Goal: Task Accomplishment & Management: Manage account settings

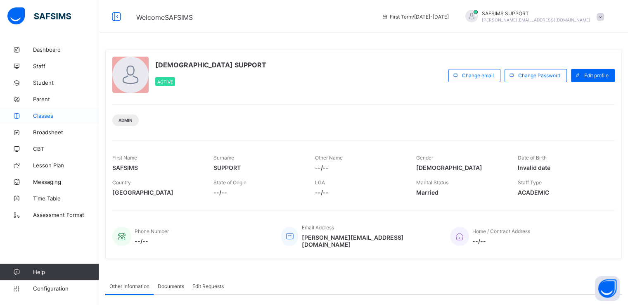
click at [36, 114] on span "Classes" at bounding box center [66, 115] width 66 height 7
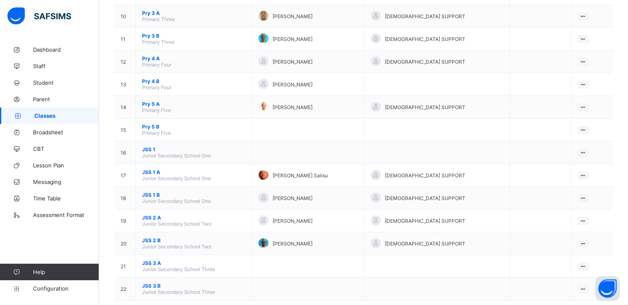
scroll to position [314, 0]
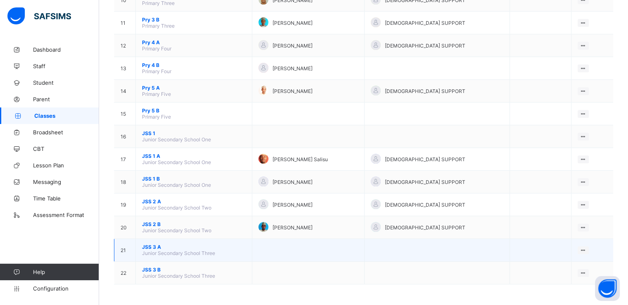
click at [153, 248] on span "JSS 3 A" at bounding box center [194, 247] width 104 height 6
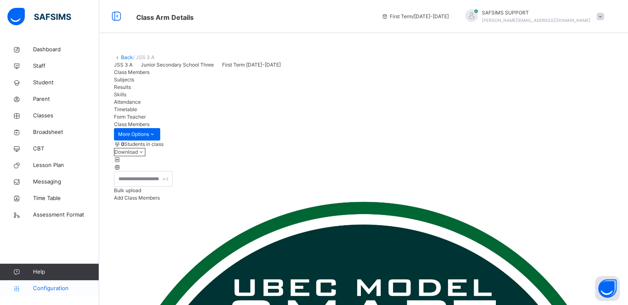
click at [45, 288] on span "Configuration" at bounding box center [66, 288] width 66 height 8
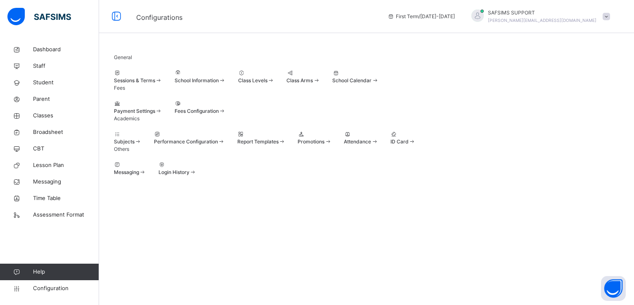
click at [325, 145] on span "Promotions" at bounding box center [311, 141] width 27 height 6
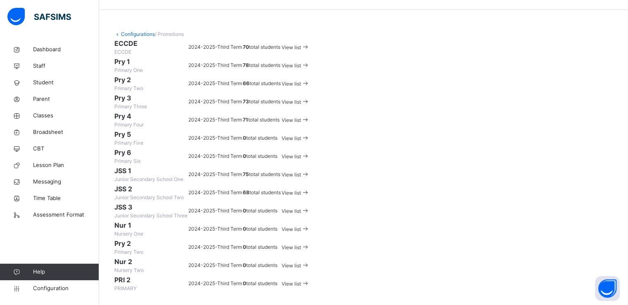
scroll to position [255, 0]
click at [301, 190] on span "View list" at bounding box center [291, 193] width 19 height 6
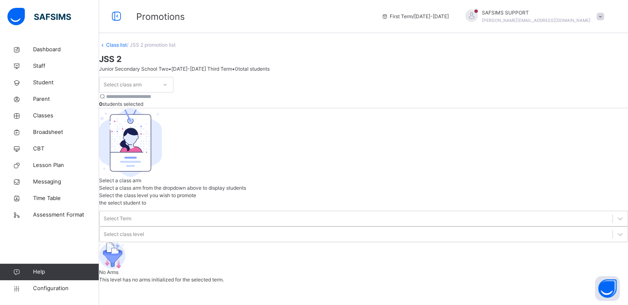
scroll to position [47, 0]
click at [161, 89] on div "Select class arm" at bounding box center [136, 85] width 74 height 16
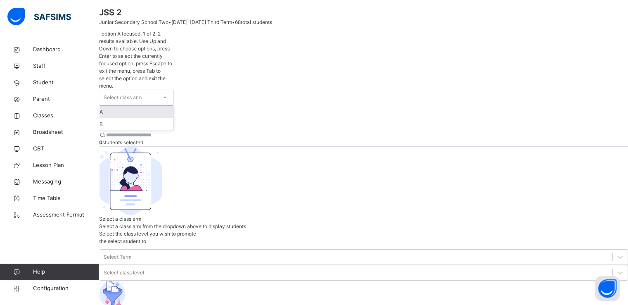
click at [157, 90] on div "Select class arm" at bounding box center [129, 97] width 58 height 15
click at [142, 106] on div "A" at bounding box center [137, 112] width 74 height 12
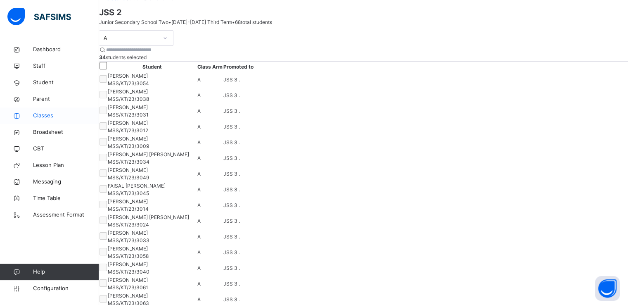
click at [40, 116] on span "Classes" at bounding box center [66, 116] width 66 height 8
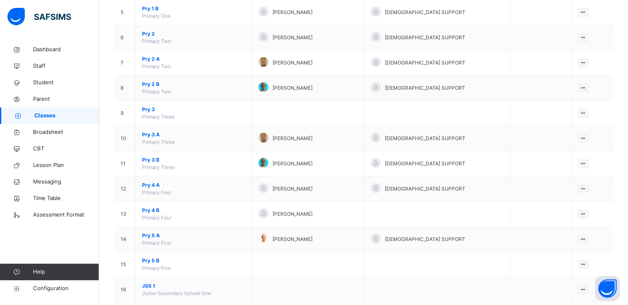
scroll to position [367, 0]
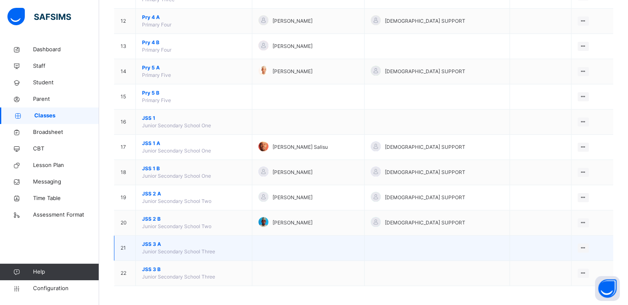
click at [150, 243] on span "JSS 3 A" at bounding box center [194, 243] width 104 height 7
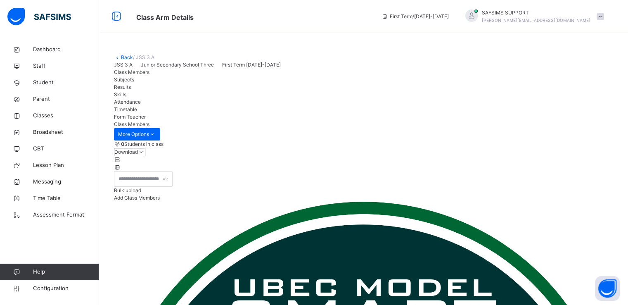
click at [160, 201] on span "Add Class Members" at bounding box center [137, 198] width 46 height 6
click at [50, 119] on span "Classes" at bounding box center [66, 116] width 66 height 8
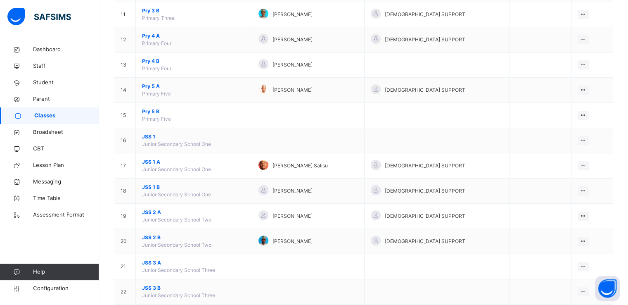
scroll to position [367, 0]
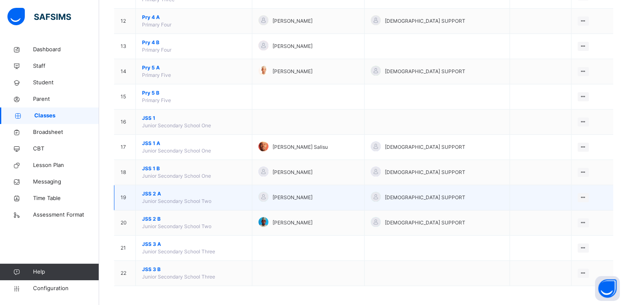
click at [152, 192] on span "JSS 2 A" at bounding box center [194, 193] width 104 height 7
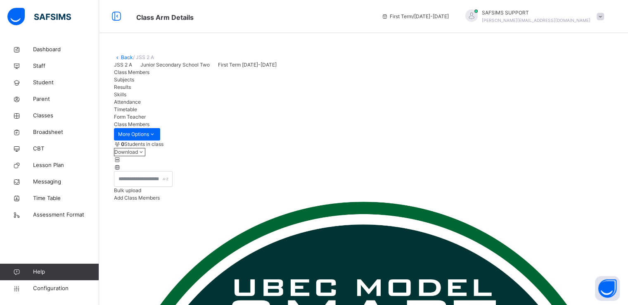
click at [122, 57] on link "Back" at bounding box center [127, 57] width 12 height 6
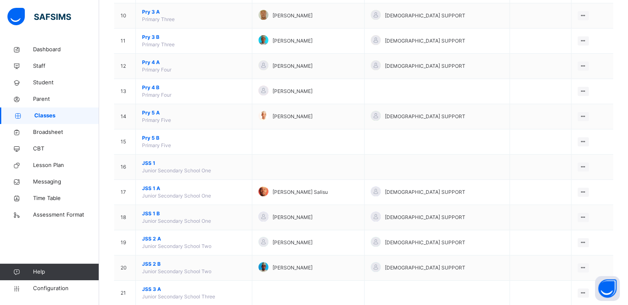
scroll to position [367, 0]
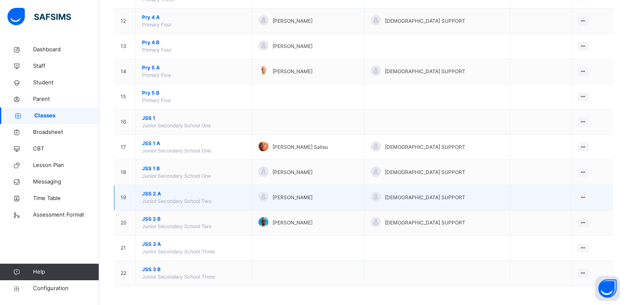
click at [149, 190] on span "JSS 2 A" at bounding box center [194, 193] width 104 height 7
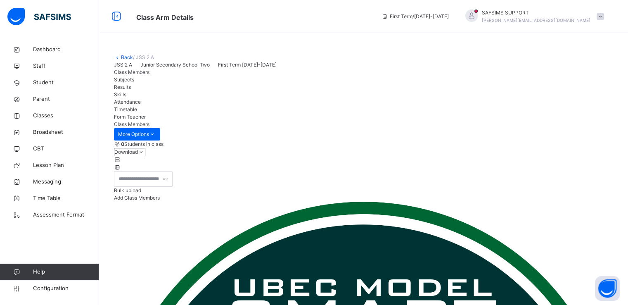
click at [121, 57] on link "Back" at bounding box center [127, 57] width 12 height 6
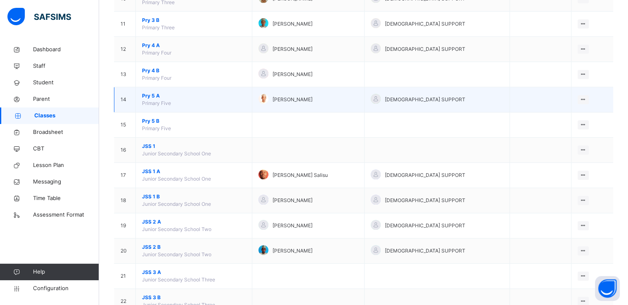
scroll to position [367, 0]
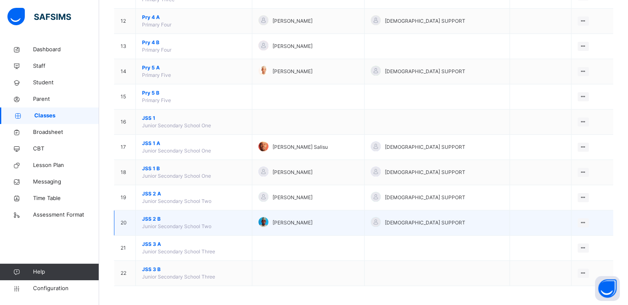
click at [153, 217] on span "JSS 2 B" at bounding box center [194, 218] width 104 height 7
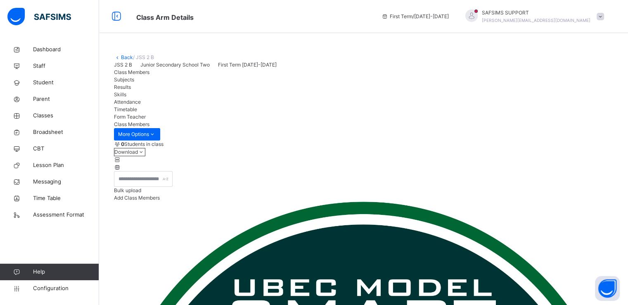
click at [121, 56] on link "Back" at bounding box center [127, 57] width 12 height 6
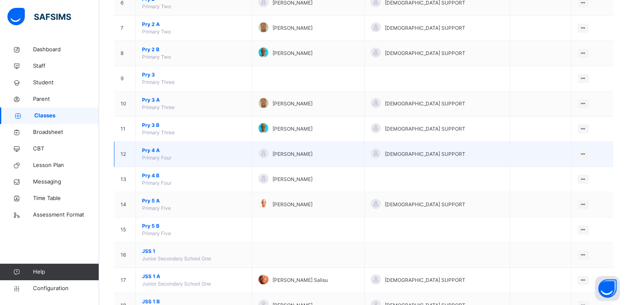
scroll to position [238, 0]
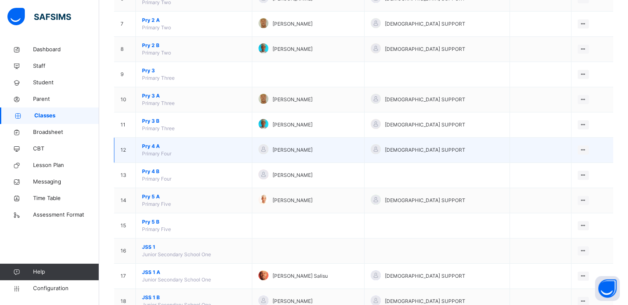
click at [143, 145] on span "Pry 4 A" at bounding box center [194, 145] width 104 height 7
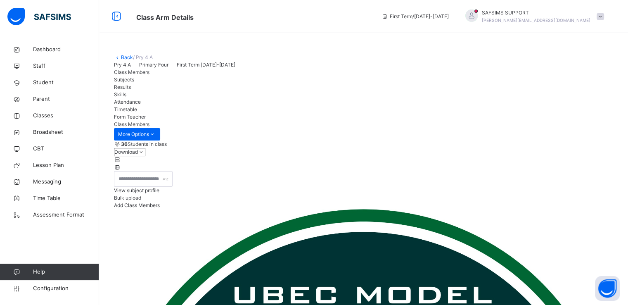
click at [124, 56] on link "Back" at bounding box center [127, 57] width 12 height 6
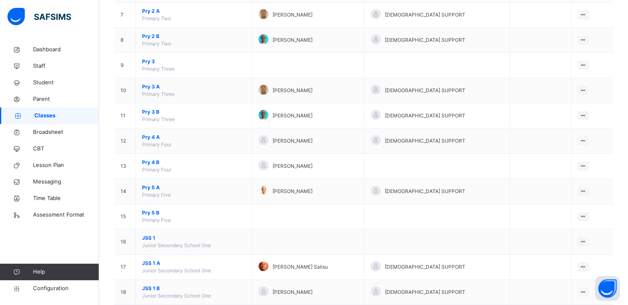
scroll to position [367, 0]
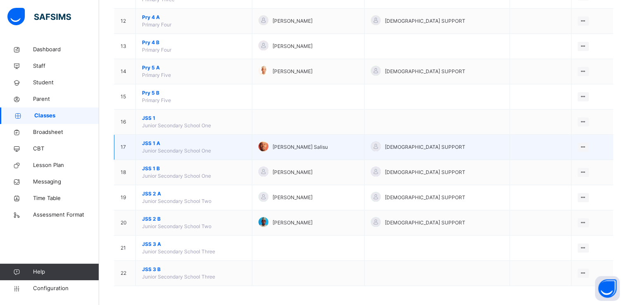
click at [146, 143] on span "JSS 1 A" at bounding box center [194, 143] width 104 height 7
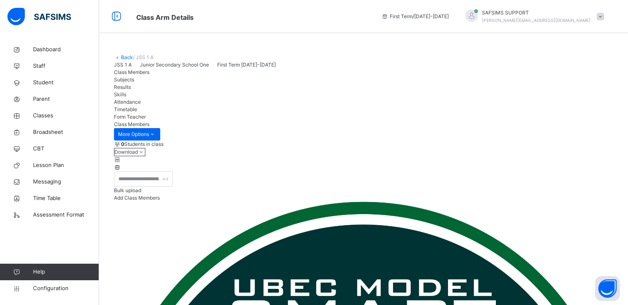
click at [123, 57] on link "Back" at bounding box center [127, 57] width 12 height 6
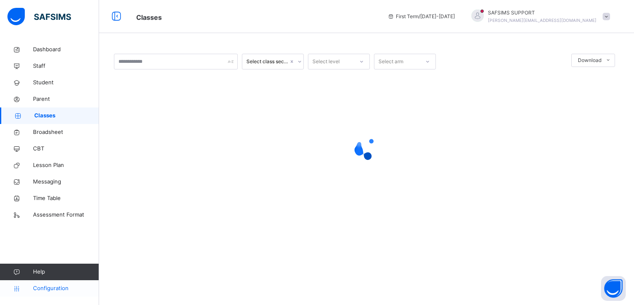
click at [48, 289] on span "Configuration" at bounding box center [66, 288] width 66 height 8
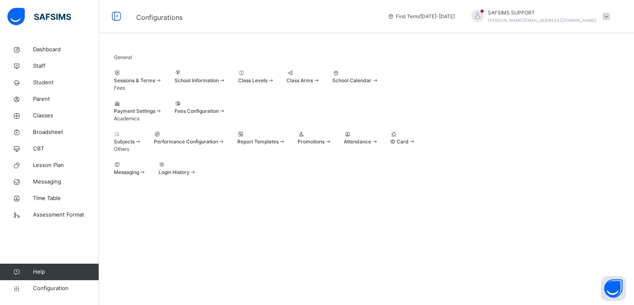
click at [298, 138] on span at bounding box center [298, 138] width 0 height 0
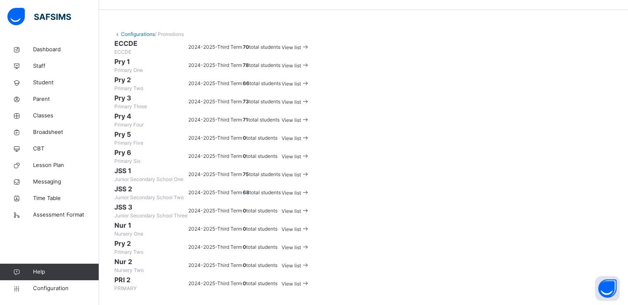
scroll to position [264, 0]
click at [310, 170] on div "View list" at bounding box center [296, 174] width 28 height 9
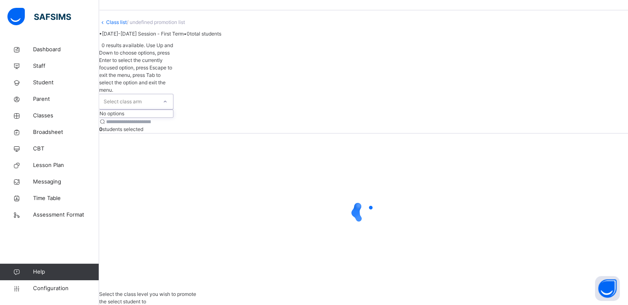
click at [172, 95] on div at bounding box center [165, 101] width 14 height 13
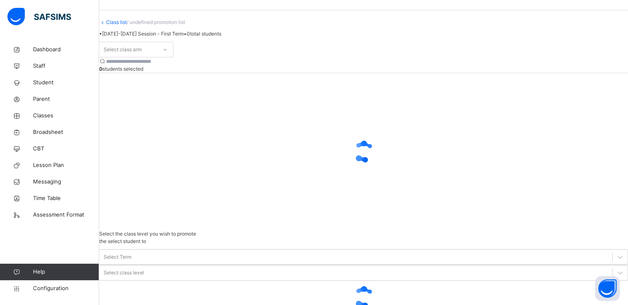
click at [276, 42] on span at bounding box center [363, 40] width 529 height 4
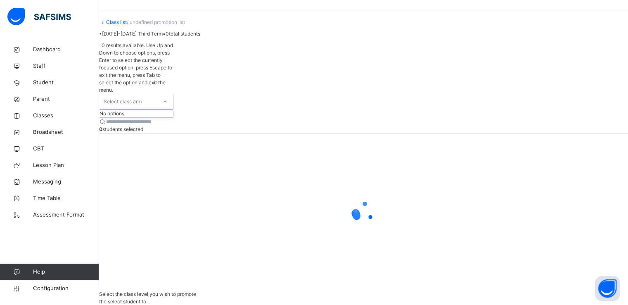
click at [168, 97] on icon at bounding box center [165, 101] width 5 height 8
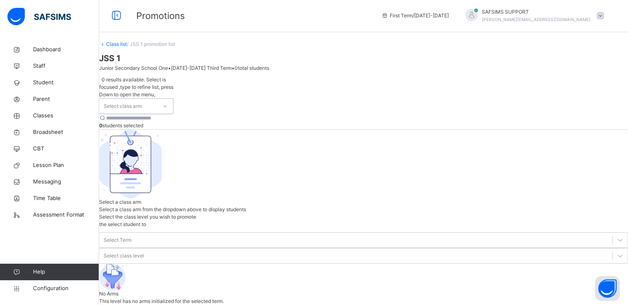
click at [172, 100] on div at bounding box center [165, 106] width 14 height 13
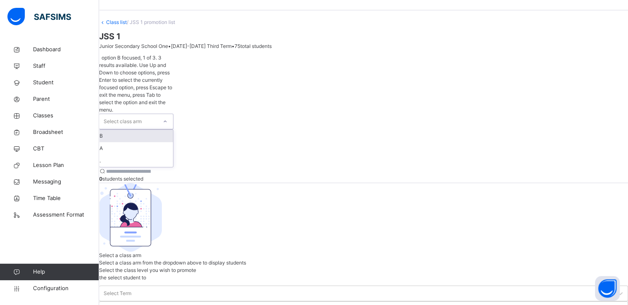
click at [168, 117] on icon at bounding box center [165, 121] width 5 height 8
click at [137, 142] on div "A" at bounding box center [137, 148] width 74 height 12
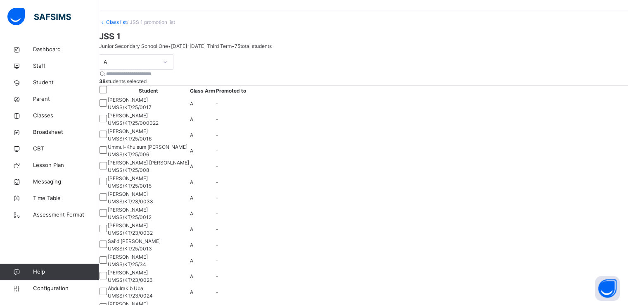
click at [41, 65] on span "Staff" at bounding box center [66, 66] width 66 height 8
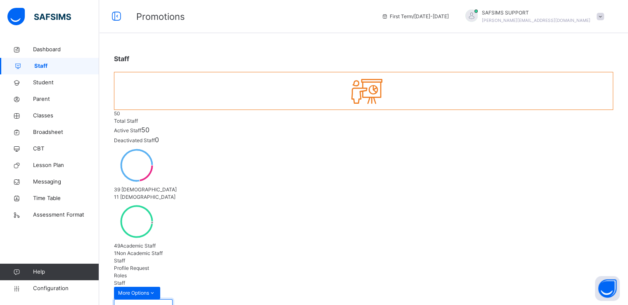
click at [149, 299] on input "text" at bounding box center [143, 307] width 59 height 16
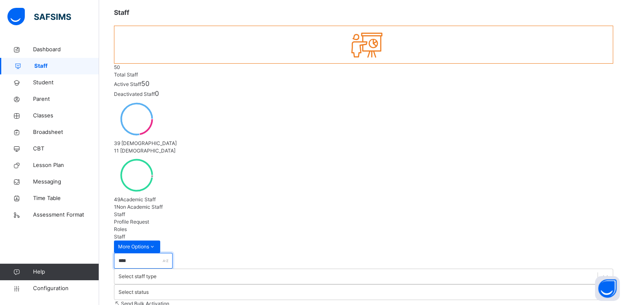
type input "****"
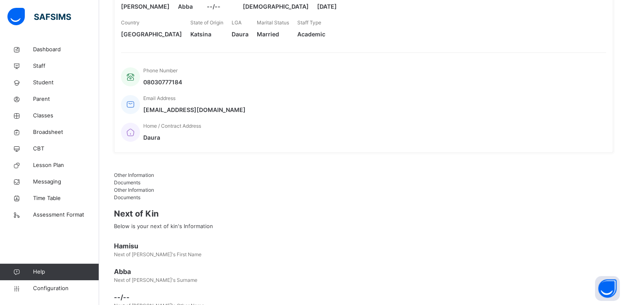
scroll to position [168, 0]
click at [52, 289] on span "Configuration" at bounding box center [66, 288] width 66 height 8
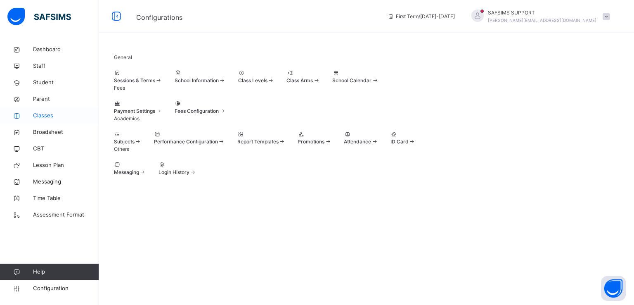
click at [40, 111] on link "Classes" at bounding box center [49, 115] width 99 height 17
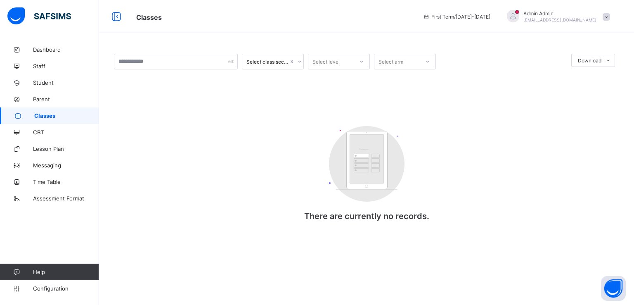
click at [41, 115] on span "Classes" at bounding box center [66, 115] width 65 height 7
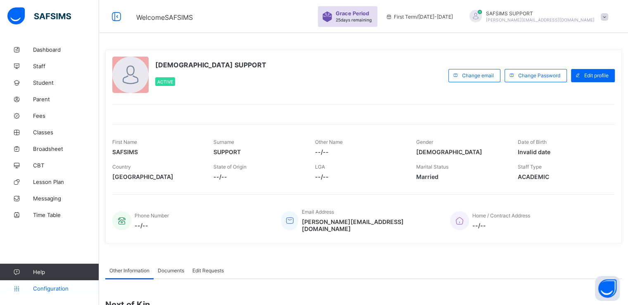
click at [40, 286] on span "Configuration" at bounding box center [66, 288] width 66 height 7
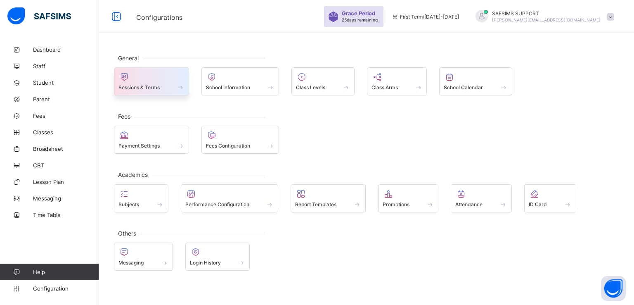
click at [145, 84] on div "Sessions & Terms" at bounding box center [152, 87] width 66 height 7
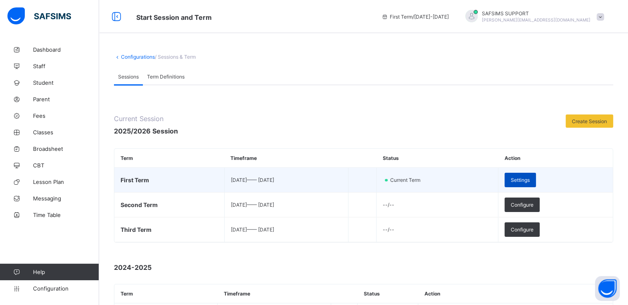
click at [530, 177] on span "Settings" at bounding box center [520, 180] width 19 height 6
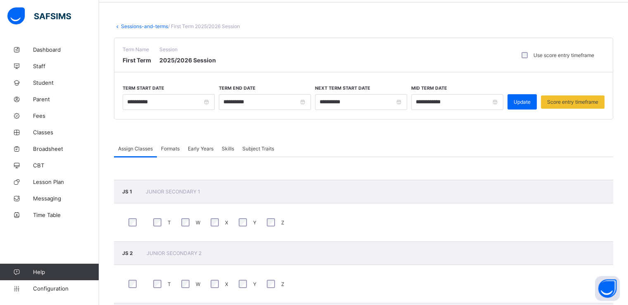
scroll to position [30, 0]
click at [567, 103] on span "Score entry timeframe" at bounding box center [572, 103] width 51 height 6
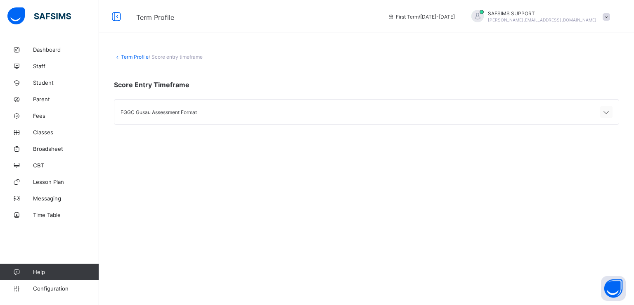
click at [603, 114] on icon at bounding box center [607, 112] width 10 height 8
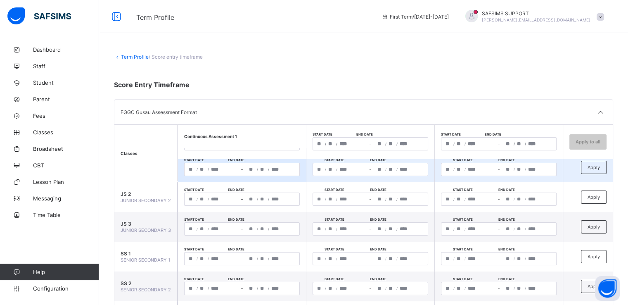
scroll to position [6, 0]
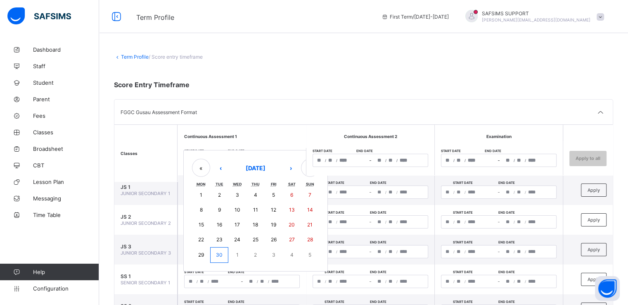
click at [223, 157] on div "/ / – / / « ‹ September 2025 › » Mon Tue Wed Thu Fri Sat Sun 1 2 3 4 5 6 7 8 9 …" at bounding box center [242, 160] width 116 height 13
click at [215, 253] on button "30" at bounding box center [219, 255] width 18 height 16
click at [287, 169] on button "›" at bounding box center [291, 168] width 18 height 18
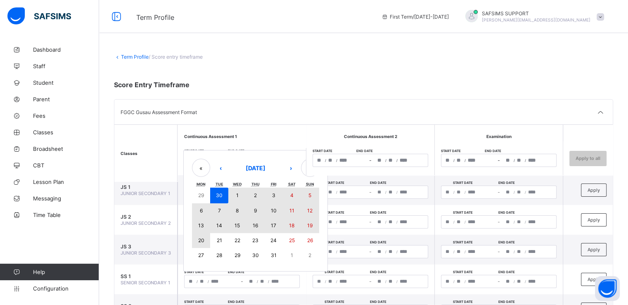
click at [199, 239] on abbr "20" at bounding box center [201, 240] width 6 height 6
type input "**********"
type input "*"
type input "**"
type input "****"
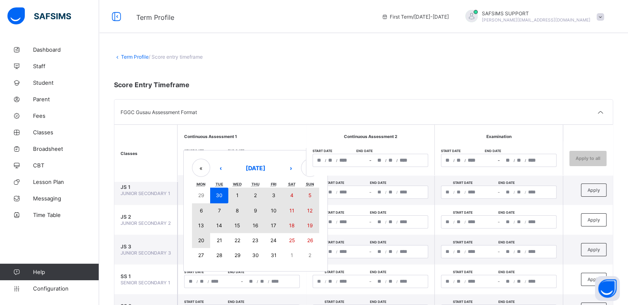
type input "**********"
type input "**"
type input "****"
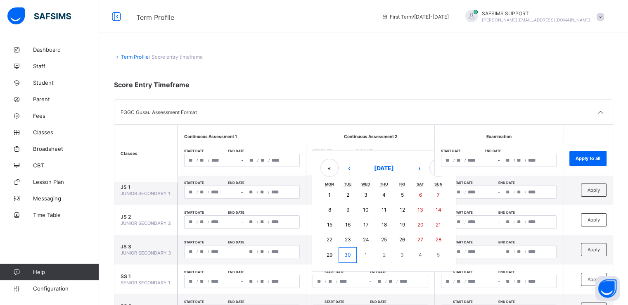
click at [332, 157] on div "/ / – / / « ‹ September 2025 › » Mon Tue Wed Thu Fri Sat Sun 1 2 3 4 5 6 7 8 9 …" at bounding box center [371, 160] width 116 height 13
click at [345, 254] on abbr "30" at bounding box center [347, 255] width 7 height 6
click at [416, 168] on button "›" at bounding box center [419, 168] width 18 height 18
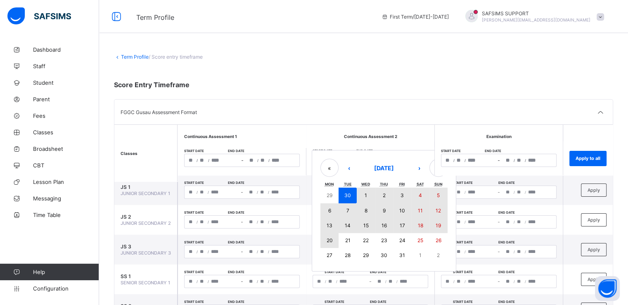
click at [327, 240] on abbr "20" at bounding box center [329, 240] width 6 height 6
type input "**********"
type input "*"
type input "**"
type input "****"
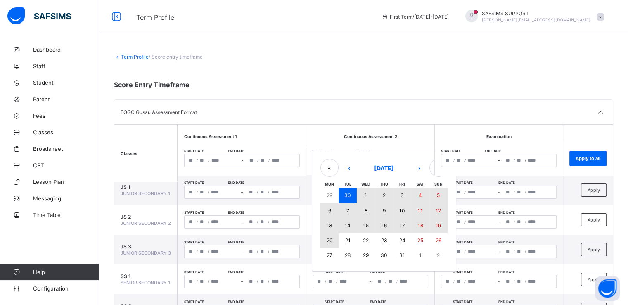
type input "**********"
type input "**"
type input "****"
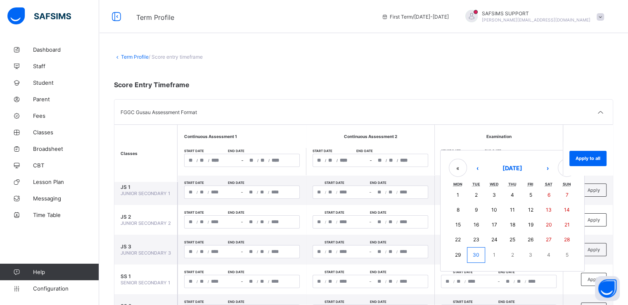
click at [467, 156] on div "/ / – / / « ‹ September 2025 › » Mon Tue Wed Thu Fri Sat Sun 1 2 3 4 5 6 7 8 9 …" at bounding box center [499, 160] width 116 height 13
click at [471, 256] on button "30" at bounding box center [476, 255] width 18 height 16
click at [548, 167] on button "›" at bounding box center [548, 168] width 18 height 18
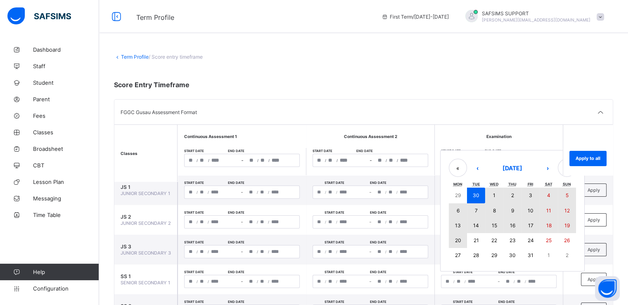
click at [457, 241] on abbr "20" at bounding box center [458, 240] width 6 height 6
type input "**********"
type input "*"
type input "**"
type input "****"
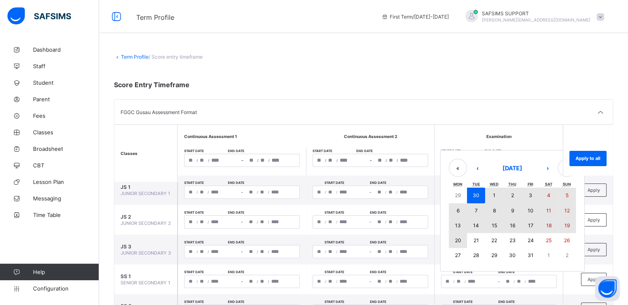
type input "**********"
type input "**"
type input "****"
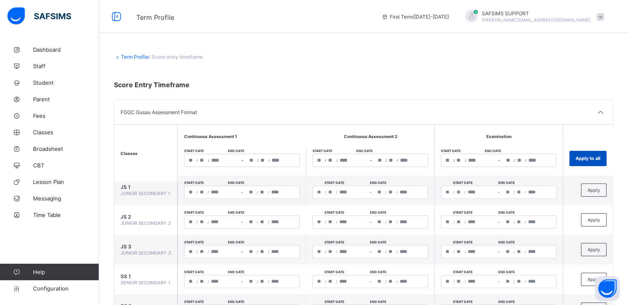
click at [586, 160] on span "Apply to all" at bounding box center [588, 158] width 25 height 6
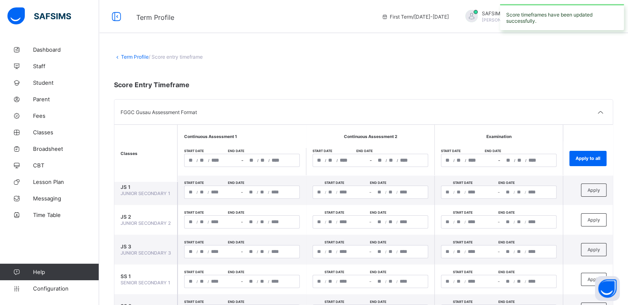
type input "**********"
type input "**"
type input "**********"
type input "*"
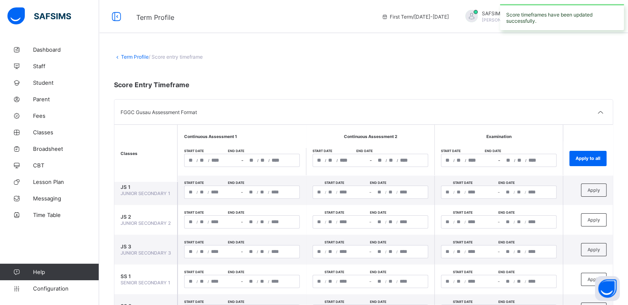
type input "**"
type input "**********"
type input "**"
type input "**********"
type input "**"
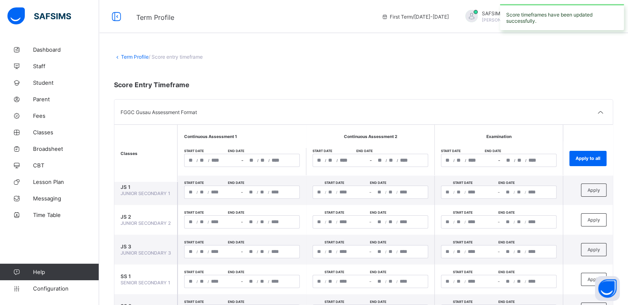
type input "**"
type input "**********"
type input "**"
type input "**********"
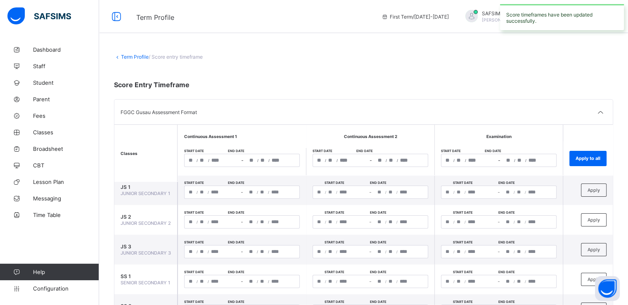
type input "*"
type input "**"
type input "**********"
type input "**"
type input "**********"
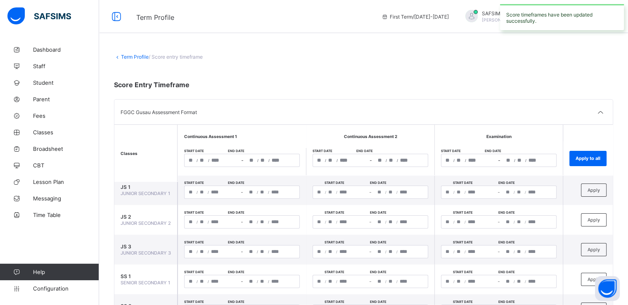
type input "**"
type input "**********"
type input "**"
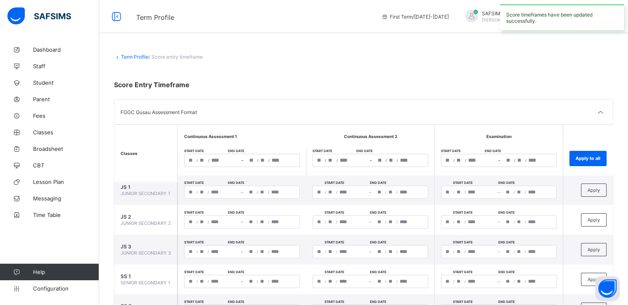
type input "**********"
type input "*"
type input "**"
type input "**********"
type input "**"
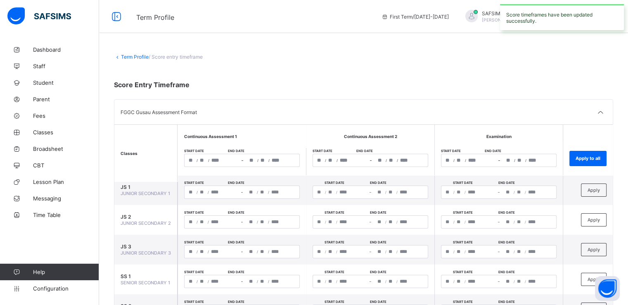
type input "**********"
type input "**"
type input "**********"
type input "**"
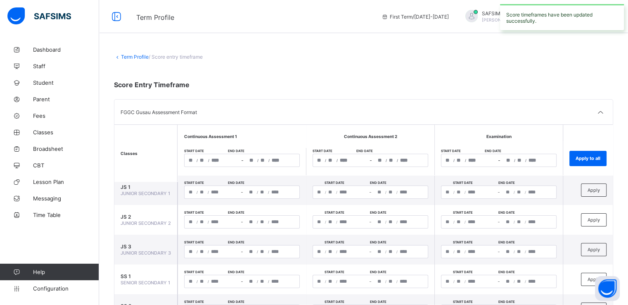
type input "**"
type input "**********"
type input "*"
type input "**"
type input "**********"
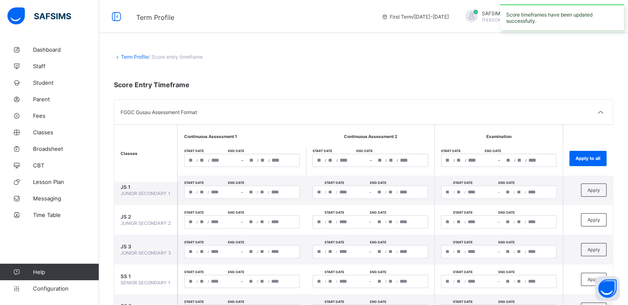
type input "**"
type input "**********"
type input "**"
type input "**********"
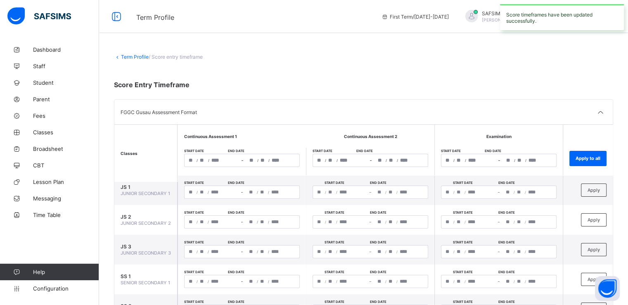
type input "**"
type input "**********"
type input "*"
type input "**"
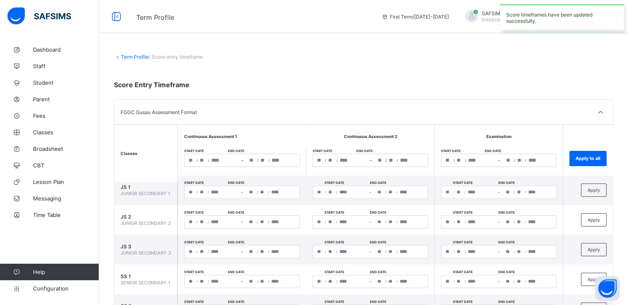
type input "**********"
type input "**"
type input "**********"
type input "**"
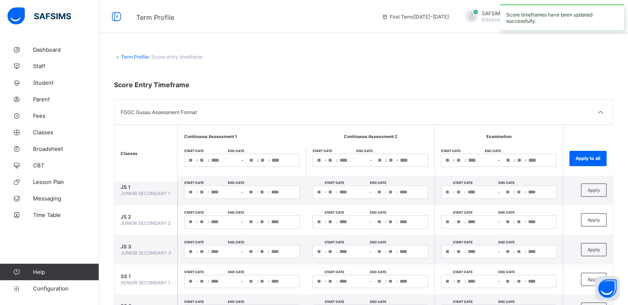
type input "**********"
type input "**"
type input "**********"
type input "*"
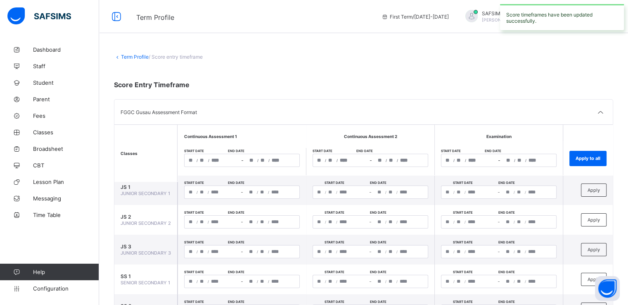
type input "**"
type input "**********"
type input "**"
type input "**********"
type input "**"
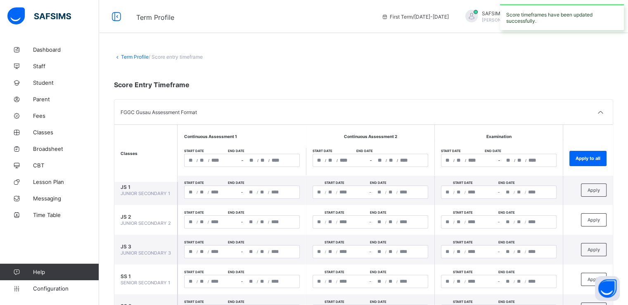
type input "**"
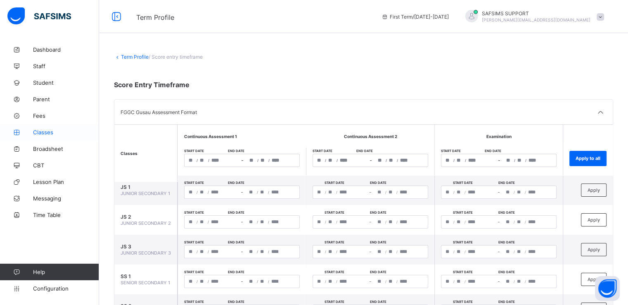
click at [42, 130] on span "Classes" at bounding box center [66, 132] width 66 height 7
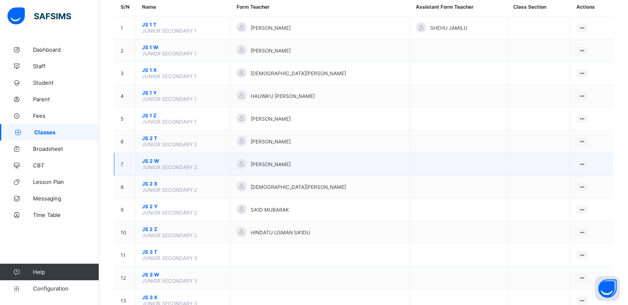
scroll to position [82, 0]
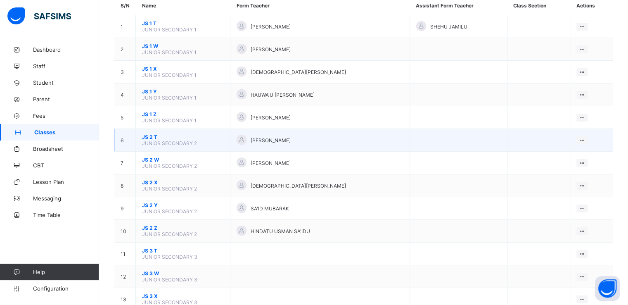
click at [147, 134] on span "JS 2 T" at bounding box center [183, 137] width 82 height 6
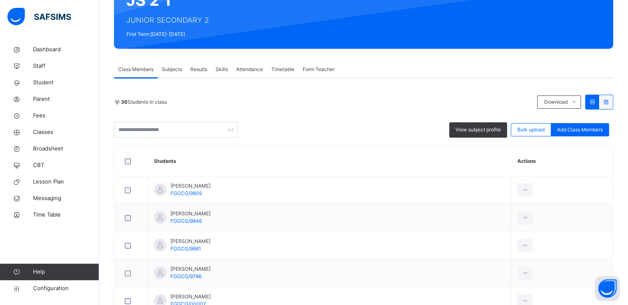
scroll to position [96, 0]
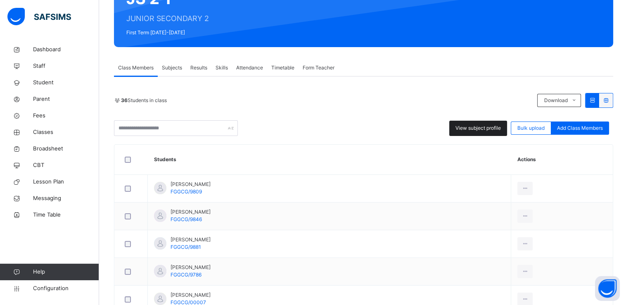
click at [479, 128] on span "View subject profile" at bounding box center [478, 127] width 45 height 7
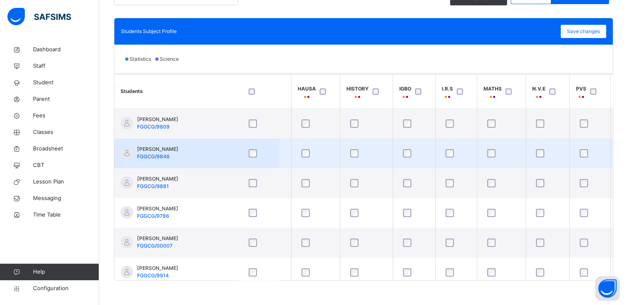
scroll to position [0, 701]
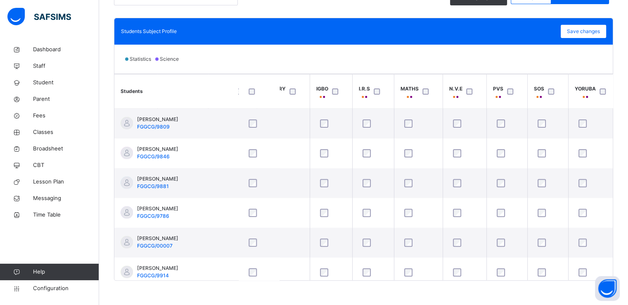
click at [426, 91] on div at bounding box center [428, 91] width 14 height 6
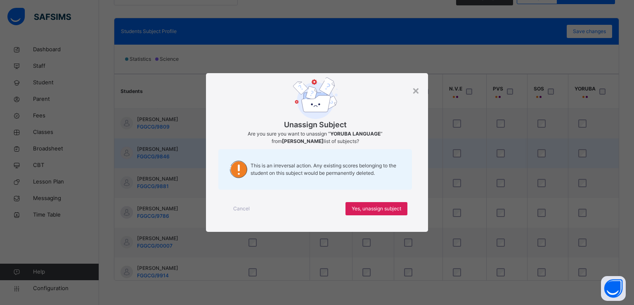
click at [579, 152] on div "× Unassign Subject Are you sure you want to unassign “ YORUBA LANGUAGE ” from A…" at bounding box center [317, 152] width 634 height 305
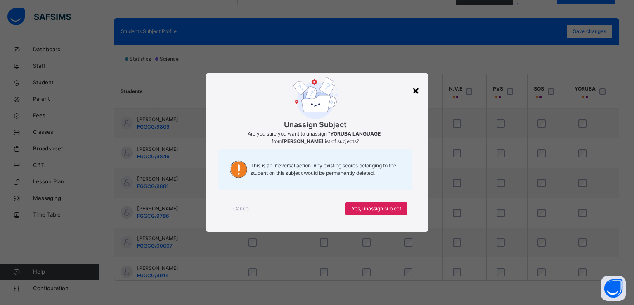
click at [414, 92] on div "×" at bounding box center [416, 89] width 8 height 17
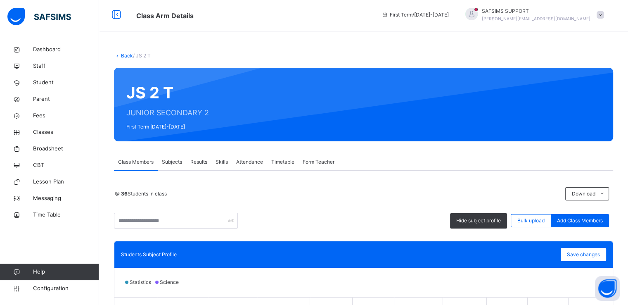
scroll to position [2, 0]
click at [121, 56] on link "Back" at bounding box center [127, 55] width 12 height 6
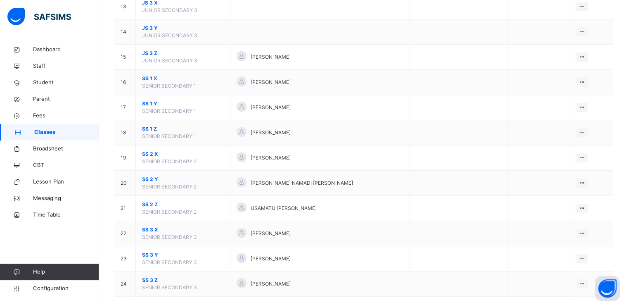
scroll to position [417, 0]
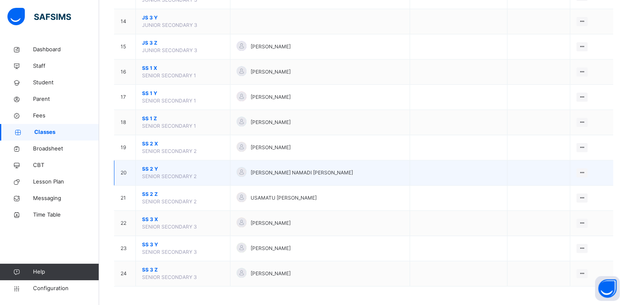
click at [149, 169] on span "SS 2 Y" at bounding box center [183, 168] width 82 height 7
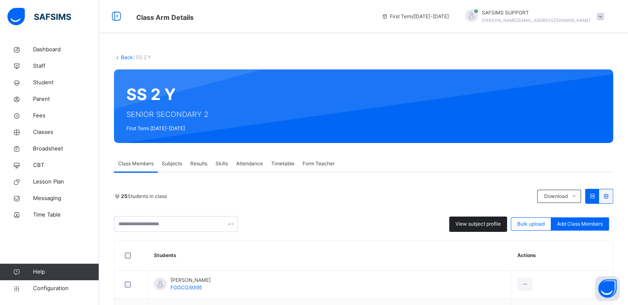
click at [476, 225] on span "View subject profile" at bounding box center [478, 223] width 45 height 7
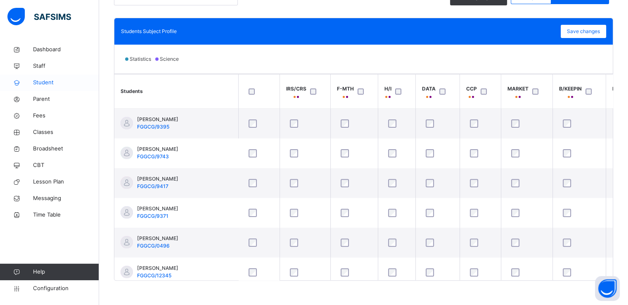
click at [38, 83] on span "Student" at bounding box center [66, 82] width 66 height 8
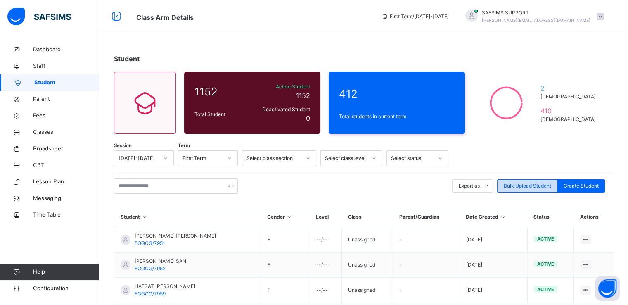
click at [522, 186] on span "Bulk Upload Student" at bounding box center [527, 185] width 47 height 7
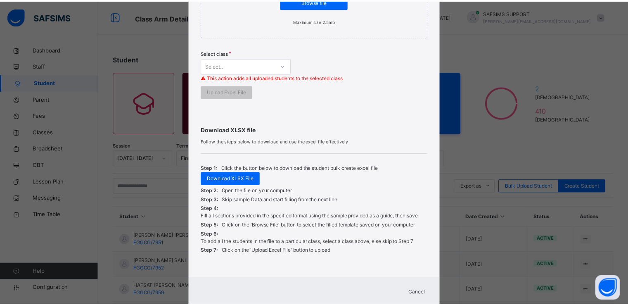
scroll to position [219, 0]
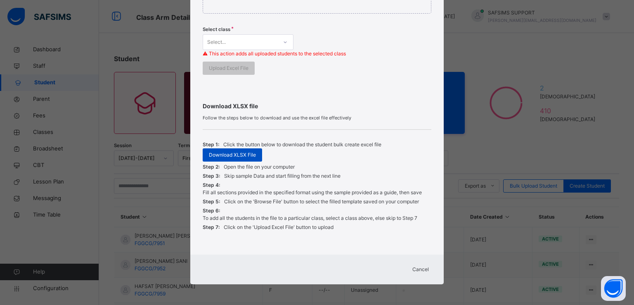
click at [226, 153] on span "Download XLSX File" at bounding box center [232, 154] width 47 height 7
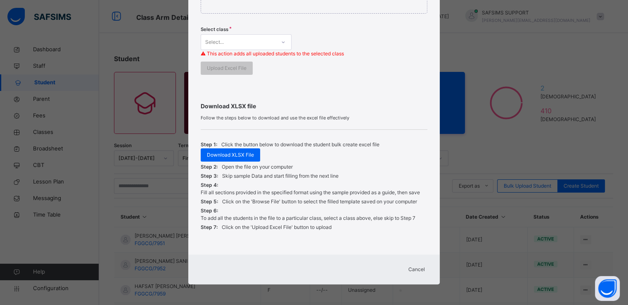
click at [414, 268] on span "Cancel" at bounding box center [416, 269] width 17 height 7
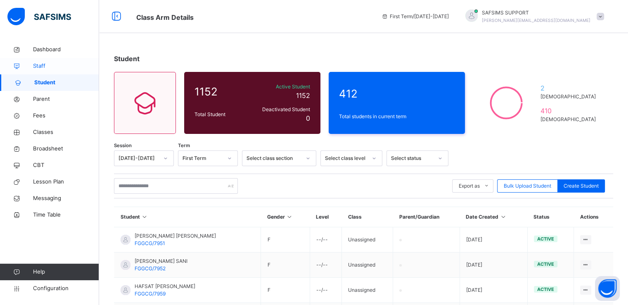
click at [35, 65] on span "Staff" at bounding box center [66, 66] width 66 height 8
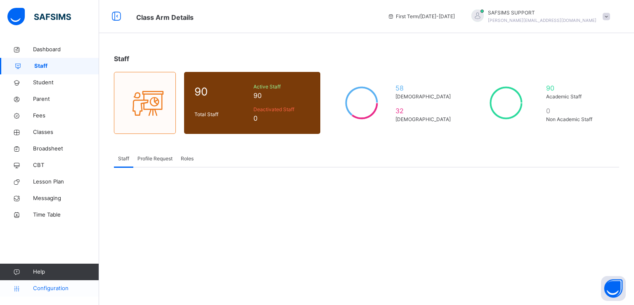
click at [43, 288] on span "Configuration" at bounding box center [66, 288] width 66 height 8
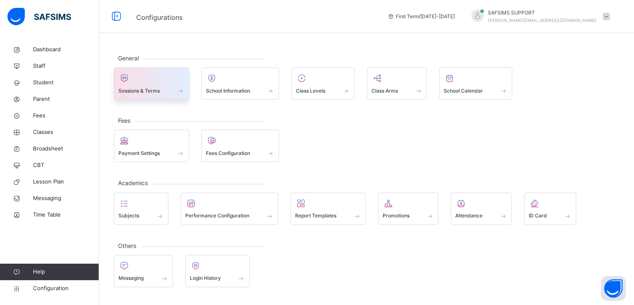
click at [162, 80] on div at bounding box center [152, 78] width 66 height 12
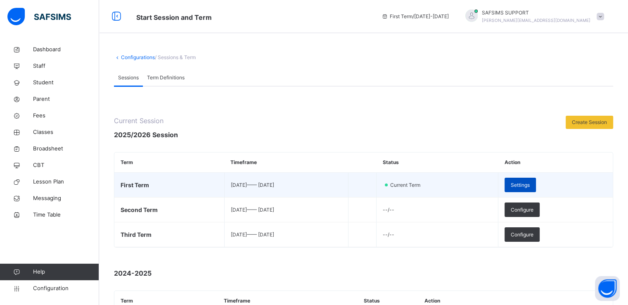
click at [530, 183] on span "Settings" at bounding box center [520, 184] width 19 height 7
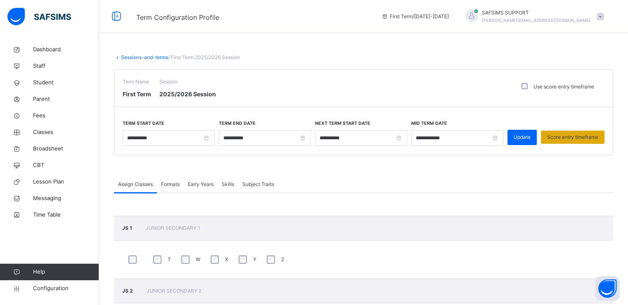
click at [574, 138] on span "Score entry timeframe" at bounding box center [572, 136] width 51 height 7
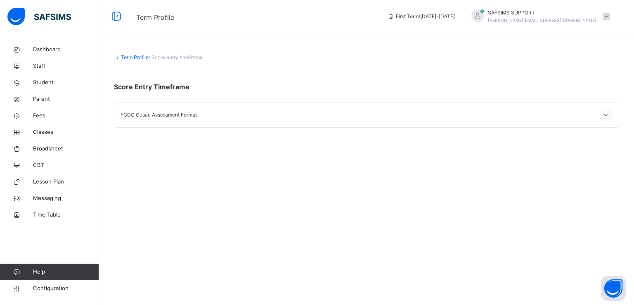
click at [604, 113] on icon at bounding box center [607, 115] width 10 height 11
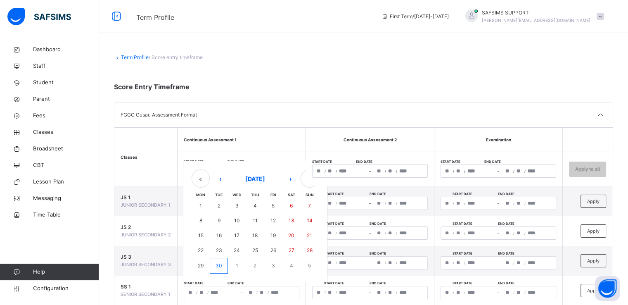
click at [262, 170] on div "/ / – / / « ‹ September 2025 › » Mon Tue Wed Thu Fri Sat Sun 1 2 3 4 5 6 7 8 9 …" at bounding box center [242, 170] width 116 height 13
click at [280, 106] on div "FGGC Gusau Assessment Format" at bounding box center [363, 114] width 498 height 25
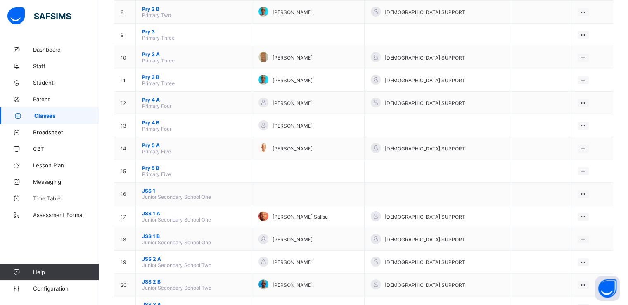
scroll to position [314, 0]
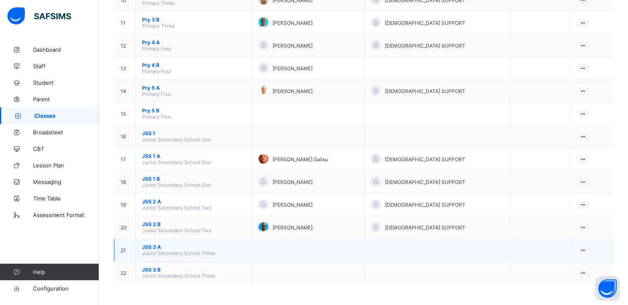
click at [149, 247] on span "JSS 3 A" at bounding box center [194, 247] width 104 height 6
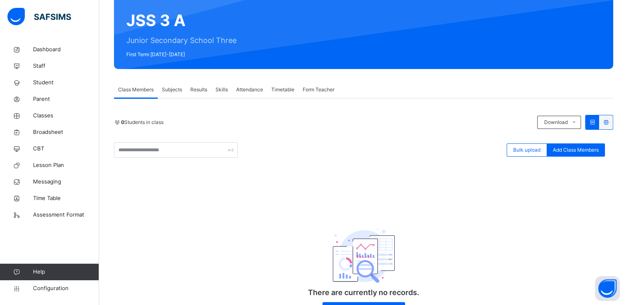
scroll to position [76, 0]
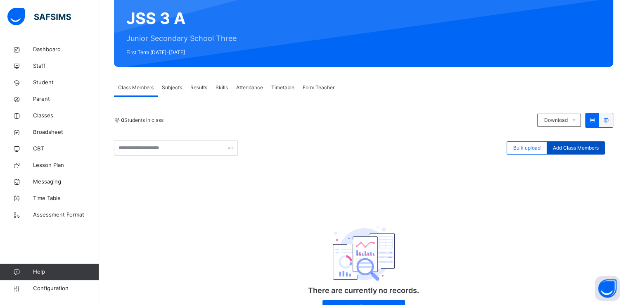
click at [579, 147] on span "Add Class Members" at bounding box center [576, 147] width 46 height 7
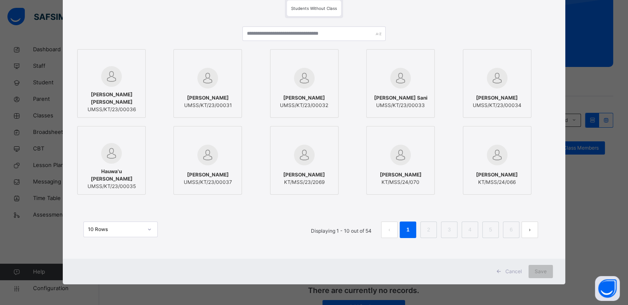
scroll to position [0, 0]
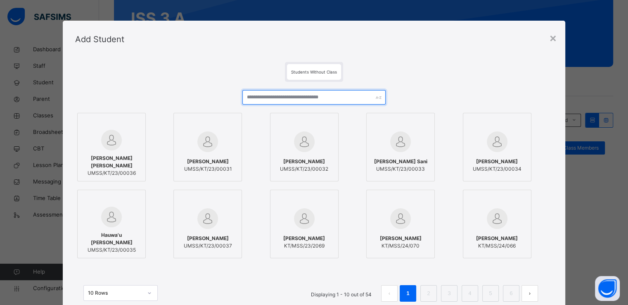
click at [297, 95] on input "text" at bounding box center [313, 97] width 143 height 14
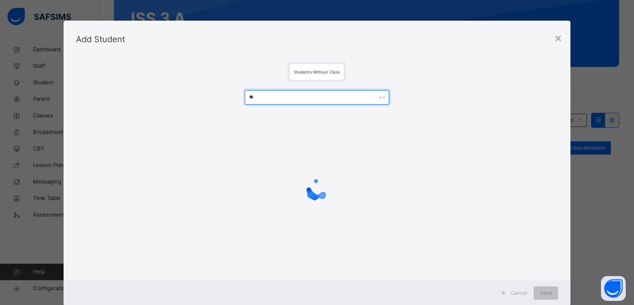
type input "*"
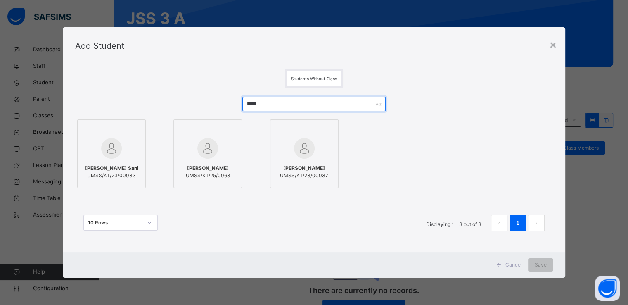
type input "*****"
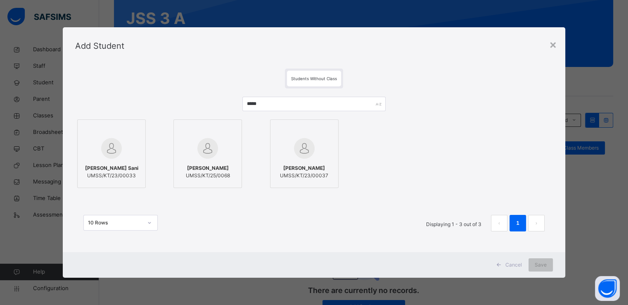
click at [515, 264] on span "Cancel" at bounding box center [513, 264] width 17 height 7
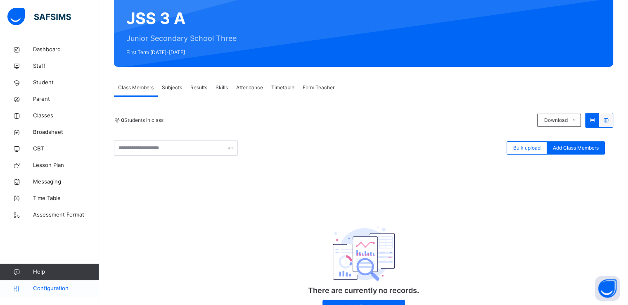
click at [43, 284] on span "Configuration" at bounding box center [66, 288] width 66 height 8
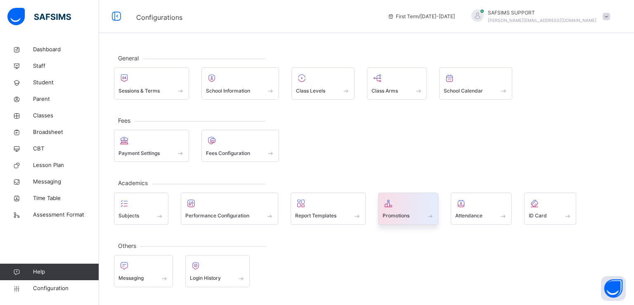
click at [403, 214] on span "Promotions" at bounding box center [396, 215] width 27 height 7
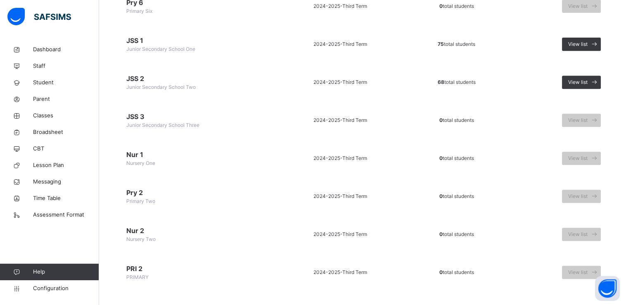
scroll to position [346, 0]
click at [585, 83] on span "View list" at bounding box center [577, 81] width 19 height 7
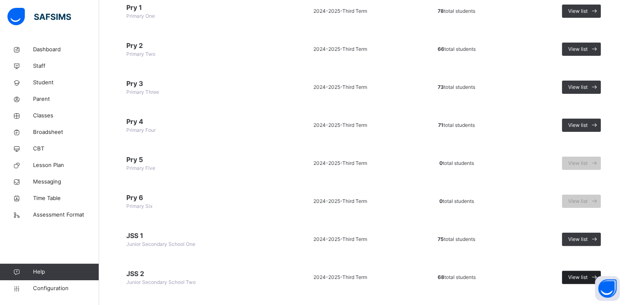
scroll to position [23, 0]
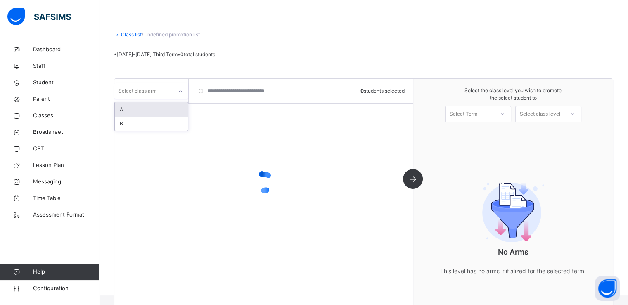
click at [175, 93] on div at bounding box center [180, 91] width 14 height 13
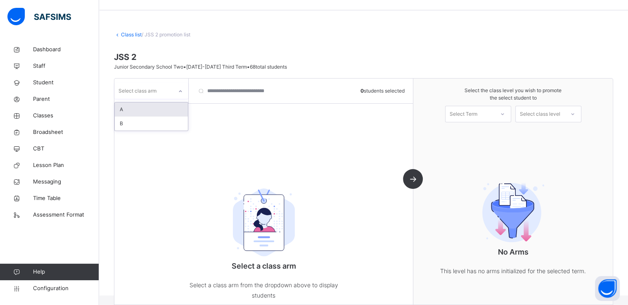
click at [140, 110] on div "A" at bounding box center [151, 109] width 73 height 14
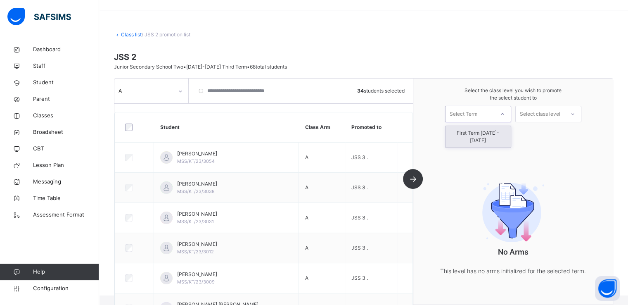
click at [477, 116] on div "Select Term" at bounding box center [464, 114] width 28 height 17
click at [470, 134] on div "First Term 2025-2026" at bounding box center [478, 136] width 65 height 21
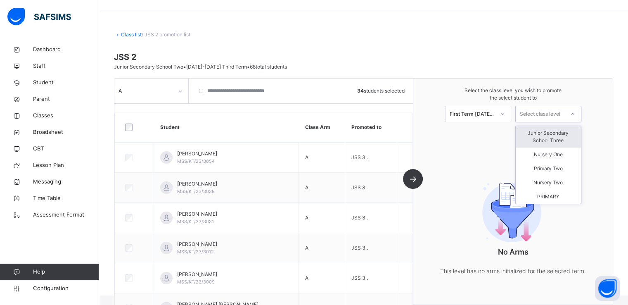
click at [547, 110] on div "Select class level" at bounding box center [540, 114] width 40 height 17
click at [549, 135] on div "Junior Secondary School Three" at bounding box center [548, 136] width 65 height 21
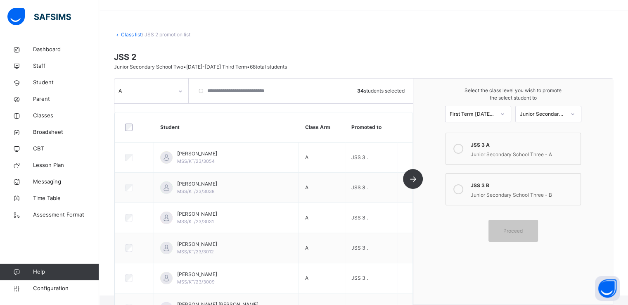
click at [463, 150] on icon at bounding box center [458, 149] width 10 height 10
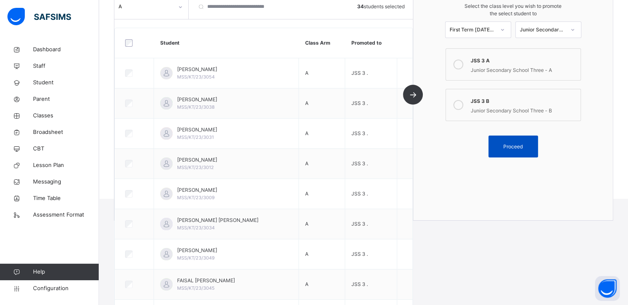
scroll to position [126, 0]
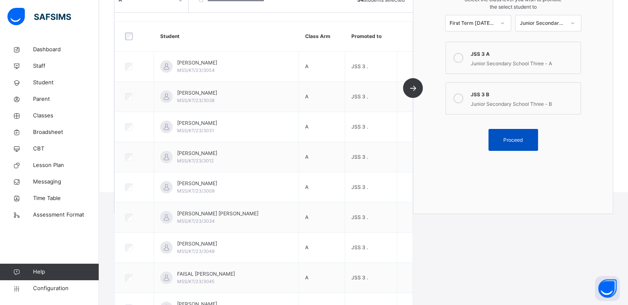
click at [512, 139] on span "Proceed" at bounding box center [512, 139] width 19 height 7
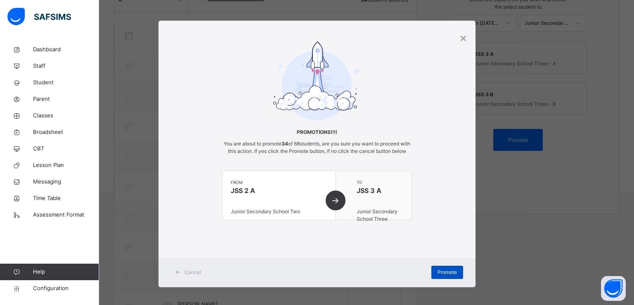
click at [441, 276] on span "Promote" at bounding box center [447, 271] width 19 height 7
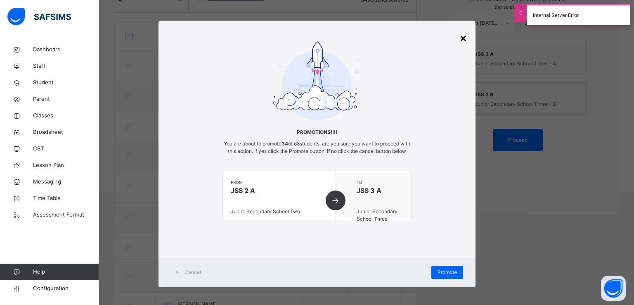
click at [460, 38] on div "×" at bounding box center [464, 37] width 8 height 17
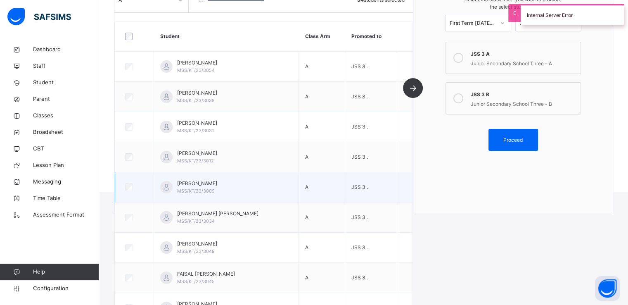
scroll to position [0, 0]
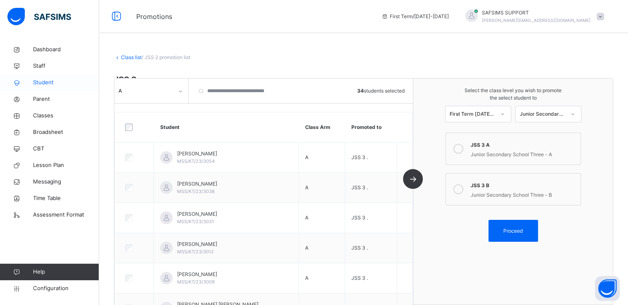
click at [40, 81] on span "Student" at bounding box center [66, 82] width 66 height 8
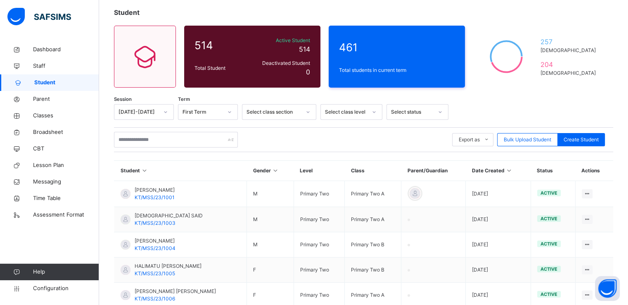
scroll to position [44, 0]
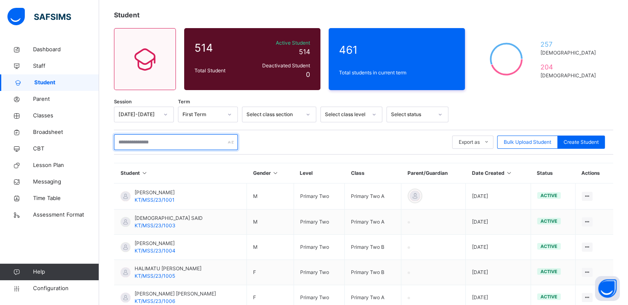
click at [169, 135] on input "text" at bounding box center [176, 142] width 124 height 16
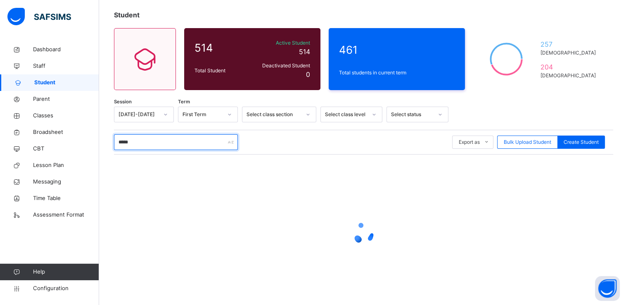
type input "*****"
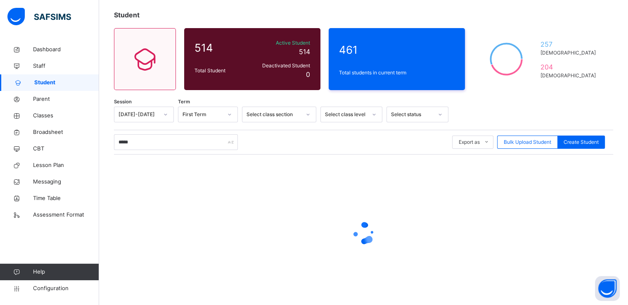
click at [308, 180] on div at bounding box center [363, 232] width 499 height 157
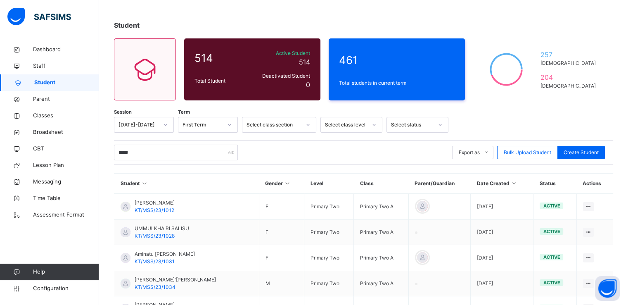
scroll to position [0, 0]
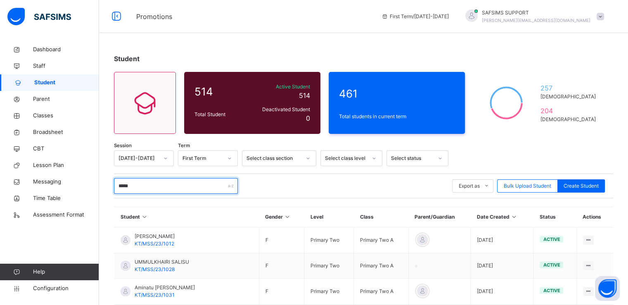
click at [147, 187] on input "*****" at bounding box center [176, 186] width 124 height 16
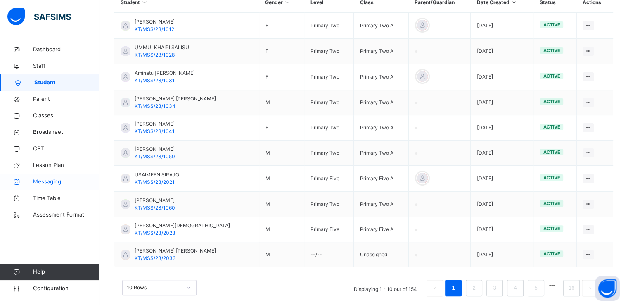
scroll to position [215, 0]
click at [43, 287] on span "Configuration" at bounding box center [66, 288] width 66 height 8
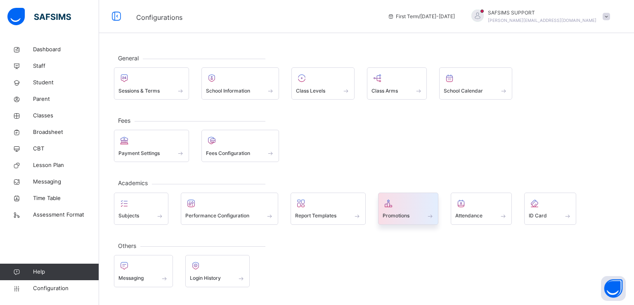
click at [394, 214] on span "Promotions" at bounding box center [396, 215] width 27 height 7
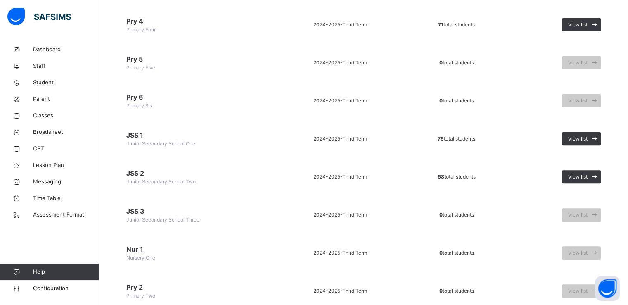
scroll to position [251, 0]
click at [583, 177] on span "View list" at bounding box center [577, 176] width 19 height 7
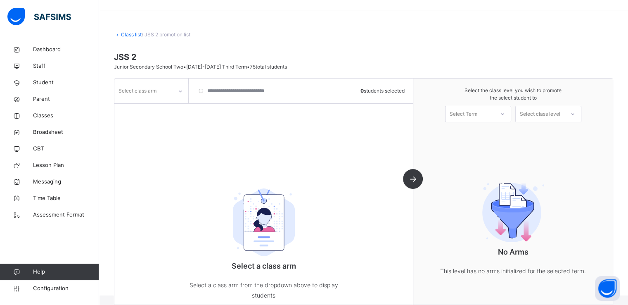
scroll to position [47, 0]
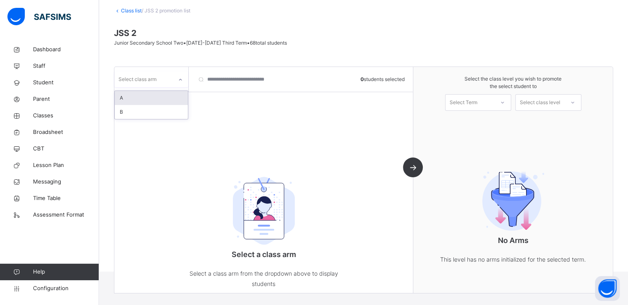
drag, startPoint x: 171, startPoint y: 78, endPoint x: 142, endPoint y: 98, distance: 36.0
click at [142, 87] on div "option A focused, 1 of 2. 2 results available. Use Up and Down to choose option…" at bounding box center [151, 79] width 74 height 16
click at [142, 98] on div "A" at bounding box center [151, 98] width 73 height 14
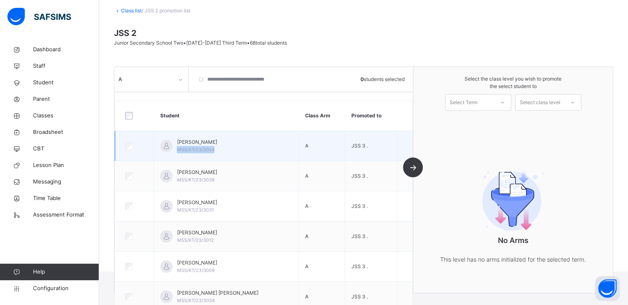
drag, startPoint x: 178, startPoint y: 148, endPoint x: 218, endPoint y: 153, distance: 40.0
click at [218, 153] on td "ATIKA FARUK UMAR MSS/KT/23/3054" at bounding box center [226, 146] width 145 height 30
copy span "MSS/KT/23/3054"
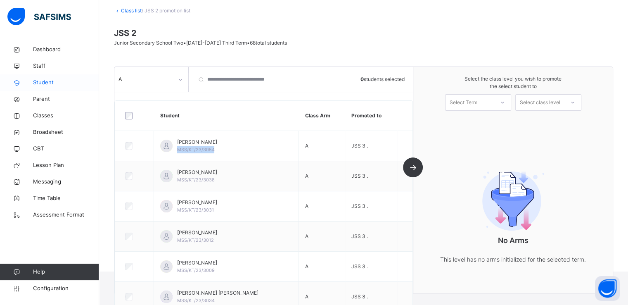
click at [43, 77] on link "Student" at bounding box center [49, 82] width 99 height 17
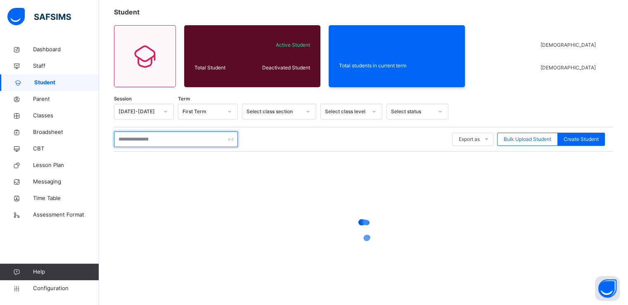
click at [162, 135] on input "text" at bounding box center [176, 139] width 124 height 16
paste input "**********"
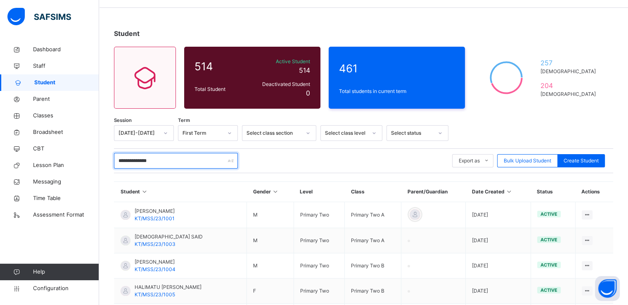
scroll to position [20, 0]
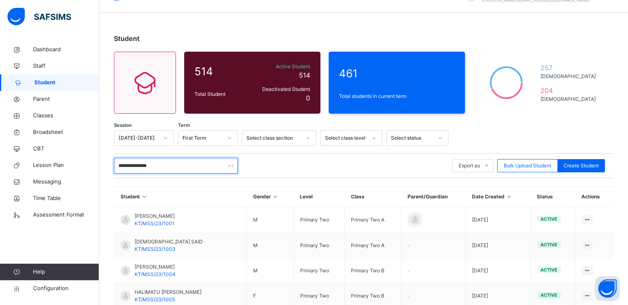
click at [147, 164] on input "**********" at bounding box center [176, 166] width 124 height 16
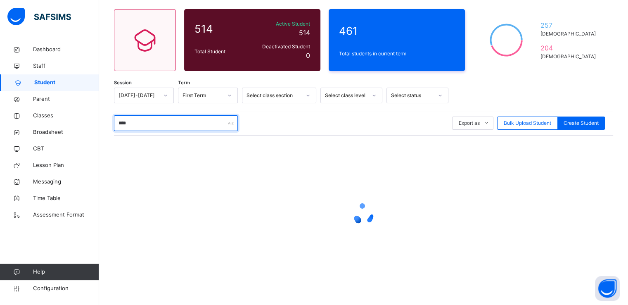
scroll to position [0, 0]
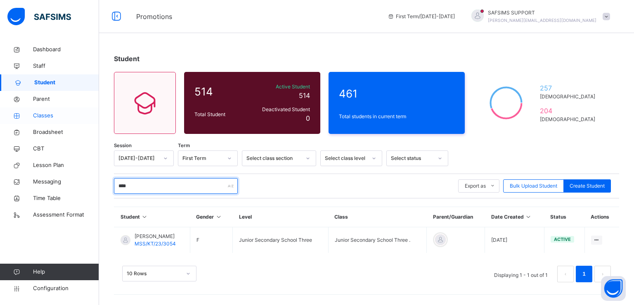
type input "****"
click at [41, 114] on span "Classes" at bounding box center [66, 116] width 66 height 8
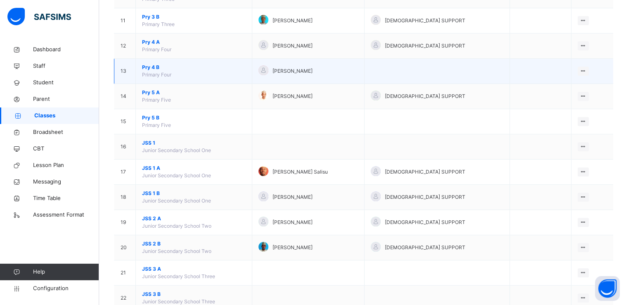
scroll to position [367, 0]
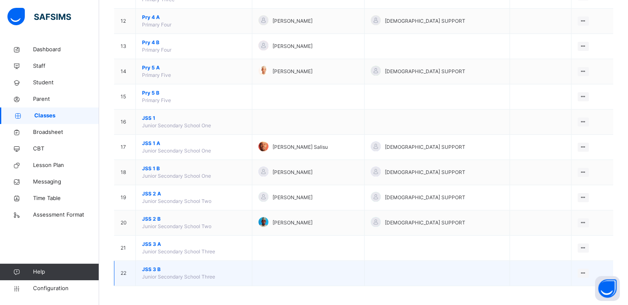
click at [149, 270] on span "JSS 3 B" at bounding box center [194, 269] width 104 height 7
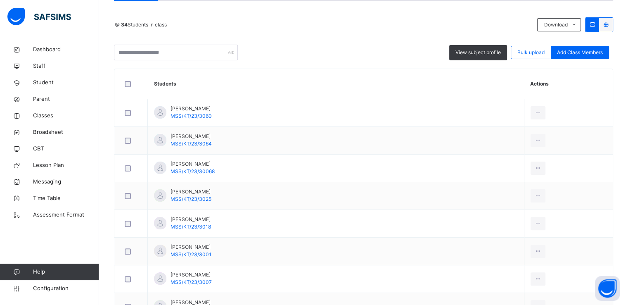
scroll to position [167, 0]
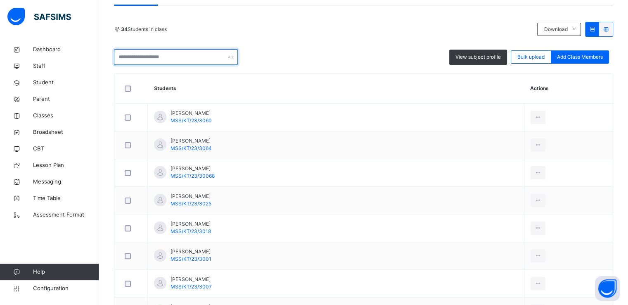
click at [178, 58] on input "text" at bounding box center [176, 57] width 124 height 16
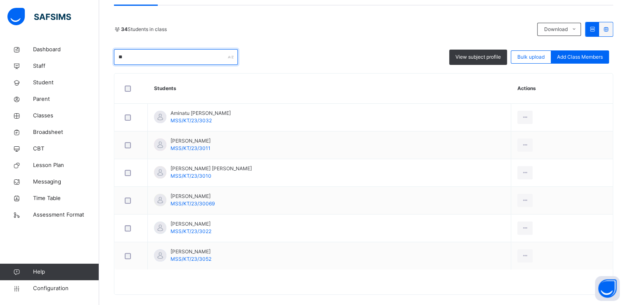
type input "*"
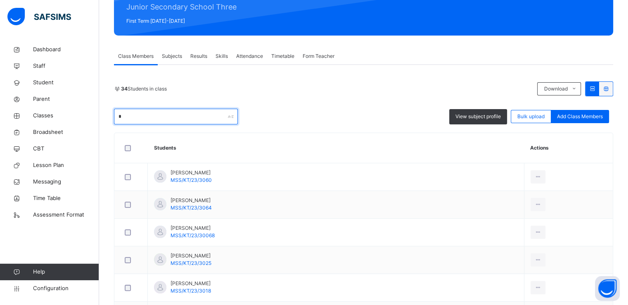
scroll to position [135, 0]
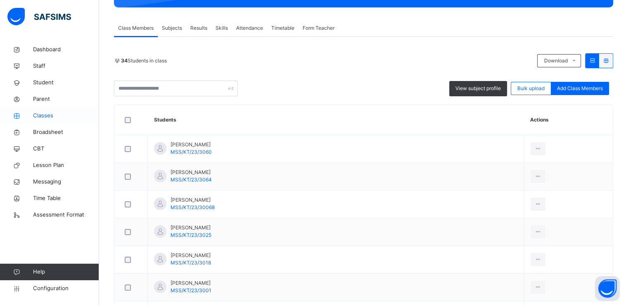
click at [44, 114] on span "Classes" at bounding box center [66, 116] width 66 height 8
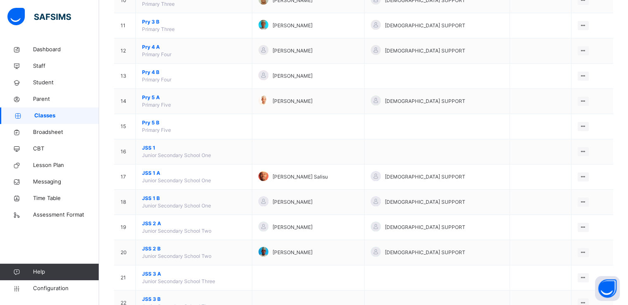
scroll to position [367, 0]
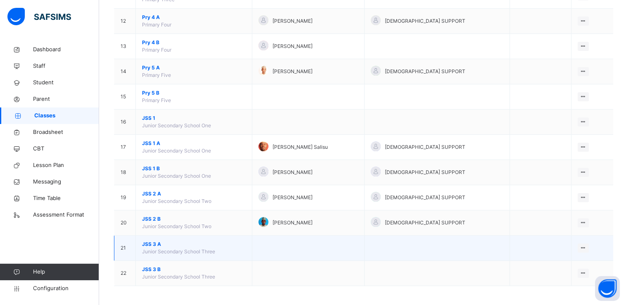
click at [149, 244] on span "JSS 3 A" at bounding box center [194, 243] width 104 height 7
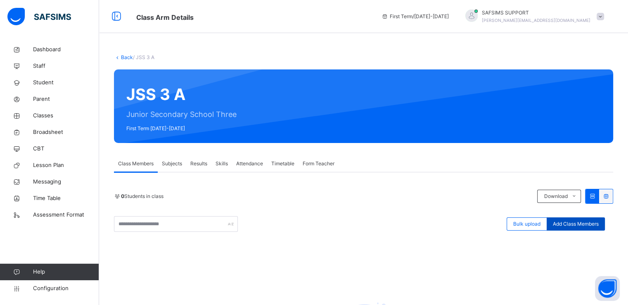
click at [577, 228] on div "Add Class Members" at bounding box center [576, 223] width 58 height 13
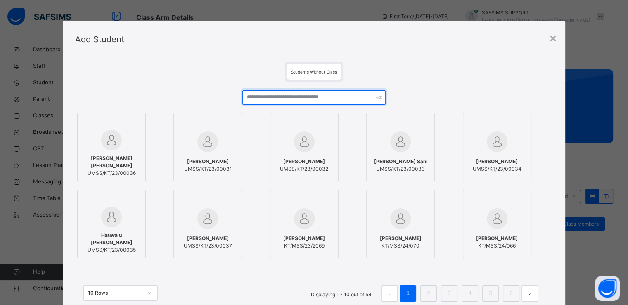
click at [289, 97] on input "text" at bounding box center [313, 97] width 143 height 14
paste input "**********"
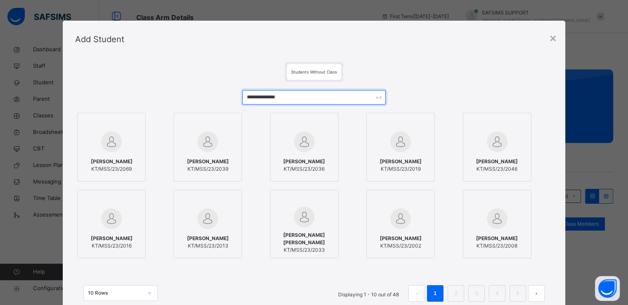
click at [273, 96] on input "**********" at bounding box center [313, 97] width 143 height 14
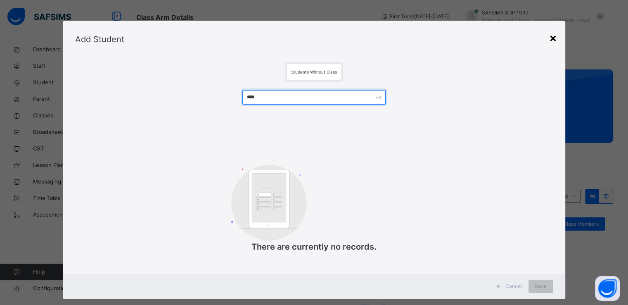
type input "****"
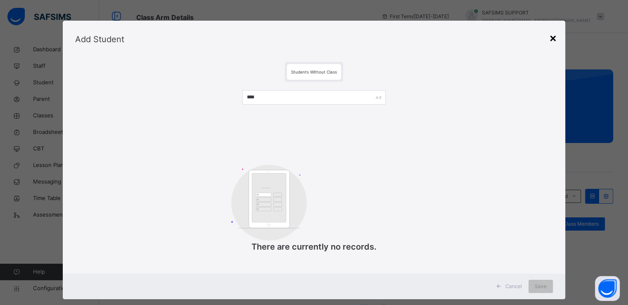
click at [551, 36] on div "×" at bounding box center [553, 37] width 8 height 17
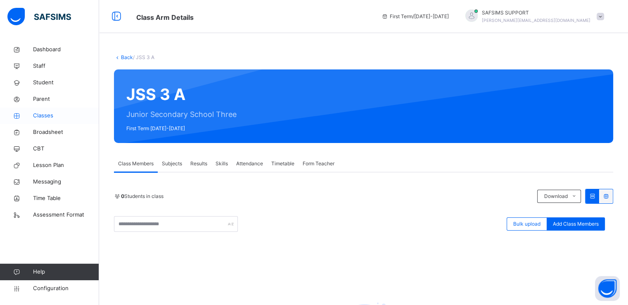
click at [36, 116] on span "Classes" at bounding box center [66, 116] width 66 height 8
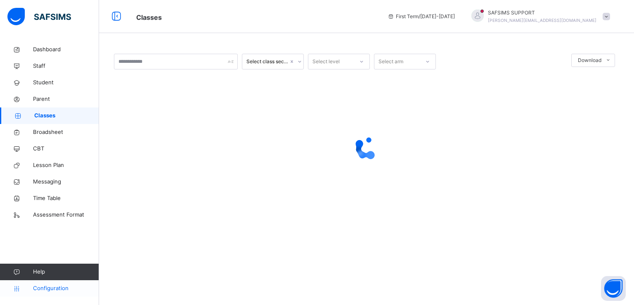
click at [55, 285] on span "Configuration" at bounding box center [66, 288] width 66 height 8
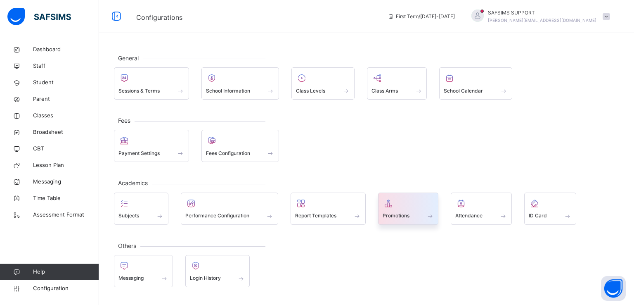
click at [393, 212] on span "Promotions" at bounding box center [396, 215] width 27 height 7
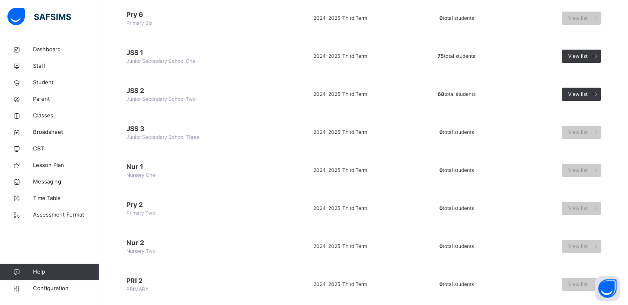
scroll to position [356, 0]
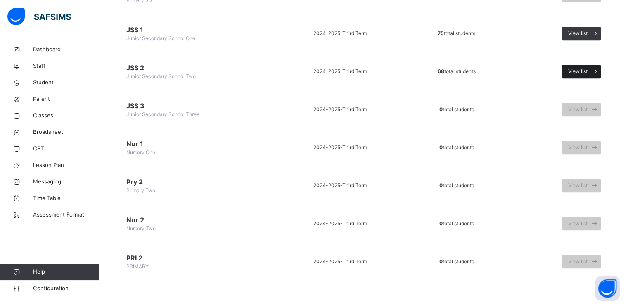
click at [581, 70] on span "View list" at bounding box center [577, 71] width 19 height 7
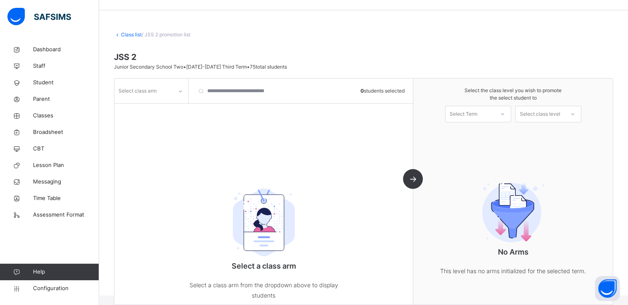
scroll to position [47, 0]
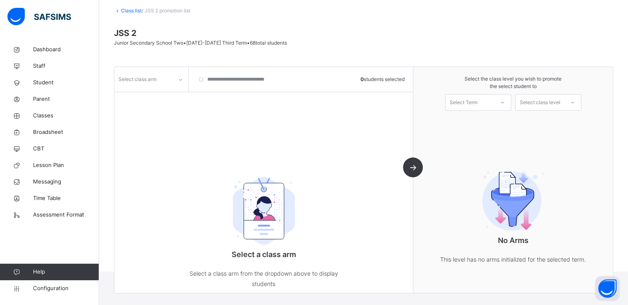
click at [175, 90] on div "Select class arm" at bounding box center [151, 79] width 74 height 25
click at [170, 82] on div "Select class arm" at bounding box center [143, 79] width 58 height 13
click at [144, 99] on div "A" at bounding box center [151, 98] width 73 height 14
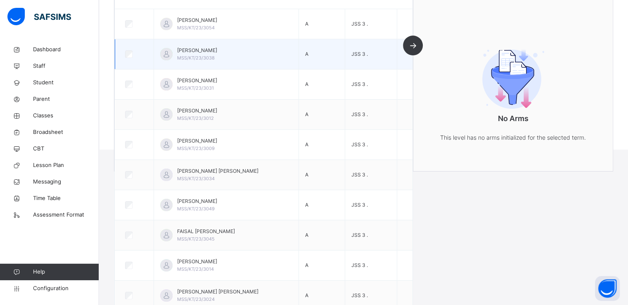
scroll to position [0, 0]
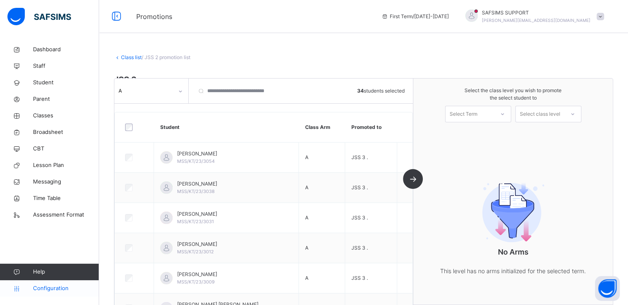
click at [46, 285] on span "Configuration" at bounding box center [66, 288] width 66 height 8
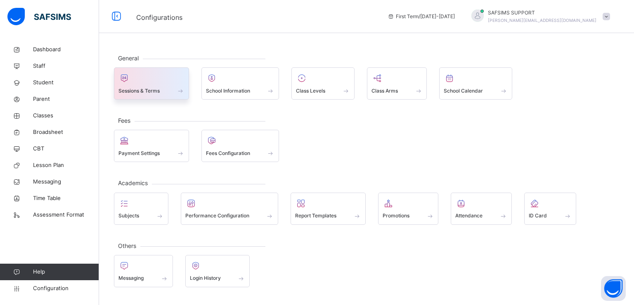
click at [140, 85] on span at bounding box center [152, 85] width 66 height 2
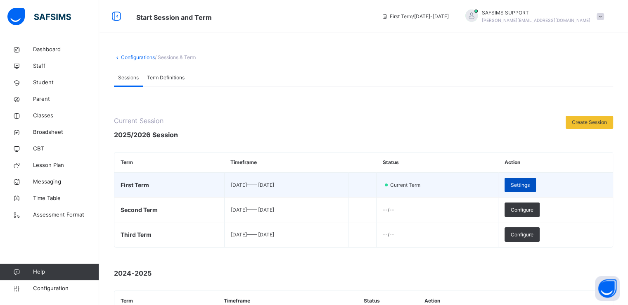
click at [530, 184] on span "Settings" at bounding box center [520, 184] width 19 height 7
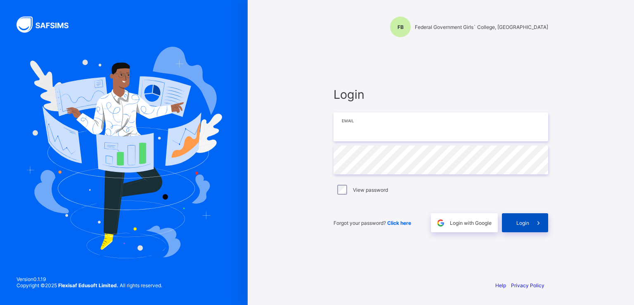
type input "**********"
click at [527, 225] on span "Login" at bounding box center [523, 223] width 13 height 6
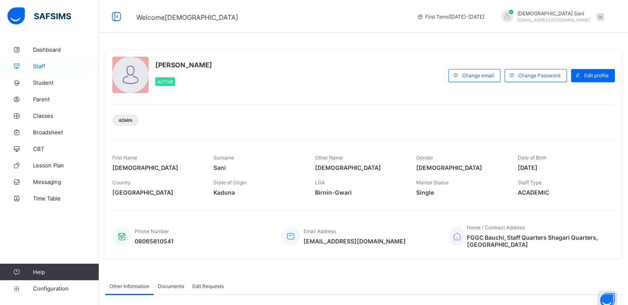
click at [46, 66] on span "Staff" at bounding box center [66, 66] width 66 height 7
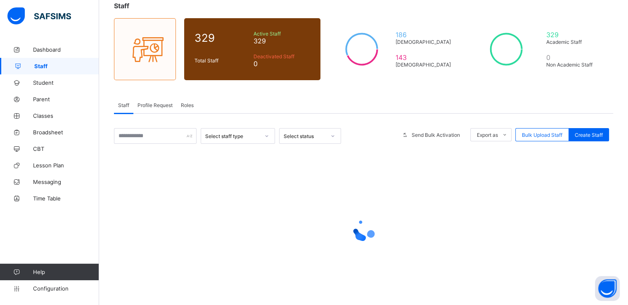
scroll to position [67, 0]
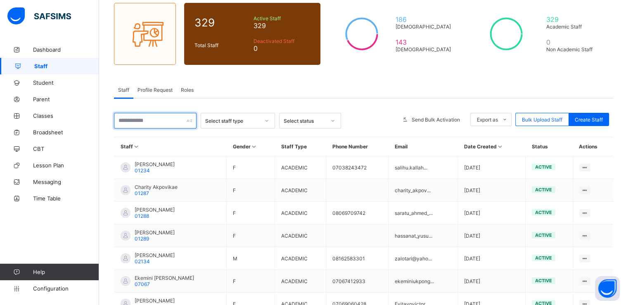
click at [138, 119] on input "text" at bounding box center [155, 121] width 83 height 16
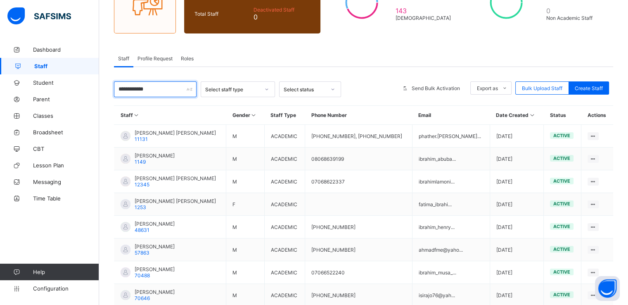
scroll to position [96, 0]
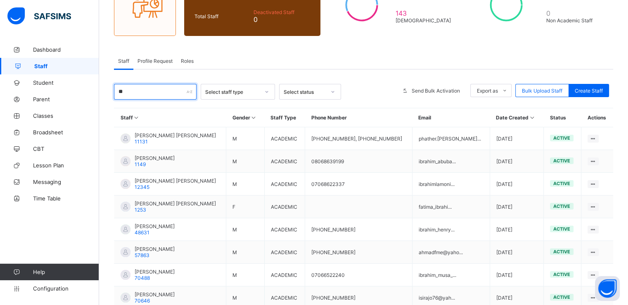
type input "*"
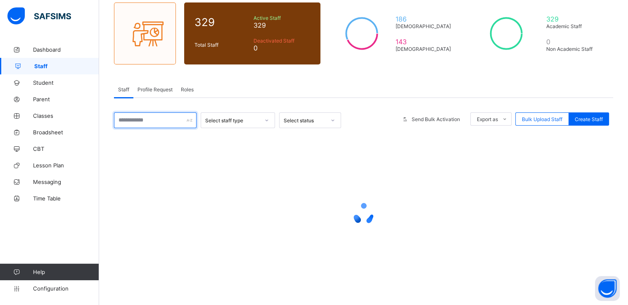
scroll to position [67, 0]
click at [140, 120] on input "text" at bounding box center [155, 121] width 83 height 16
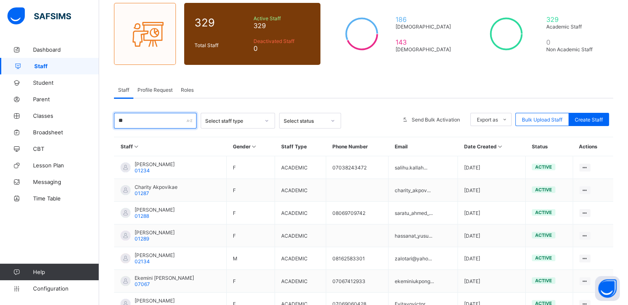
type input "*"
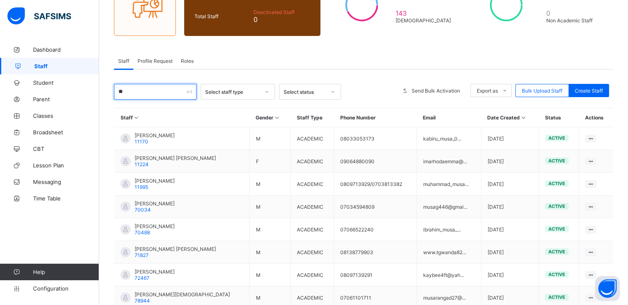
type input "*"
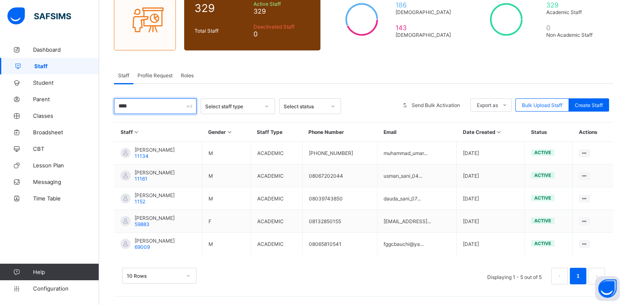
scroll to position [82, 0]
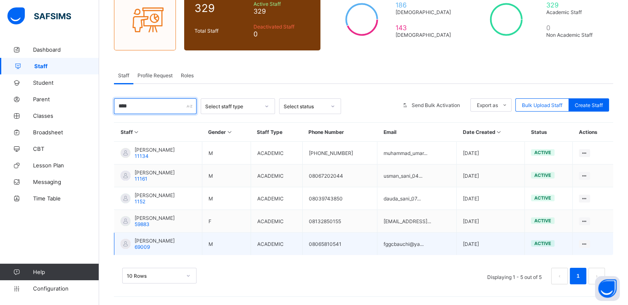
type input "****"
click at [162, 238] on span "[PERSON_NAME]" at bounding box center [155, 240] width 40 height 6
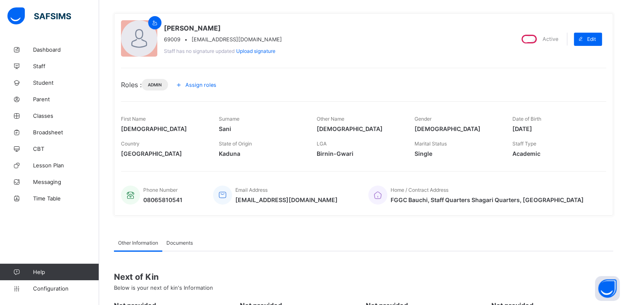
scroll to position [62, 0]
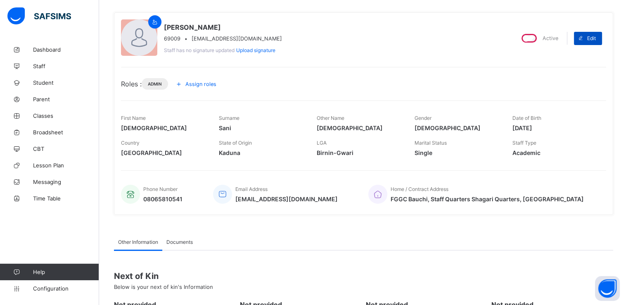
click at [593, 38] on span "Edit" at bounding box center [591, 38] width 9 height 6
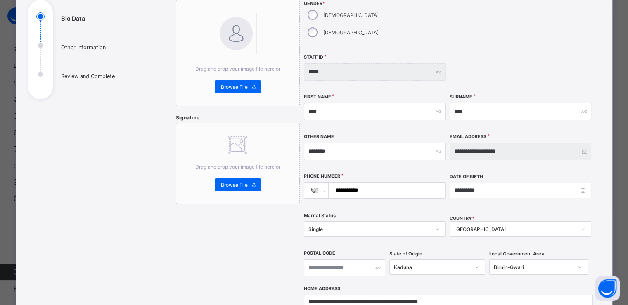
scroll to position [97, 0]
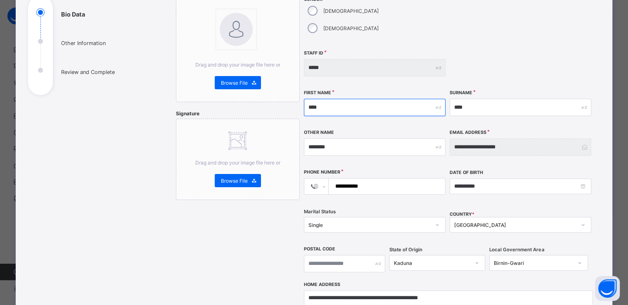
click at [327, 99] on input "****" at bounding box center [375, 107] width 142 height 17
type input "*"
type input "*******"
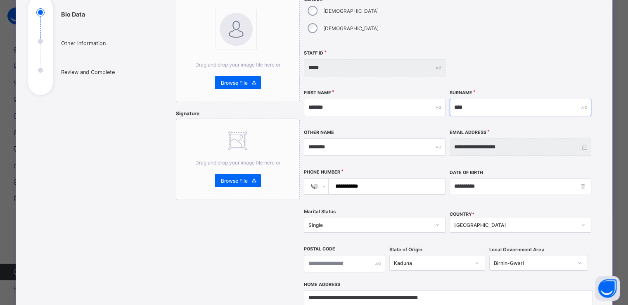
click at [467, 99] on input "****" at bounding box center [521, 107] width 142 height 17
type input "*"
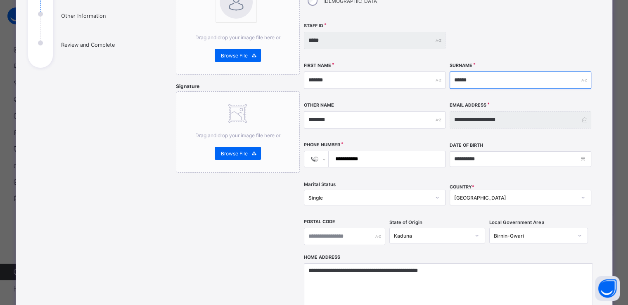
type input "******"
click at [377, 151] on input "**********" at bounding box center [384, 159] width 109 height 16
type input "***"
select select "**"
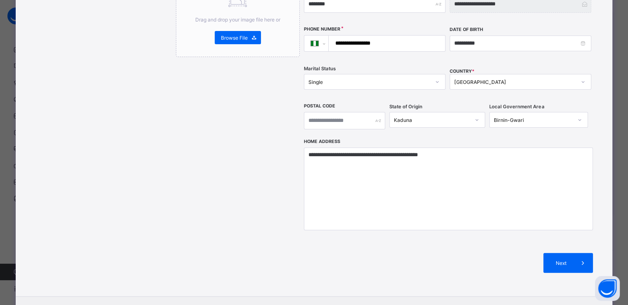
scroll to position [240, 0]
type input "**********"
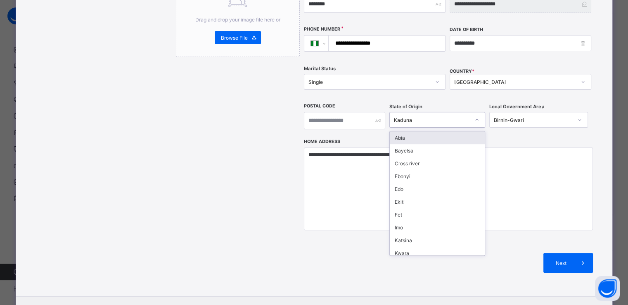
click at [420, 117] on div "Kaduna" at bounding box center [432, 120] width 76 height 6
type input "**"
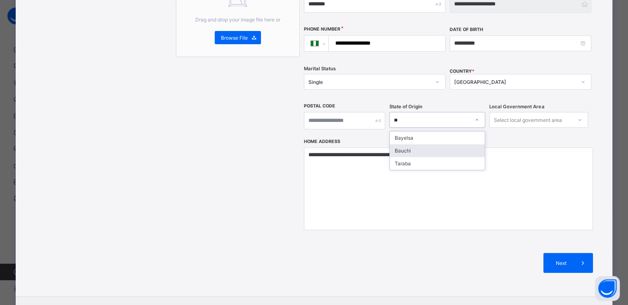
click at [408, 144] on div "Bauchi" at bounding box center [437, 150] width 95 height 13
click at [507, 112] on div "Select local government area" at bounding box center [528, 120] width 68 height 16
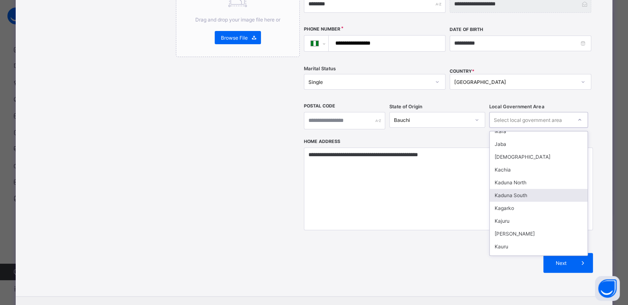
scroll to position [56, 0]
click at [519, 112] on div "Select local government area" at bounding box center [528, 120] width 68 height 16
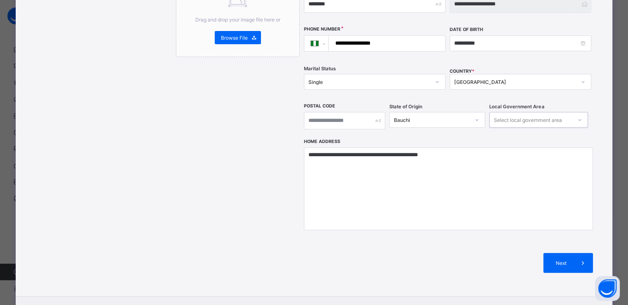
click at [519, 112] on div "Select local government area" at bounding box center [528, 120] width 68 height 16
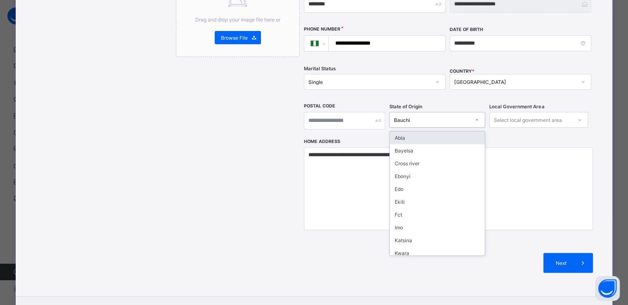
click at [434, 117] on div "Bauchi" at bounding box center [432, 120] width 76 height 6
click at [511, 112] on div "Select local government area" at bounding box center [528, 120] width 68 height 16
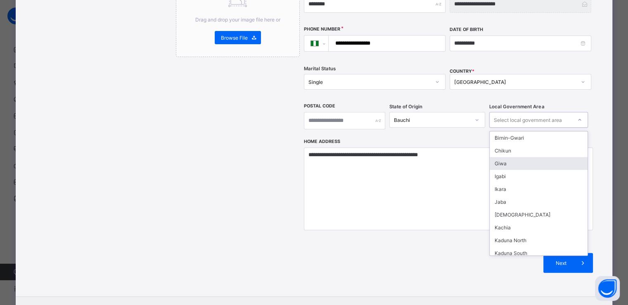
scroll to position [172, 0]
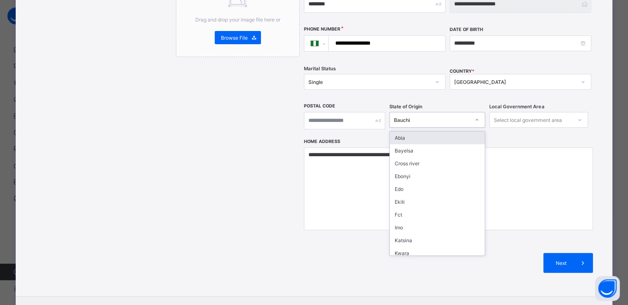
click at [441, 117] on div "Bauchi" at bounding box center [432, 120] width 76 height 6
click at [402, 144] on div "Bayelsa" at bounding box center [437, 150] width 95 height 13
drag, startPoint x: 459, startPoint y: 102, endPoint x: 413, endPoint y: 95, distance: 46.7
click at [413, 112] on div "Bayelsa" at bounding box center [437, 120] width 96 height 16
type input "**"
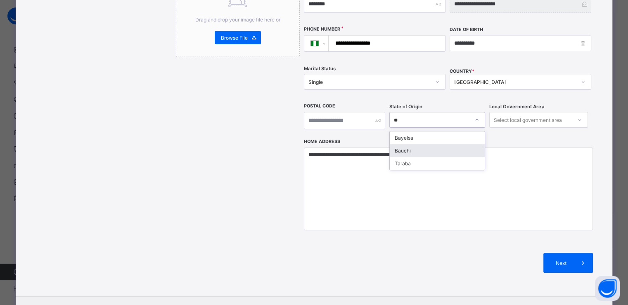
click at [398, 144] on div "Bauchi" at bounding box center [437, 150] width 95 height 13
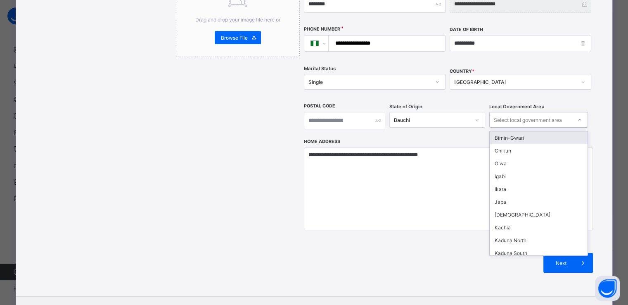
click at [517, 112] on div "Select local government area" at bounding box center [528, 120] width 68 height 16
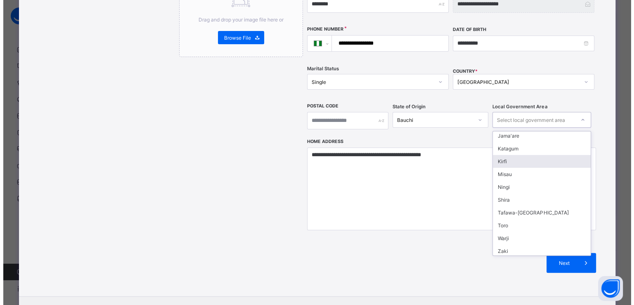
scroll to position [131, 0]
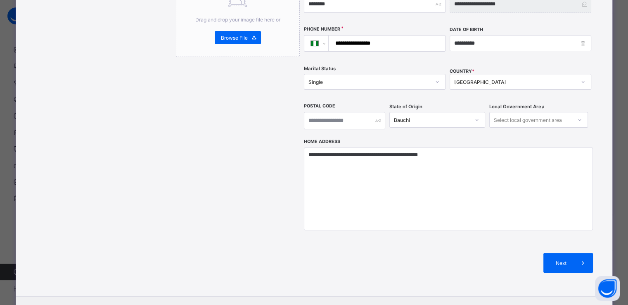
click at [412, 240] on div "Next" at bounding box center [448, 262] width 289 height 45
click at [563, 260] on span "Next" at bounding box center [562, 263] width 24 height 6
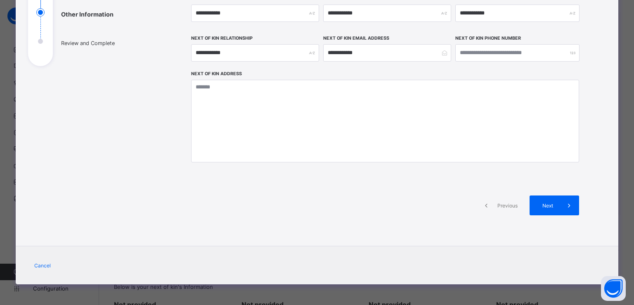
scroll to position [125, 0]
click at [546, 205] on span "Next" at bounding box center [548, 206] width 24 height 6
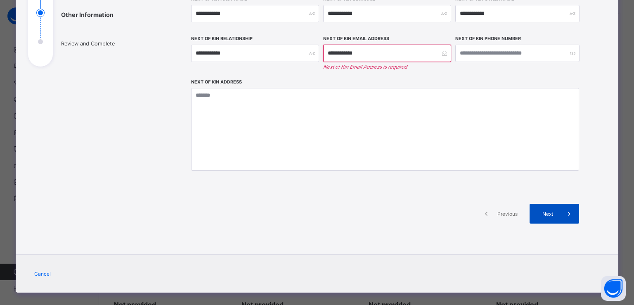
scroll to position [133, 0]
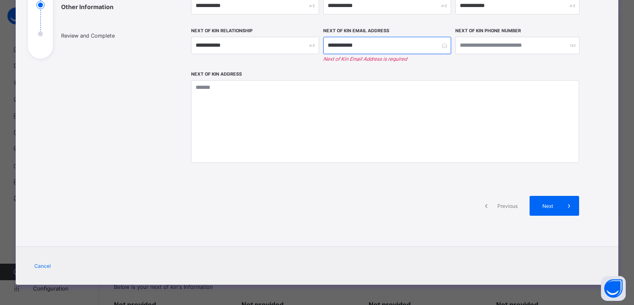
click at [383, 43] on input "**********" at bounding box center [387, 45] width 128 height 17
type input "**********"
type input "*********"
type input "********"
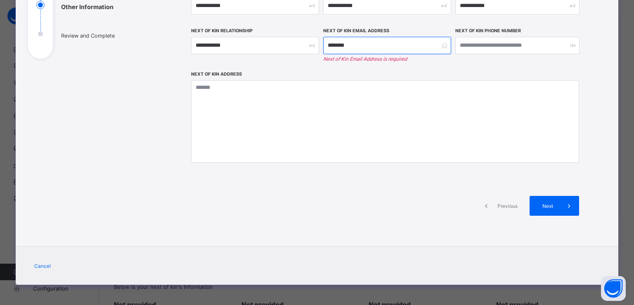
type input "*******"
type input "******"
type input "*****"
type input "***"
type input "**"
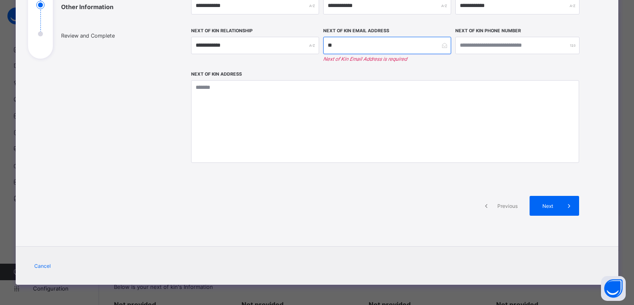
type input "*"
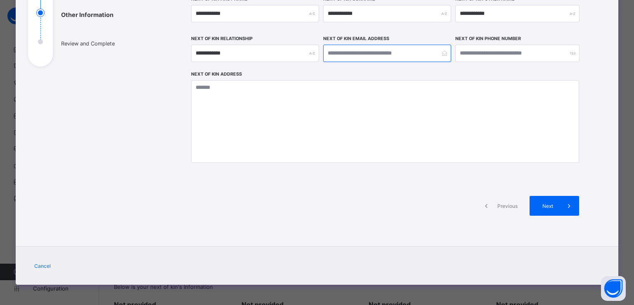
type input "*"
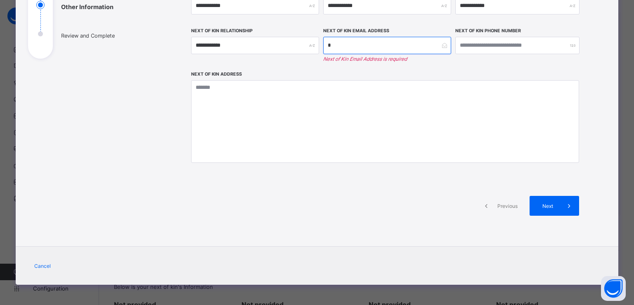
type input "**"
type input "***"
type input "****"
type input "*****"
type input "******"
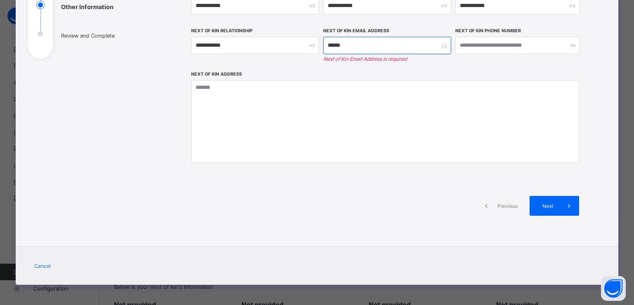
type input "*******"
type input "********"
type input "*********"
type input "**********"
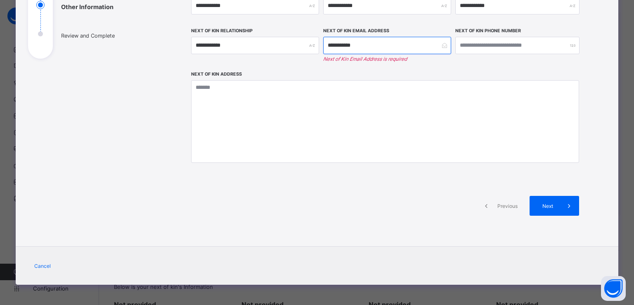
type input "**********"
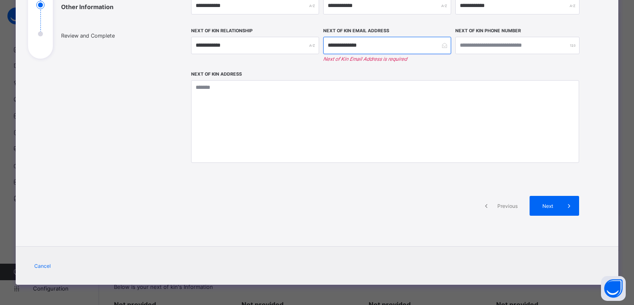
type input "**********"
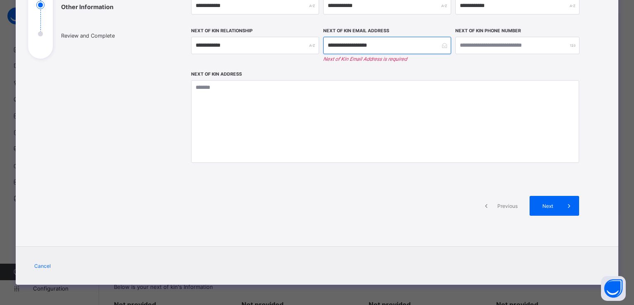
scroll to position [125, 0]
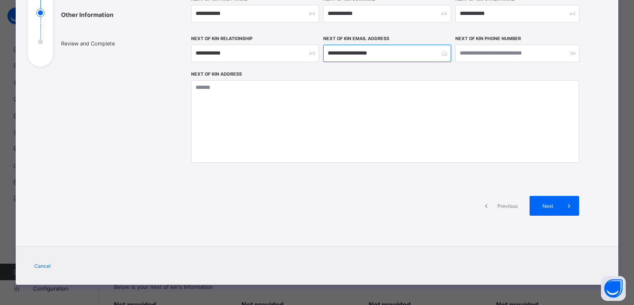
type input "**********"
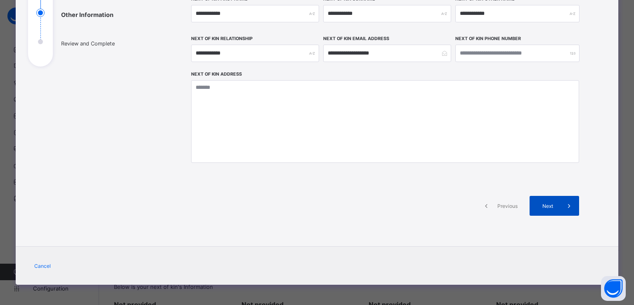
click at [553, 213] on div "Next" at bounding box center [555, 206] width 50 height 20
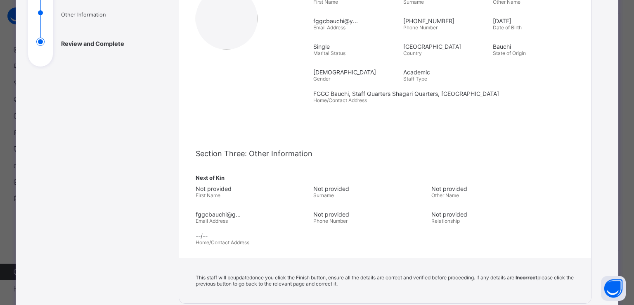
scroll to position [241, 0]
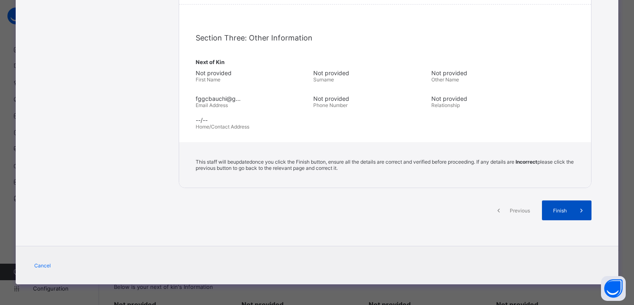
click at [561, 211] on span "Finish" at bounding box center [560, 210] width 24 height 6
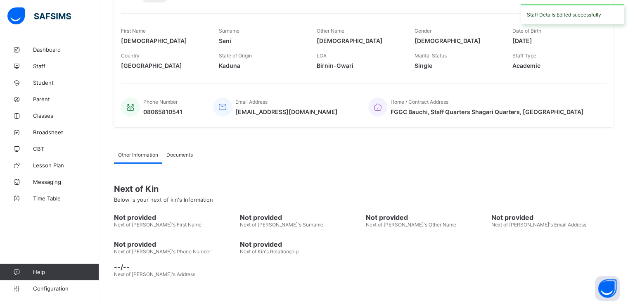
scroll to position [0, 0]
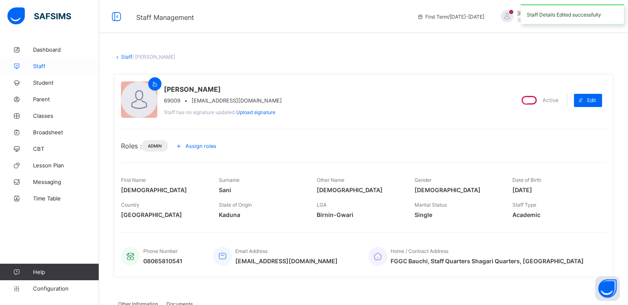
click at [42, 66] on span "Staff" at bounding box center [66, 66] width 66 height 7
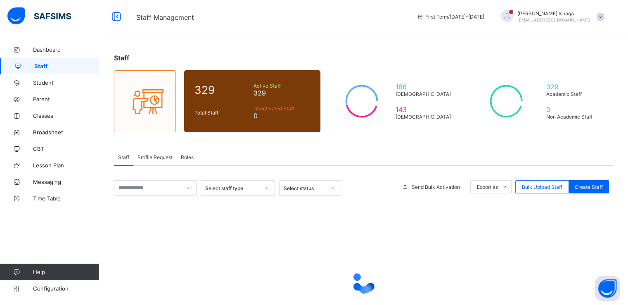
click at [149, 151] on div "Profile Request" at bounding box center [154, 157] width 43 height 17
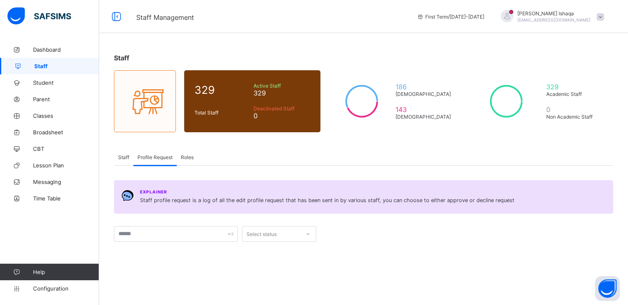
scroll to position [113, 0]
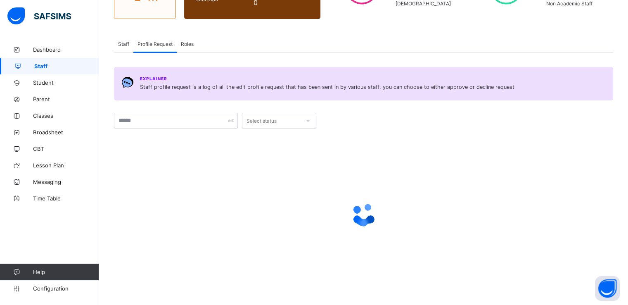
click at [43, 64] on span "Staff" at bounding box center [66, 66] width 65 height 7
click at [42, 83] on span "Student" at bounding box center [66, 82] width 66 height 7
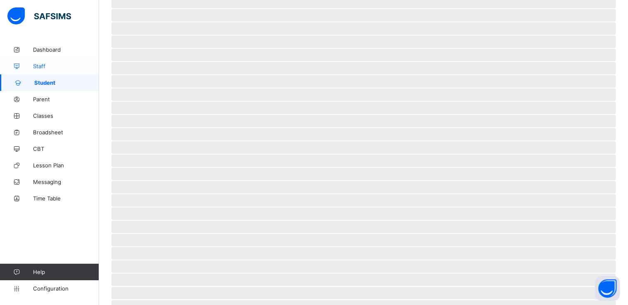
click at [38, 66] on span "Staff" at bounding box center [66, 66] width 66 height 7
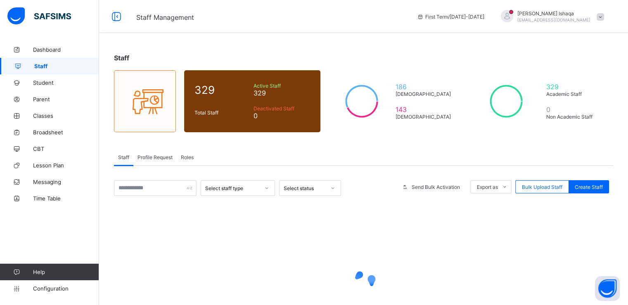
click at [156, 156] on span "Profile Request" at bounding box center [155, 157] width 35 height 6
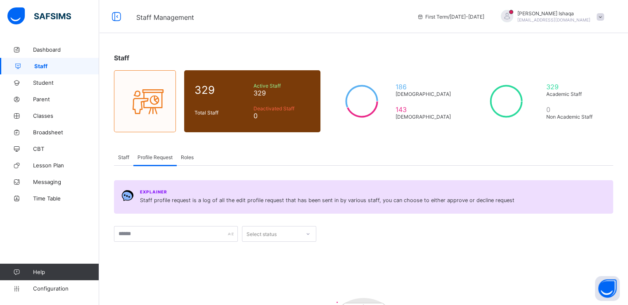
click at [604, 17] on span at bounding box center [600, 16] width 7 height 7
click at [572, 93] on span "Logout" at bounding box center [577, 94] width 55 height 9
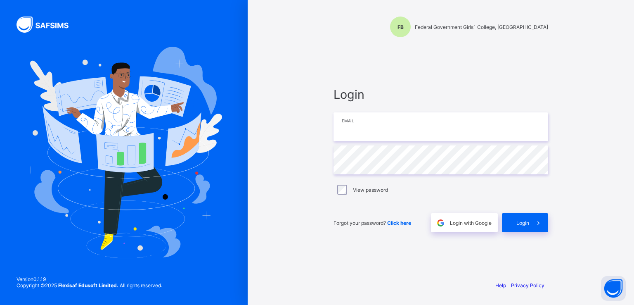
type input "**********"
click at [520, 223] on span "Login" at bounding box center [523, 223] width 13 height 6
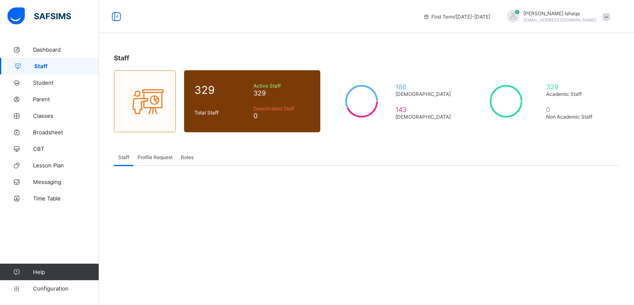
click at [155, 157] on span "Profile Request" at bounding box center [155, 157] width 35 height 6
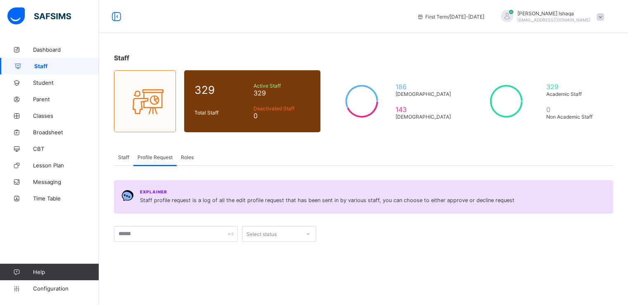
scroll to position [113, 0]
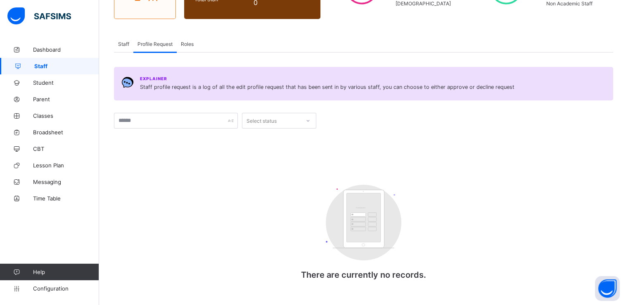
click at [40, 68] on span "Staff" at bounding box center [66, 66] width 65 height 7
click at [119, 43] on span "Staff" at bounding box center [123, 44] width 11 height 6
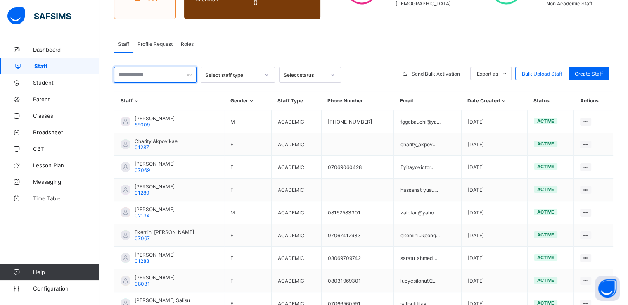
click at [144, 70] on input "text" at bounding box center [155, 75] width 83 height 16
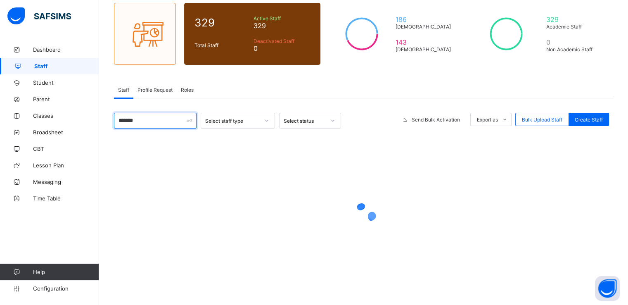
type input "*******"
click at [269, 85] on div "Staff Profile Request Roles" at bounding box center [363, 89] width 499 height 17
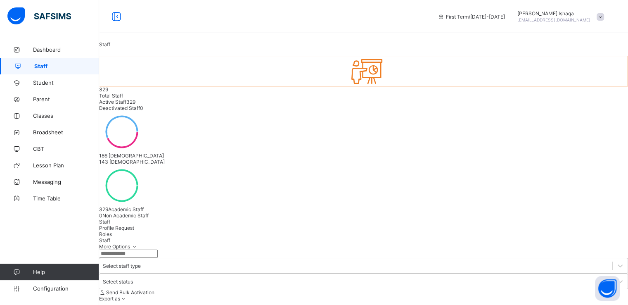
click at [134, 225] on span "Profile Request" at bounding box center [116, 228] width 35 height 6
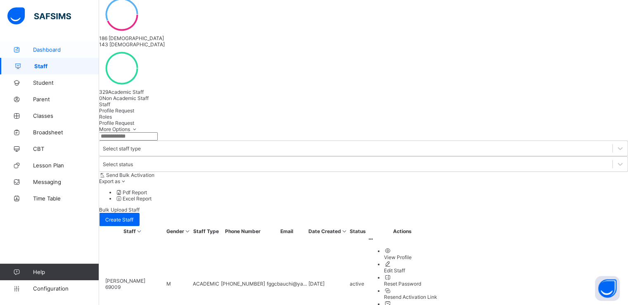
click at [44, 45] on link "Dashboard" at bounding box center [49, 49] width 99 height 17
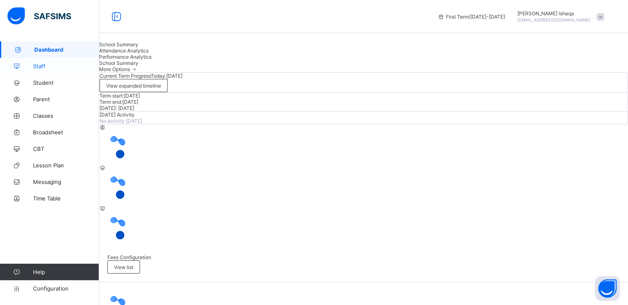
click at [43, 68] on span "Staff" at bounding box center [66, 66] width 66 height 7
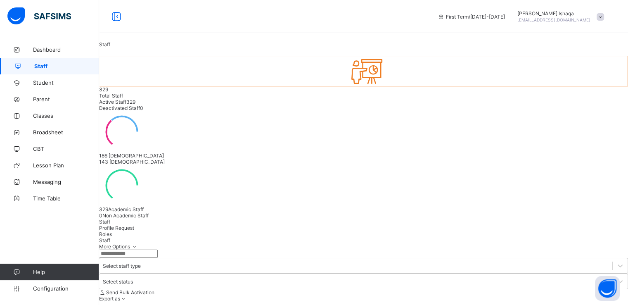
click at [151, 249] on input "text" at bounding box center [128, 253] width 59 height 8
click at [261, 218] on div "Staff Profile Request Roles" at bounding box center [363, 227] width 529 height 19
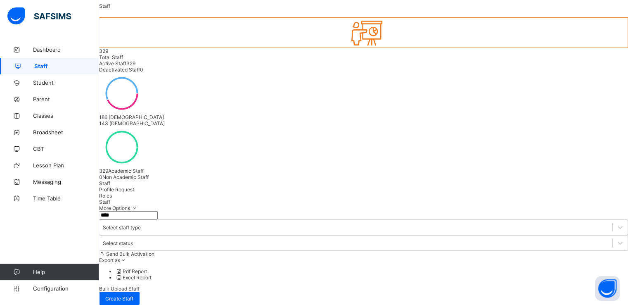
scroll to position [38, 0]
click at [145, 211] on input "****" at bounding box center [128, 215] width 59 height 8
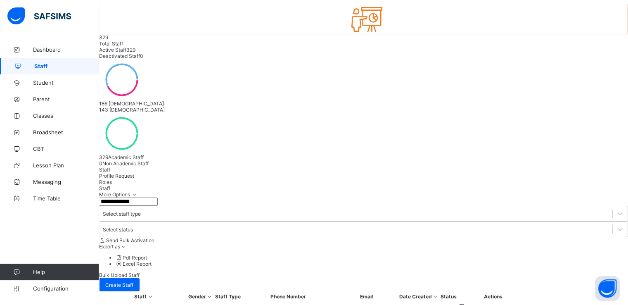
scroll to position [52, 0]
type input "**********"
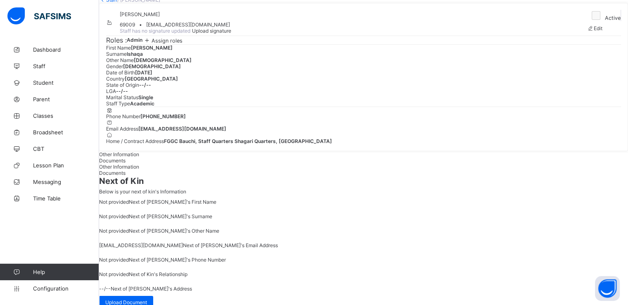
scroll to position [43, 0]
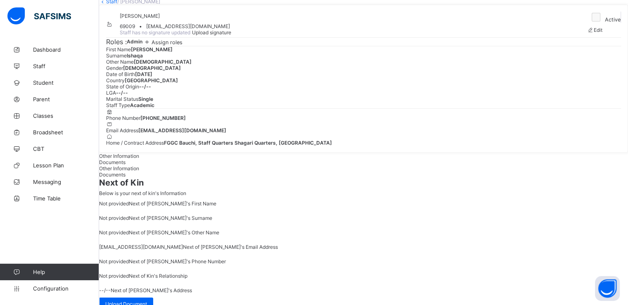
click at [599, 33] on span "Edit" at bounding box center [598, 30] width 9 height 6
select select "**"
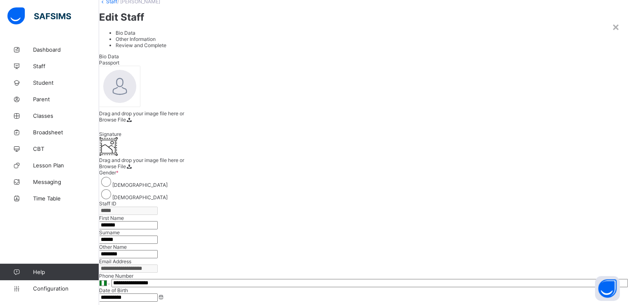
click at [158, 250] on input "********" at bounding box center [128, 254] width 59 height 8
type input "*"
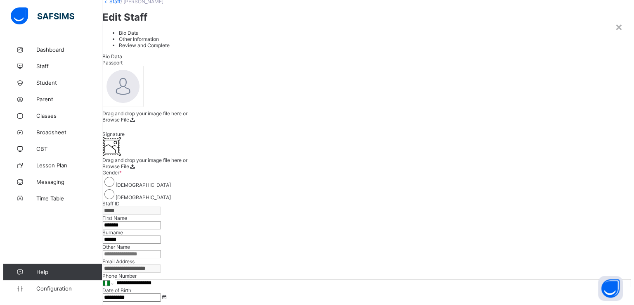
scroll to position [273, 0]
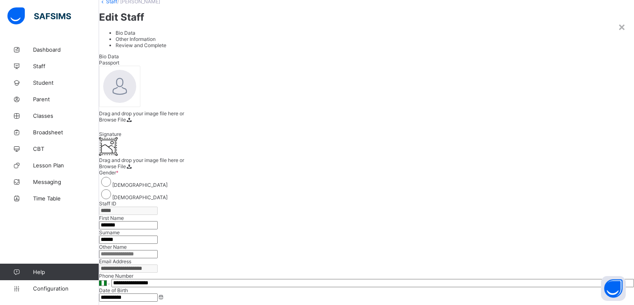
scroll to position [125, 0]
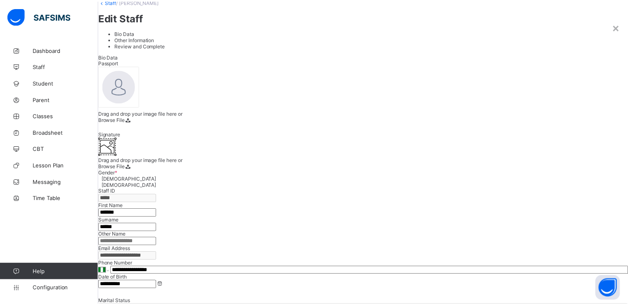
scroll to position [241, 0]
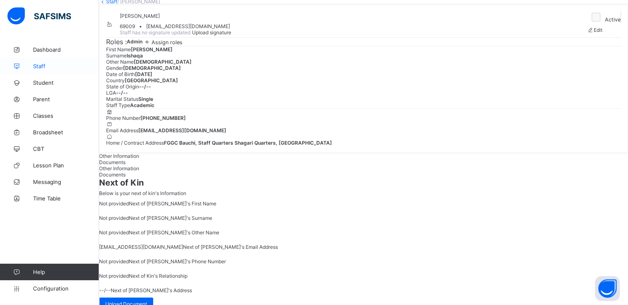
click at [41, 66] on span "Staff" at bounding box center [66, 66] width 66 height 7
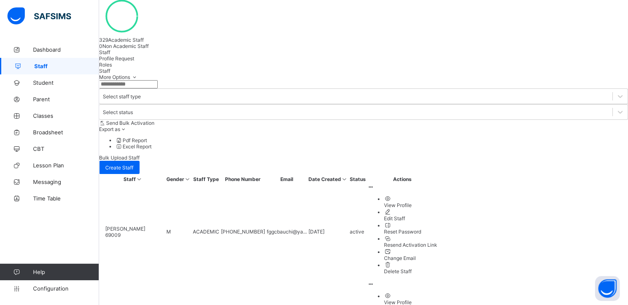
scroll to position [148, 0]
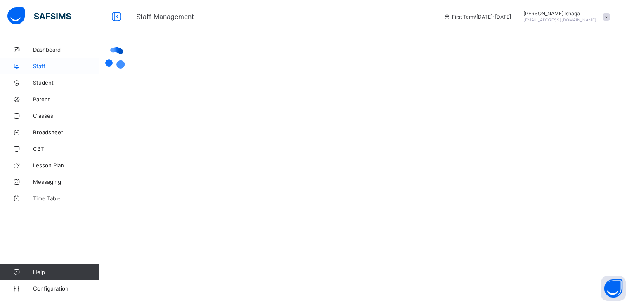
click at [39, 66] on span "Staff" at bounding box center [66, 66] width 66 height 7
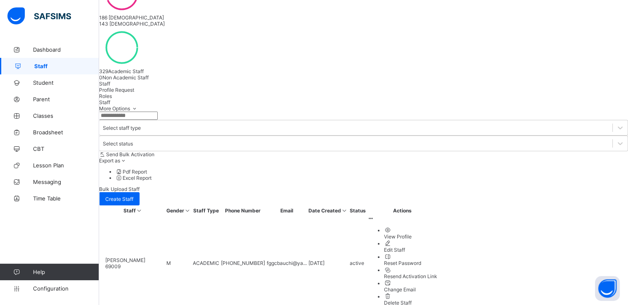
scroll to position [141, 0]
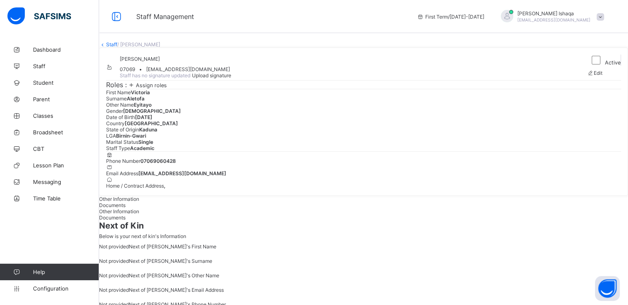
click at [117, 47] on link "Staff" at bounding box center [111, 44] width 11 height 6
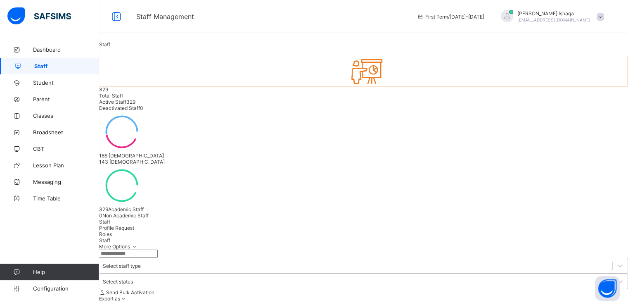
scroll to position [67, 0]
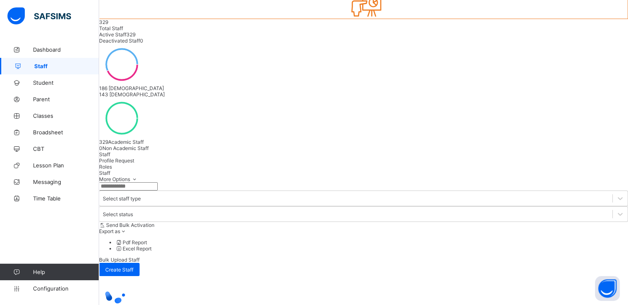
click at [41, 65] on span "Staff" at bounding box center [66, 66] width 65 height 7
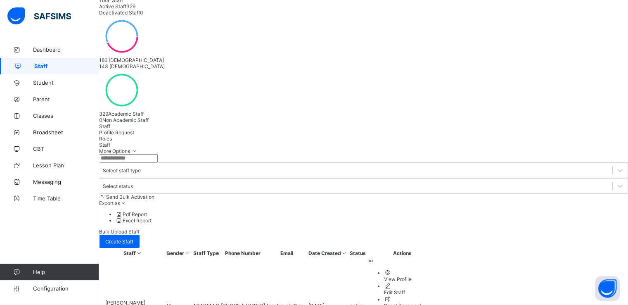
scroll to position [101, 0]
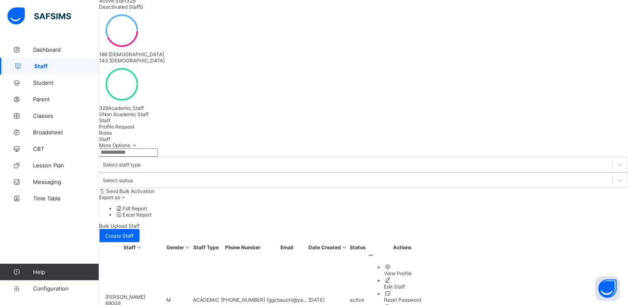
click at [158, 148] on input "text" at bounding box center [128, 152] width 59 height 8
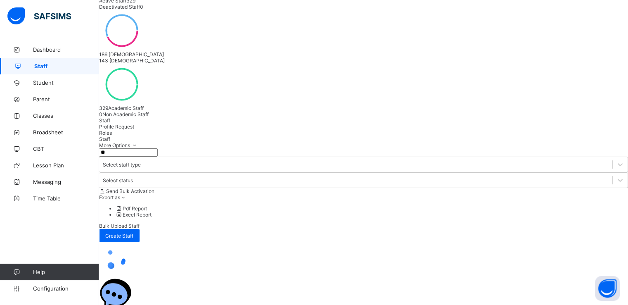
scroll to position [67, 0]
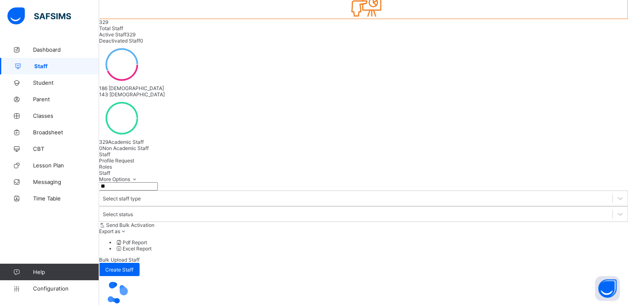
type input "*"
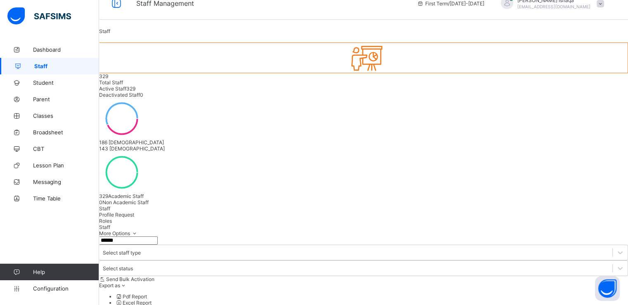
scroll to position [0, 0]
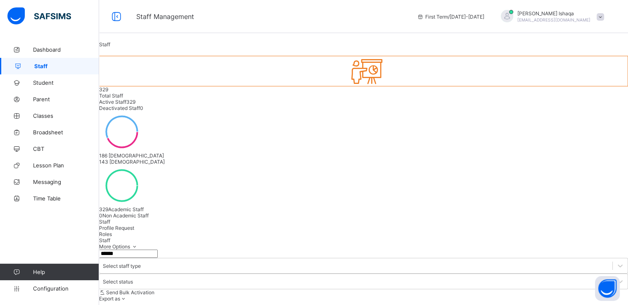
type input "******"
click at [280, 218] on div "Staff Profile Request Roles" at bounding box center [363, 227] width 529 height 19
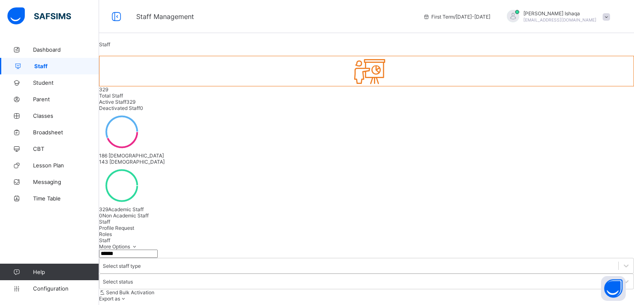
click at [370, 218] on div "Staff Profile Request Roles" at bounding box center [366, 227] width 535 height 19
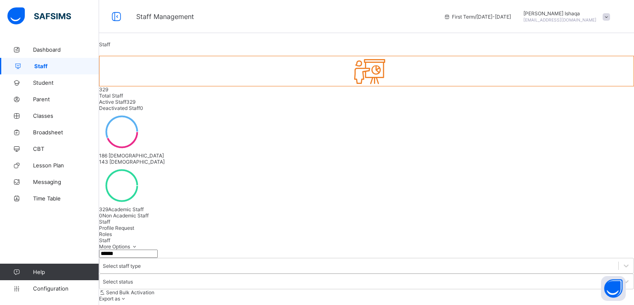
click at [134, 225] on span "Profile Request" at bounding box center [116, 228] width 35 height 6
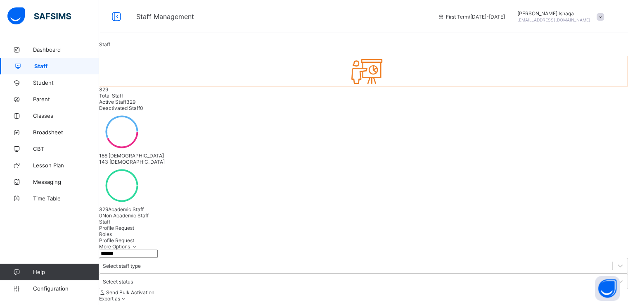
click at [42, 63] on span "Staff" at bounding box center [66, 66] width 65 height 7
click at [40, 45] on link "Dashboard" at bounding box center [49, 49] width 99 height 17
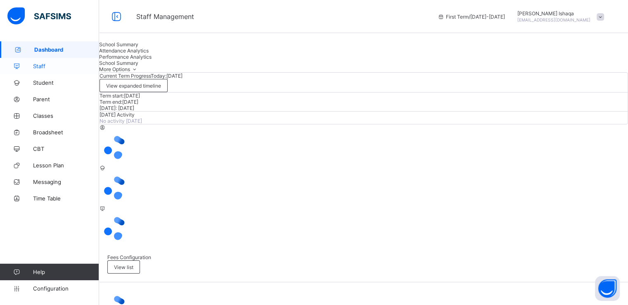
click at [40, 65] on span "Staff" at bounding box center [66, 66] width 66 height 7
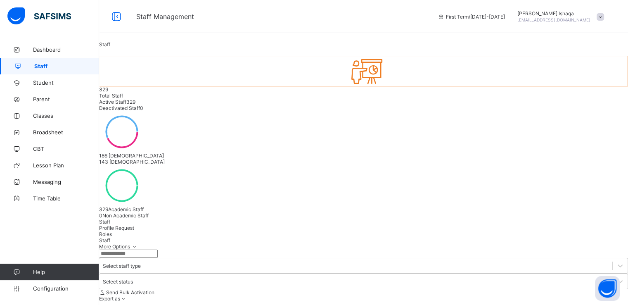
select select "**"
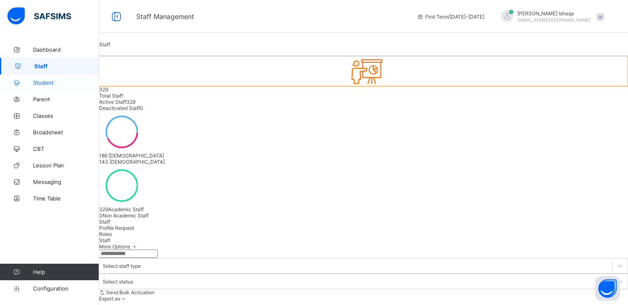
click at [42, 83] on span "Student" at bounding box center [66, 82] width 66 height 7
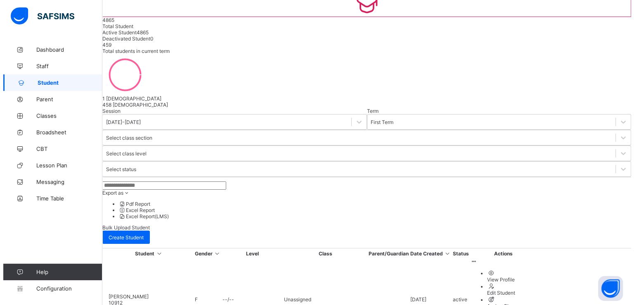
scroll to position [69, 0]
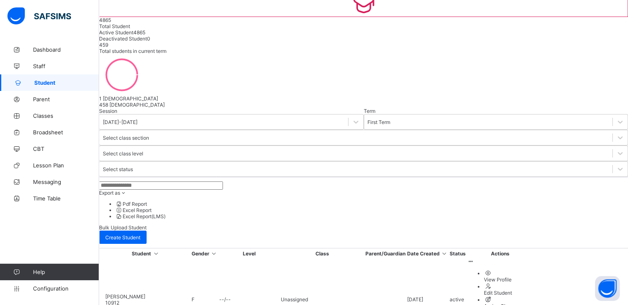
click at [147, 224] on span "Bulk Upload Student" at bounding box center [122, 227] width 47 height 6
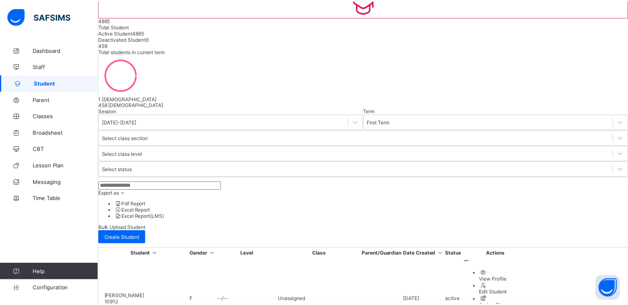
scroll to position [211, 0]
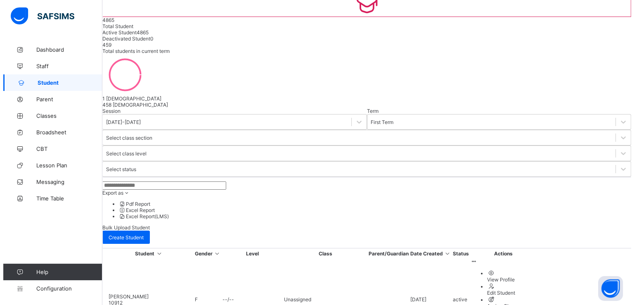
scroll to position [107, 0]
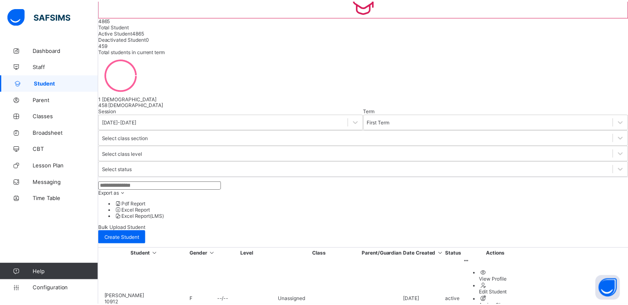
scroll to position [278, 0]
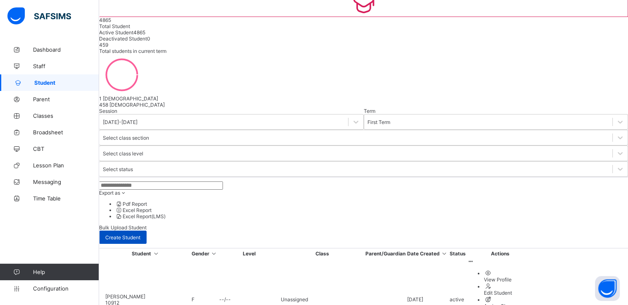
click at [140, 234] on span "Create Student" at bounding box center [122, 237] width 35 height 6
select select "**"
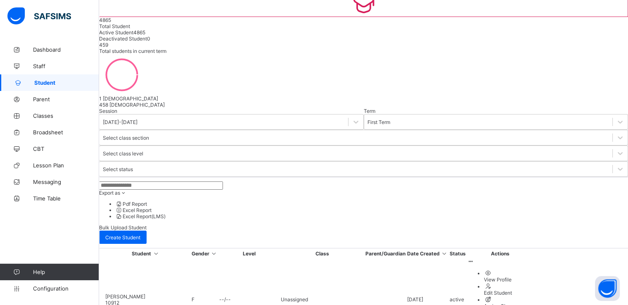
click at [40, 119] on link "Classes" at bounding box center [49, 115] width 99 height 17
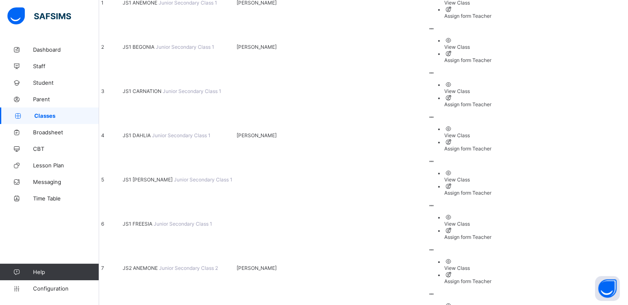
scroll to position [155, 0]
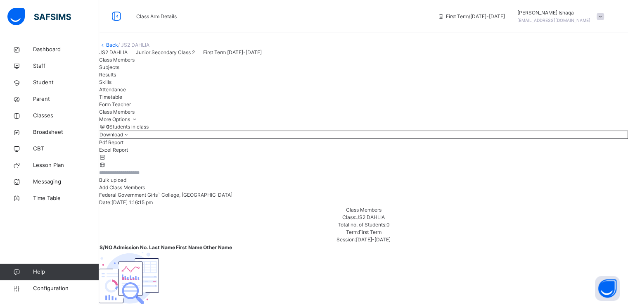
scroll to position [163, 0]
click at [145, 190] on span "Add Class Members" at bounding box center [122, 187] width 46 height 6
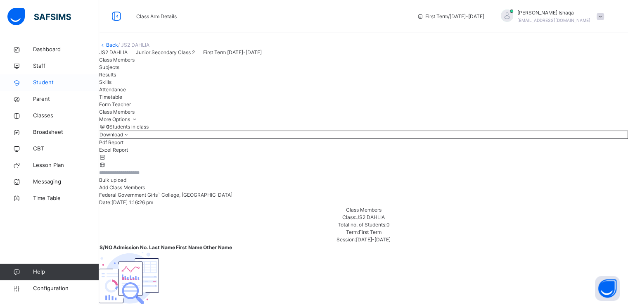
click at [41, 81] on span "Student" at bounding box center [66, 82] width 66 height 8
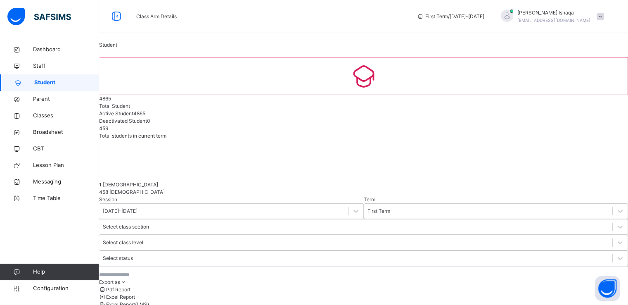
scroll to position [219, 0]
select select "**"
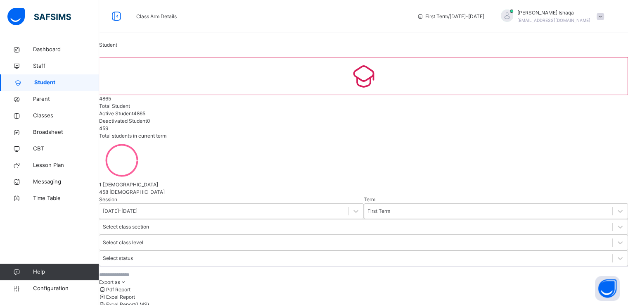
click at [40, 116] on span "Classes" at bounding box center [66, 116] width 66 height 8
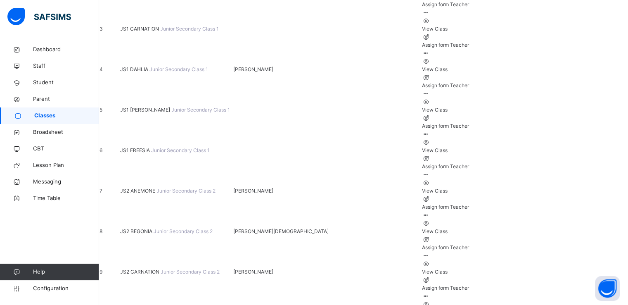
scroll to position [206, 0]
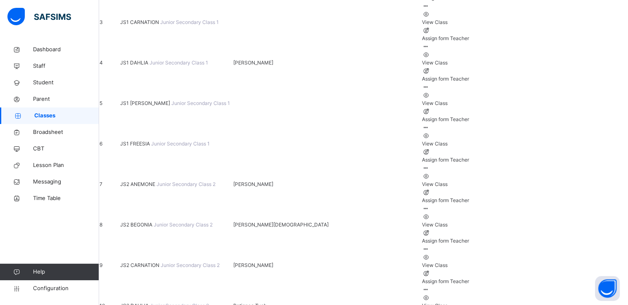
click at [154, 262] on span "JS2 CARNATION" at bounding box center [140, 265] width 40 height 6
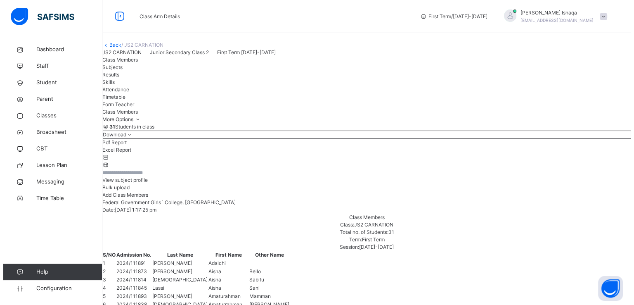
scroll to position [163, 0]
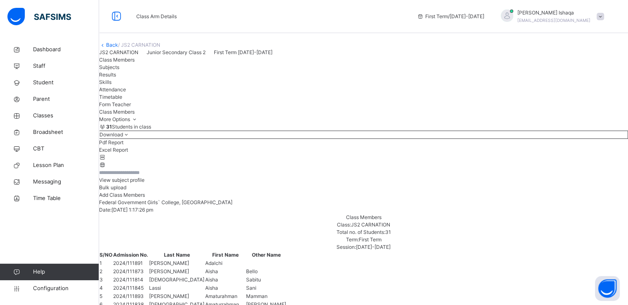
click at [145, 198] on span "Add Class Members" at bounding box center [122, 195] width 46 height 6
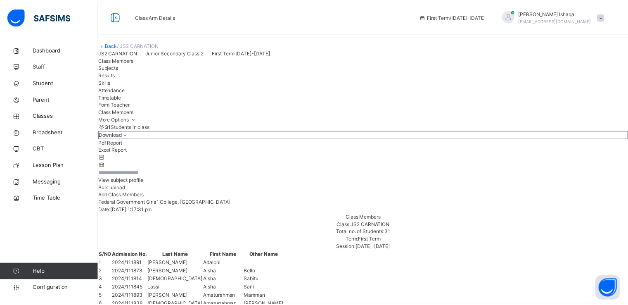
scroll to position [64, 0]
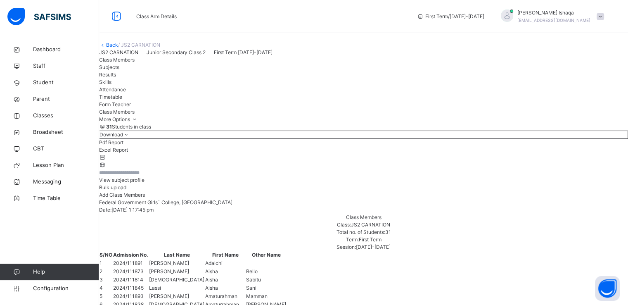
click at [416, 49] on div "Back / JS2 CARNATION" at bounding box center [363, 44] width 529 height 7
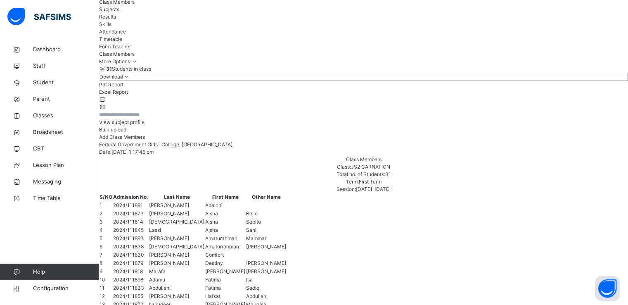
scroll to position [59, 0]
click at [43, 84] on span "Student" at bounding box center [66, 82] width 66 height 8
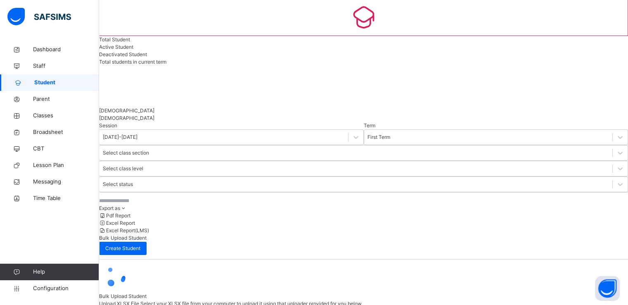
scroll to position [219, 0]
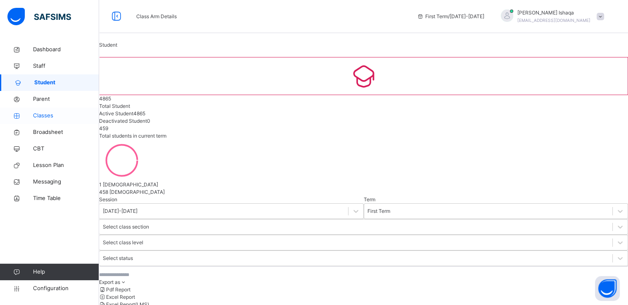
click at [39, 114] on span "Classes" at bounding box center [66, 116] width 66 height 8
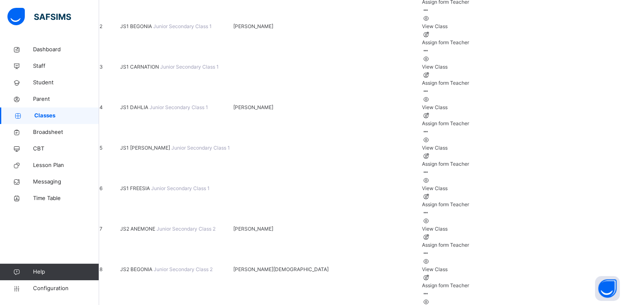
scroll to position [161, 0]
click at [154, 225] on span "JS2 ANEMONE" at bounding box center [138, 228] width 36 height 6
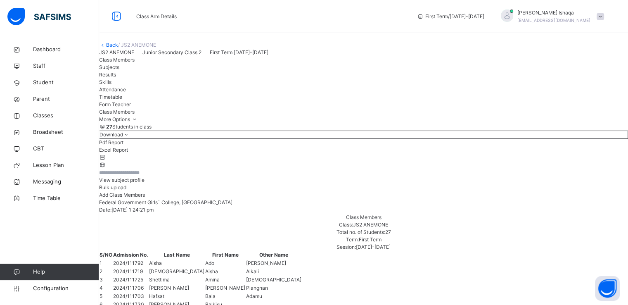
scroll to position [163, 0]
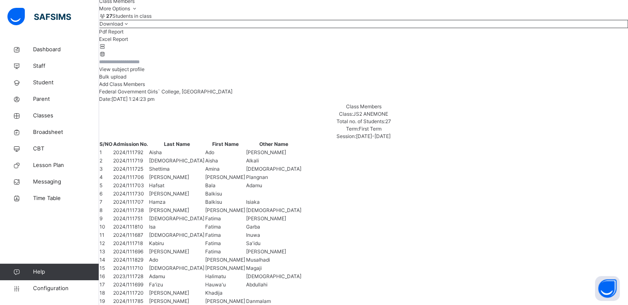
scroll to position [112, 0]
click at [145, 71] on span "View subject profile" at bounding box center [121, 67] width 45 height 6
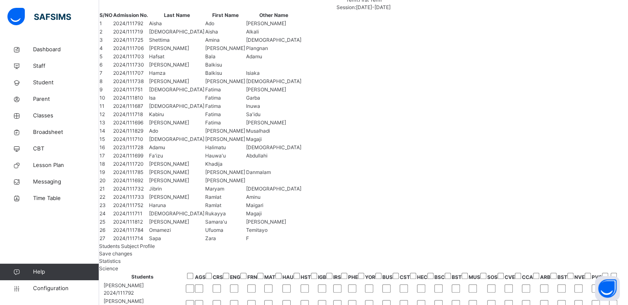
scroll to position [0, 233]
click at [393, 273] on span "BUS" at bounding box center [387, 276] width 10 height 7
click at [132, 250] on span "Save changes" at bounding box center [115, 253] width 33 height 6
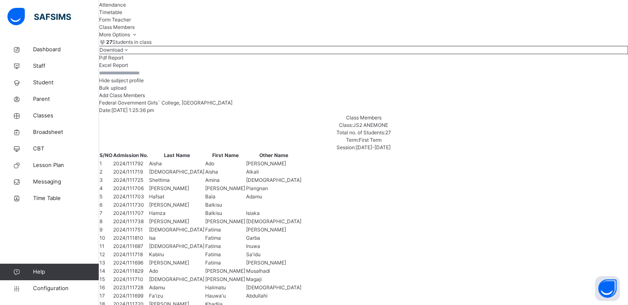
scroll to position [83, 0]
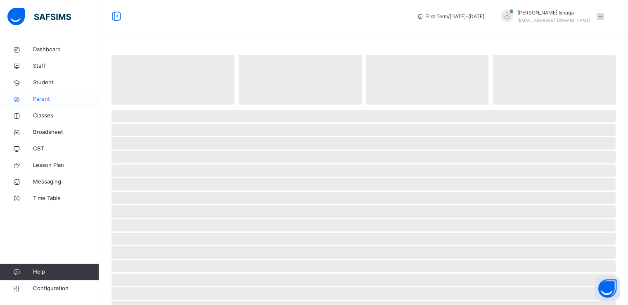
click at [41, 98] on span "Parent" at bounding box center [66, 99] width 66 height 8
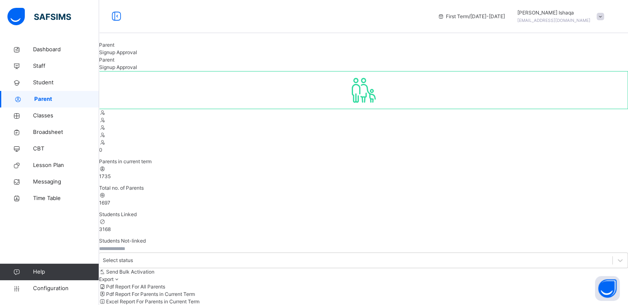
click at [137, 55] on span "Signup Approval" at bounding box center [118, 52] width 38 height 6
drag, startPoint x: 406, startPoint y: 108, endPoint x: 505, endPoint y: 110, distance: 99.1
copy b "fggcbauchi.safsims.com /sign-up-parent"
click at [41, 121] on link "Classes" at bounding box center [49, 115] width 99 height 17
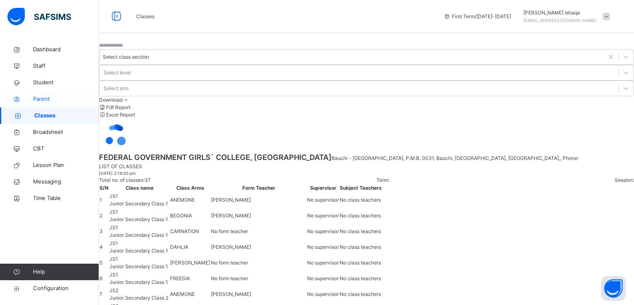
click at [42, 96] on span "Parent" at bounding box center [66, 99] width 66 height 8
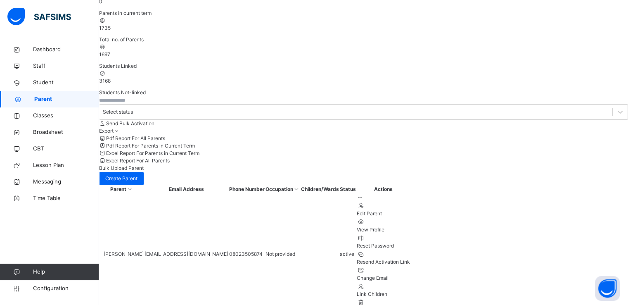
scroll to position [149, 0]
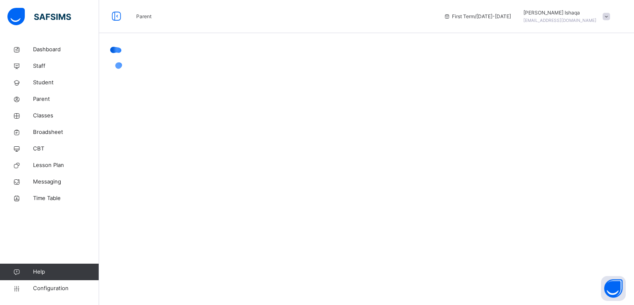
click at [367, 50] on div at bounding box center [366, 57] width 535 height 33
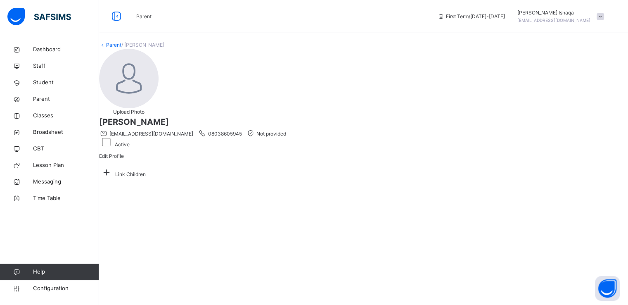
scroll to position [3, 0]
click at [114, 177] on span at bounding box center [106, 174] width 15 height 6
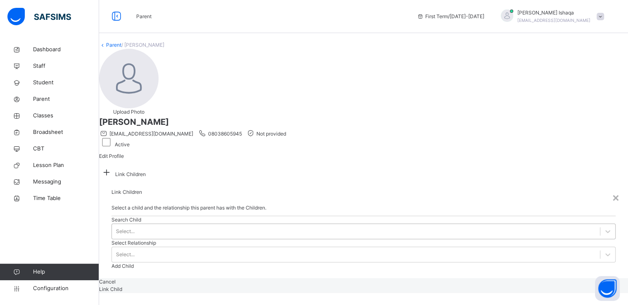
click at [256, 225] on div "Select..." at bounding box center [356, 231] width 488 height 13
click at [600, 224] on div at bounding box center [607, 231] width 15 height 15
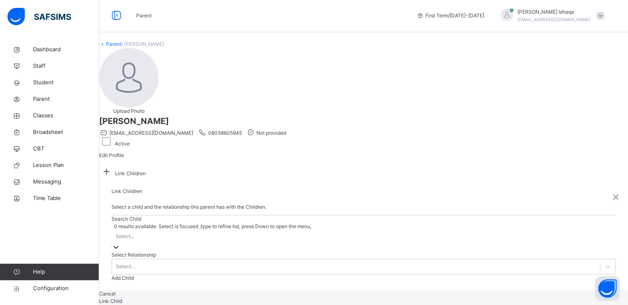
click at [120, 243] on div at bounding box center [116, 247] width 8 height 8
click at [612, 187] on div "×" at bounding box center [616, 195] width 8 height 17
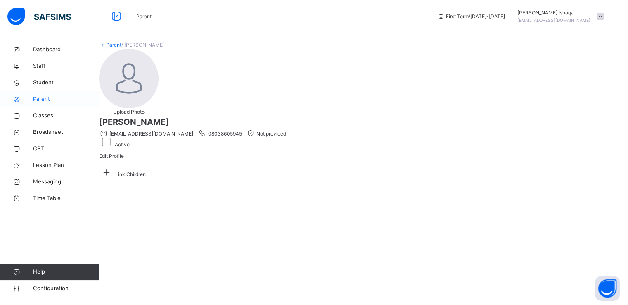
click at [40, 98] on span "Parent" at bounding box center [66, 99] width 66 height 8
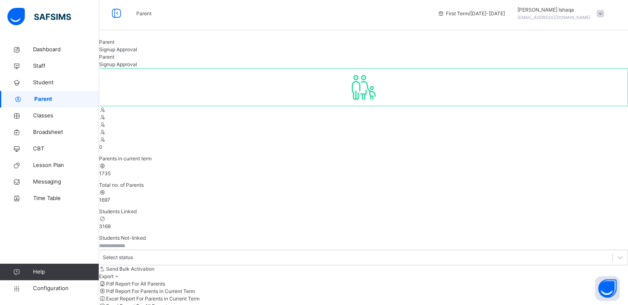
select select "**"
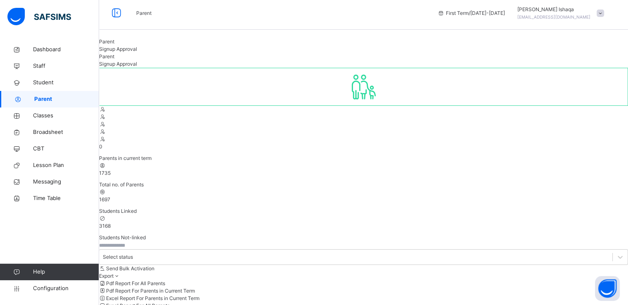
scroll to position [0, 0]
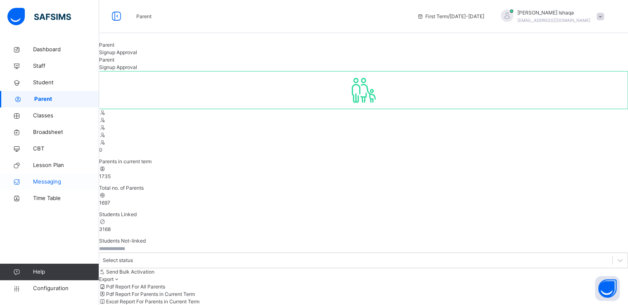
click at [38, 182] on span "Messaging" at bounding box center [66, 182] width 66 height 8
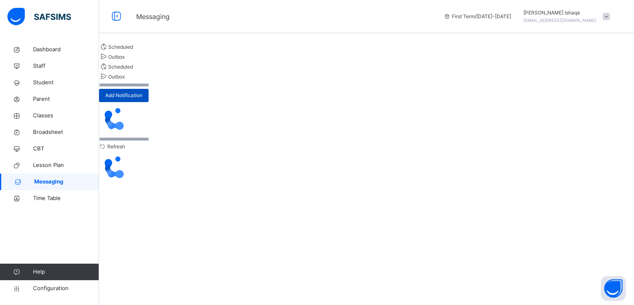
click at [142, 99] on span "Add Notification" at bounding box center [123, 95] width 37 height 7
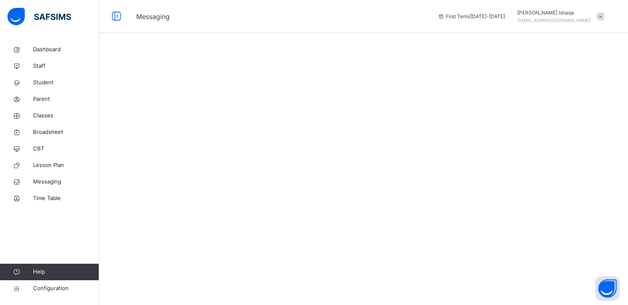
select select "**"
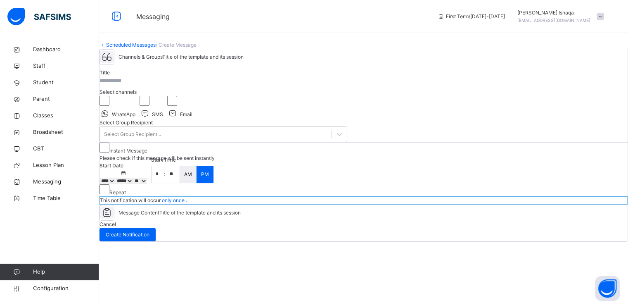
scroll to position [45, 0]
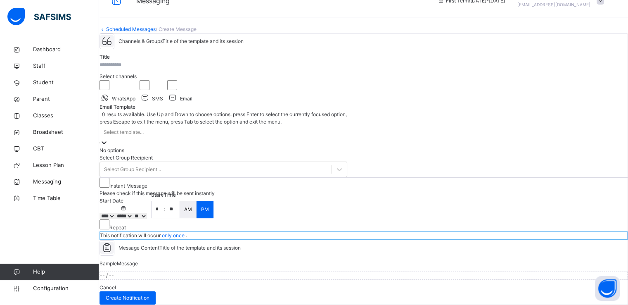
click at [215, 138] on div "Select template..." at bounding box center [224, 132] width 248 height 13
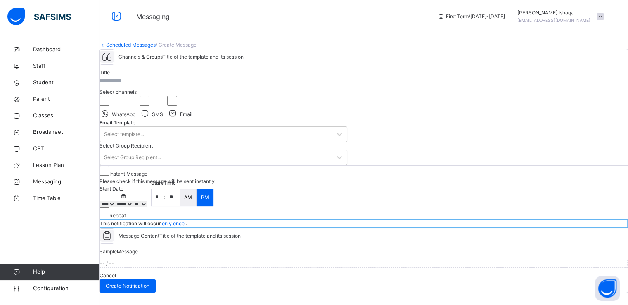
click at [344, 108] on div "WhatsApp SMS Email" at bounding box center [224, 107] width 248 height 23
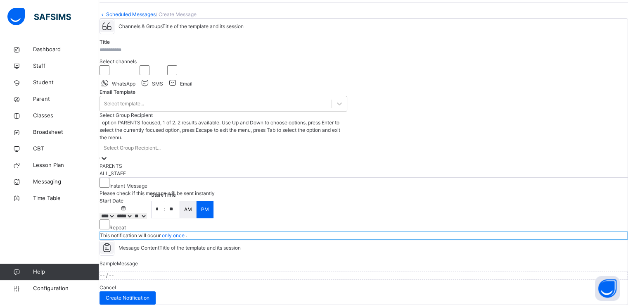
click at [232, 141] on div "Select Group Recipient..." at bounding box center [224, 147] width 248 height 13
click at [139, 162] on div "PARENTS" at bounding box center [224, 165] width 248 height 7
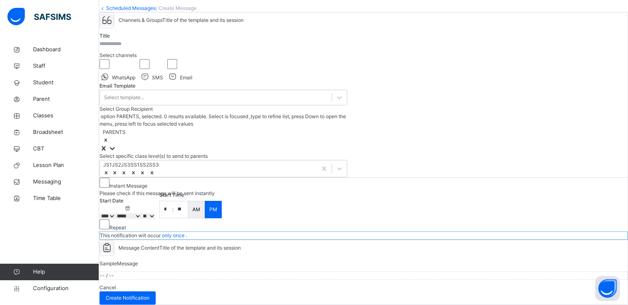
scroll to position [168, 0]
click at [155, 170] on icon at bounding box center [152, 173] width 6 height 6
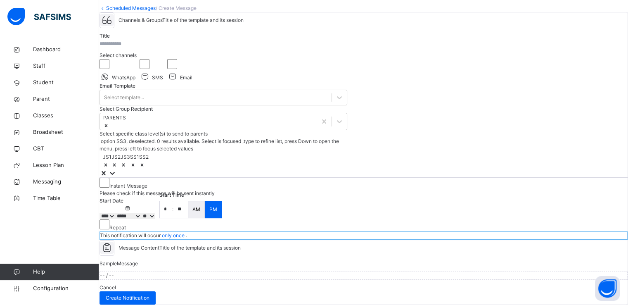
click at [144, 163] on icon at bounding box center [142, 164] width 3 height 3
click at [136, 162] on icon at bounding box center [133, 165] width 6 height 6
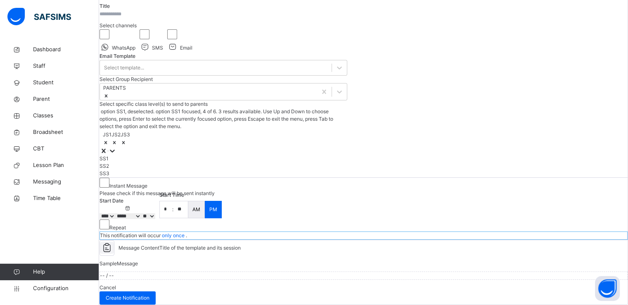
click at [220, 130] on div "JS1 JS2 JS3" at bounding box center [224, 138] width 248 height 17
click at [205, 155] on div "SS1" at bounding box center [224, 158] width 248 height 7
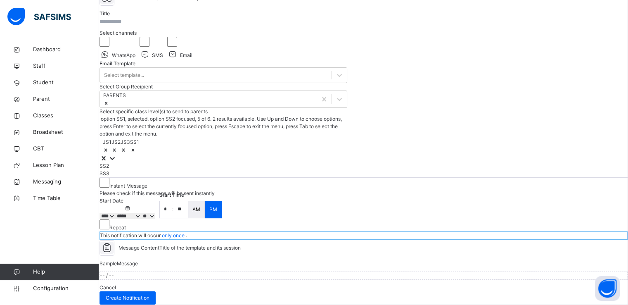
click at [205, 162] on div "SS2" at bounding box center [224, 165] width 248 height 7
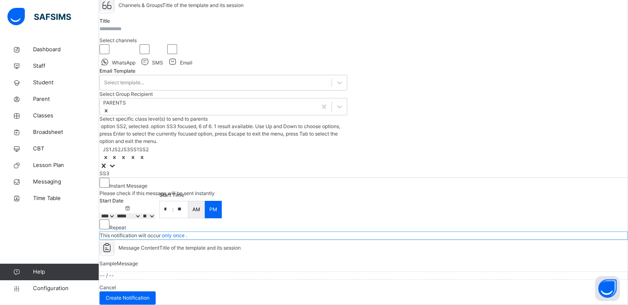
click at [181, 170] on div "SS3" at bounding box center [224, 173] width 248 height 7
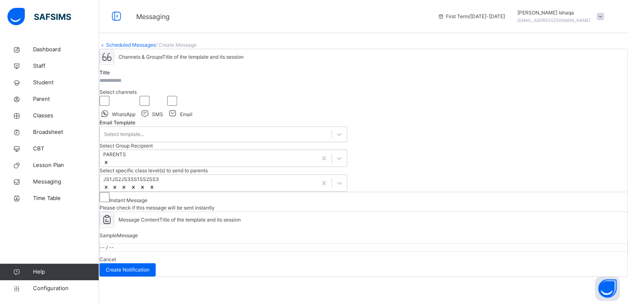
scroll to position [173, 0]
click at [189, 243] on div "-- / --" at bounding box center [364, 247] width 528 height 8
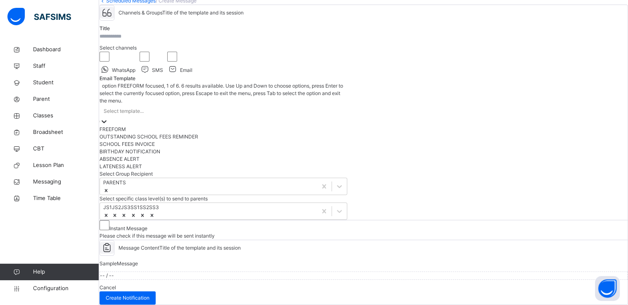
click at [252, 110] on div "Select template..." at bounding box center [224, 110] width 248 height 13
click at [142, 129] on div "FREEFORM" at bounding box center [224, 129] width 248 height 7
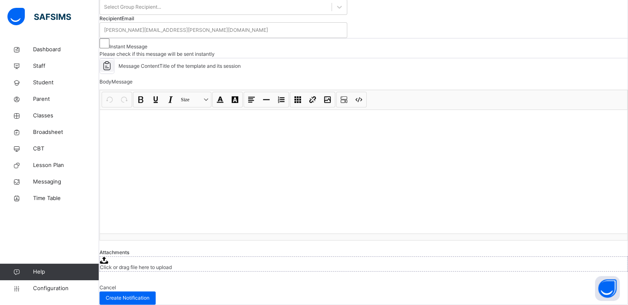
scroll to position [361, 0]
click at [207, 109] on div at bounding box center [363, 171] width 527 height 124
click at [176, 109] on div at bounding box center [363, 171] width 527 height 124
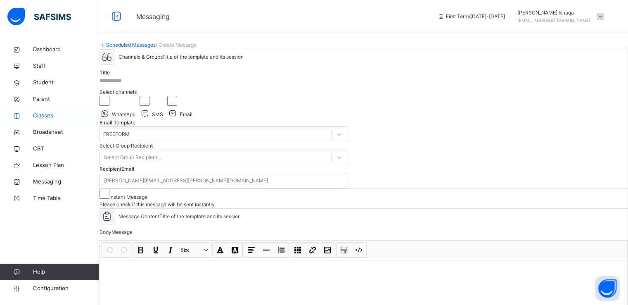
click at [41, 117] on span "Classes" at bounding box center [66, 116] width 66 height 8
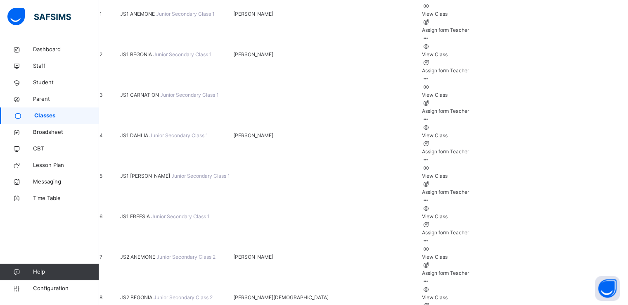
scroll to position [135, 0]
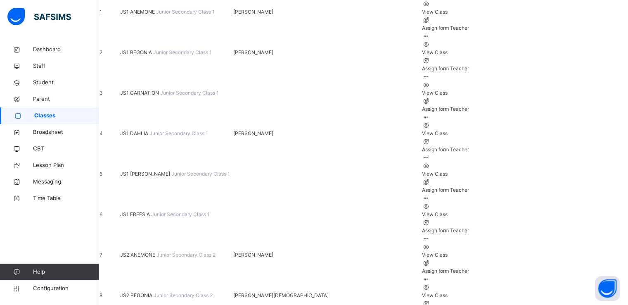
click at [153, 252] on span "JS2 ANEMONE" at bounding box center [138, 255] width 36 height 6
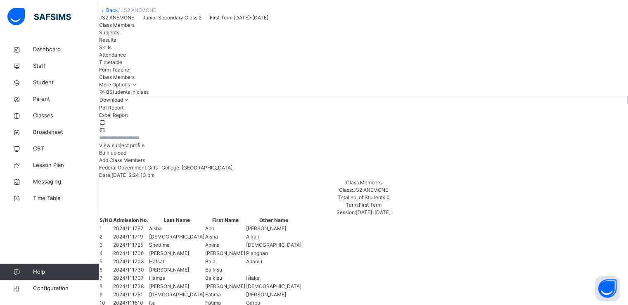
scroll to position [44, 0]
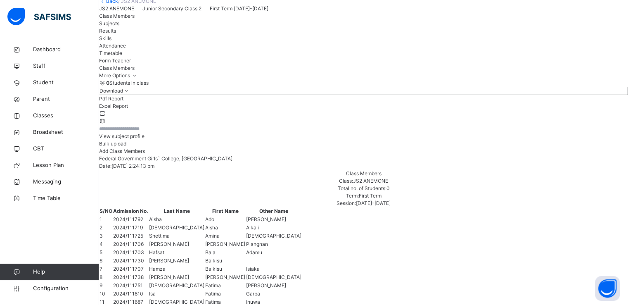
click at [131, 64] on span "Form Teacher" at bounding box center [115, 60] width 32 height 6
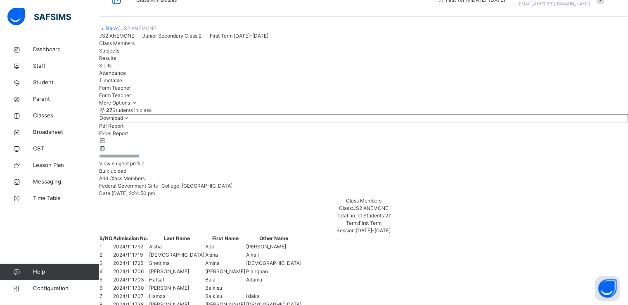
click at [42, 293] on link "Configuration" at bounding box center [49, 288] width 99 height 17
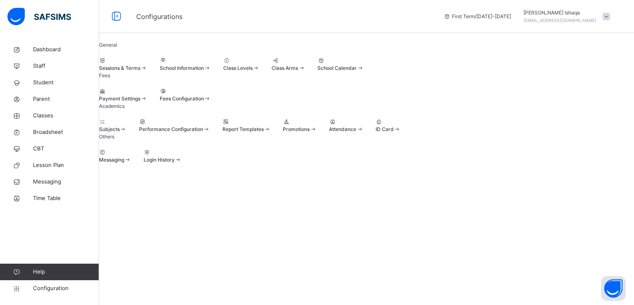
click at [140, 71] on span "Sessions & Terms" at bounding box center [119, 68] width 41 height 6
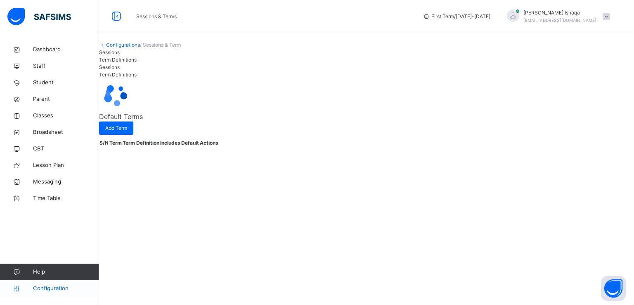
click at [46, 294] on link "Configuration" at bounding box center [49, 288] width 99 height 17
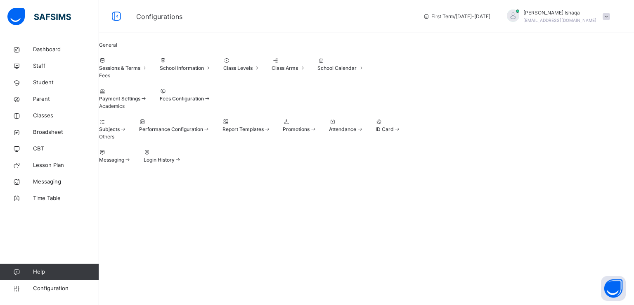
click at [99, 64] on span at bounding box center [99, 64] width 0 height 0
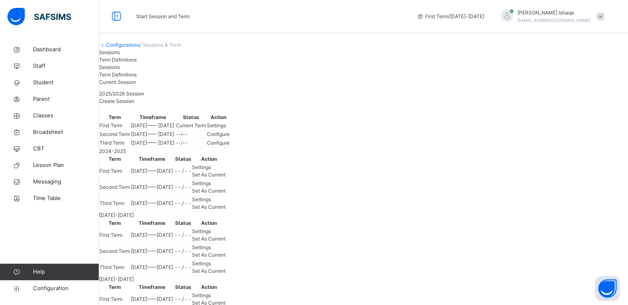
click at [226, 128] on span "Settings" at bounding box center [216, 125] width 19 height 6
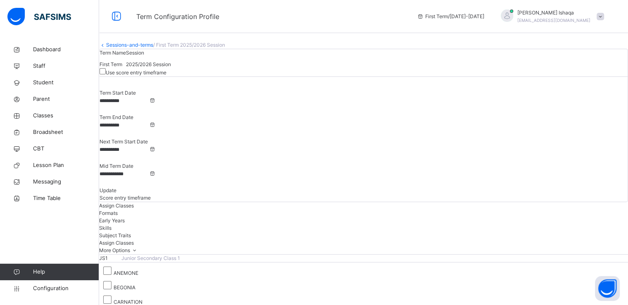
click at [151, 195] on span "Score entry timeframe" at bounding box center [125, 198] width 51 height 6
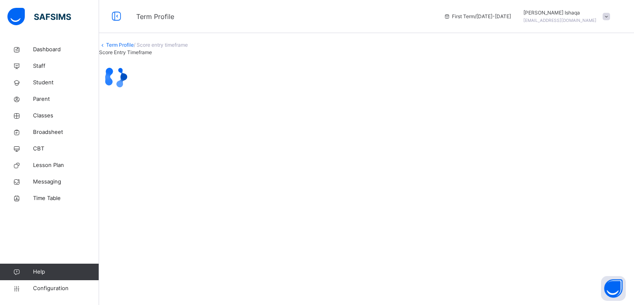
click at [126, 48] on link "Term Profile" at bounding box center [120, 45] width 28 height 6
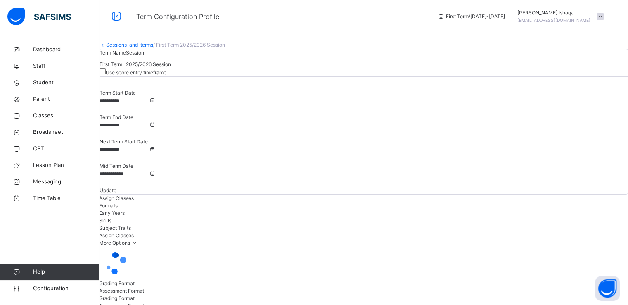
click at [441, 77] on div "Term Name First Term Session 2025/2026 Session Use score entry timeframe" at bounding box center [364, 63] width 528 height 28
click at [45, 289] on span "Configuration" at bounding box center [66, 288] width 66 height 8
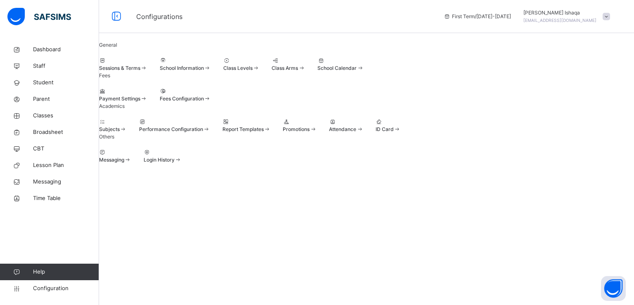
click at [99, 64] on span at bounding box center [99, 64] width 0 height 0
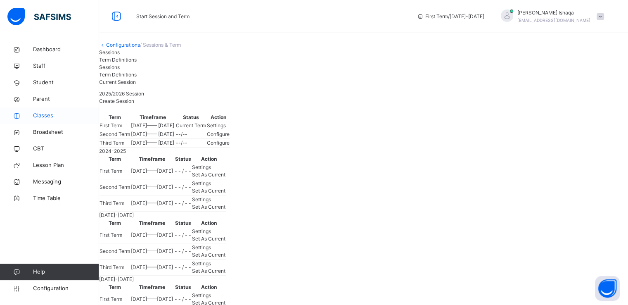
click at [38, 116] on span "Classes" at bounding box center [66, 116] width 66 height 8
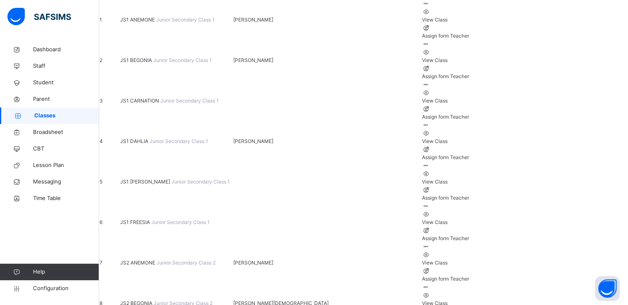
scroll to position [128, 0]
click at [152, 259] on span "JS2 ANEMONE" at bounding box center [138, 262] width 36 height 6
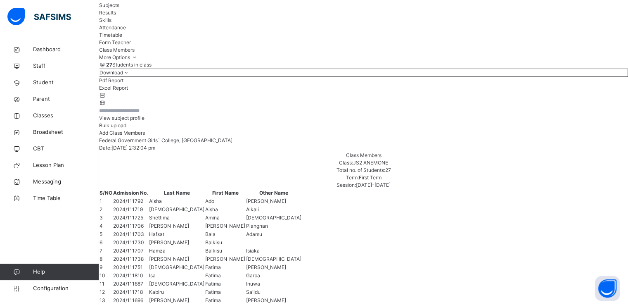
scroll to position [71, 0]
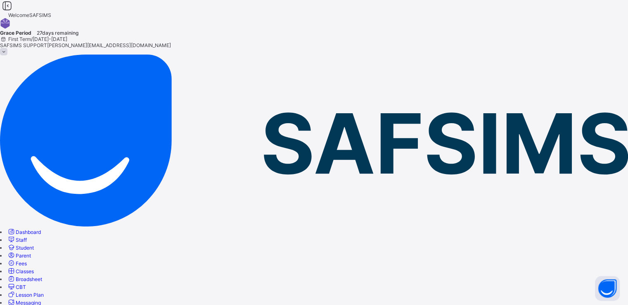
click at [27, 260] on span "Fees" at bounding box center [21, 263] width 11 height 6
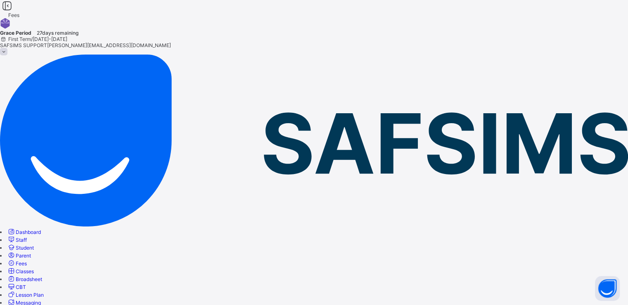
click at [34, 244] on span "Student" at bounding box center [25, 247] width 18 height 6
click at [7, 48] on span at bounding box center [3, 51] width 7 height 7
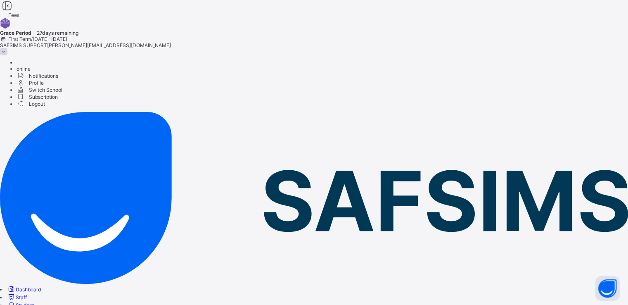
click at [58, 96] on span "Subscription" at bounding box center [37, 97] width 41 height 6
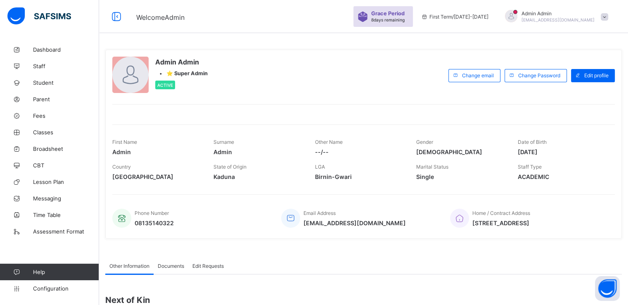
click at [608, 16] on span at bounding box center [604, 16] width 7 height 7
click at [578, 80] on span "Subscription" at bounding box center [574, 81] width 41 height 6
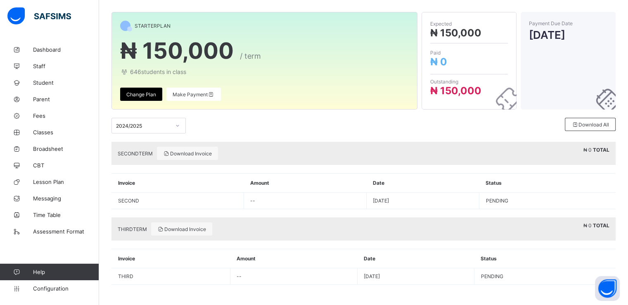
scroll to position [7, 0]
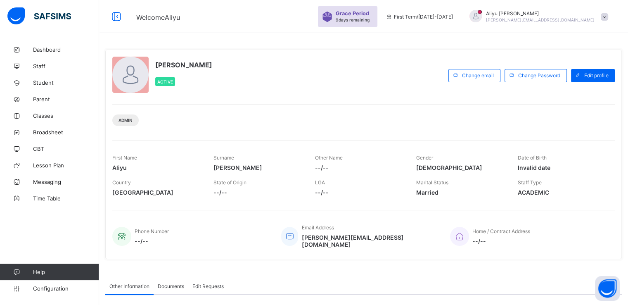
click at [608, 20] on span at bounding box center [604, 16] width 7 height 7
click at [580, 95] on span "Subscription" at bounding box center [574, 97] width 41 height 6
click at [578, 81] on span "Subscription" at bounding box center [574, 81] width 41 height 6
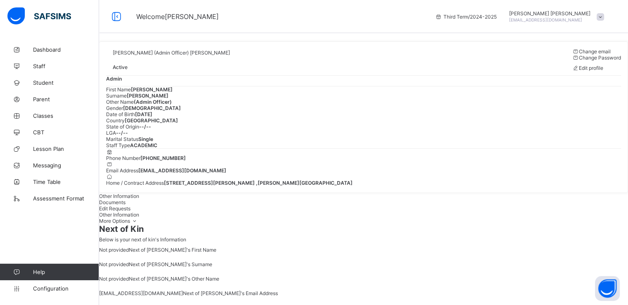
click at [604, 14] on span at bounding box center [600, 16] width 7 height 7
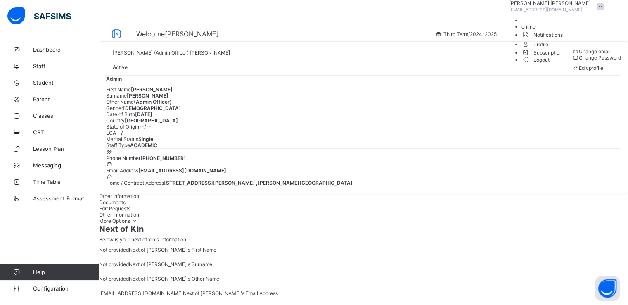
click at [563, 56] on span "Subscription" at bounding box center [542, 53] width 41 height 6
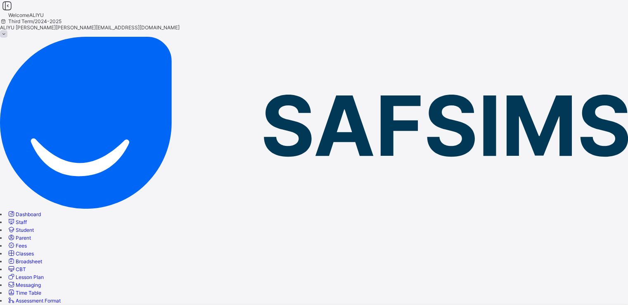
click at [7, 30] on span at bounding box center [3, 33] width 7 height 7
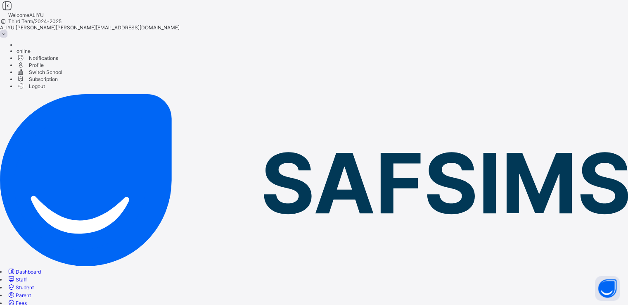
click at [58, 82] on span "Subscription" at bounding box center [37, 79] width 41 height 6
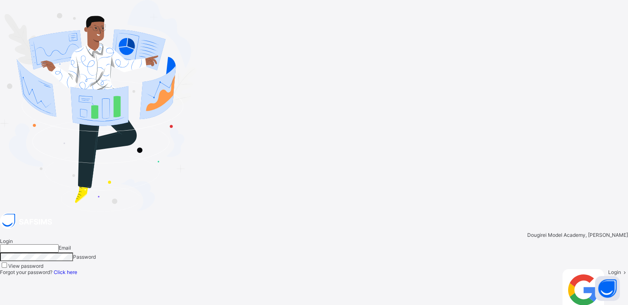
type input "**********"
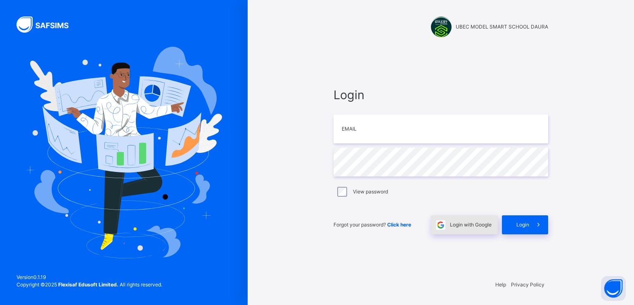
click at [482, 225] on span "Login with Google" at bounding box center [471, 224] width 42 height 7
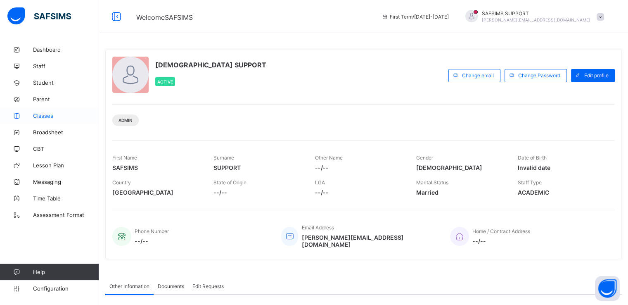
click at [40, 114] on span "Classes" at bounding box center [66, 115] width 66 height 7
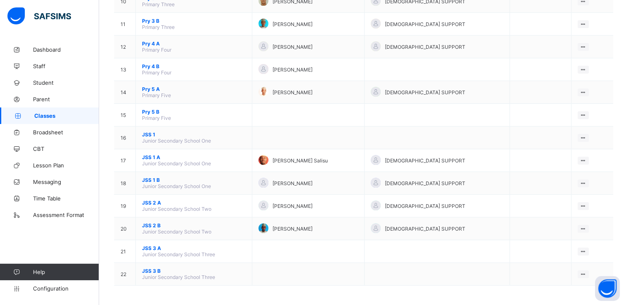
scroll to position [314, 0]
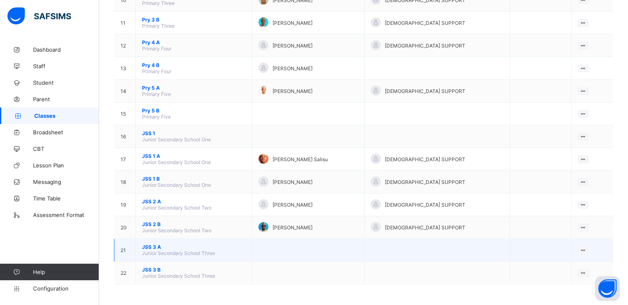
click at [147, 248] on span "JSS 3 A" at bounding box center [194, 247] width 104 height 6
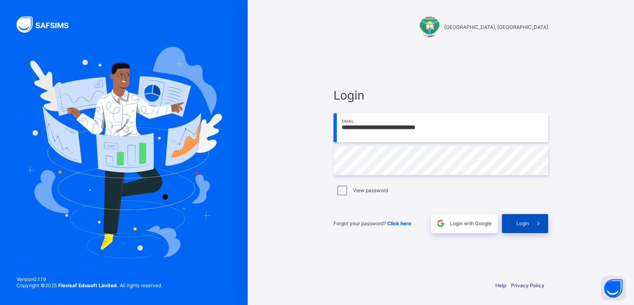
click at [515, 217] on div "Login" at bounding box center [525, 223] width 46 height 19
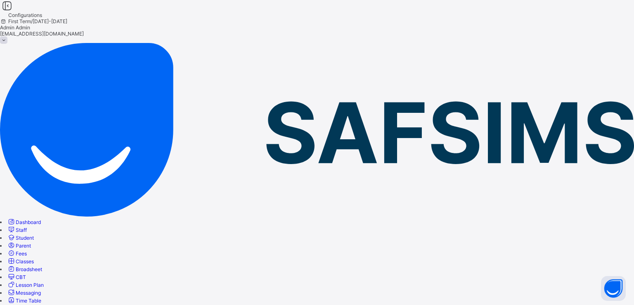
click at [34, 258] on span "Classes" at bounding box center [25, 261] width 18 height 6
drag, startPoint x: 198, startPoint y: 187, endPoint x: 95, endPoint y: 147, distance: 110.2
click at [95, 147] on div "Classes First Term / 2025-2026 Admin Admin nelu.akejellu+366@flexisaf.com Dashb…" at bounding box center [317, 308] width 634 height 617
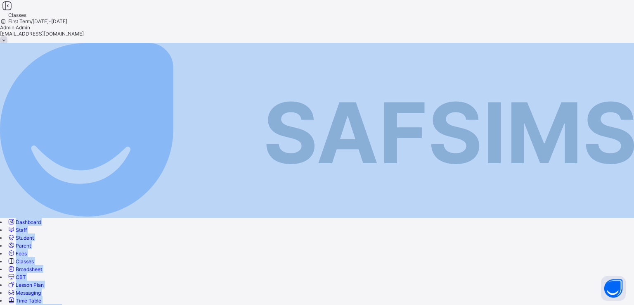
drag, startPoint x: 65, startPoint y: 25, endPoint x: 22, endPoint y: -31, distance: 70.7
click at [22, 0] on html "Classes First Term / 2025-2026 Admin Admin nelu.akejellu+366@flexisaf.com Dashb…" at bounding box center [317, 308] width 634 height 617
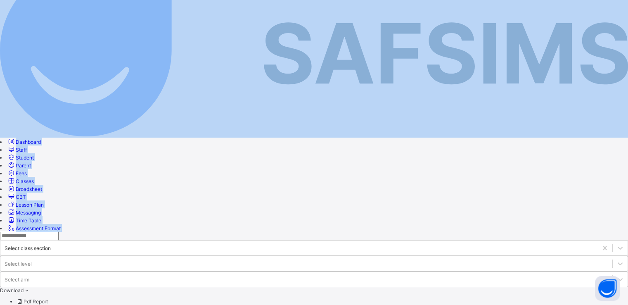
scroll to position [79, 0]
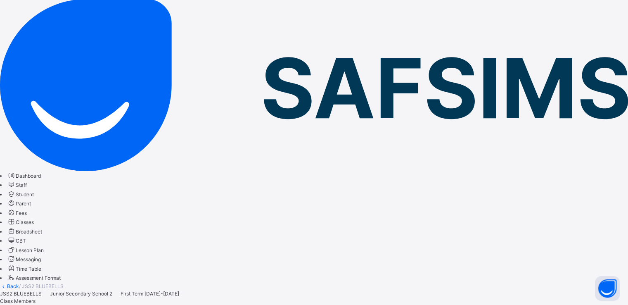
scroll to position [56, 0]
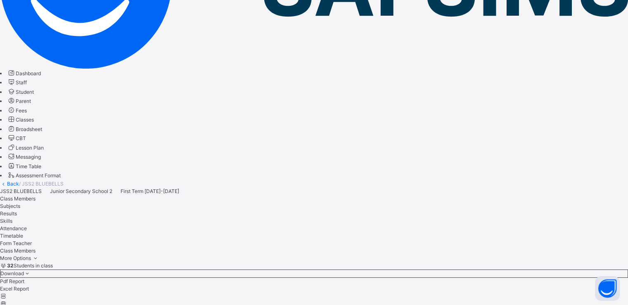
scroll to position [0, 0]
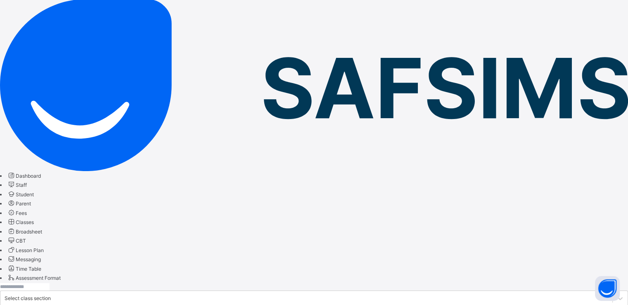
scroll to position [55, 0]
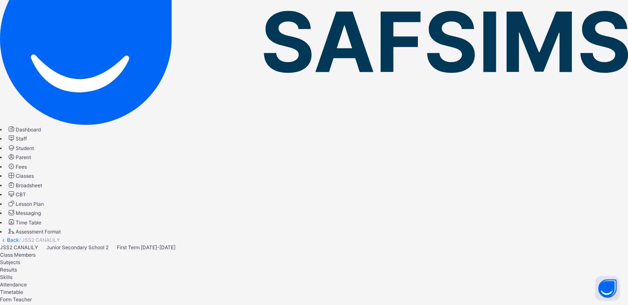
scroll to position [100, 0]
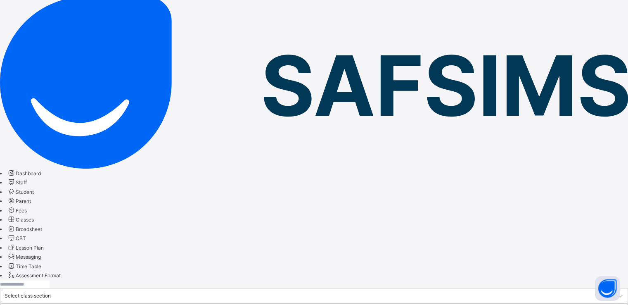
scroll to position [62, 0]
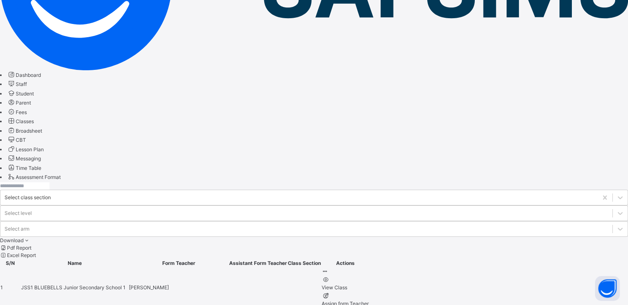
scroll to position [120, 0]
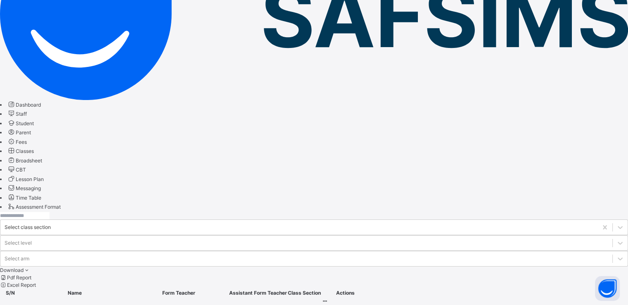
scroll to position [122, 0]
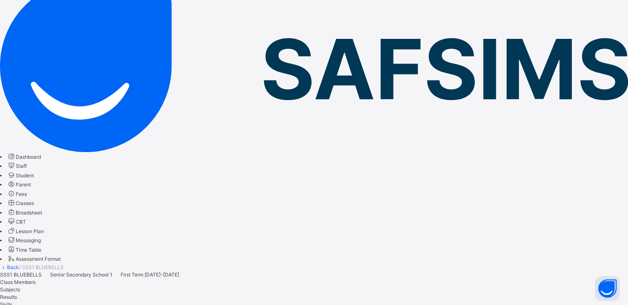
scroll to position [73, 0]
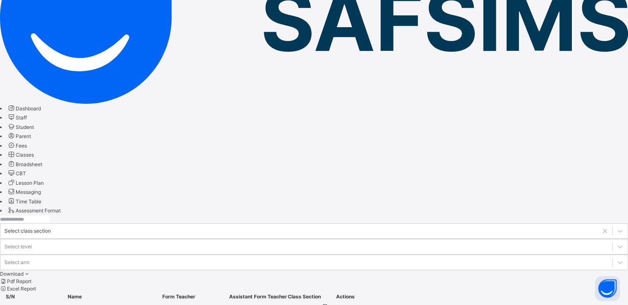
scroll to position [121, 0]
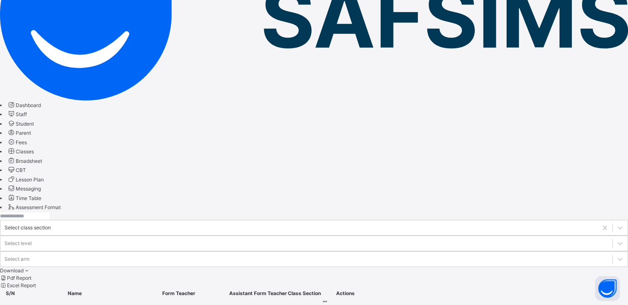
scroll to position [124, 0]
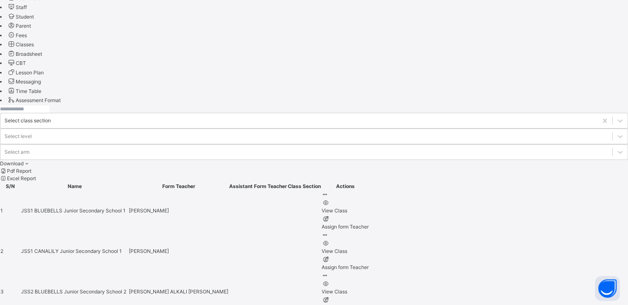
scroll to position [231, 0]
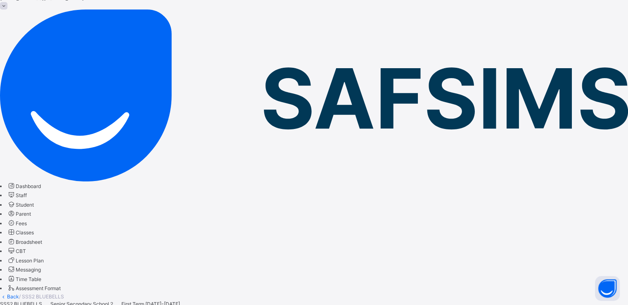
scroll to position [46, 0]
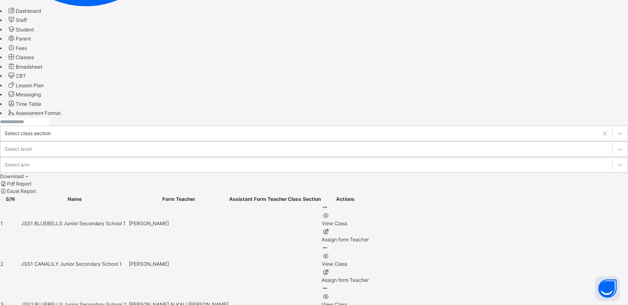
scroll to position [220, 0]
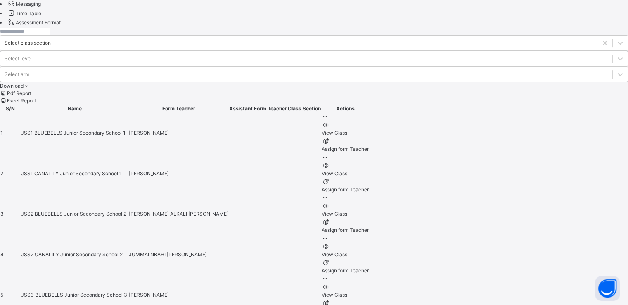
scroll to position [311, 0]
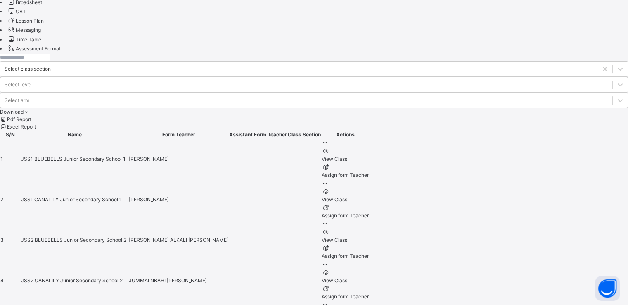
scroll to position [282, 0]
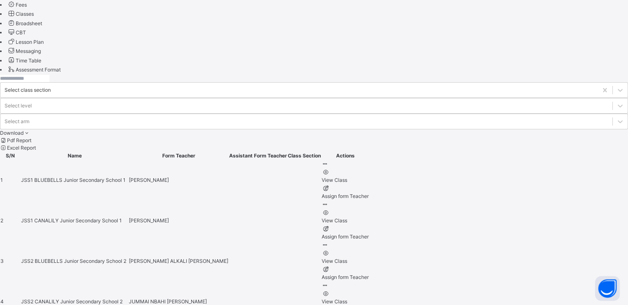
scroll to position [264, 0]
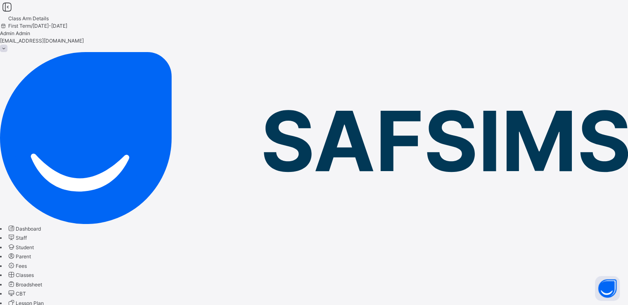
scroll to position [71, 0]
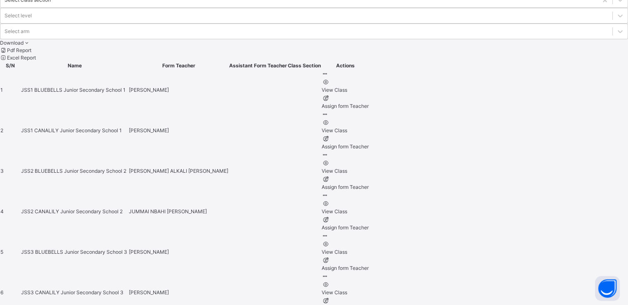
scroll to position [349, 0]
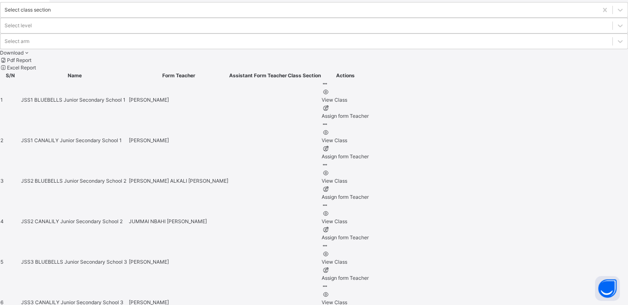
scroll to position [342, 0]
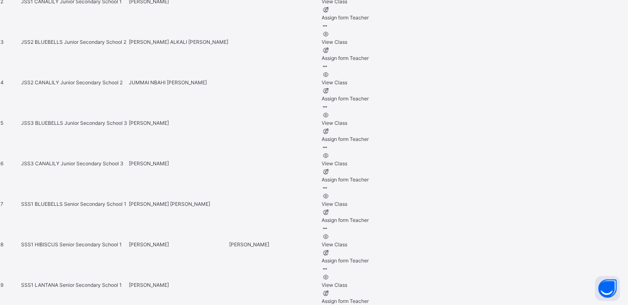
scroll to position [479, 0]
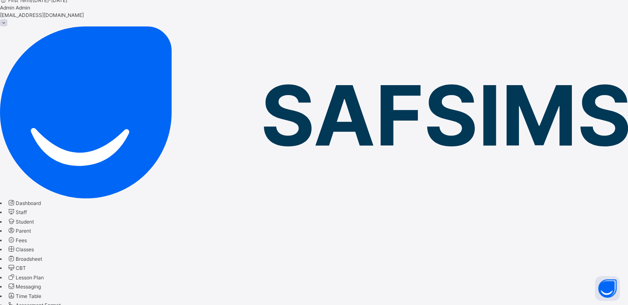
scroll to position [39, 0]
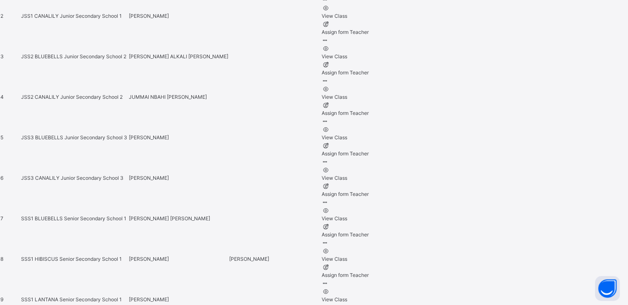
scroll to position [466, 0]
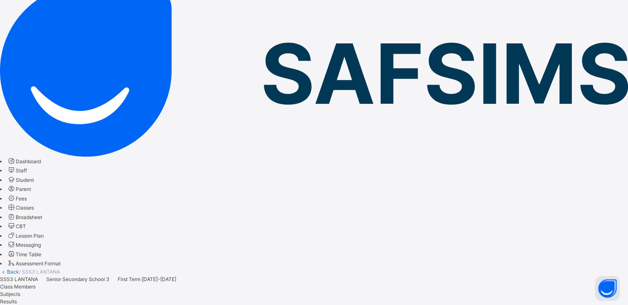
scroll to position [88, 0]
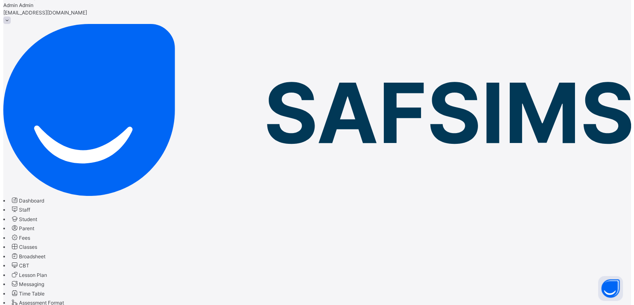
scroll to position [0, 0]
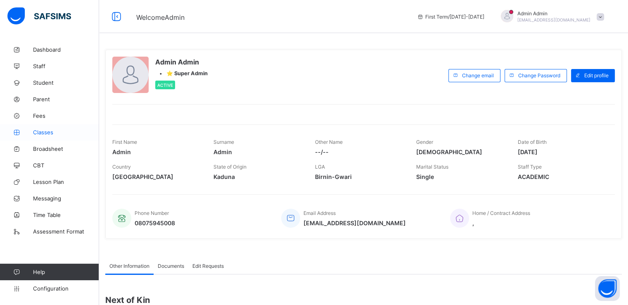
click at [43, 135] on span "Classes" at bounding box center [66, 132] width 66 height 7
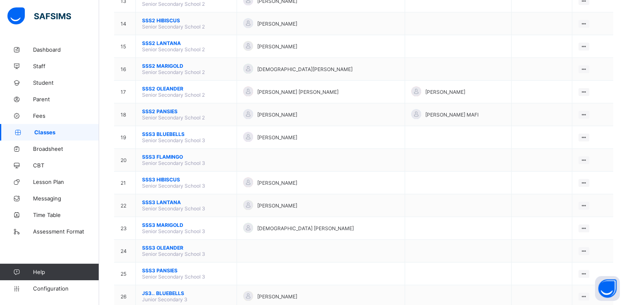
scroll to position [520, 0]
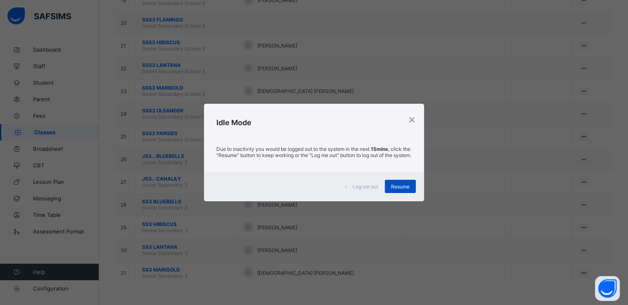
click at [396, 190] on span "Resume" at bounding box center [400, 186] width 19 height 6
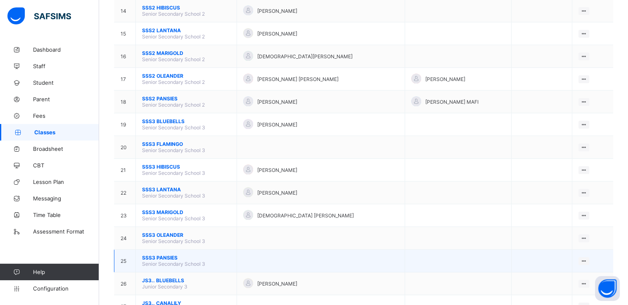
scroll to position [392, 0]
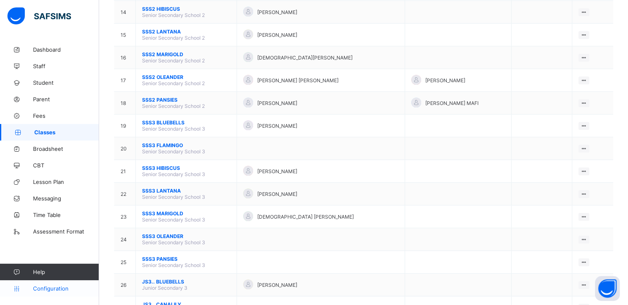
click at [56, 288] on span "Configuration" at bounding box center [66, 288] width 66 height 7
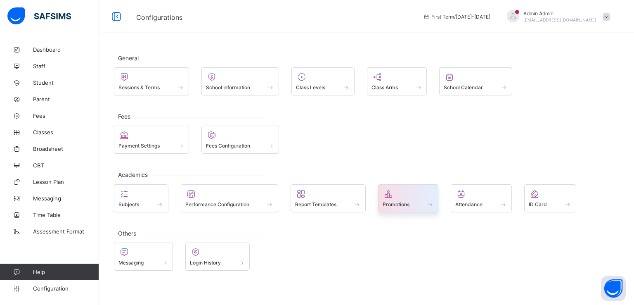
click at [402, 201] on span "Promotions" at bounding box center [396, 204] width 27 height 6
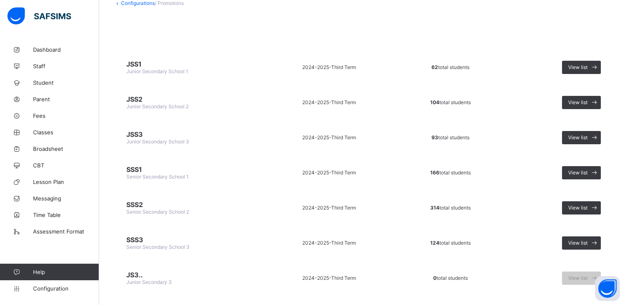
scroll to position [103, 0]
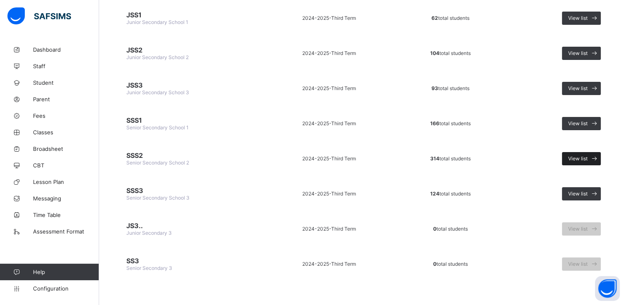
click at [578, 159] on span "View list" at bounding box center [577, 158] width 19 height 6
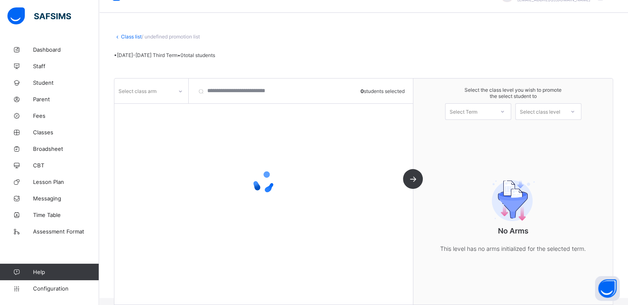
scroll to position [30, 0]
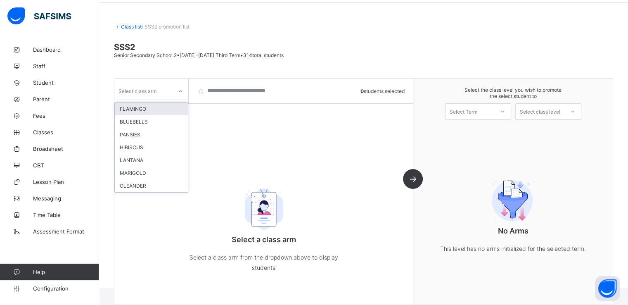
click at [172, 90] on div "Select class arm" at bounding box center [143, 91] width 58 height 12
click at [138, 186] on div "OLEANDER" at bounding box center [151, 185] width 73 height 13
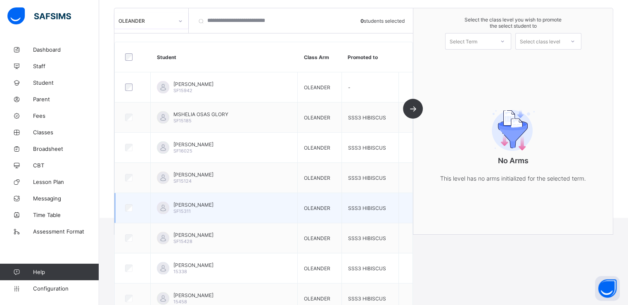
scroll to position [90, 0]
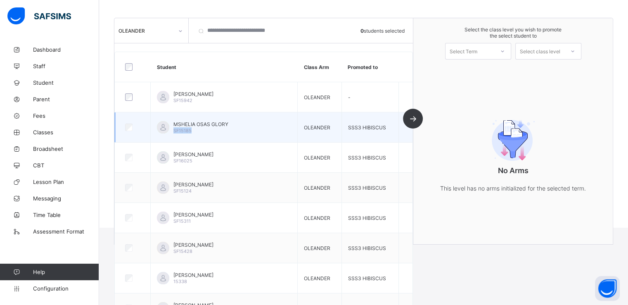
drag, startPoint x: 176, startPoint y: 132, endPoint x: 199, endPoint y: 128, distance: 23.9
click at [199, 128] on div "MSHELIA OSAS GLORY SF15185" at bounding box center [224, 127] width 134 height 12
copy span "SF15185"
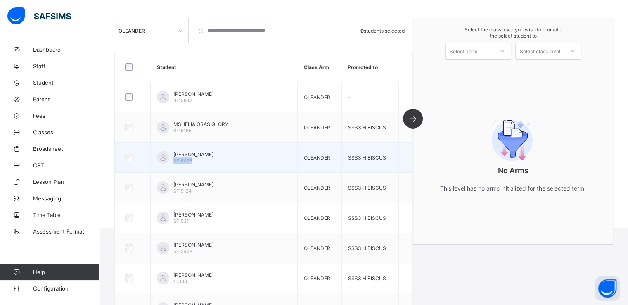
drag, startPoint x: 177, startPoint y: 158, endPoint x: 203, endPoint y: 165, distance: 27.3
click at [203, 165] on td "[PERSON_NAME] SF16025" at bounding box center [224, 157] width 147 height 30
copy span "SF16025"
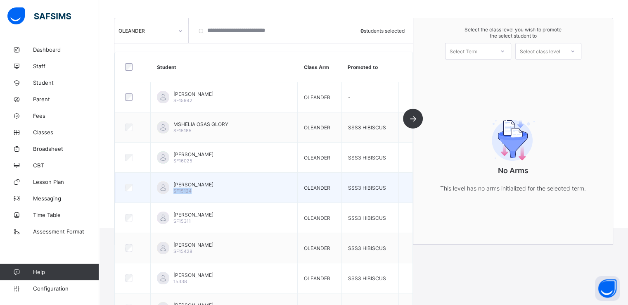
drag, startPoint x: 176, startPoint y: 191, endPoint x: 197, endPoint y: 192, distance: 21.5
click at [197, 192] on div "[PERSON_NAME] HARUNA SF15124" at bounding box center [224, 187] width 134 height 12
copy span "SF15124"
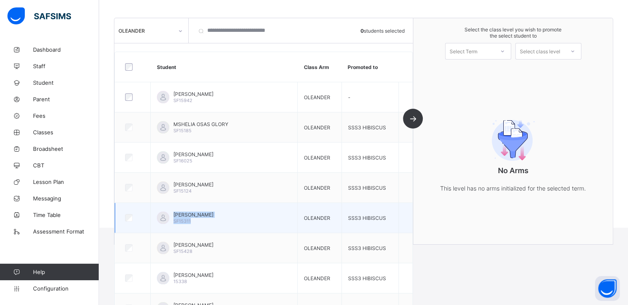
drag, startPoint x: 173, startPoint y: 219, endPoint x: 202, endPoint y: 220, distance: 28.5
click at [202, 220] on div "[PERSON_NAME] SF15311" at bounding box center [224, 217] width 134 height 12
click at [202, 220] on div "[PERSON_NAME] SF15311" at bounding box center [193, 217] width 40 height 12
drag, startPoint x: 175, startPoint y: 220, endPoint x: 202, endPoint y: 221, distance: 26.4
click at [202, 221] on div "[PERSON_NAME] SF15311" at bounding box center [224, 217] width 134 height 12
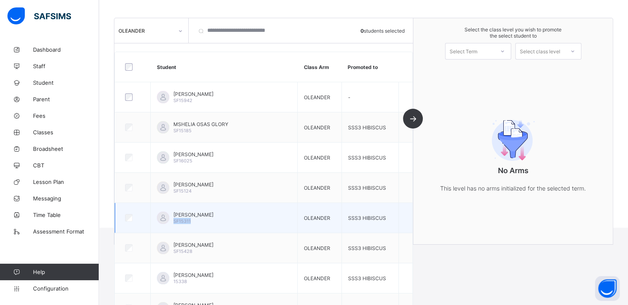
copy span "SF15311"
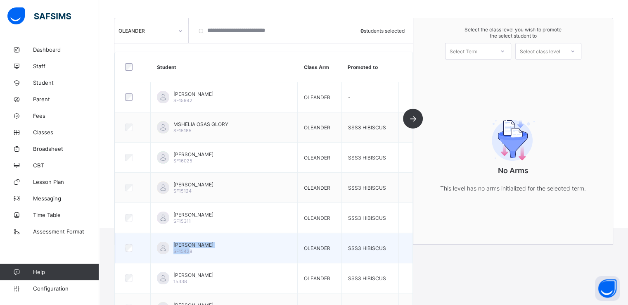
drag, startPoint x: 174, startPoint y: 252, endPoint x: 193, endPoint y: 252, distance: 18.6
click at [193, 252] on div "[PERSON_NAME] SF15428" at bounding box center [224, 248] width 134 height 12
click at [196, 252] on div "[PERSON_NAME] SF15428" at bounding box center [193, 248] width 40 height 12
drag, startPoint x: 196, startPoint y: 248, endPoint x: 178, endPoint y: 252, distance: 18.9
click at [178, 252] on div "[PERSON_NAME] SF15428" at bounding box center [193, 248] width 40 height 12
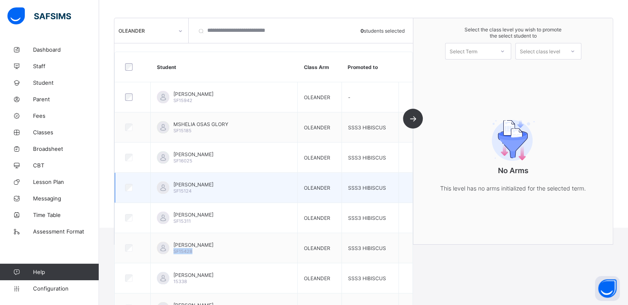
copy span "SF15428"
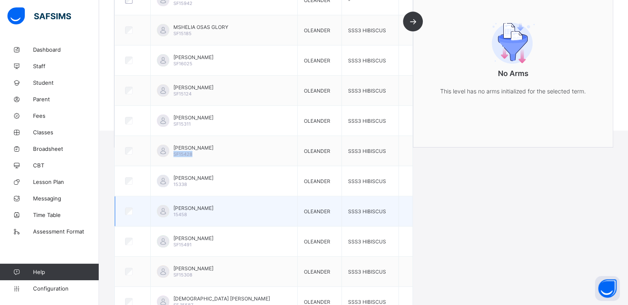
scroll to position [191, 0]
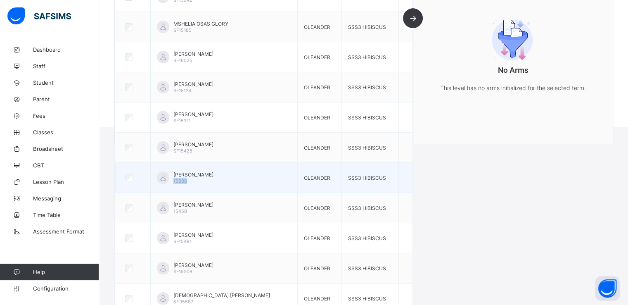
drag, startPoint x: 176, startPoint y: 182, endPoint x: 194, endPoint y: 182, distance: 17.3
click at [194, 182] on div "[PERSON_NAME] 15338" at bounding box center [193, 177] width 40 height 12
copy span "15338"
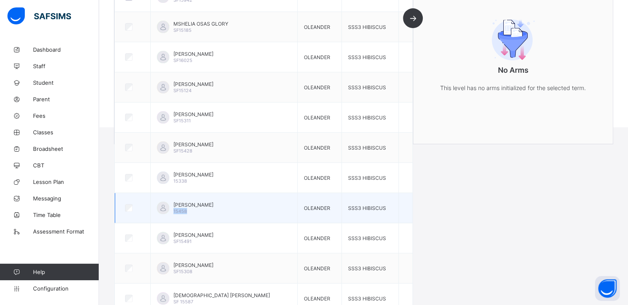
drag, startPoint x: 177, startPoint y: 210, endPoint x: 197, endPoint y: 211, distance: 19.4
click at [197, 211] on div "[PERSON_NAME] Sani 15458" at bounding box center [193, 208] width 40 height 12
copy span "15458"
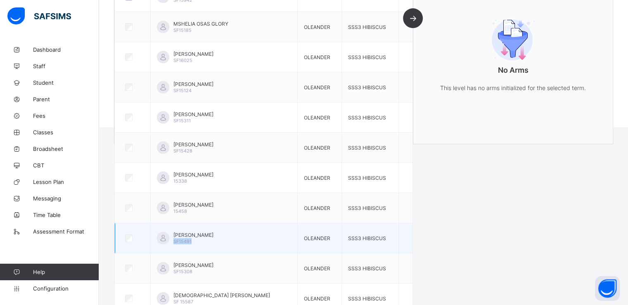
drag, startPoint x: 175, startPoint y: 242, endPoint x: 200, endPoint y: 243, distance: 24.8
click at [200, 243] on td "[PERSON_NAME] SF15491" at bounding box center [224, 238] width 147 height 30
copy span "SF15491"
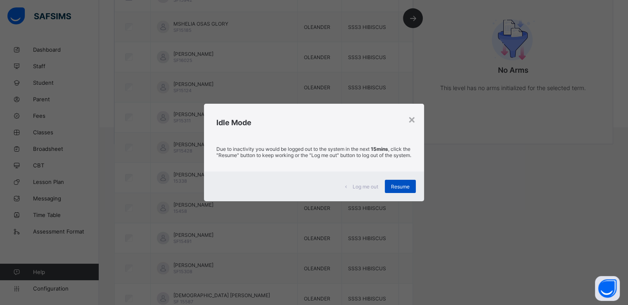
click at [395, 189] on span "Resume" at bounding box center [400, 186] width 19 height 6
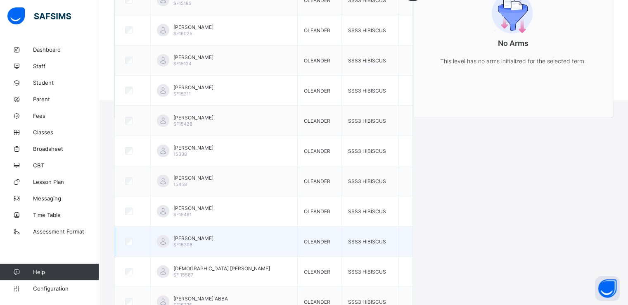
scroll to position [220, 0]
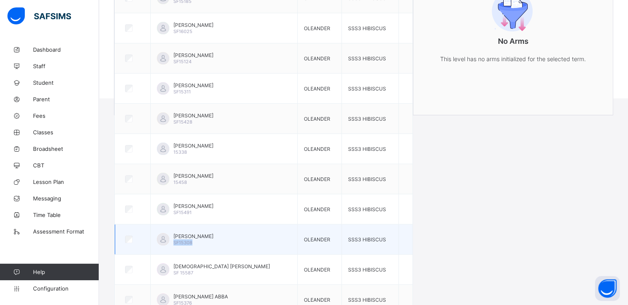
drag, startPoint x: 175, startPoint y: 238, endPoint x: 195, endPoint y: 244, distance: 20.5
click at [195, 244] on div "[PERSON_NAME] SF15308" at bounding box center [224, 239] width 134 height 12
copy span "SF15308"
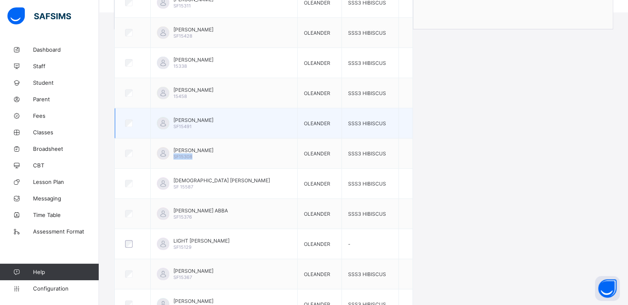
scroll to position [313, 0]
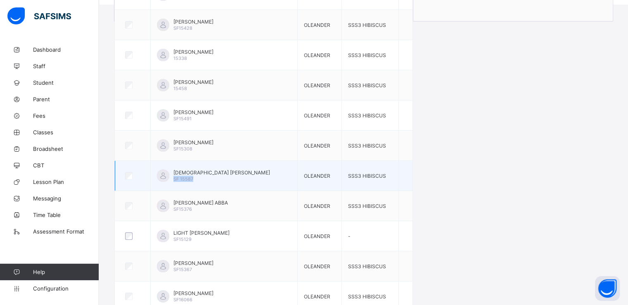
drag, startPoint x: 177, startPoint y: 176, endPoint x: 196, endPoint y: 176, distance: 19.4
click at [193, 176] on span "SF 15587" at bounding box center [183, 179] width 20 height 6
copy span "SF 15587"
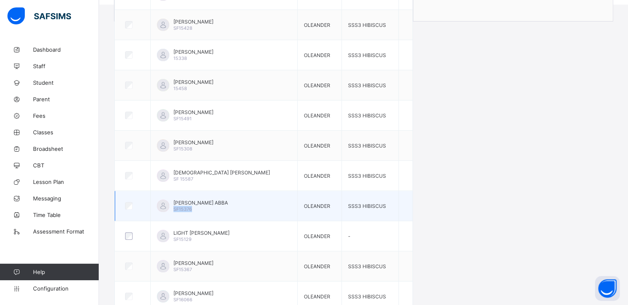
drag, startPoint x: 175, startPoint y: 209, endPoint x: 195, endPoint y: 209, distance: 20.2
click at [195, 209] on div "[PERSON_NAME] ABBA SF15376" at bounding box center [224, 205] width 134 height 12
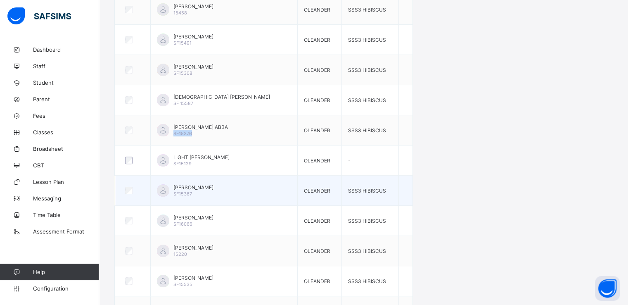
scroll to position [389, 0]
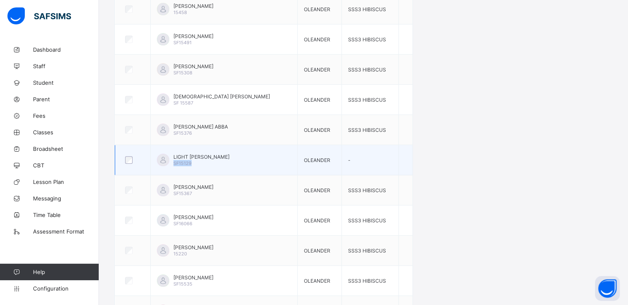
drag, startPoint x: 176, startPoint y: 164, endPoint x: 194, endPoint y: 162, distance: 18.2
click at [194, 162] on div "LIGHT [PERSON_NAME] SF15129" at bounding box center [224, 160] width 134 height 12
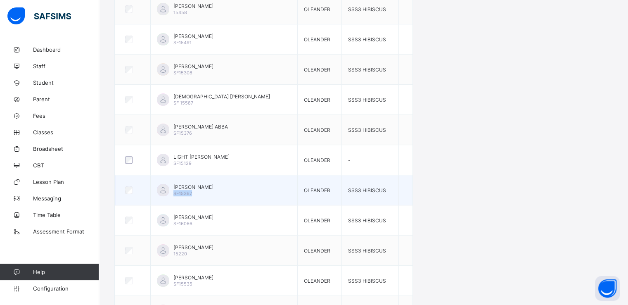
drag, startPoint x: 176, startPoint y: 191, endPoint x: 199, endPoint y: 194, distance: 24.1
click at [199, 194] on div "[PERSON_NAME] SHERIFF SF15367" at bounding box center [224, 190] width 134 height 12
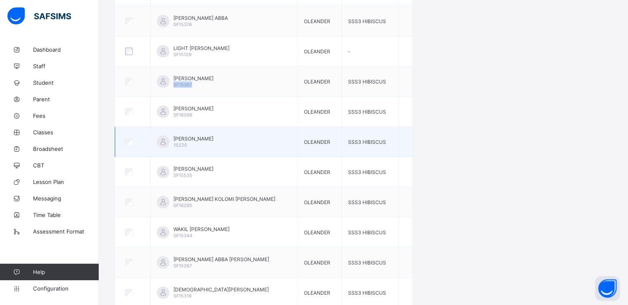
scroll to position [499, 0]
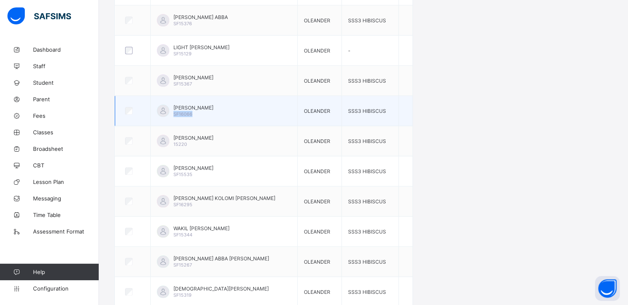
drag, startPoint x: 176, startPoint y: 112, endPoint x: 197, endPoint y: 112, distance: 20.6
click at [197, 112] on div "[PERSON_NAME] SF16066" at bounding box center [224, 110] width 134 height 12
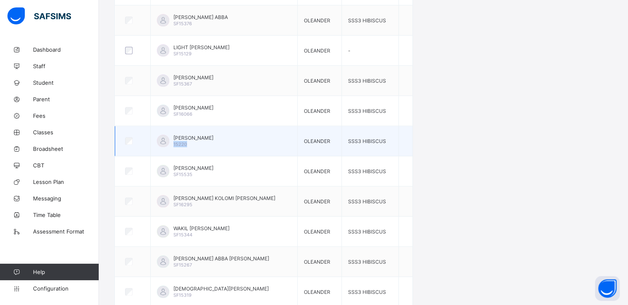
drag, startPoint x: 176, startPoint y: 144, endPoint x: 194, endPoint y: 144, distance: 18.2
click at [194, 144] on div "[PERSON_NAME] 15220" at bounding box center [224, 141] width 134 height 12
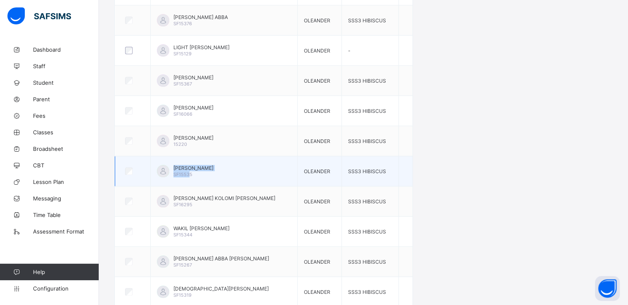
drag, startPoint x: 174, startPoint y: 176, endPoint x: 192, endPoint y: 175, distance: 18.2
click at [192, 175] on td "[PERSON_NAME] SF15535" at bounding box center [224, 171] width 147 height 30
drag, startPoint x: 196, startPoint y: 172, endPoint x: 176, endPoint y: 173, distance: 19.8
click at [176, 173] on div "[PERSON_NAME] SF15535" at bounding box center [193, 171] width 40 height 12
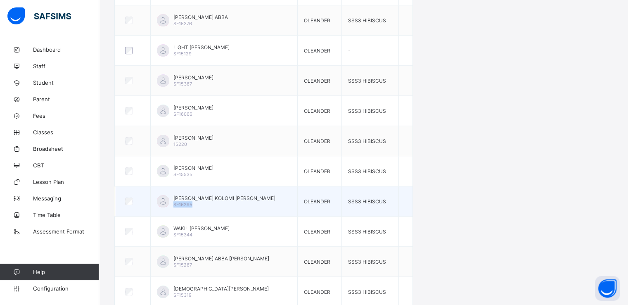
drag, startPoint x: 175, startPoint y: 204, endPoint x: 195, endPoint y: 206, distance: 19.9
click at [195, 206] on td "[PERSON_NAME] KOLOMI [PERSON_NAME] SF16295" at bounding box center [224, 201] width 147 height 30
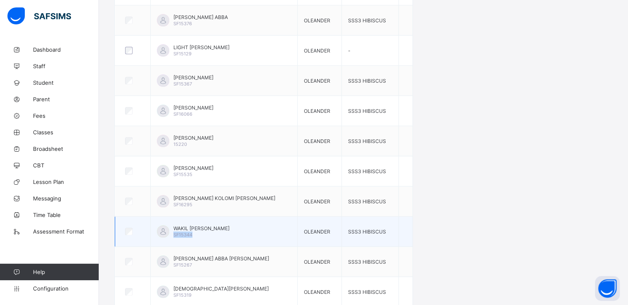
drag, startPoint x: 175, startPoint y: 233, endPoint x: 200, endPoint y: 235, distance: 25.2
click at [200, 235] on div "WAKIL [PERSON_NAME] SF15344" at bounding box center [224, 231] width 134 height 12
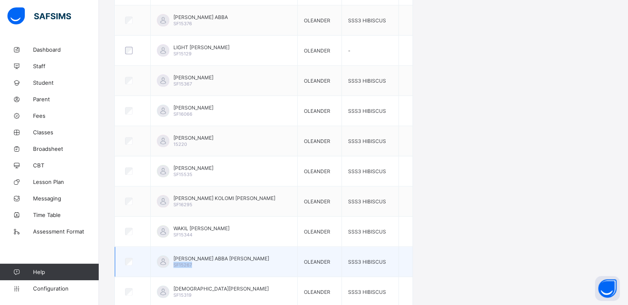
drag, startPoint x: 176, startPoint y: 264, endPoint x: 197, endPoint y: 264, distance: 20.2
click at [197, 264] on div "[PERSON_NAME] ABBA [PERSON_NAME] SF15267" at bounding box center [221, 261] width 96 height 12
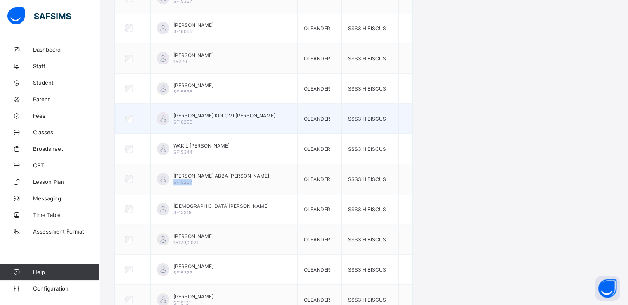
scroll to position [585, 0]
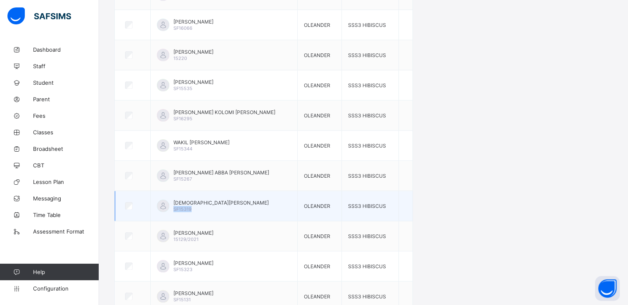
drag, startPoint x: 177, startPoint y: 206, endPoint x: 200, endPoint y: 208, distance: 23.2
click at [200, 208] on div "[PERSON_NAME] SF15319" at bounding box center [220, 205] width 95 height 12
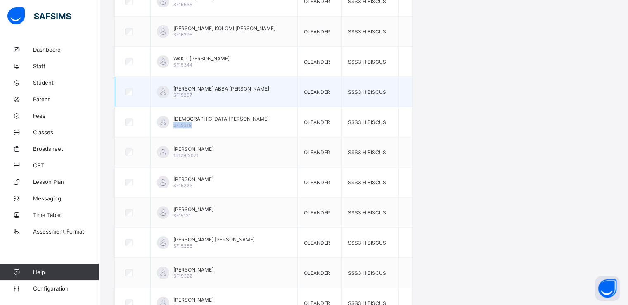
scroll to position [672, 0]
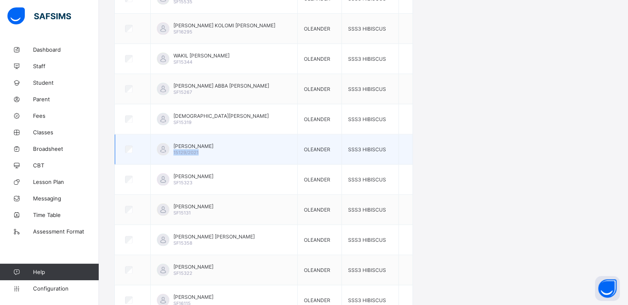
drag, startPoint x: 176, startPoint y: 150, endPoint x: 206, endPoint y: 152, distance: 31.0
click at [206, 152] on div "[PERSON_NAME] 15129/2021" at bounding box center [224, 149] width 134 height 12
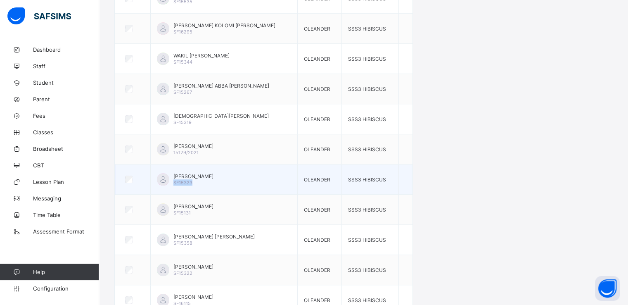
drag, startPoint x: 176, startPoint y: 180, endPoint x: 197, endPoint y: 182, distance: 21.1
click at [197, 182] on div "[PERSON_NAME] SF15323" at bounding box center [224, 179] width 134 height 12
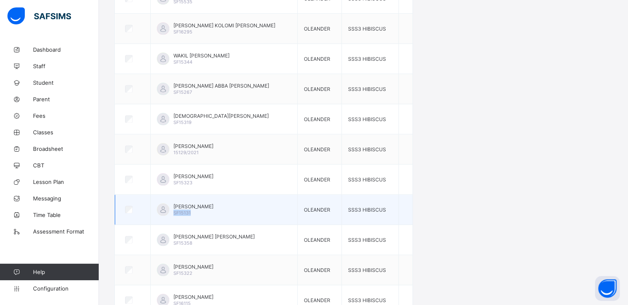
drag, startPoint x: 176, startPoint y: 213, endPoint x: 197, endPoint y: 211, distance: 21.2
click at [197, 211] on div "[PERSON_NAME] SF15131" at bounding box center [224, 209] width 134 height 12
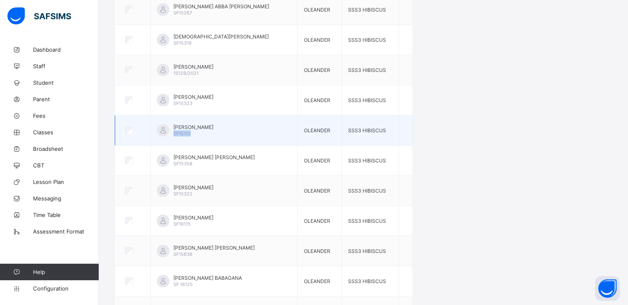
scroll to position [751, 0]
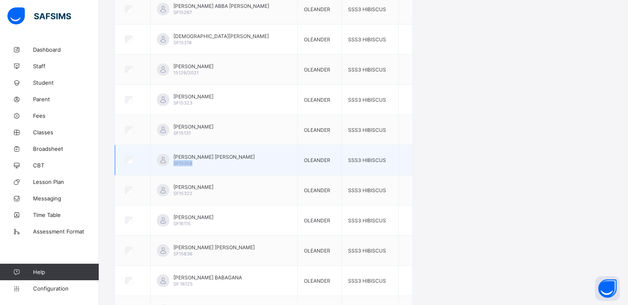
drag, startPoint x: 177, startPoint y: 161, endPoint x: 198, endPoint y: 161, distance: 21.1
click at [198, 161] on div "[PERSON_NAME] [PERSON_NAME] SF15358" at bounding box center [213, 160] width 81 height 12
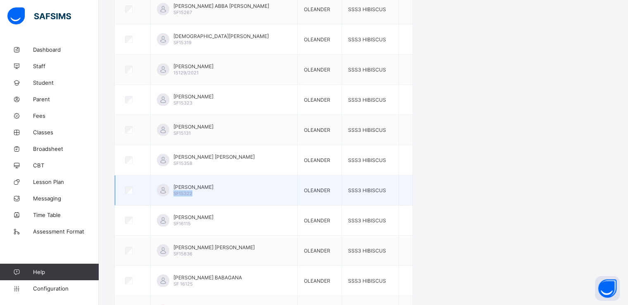
drag, startPoint x: 176, startPoint y: 190, endPoint x: 195, endPoint y: 190, distance: 19.0
click at [195, 190] on div "[PERSON_NAME] SF15322" at bounding box center [224, 190] width 134 height 12
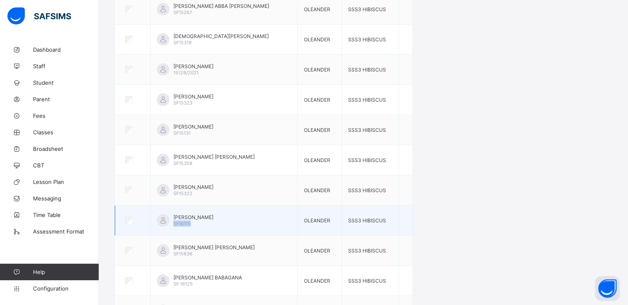
drag, startPoint x: 177, startPoint y: 223, endPoint x: 198, endPoint y: 223, distance: 21.5
click at [198, 223] on div "[PERSON_NAME] SF16115" at bounding box center [193, 220] width 40 height 12
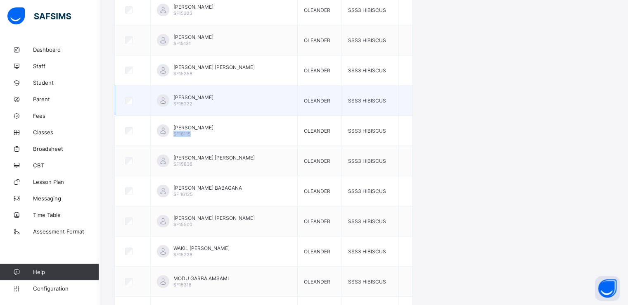
scroll to position [847, 0]
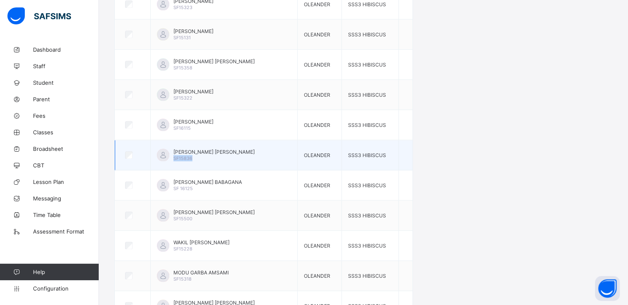
drag, startPoint x: 175, startPoint y: 154, endPoint x: 195, endPoint y: 157, distance: 20.4
click at [195, 157] on div "[PERSON_NAME] [PERSON_NAME] SF15836" at bounding box center [224, 155] width 134 height 12
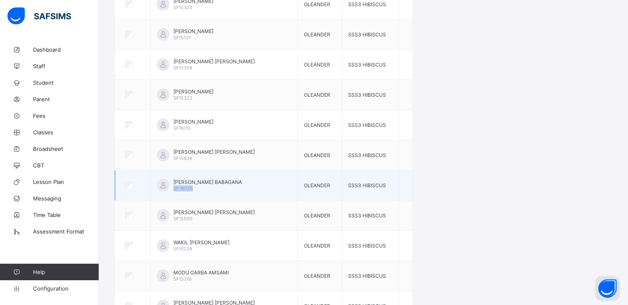
drag, startPoint x: 175, startPoint y: 185, endPoint x: 199, endPoint y: 187, distance: 23.6
click at [199, 187] on div "[PERSON_NAME] BABAGANA SF 16125" at bounding box center [224, 185] width 134 height 12
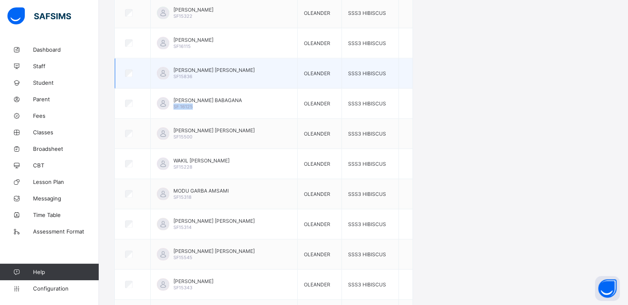
scroll to position [930, 0]
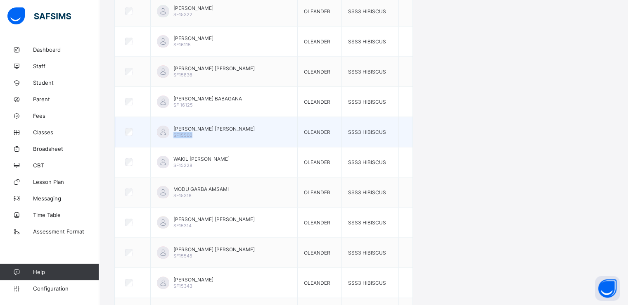
drag, startPoint x: 175, startPoint y: 131, endPoint x: 197, endPoint y: 133, distance: 22.0
click at [197, 133] on div "[PERSON_NAME] [PERSON_NAME] SF15500" at bounding box center [224, 132] width 134 height 12
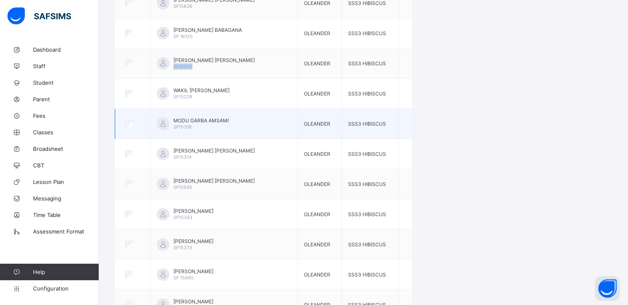
scroll to position [999, 0]
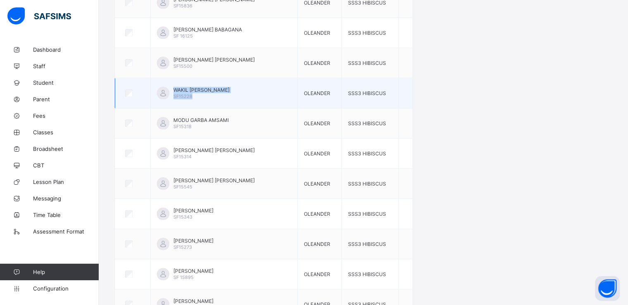
drag, startPoint x: 173, startPoint y: 94, endPoint x: 198, endPoint y: 95, distance: 25.2
click at [198, 95] on div "WAKIL [PERSON_NAME] SF15228" at bounding box center [224, 93] width 134 height 12
click at [199, 95] on div "WAKIL [PERSON_NAME] SF15228" at bounding box center [201, 93] width 56 height 12
drag, startPoint x: 197, startPoint y: 94, endPoint x: 177, endPoint y: 94, distance: 20.6
click at [177, 94] on div "WAKIL [PERSON_NAME] SF15228" at bounding box center [201, 93] width 56 height 12
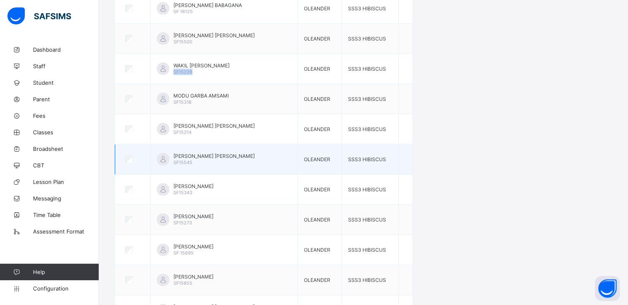
scroll to position [1024, 0]
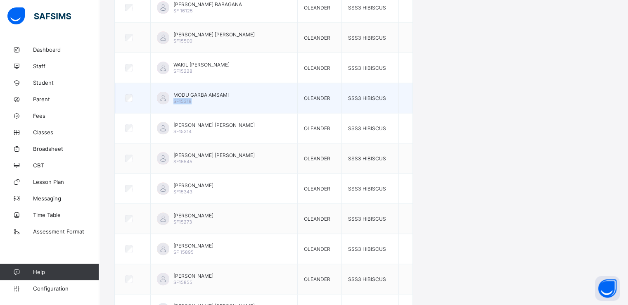
drag, startPoint x: 175, startPoint y: 98, endPoint x: 199, endPoint y: 99, distance: 24.4
click at [199, 99] on div "MODU GARBA AMSAMI SF15318" at bounding box center [224, 98] width 134 height 12
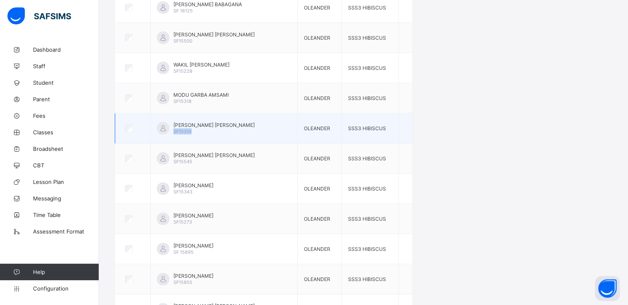
drag, startPoint x: 175, startPoint y: 129, endPoint x: 195, endPoint y: 131, distance: 20.3
click at [195, 131] on div "[PERSON_NAME] [PERSON_NAME] SF15314" at bounding box center [224, 128] width 134 height 12
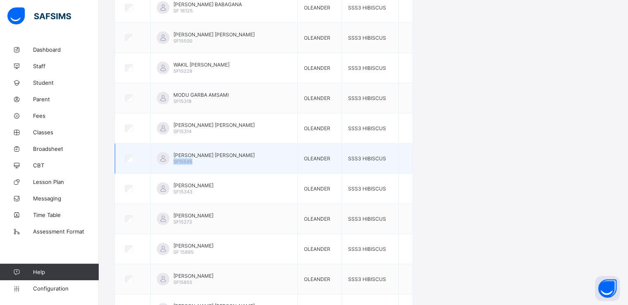
drag, startPoint x: 175, startPoint y: 159, endPoint x: 195, endPoint y: 159, distance: 20.2
click at [195, 159] on div "[PERSON_NAME] [PERSON_NAME] SF15545" at bounding box center [224, 158] width 134 height 12
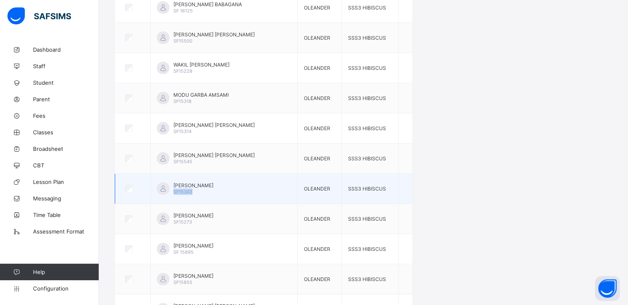
drag, startPoint x: 175, startPoint y: 190, endPoint x: 203, endPoint y: 189, distance: 28.1
click at [203, 189] on div "[PERSON_NAME] SF15343" at bounding box center [224, 188] width 134 height 12
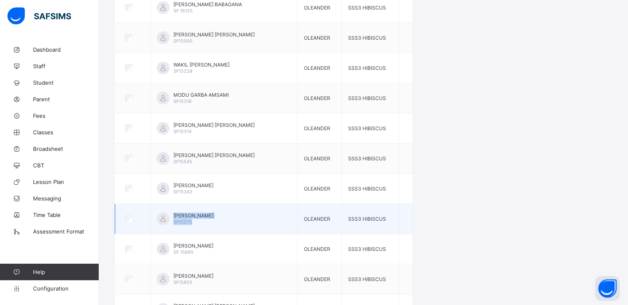
drag, startPoint x: 174, startPoint y: 221, endPoint x: 195, endPoint y: 221, distance: 20.7
click at [195, 221] on td "[PERSON_NAME] SF15273" at bounding box center [224, 219] width 147 height 30
click at [202, 217] on div "[PERSON_NAME] SF15273" at bounding box center [193, 218] width 40 height 12
drag, startPoint x: 198, startPoint y: 217, endPoint x: 177, endPoint y: 218, distance: 21.1
click at [177, 218] on div "[PERSON_NAME] SF15273" at bounding box center [193, 218] width 40 height 12
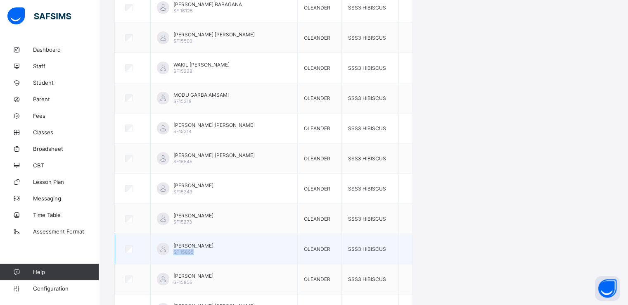
drag, startPoint x: 177, startPoint y: 248, endPoint x: 204, endPoint y: 248, distance: 27.3
click at [204, 248] on div "[PERSON_NAME] [PERSON_NAME] 15895" at bounding box center [193, 248] width 40 height 12
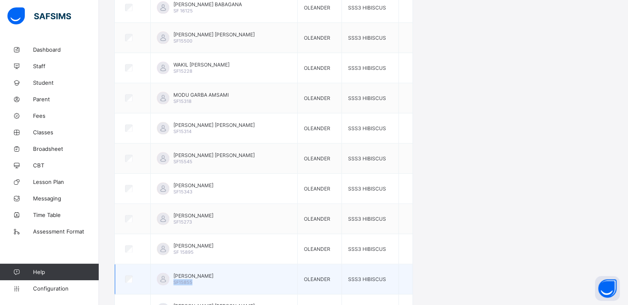
drag, startPoint x: 176, startPoint y: 280, endPoint x: 202, endPoint y: 280, distance: 26.4
click at [202, 280] on div "[PERSON_NAME] SF15855" at bounding box center [224, 279] width 134 height 12
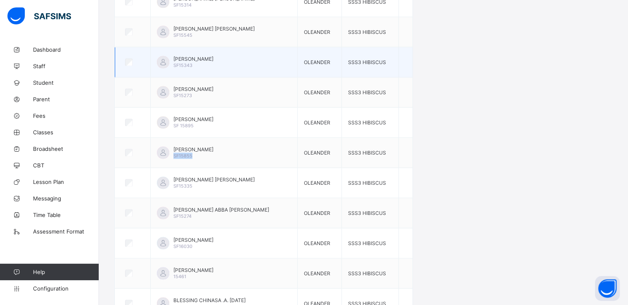
scroll to position [1151, 0]
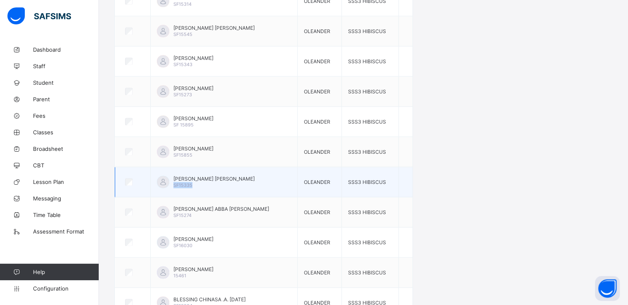
drag, startPoint x: 177, startPoint y: 183, endPoint x: 205, endPoint y: 183, distance: 27.7
click at [205, 183] on div "[PERSON_NAME] [PERSON_NAME] SF15335" at bounding box center [213, 182] width 81 height 12
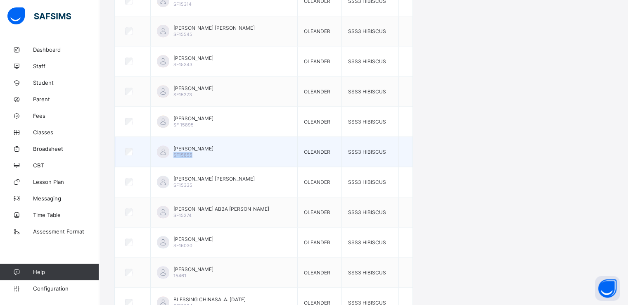
drag, startPoint x: 178, startPoint y: 151, endPoint x: 197, endPoint y: 151, distance: 18.6
click at [197, 151] on div "[PERSON_NAME] SF15855" at bounding box center [193, 151] width 40 height 12
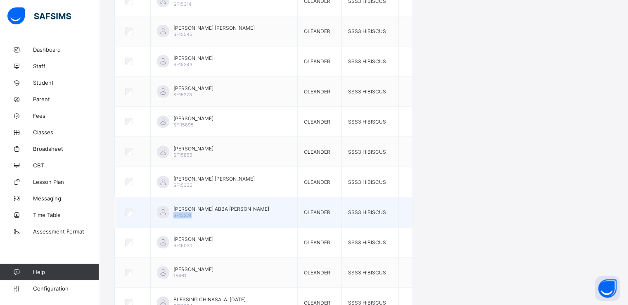
drag, startPoint x: 175, startPoint y: 213, endPoint x: 203, endPoint y: 212, distance: 28.1
click at [203, 212] on div "[PERSON_NAME] ABBA [PERSON_NAME] SF15274" at bounding box center [224, 212] width 134 height 12
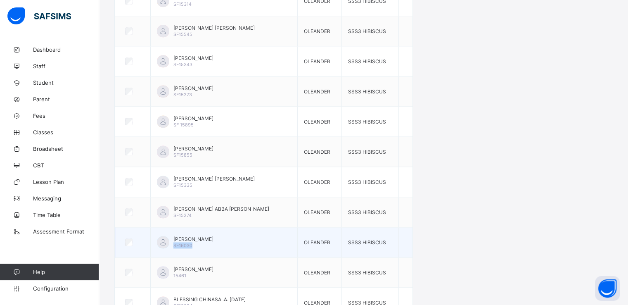
drag, startPoint x: 176, startPoint y: 241, endPoint x: 201, endPoint y: 241, distance: 25.2
click at [201, 241] on div "[PERSON_NAME] SF16030" at bounding box center [224, 242] width 134 height 12
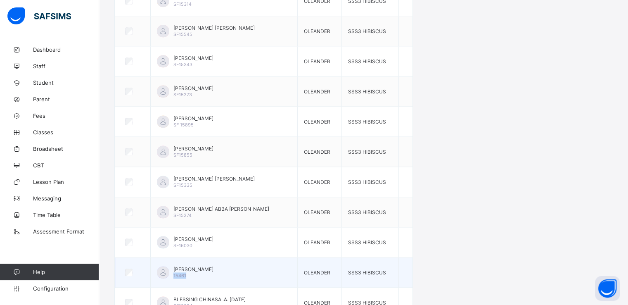
drag, startPoint x: 175, startPoint y: 273, endPoint x: 192, endPoint y: 273, distance: 16.9
click at [192, 273] on div "[PERSON_NAME] 15461" at bounding box center [224, 272] width 134 height 12
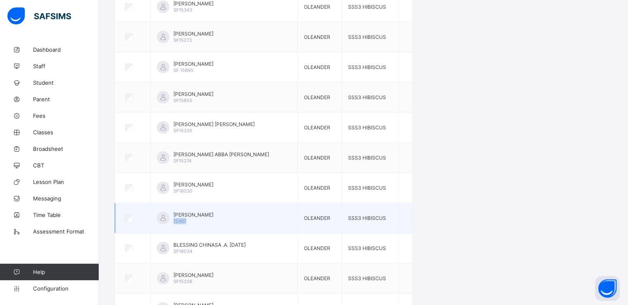
scroll to position [1221, 0]
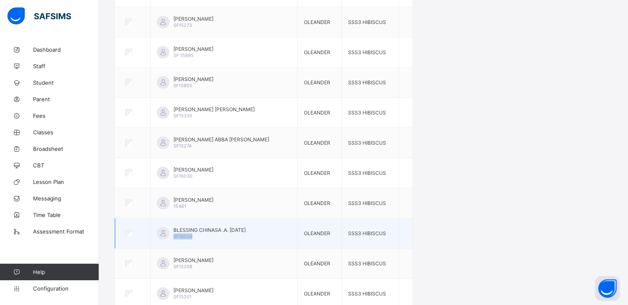
drag, startPoint x: 176, startPoint y: 233, endPoint x: 205, endPoint y: 234, distance: 29.3
click at [205, 234] on div "BLESSING CHINASA .A. [DATE] SF16034" at bounding box center [224, 233] width 134 height 12
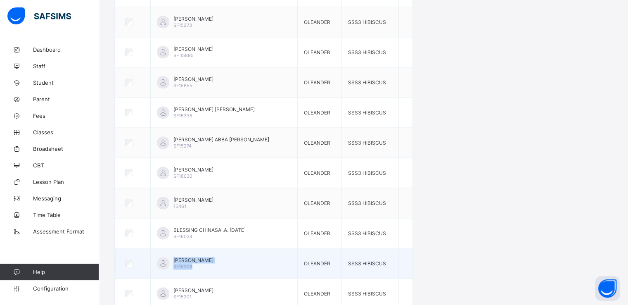
drag, startPoint x: 174, startPoint y: 263, endPoint x: 202, endPoint y: 267, distance: 27.5
click at [202, 267] on td "[PERSON_NAME] SF15208" at bounding box center [224, 263] width 147 height 30
click at [202, 264] on div "[PERSON_NAME] SF15208" at bounding box center [193, 263] width 40 height 12
drag, startPoint x: 198, startPoint y: 263, endPoint x: 177, endPoint y: 263, distance: 21.1
click at [177, 263] on div "[PERSON_NAME] SF15208" at bounding box center [193, 263] width 40 height 12
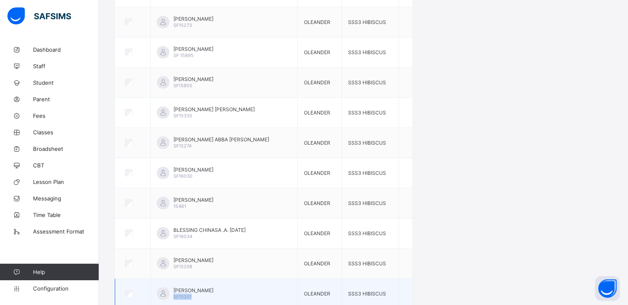
drag, startPoint x: 175, startPoint y: 293, endPoint x: 200, endPoint y: 294, distance: 24.8
click at [200, 294] on div "[PERSON_NAME] SF15201" at bounding box center [224, 293] width 134 height 12
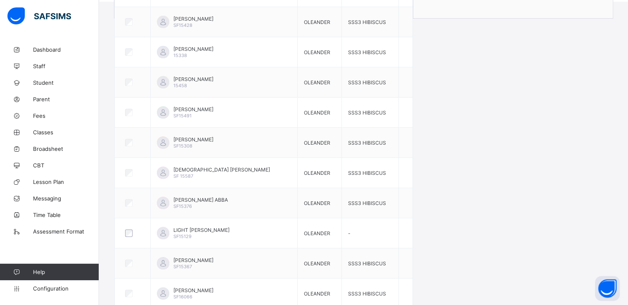
scroll to position [0, 0]
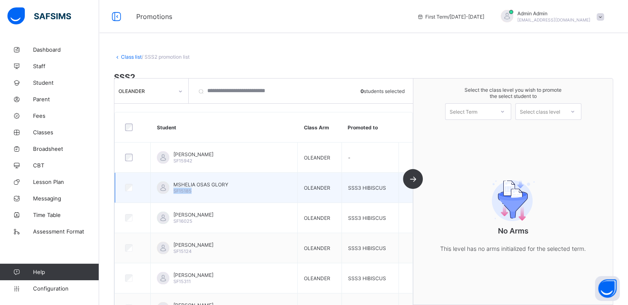
drag, startPoint x: 176, startPoint y: 192, endPoint x: 202, endPoint y: 192, distance: 25.6
click at [202, 192] on div "MSHELIA OSAS GLORY SF15185" at bounding box center [200, 187] width 55 height 12
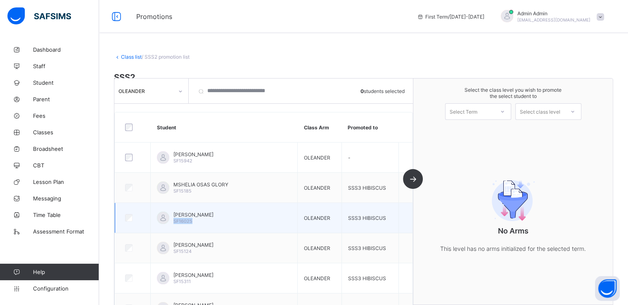
drag, startPoint x: 177, startPoint y: 220, endPoint x: 202, endPoint y: 223, distance: 25.4
click at [202, 223] on div "[PERSON_NAME] SF16025" at bounding box center [193, 217] width 40 height 12
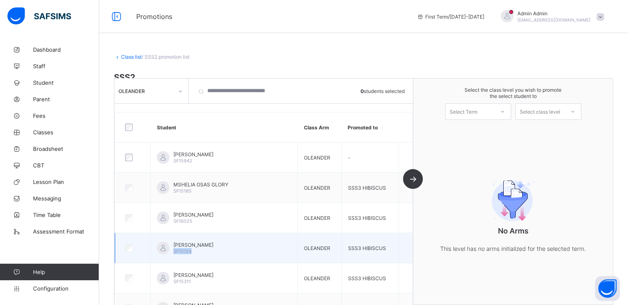
drag, startPoint x: 177, startPoint y: 250, endPoint x: 196, endPoint y: 251, distance: 19.0
click at [196, 251] on div "[PERSON_NAME] HARUNA SF15124" at bounding box center [193, 248] width 40 height 12
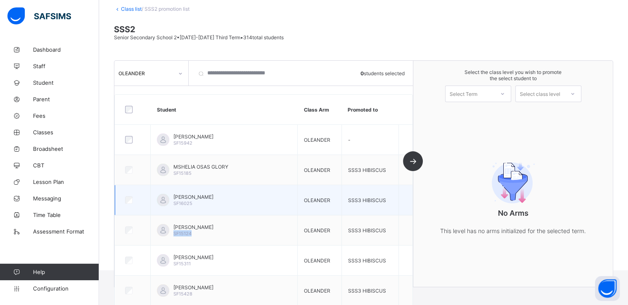
scroll to position [48, 0]
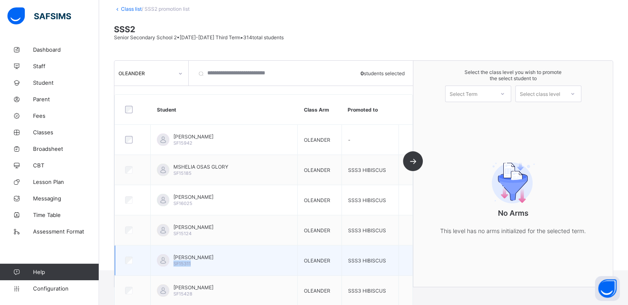
drag, startPoint x: 177, startPoint y: 264, endPoint x: 206, endPoint y: 266, distance: 29.4
click at [206, 266] on td "[PERSON_NAME] SF15311" at bounding box center [224, 260] width 147 height 30
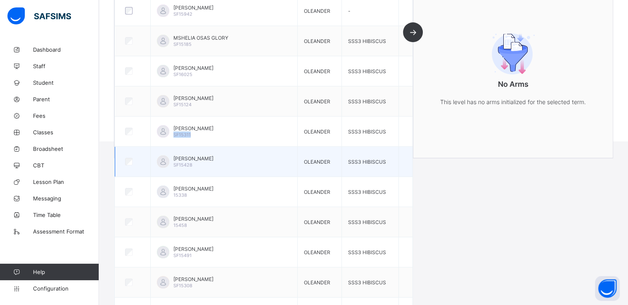
scroll to position [178, 0]
drag, startPoint x: 177, startPoint y: 161, endPoint x: 203, endPoint y: 161, distance: 26.4
click at [203, 161] on div "[PERSON_NAME] SF15428" at bounding box center [193, 160] width 40 height 12
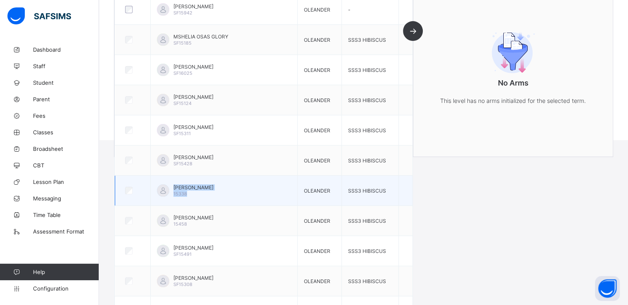
drag, startPoint x: 173, startPoint y: 193, endPoint x: 192, endPoint y: 196, distance: 18.9
click at [192, 196] on td "[PERSON_NAME] 15338" at bounding box center [224, 191] width 147 height 30
click at [192, 192] on div "[PERSON_NAME] 15338" at bounding box center [193, 190] width 40 height 12
drag, startPoint x: 192, startPoint y: 192, endPoint x: 179, endPoint y: 192, distance: 13.6
click at [179, 192] on div "[PERSON_NAME] 15338" at bounding box center [193, 190] width 40 height 12
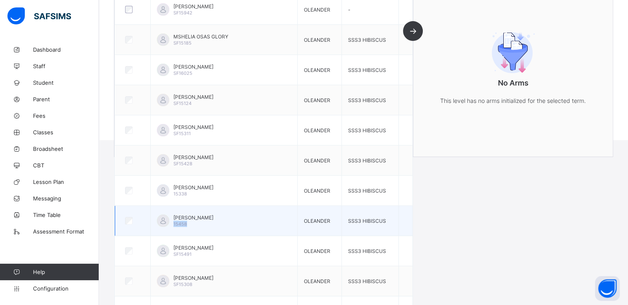
drag, startPoint x: 176, startPoint y: 224, endPoint x: 196, endPoint y: 225, distance: 20.3
click at [196, 225] on div "[PERSON_NAME] Sani 15458" at bounding box center [224, 220] width 134 height 12
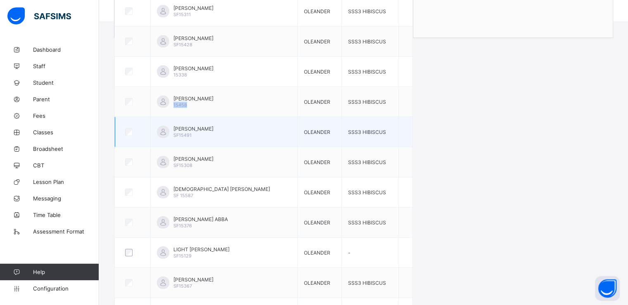
scroll to position [297, 0]
drag, startPoint x: 177, startPoint y: 134, endPoint x: 201, endPoint y: 135, distance: 24.0
click at [201, 135] on div "[PERSON_NAME] SF15491" at bounding box center [193, 131] width 40 height 12
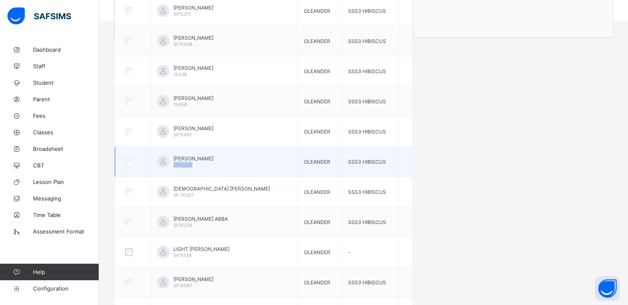
drag, startPoint x: 175, startPoint y: 163, endPoint x: 203, endPoint y: 166, distance: 27.8
click at [203, 166] on div "[PERSON_NAME] SF15308" at bounding box center [224, 161] width 134 height 12
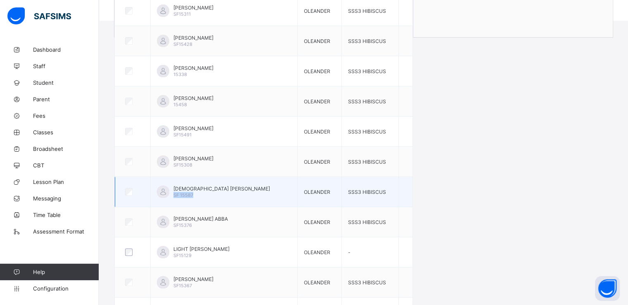
drag, startPoint x: 175, startPoint y: 193, endPoint x: 206, endPoint y: 196, distance: 31.9
click at [206, 196] on div "[PERSON_NAME] [PERSON_NAME] 15587" at bounding box center [224, 191] width 134 height 12
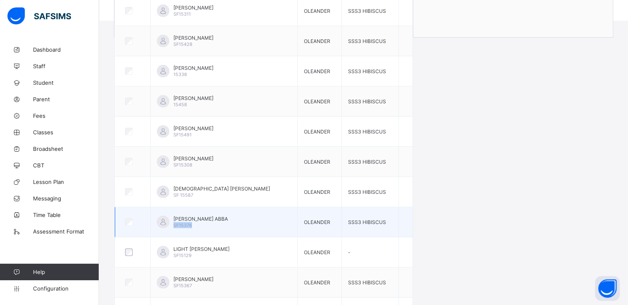
drag, startPoint x: 175, startPoint y: 223, endPoint x: 204, endPoint y: 225, distance: 29.4
click at [204, 225] on div "[PERSON_NAME] ABBA SF15376" at bounding box center [224, 222] width 134 height 12
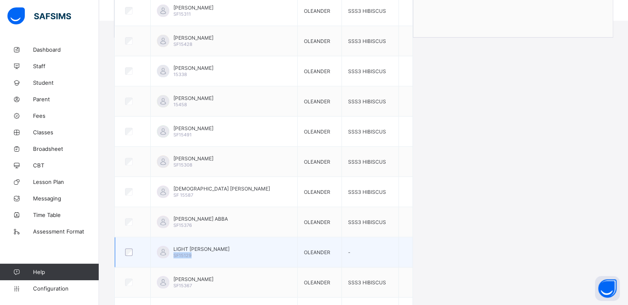
drag, startPoint x: 176, startPoint y: 255, endPoint x: 205, endPoint y: 256, distance: 28.9
click at [205, 256] on div "LIGHT [PERSON_NAME] SF15129" at bounding box center [224, 252] width 134 height 12
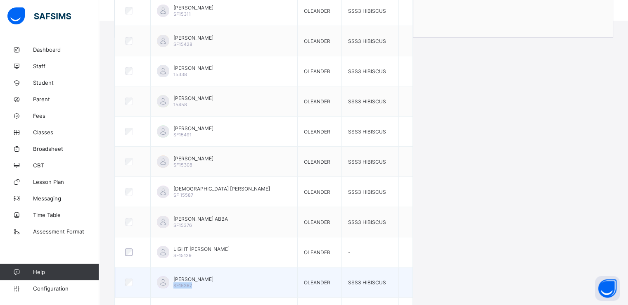
drag, startPoint x: 177, startPoint y: 283, endPoint x: 198, endPoint y: 284, distance: 21.5
click at [198, 284] on div "[PERSON_NAME] SHERIFF SF15367" at bounding box center [193, 282] width 40 height 12
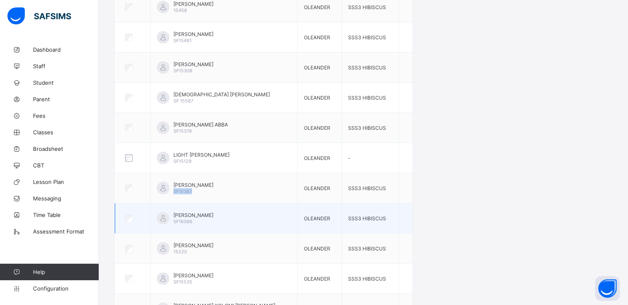
scroll to position [393, 0]
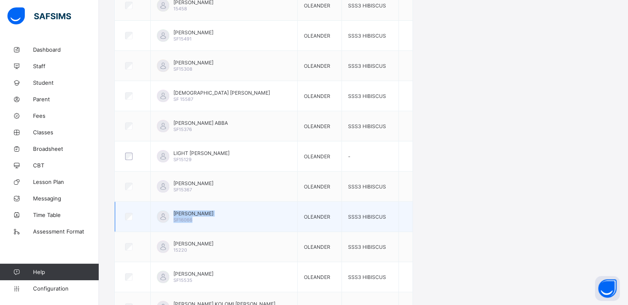
drag, startPoint x: 174, startPoint y: 218, endPoint x: 202, endPoint y: 220, distance: 28.5
click at [202, 220] on div "[PERSON_NAME] SF16066" at bounding box center [224, 216] width 134 height 12
click at [199, 218] on div "[PERSON_NAME] SF16066" at bounding box center [193, 216] width 40 height 12
drag, startPoint x: 199, startPoint y: 218, endPoint x: 176, endPoint y: 218, distance: 23.5
click at [176, 218] on div "[PERSON_NAME] SF16066" at bounding box center [224, 216] width 134 height 12
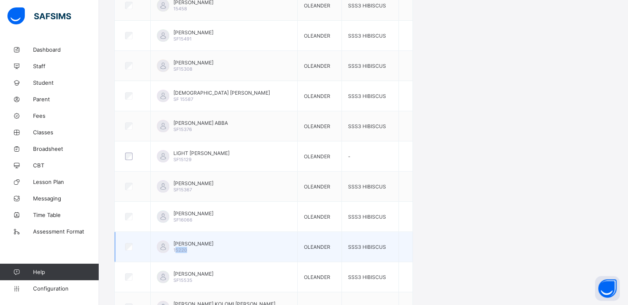
drag, startPoint x: 178, startPoint y: 248, endPoint x: 198, endPoint y: 249, distance: 19.9
click at [198, 249] on div "[PERSON_NAME] 15220" at bounding box center [193, 246] width 40 height 12
drag, startPoint x: 176, startPoint y: 250, endPoint x: 195, endPoint y: 249, distance: 19.0
click at [195, 249] on div "[PERSON_NAME] 15220" at bounding box center [224, 246] width 134 height 12
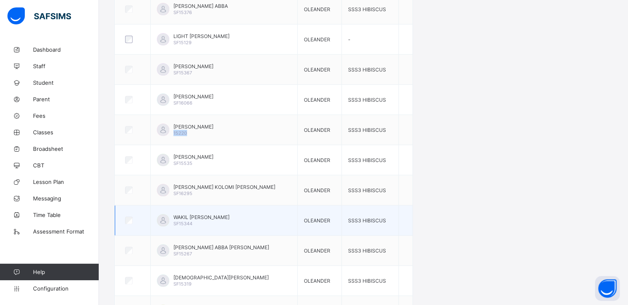
scroll to position [510, 0]
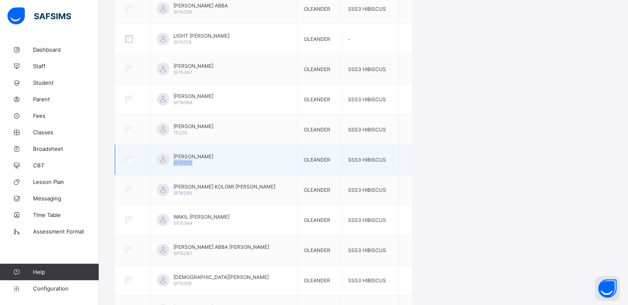
drag, startPoint x: 176, startPoint y: 159, endPoint x: 200, endPoint y: 162, distance: 24.2
click at [200, 162] on div "[PERSON_NAME] SF15535" at bounding box center [224, 159] width 134 height 12
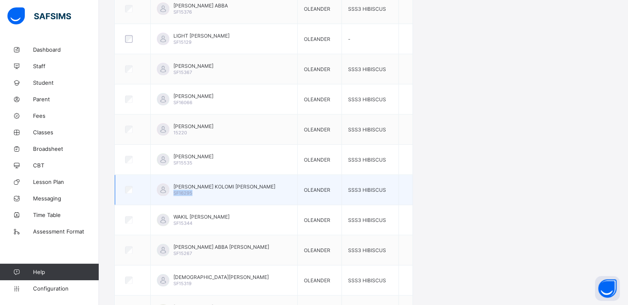
drag, startPoint x: 176, startPoint y: 190, endPoint x: 199, endPoint y: 193, distance: 23.8
click at [199, 193] on div "[PERSON_NAME] KOLOMI [PERSON_NAME] SF16295" at bounding box center [224, 189] width 134 height 12
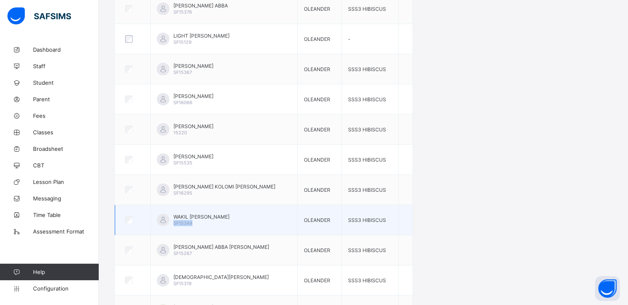
drag, startPoint x: 176, startPoint y: 220, endPoint x: 202, endPoint y: 221, distance: 26.0
click at [202, 221] on div "WAKIL [PERSON_NAME] SF15344" at bounding box center [224, 220] width 134 height 12
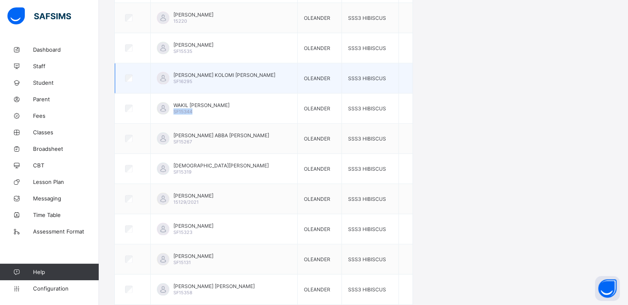
scroll to position [624, 0]
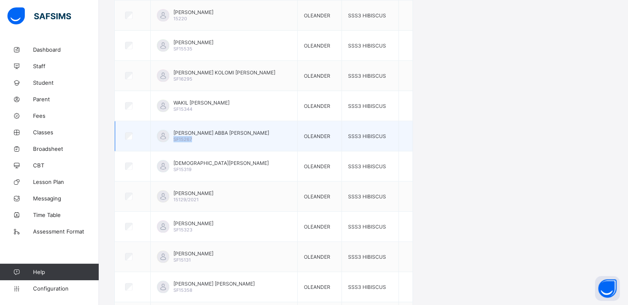
drag, startPoint x: 176, startPoint y: 136, endPoint x: 203, endPoint y: 142, distance: 27.1
click at [203, 142] on td "[PERSON_NAME] ABBA [PERSON_NAME] SF15267" at bounding box center [224, 136] width 147 height 30
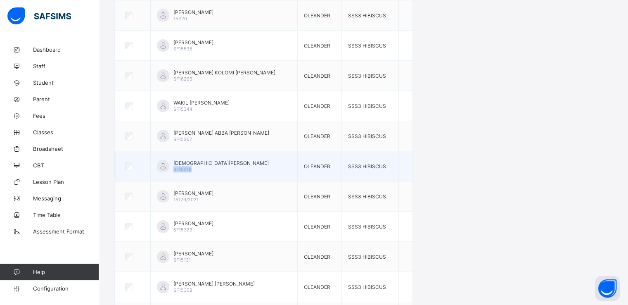
drag, startPoint x: 176, startPoint y: 169, endPoint x: 202, endPoint y: 169, distance: 25.2
click at [202, 169] on div "[PERSON_NAME] SF15319" at bounding box center [220, 166] width 95 height 12
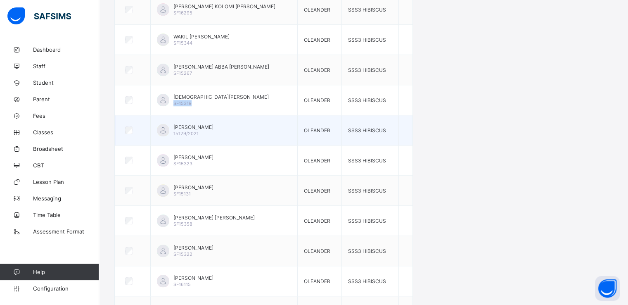
scroll to position [691, 0]
drag, startPoint x: 174, startPoint y: 131, endPoint x: 203, endPoint y: 131, distance: 29.3
click at [203, 131] on div "[PERSON_NAME] 15129/2021" at bounding box center [224, 130] width 134 height 12
click at [204, 131] on div "[PERSON_NAME] 15129/2021" at bounding box center [193, 130] width 40 height 12
drag, startPoint x: 204, startPoint y: 131, endPoint x: 176, endPoint y: 131, distance: 28.5
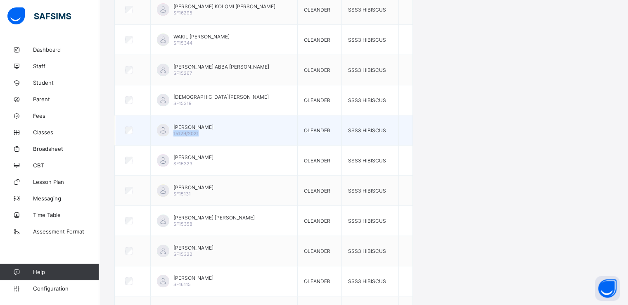
click at [176, 131] on div "[PERSON_NAME] 15129/2021" at bounding box center [224, 130] width 134 height 12
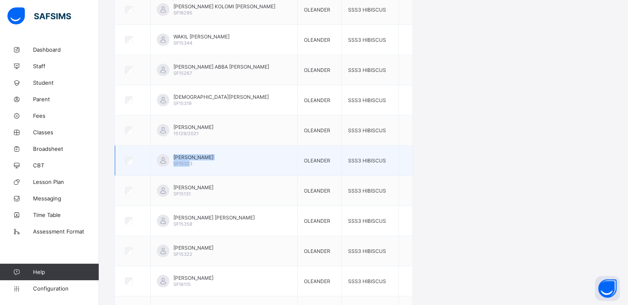
drag, startPoint x: 174, startPoint y: 161, endPoint x: 192, endPoint y: 164, distance: 18.0
click at [192, 164] on td "[PERSON_NAME] SF15323" at bounding box center [224, 160] width 147 height 30
drag, startPoint x: 195, startPoint y: 160, endPoint x: 176, endPoint y: 160, distance: 19.4
click at [176, 160] on div "ABUBAKAR ALI BABA SF15323" at bounding box center [224, 160] width 134 height 12
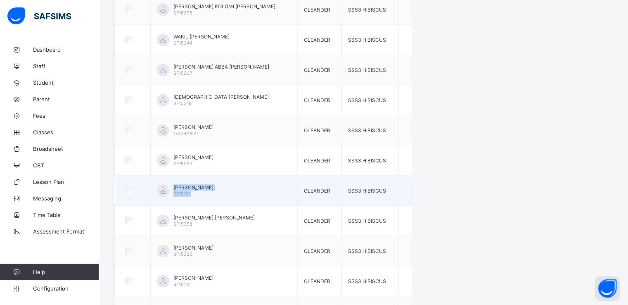
drag, startPoint x: 174, startPoint y: 192, endPoint x: 198, endPoint y: 192, distance: 24.0
click at [198, 192] on div "LYDIA YAMA SF15131" at bounding box center [224, 190] width 134 height 12
click at [198, 192] on div "LYDIA YAMA SF15131" at bounding box center [193, 190] width 40 height 12
drag, startPoint x: 195, startPoint y: 190, endPoint x: 177, endPoint y: 191, distance: 17.4
click at [177, 191] on div "LYDIA YAMA SF15131" at bounding box center [193, 190] width 40 height 12
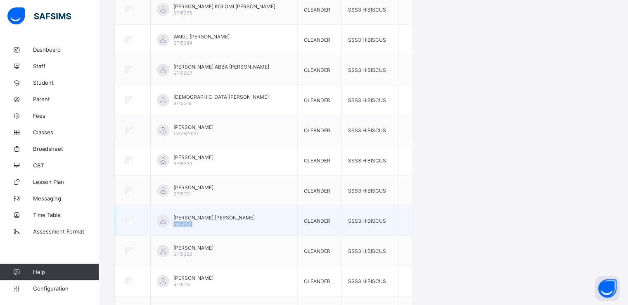
drag, startPoint x: 176, startPoint y: 222, endPoint x: 199, endPoint y: 223, distance: 22.7
click at [199, 223] on div "MOSES BIRI EMMANUEL SF15358" at bounding box center [224, 220] width 134 height 12
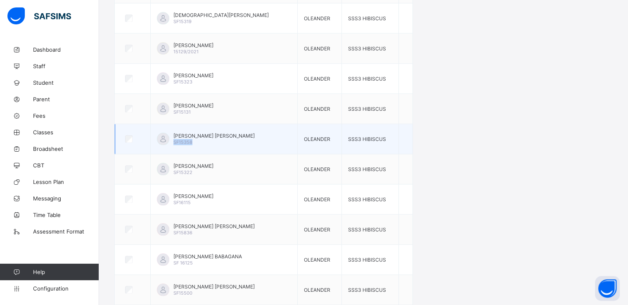
scroll to position [775, 0]
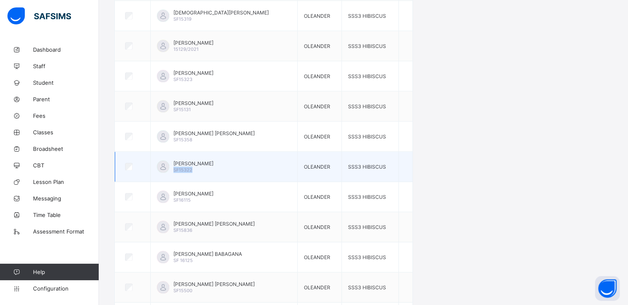
drag, startPoint x: 177, startPoint y: 168, endPoint x: 199, endPoint y: 168, distance: 21.9
click at [199, 168] on div "IBRAHIM MUSTAPHA SF15322" at bounding box center [193, 166] width 40 height 12
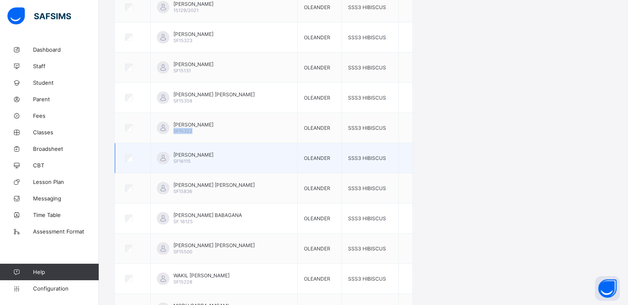
scroll to position [814, 0]
drag, startPoint x: 176, startPoint y: 155, endPoint x: 197, endPoint y: 159, distance: 22.2
click at [197, 159] on div "AISHA ABDULMUMIN SF16115" at bounding box center [224, 157] width 134 height 12
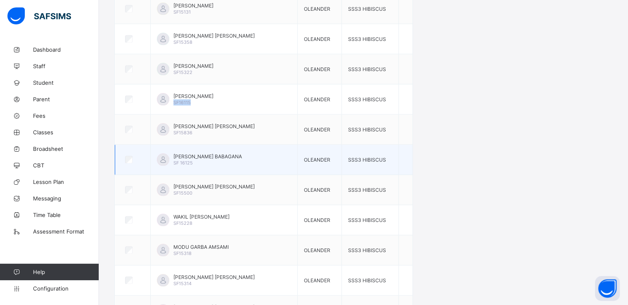
scroll to position [872, 0]
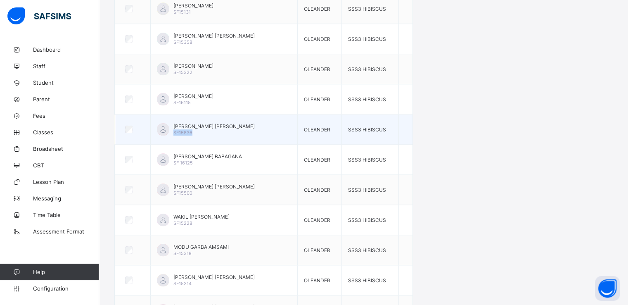
drag, startPoint x: 177, startPoint y: 130, endPoint x: 203, endPoint y: 131, distance: 26.5
click at [203, 131] on div "FATIMA ALHAJI HUSSAINI SF15836" at bounding box center [213, 129] width 81 height 12
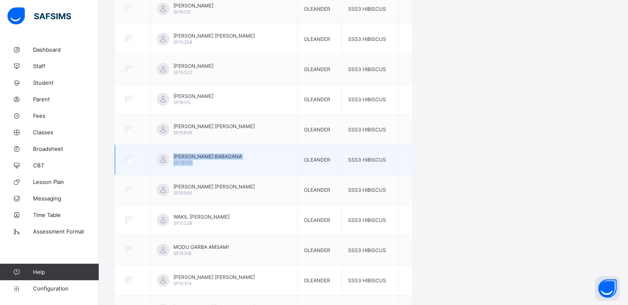
drag, startPoint x: 174, startPoint y: 161, endPoint x: 199, endPoint y: 161, distance: 25.2
click at [199, 161] on div "AMINA MUSTAPHA BABAGANA SF 16125" at bounding box center [224, 159] width 134 height 12
click at [200, 161] on div "AMINA MUSTAPHA BABAGANA SF 16125" at bounding box center [207, 159] width 69 height 12
drag, startPoint x: 200, startPoint y: 161, endPoint x: 176, endPoint y: 159, distance: 24.1
click at [176, 159] on div "AMINA MUSTAPHA BABAGANA SF 16125" at bounding box center [224, 159] width 134 height 12
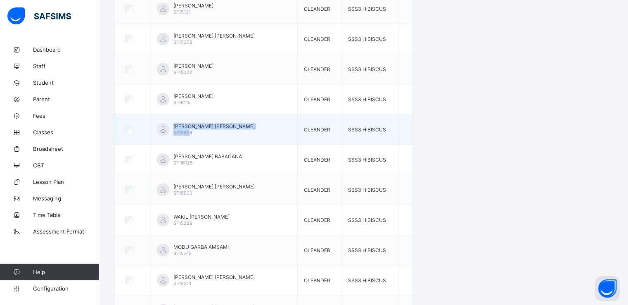
drag, startPoint x: 174, startPoint y: 128, endPoint x: 194, endPoint y: 133, distance: 19.8
click at [194, 133] on td "FATIMA ALHAJI HUSSAINI SF15836" at bounding box center [224, 129] width 147 height 30
click at [197, 130] on div "FATIMA ALHAJI HUSSAINI SF15836" at bounding box center [213, 129] width 81 height 12
drag, startPoint x: 197, startPoint y: 130, endPoint x: 175, endPoint y: 132, distance: 22.4
click at [175, 132] on div "FATIMA ALHAJI HUSSAINI SF15836" at bounding box center [224, 129] width 134 height 12
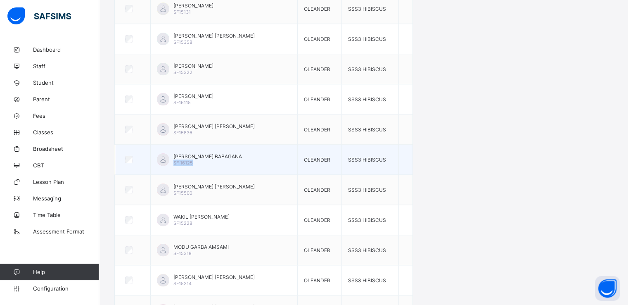
drag, startPoint x: 175, startPoint y: 157, endPoint x: 205, endPoint y: 160, distance: 29.8
click at [205, 160] on div "AMINA MUSTAPHA BABAGANA SF 16125" at bounding box center [224, 159] width 134 height 12
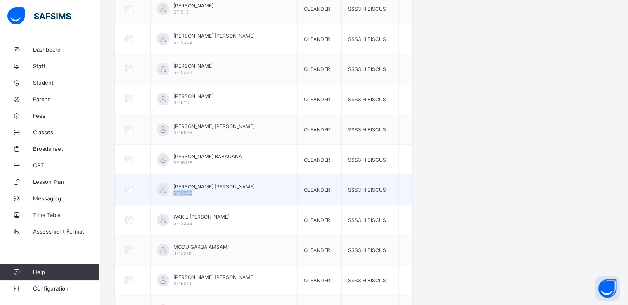
drag, startPoint x: 176, startPoint y: 192, endPoint x: 200, endPoint y: 192, distance: 23.5
click at [200, 192] on div "MOHAMMED KUMANI ADAMU SF15500" at bounding box center [213, 189] width 81 height 12
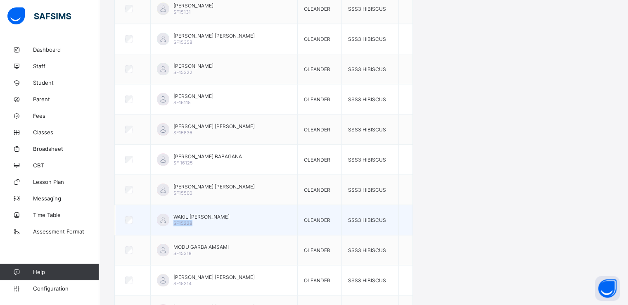
drag, startPoint x: 178, startPoint y: 219, endPoint x: 203, endPoint y: 223, distance: 25.9
click at [203, 223] on td "WAKIL ALI IBRAHIM SF15228" at bounding box center [224, 220] width 147 height 30
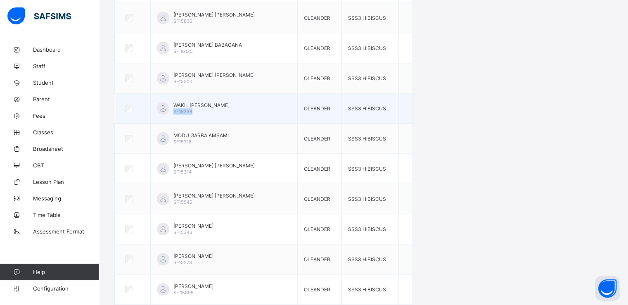
scroll to position [985, 0]
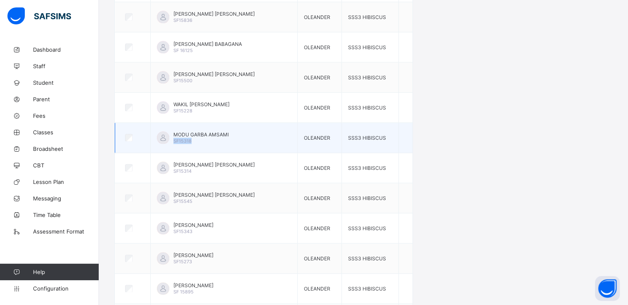
drag, startPoint x: 175, startPoint y: 137, endPoint x: 194, endPoint y: 138, distance: 19.4
click at [194, 138] on div "MODU GARBA AMSAMI SF15318" at bounding box center [224, 137] width 134 height 12
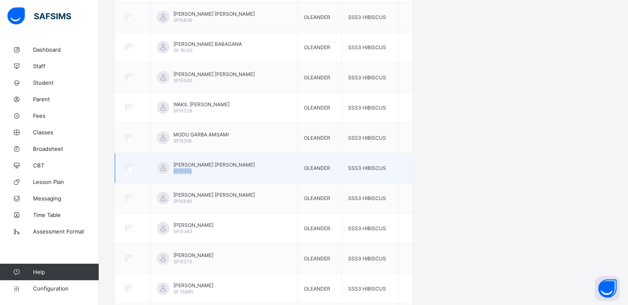
drag, startPoint x: 175, startPoint y: 168, endPoint x: 203, endPoint y: 169, distance: 28.1
click at [203, 169] on div "MUHAMMED ALI ADAM SF15314" at bounding box center [224, 167] width 134 height 12
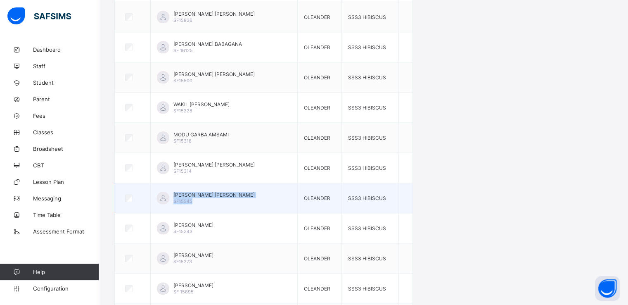
drag, startPoint x: 174, startPoint y: 199, endPoint x: 206, endPoint y: 203, distance: 32.1
click at [206, 203] on td "MARYAM ALHAJI HAMZA SF15545" at bounding box center [224, 198] width 147 height 30
click at [196, 197] on div "MARYAM ALHAJI HAMZA SF15545" at bounding box center [213, 198] width 81 height 12
drag, startPoint x: 196, startPoint y: 197, endPoint x: 176, endPoint y: 198, distance: 19.9
click at [176, 198] on div "MARYAM ALHAJI HAMZA SF15545" at bounding box center [224, 198] width 134 height 12
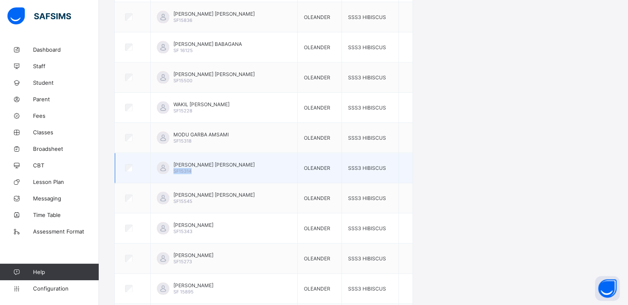
drag, startPoint x: 176, startPoint y: 168, endPoint x: 197, endPoint y: 169, distance: 20.7
click at [197, 169] on div "MUHAMMED ALI ADAM SF15314" at bounding box center [224, 167] width 134 height 12
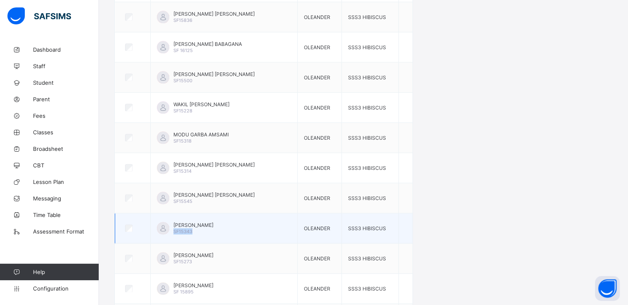
drag, startPoint x: 176, startPoint y: 229, endPoint x: 204, endPoint y: 230, distance: 28.5
click at [204, 230] on div "HARUNA ALI MUKTAR SF15343" at bounding box center [224, 228] width 134 height 12
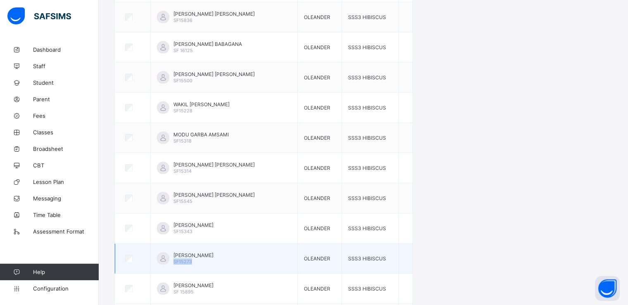
drag, startPoint x: 175, startPoint y: 257, endPoint x: 195, endPoint y: 257, distance: 19.8
click at [195, 257] on div "ABUBAKAR IBRAHIM WAKIL SF15273" at bounding box center [224, 258] width 134 height 12
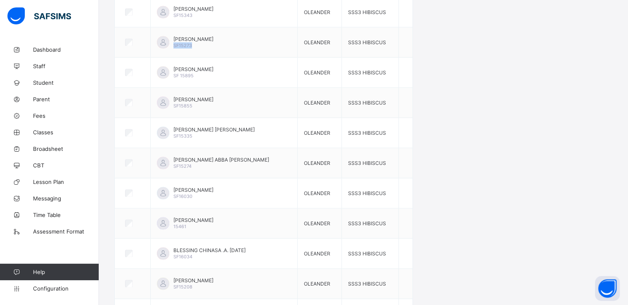
scroll to position [1221, 0]
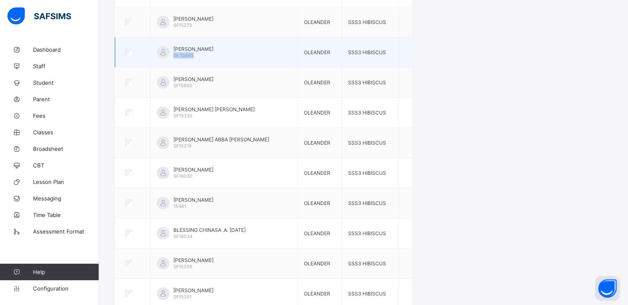
drag, startPoint x: 176, startPoint y: 52, endPoint x: 207, endPoint y: 56, distance: 31.6
click at [207, 56] on td "FATIMA BABA ALI SF 15895" at bounding box center [224, 52] width 147 height 30
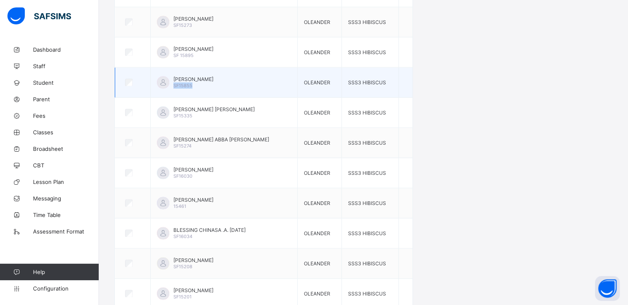
drag, startPoint x: 176, startPoint y: 81, endPoint x: 200, endPoint y: 82, distance: 23.6
click at [200, 82] on div "YUSUF MUSA ABDULLAHI SF15855" at bounding box center [193, 82] width 40 height 12
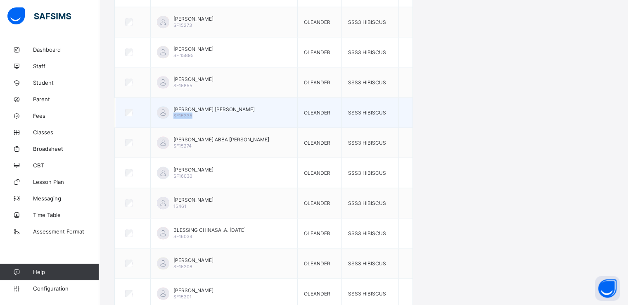
drag, startPoint x: 177, startPoint y: 113, endPoint x: 205, endPoint y: 113, distance: 28.1
click at [205, 113] on div "MOHAMMED BUKAR IBRAHIM SF15335" at bounding box center [213, 112] width 81 height 12
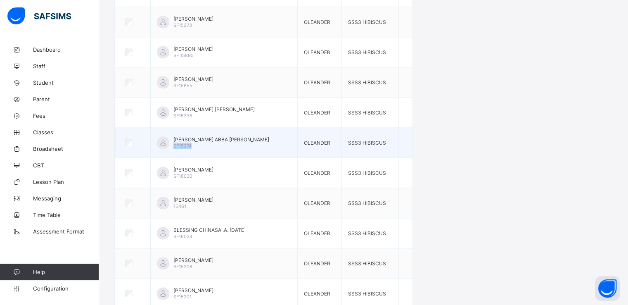
drag, startPoint x: 175, startPoint y: 142, endPoint x: 203, endPoint y: 146, distance: 27.9
click at [203, 146] on td "MOHAMMED ABBA IBRAHIM SF15274" at bounding box center [224, 143] width 147 height 30
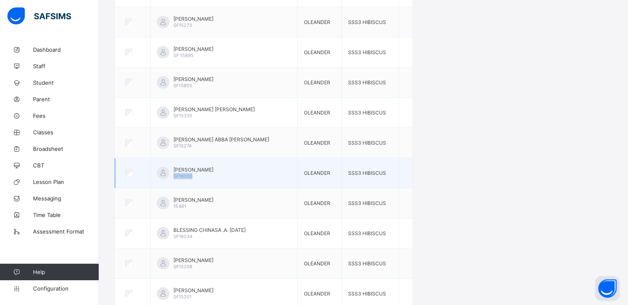
drag, startPoint x: 177, startPoint y: 173, endPoint x: 206, endPoint y: 176, distance: 29.8
click at [206, 176] on td "MAKINTA HASSAN SF16030" at bounding box center [224, 173] width 147 height 30
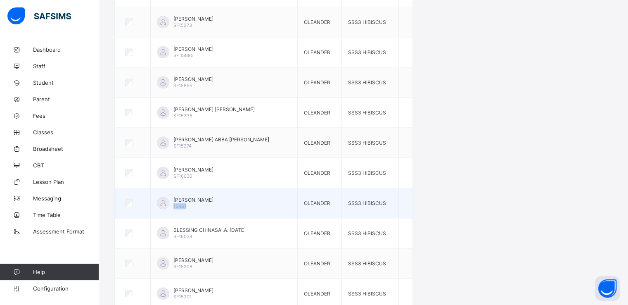
drag, startPoint x: 177, startPoint y: 203, endPoint x: 195, endPoint y: 202, distance: 18.2
click at [195, 202] on div "MOHAMMED ABDULSALAM 15461" at bounding box center [193, 203] width 40 height 12
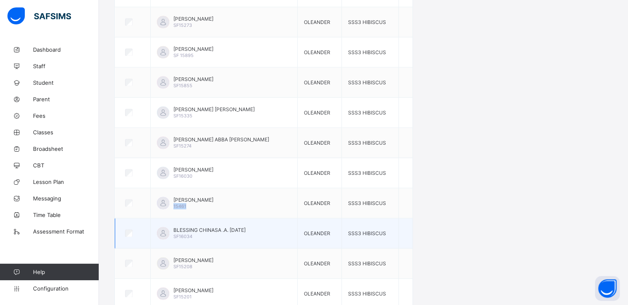
scroll to position [1220, 0]
drag, startPoint x: 175, startPoint y: 233, endPoint x: 204, endPoint y: 233, distance: 28.5
click at [204, 233] on div "BLESSING CHINASA .A. MONDAY SF16034" at bounding box center [224, 233] width 134 height 12
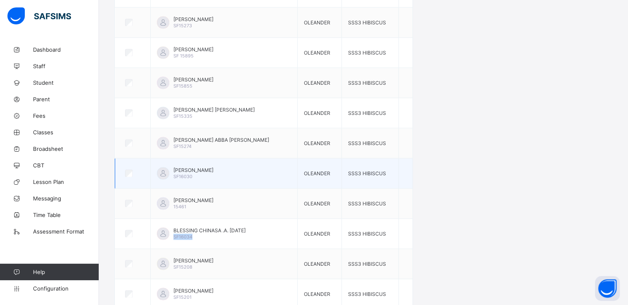
scroll to position [1221, 0]
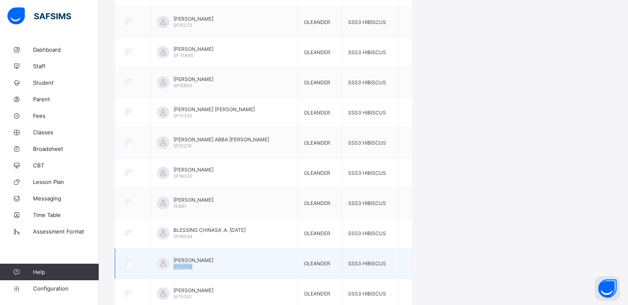
drag, startPoint x: 176, startPoint y: 263, endPoint x: 211, endPoint y: 266, distance: 34.8
click at [211, 266] on td "ABDULRAHMAN ABBA KURA SF15208" at bounding box center [224, 263] width 147 height 30
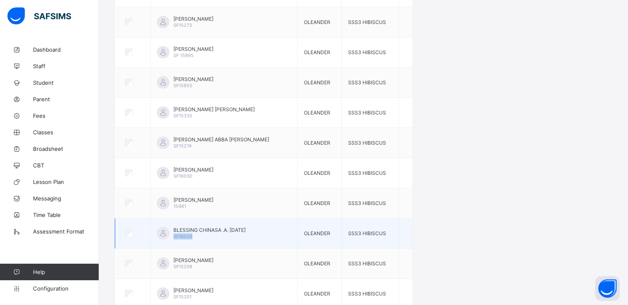
drag, startPoint x: 176, startPoint y: 232, endPoint x: 203, endPoint y: 233, distance: 27.3
click at [203, 233] on div "BLESSING CHINASA .A. MONDAY SF16034" at bounding box center [224, 233] width 134 height 12
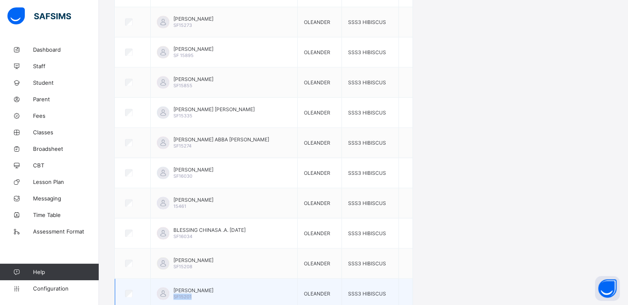
drag, startPoint x: 177, startPoint y: 291, endPoint x: 204, endPoint y: 291, distance: 26.4
click at [204, 291] on div "SAJE BAMA BUKAR SF15201" at bounding box center [193, 293] width 40 height 12
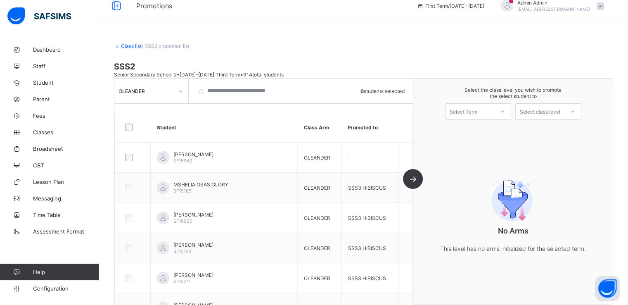
scroll to position [0, 0]
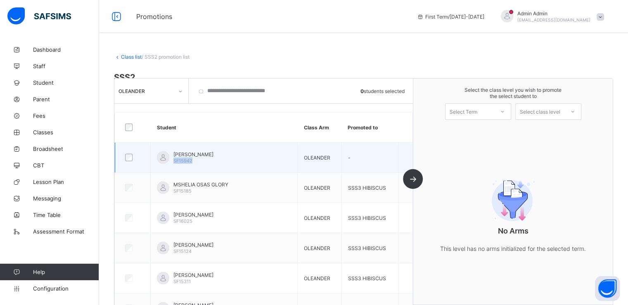
drag, startPoint x: 176, startPoint y: 162, endPoint x: 206, endPoint y: 162, distance: 29.3
click at [206, 162] on div "SANI IBRAHIM SF15942" at bounding box center [193, 157] width 40 height 12
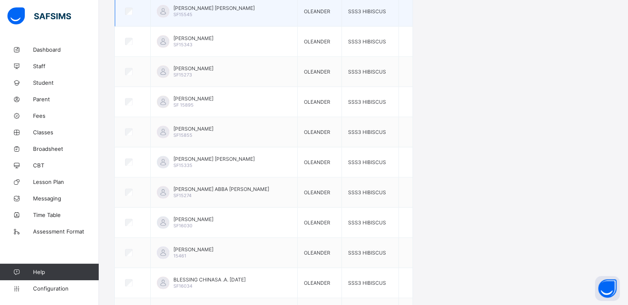
scroll to position [1221, 0]
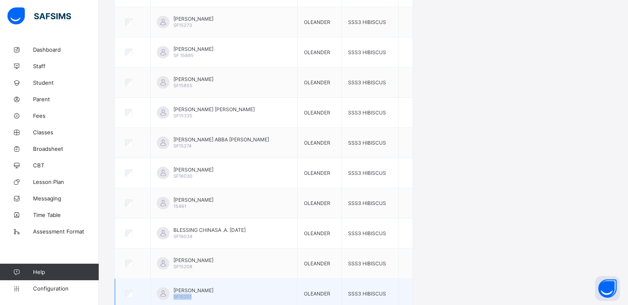
drag, startPoint x: 177, startPoint y: 294, endPoint x: 211, endPoint y: 294, distance: 33.9
click at [211, 294] on div "SAJE BAMA BUKAR SF15201" at bounding box center [193, 293] width 40 height 12
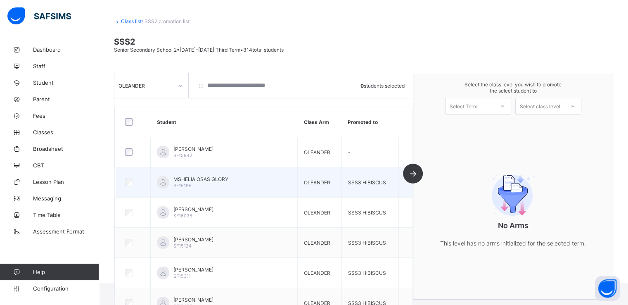
scroll to position [0, 0]
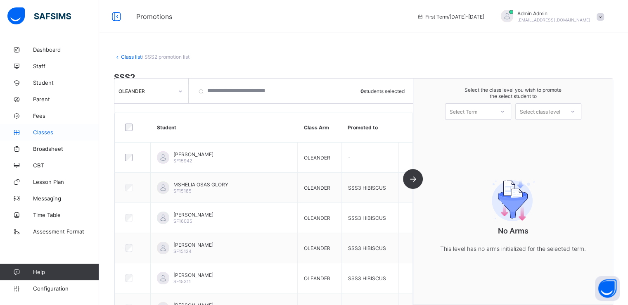
click at [48, 133] on span "Classes" at bounding box center [66, 132] width 66 height 7
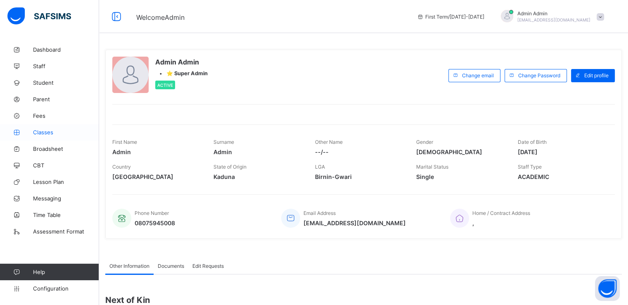
click at [41, 131] on span "Classes" at bounding box center [66, 132] width 66 height 7
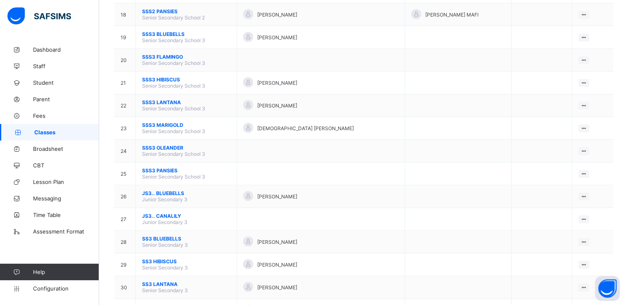
scroll to position [479, 0]
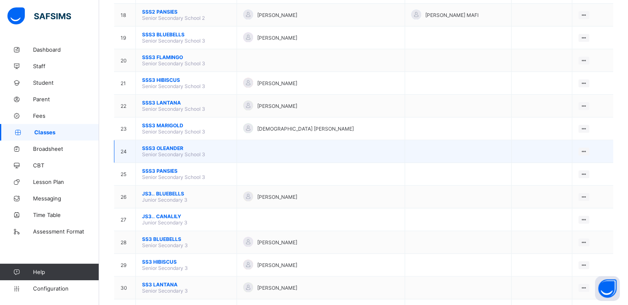
click at [156, 149] on span "SSS3 OLEANDER" at bounding box center [186, 148] width 88 height 6
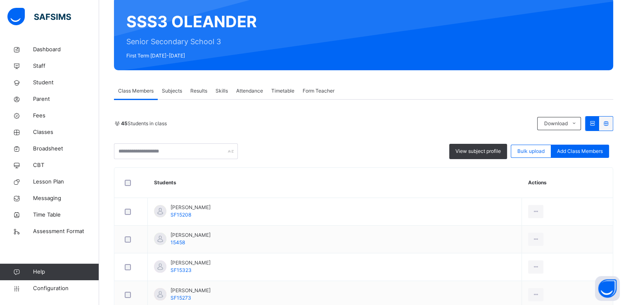
scroll to position [76, 0]
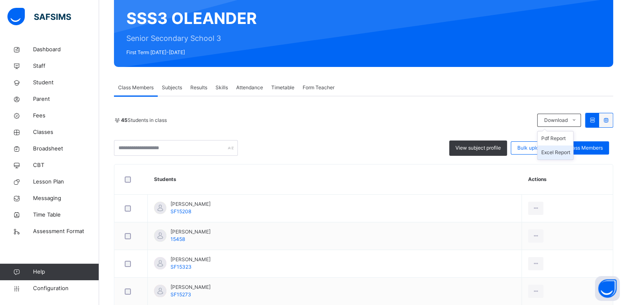
click at [556, 149] on li "Excel Report" at bounding box center [556, 152] width 36 height 14
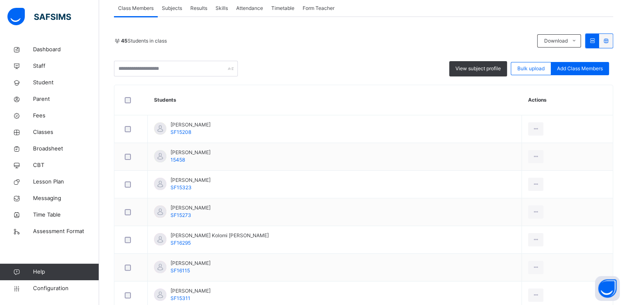
scroll to position [0, 0]
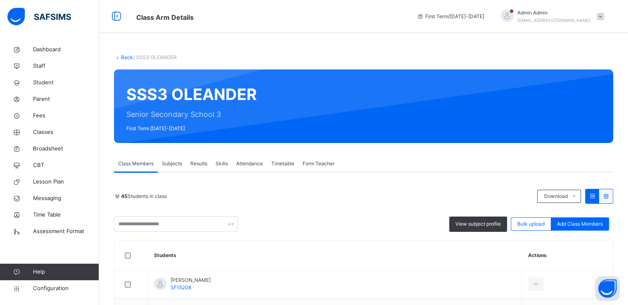
click at [123, 56] on link "Back" at bounding box center [127, 57] width 12 height 6
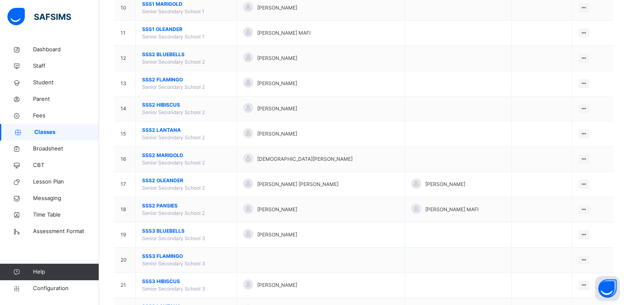
scroll to position [327, 0]
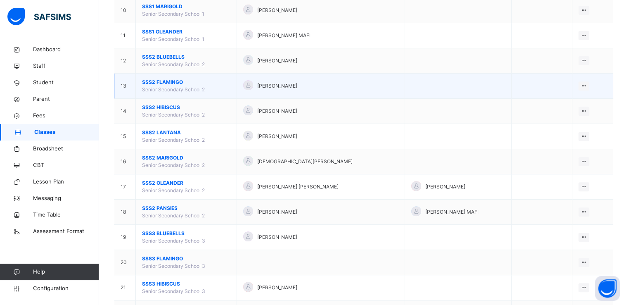
click at [157, 82] on span "SSS2 FLAMINGO" at bounding box center [186, 81] width 88 height 7
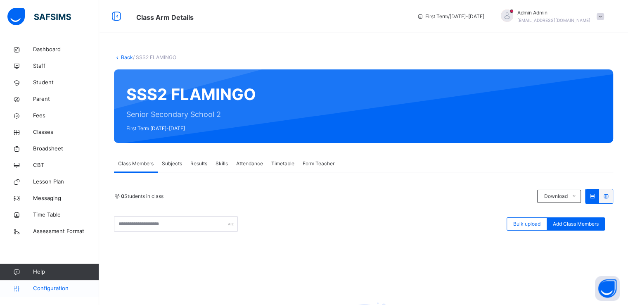
click at [45, 291] on span "Configuration" at bounding box center [66, 288] width 66 height 8
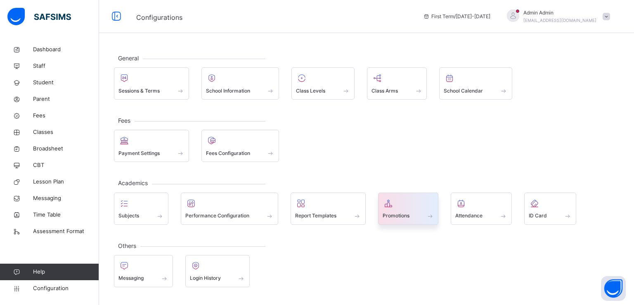
click at [399, 215] on span "Promotions" at bounding box center [396, 215] width 27 height 7
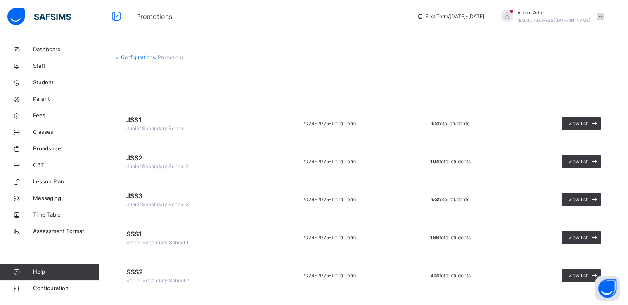
scroll to position [129, 0]
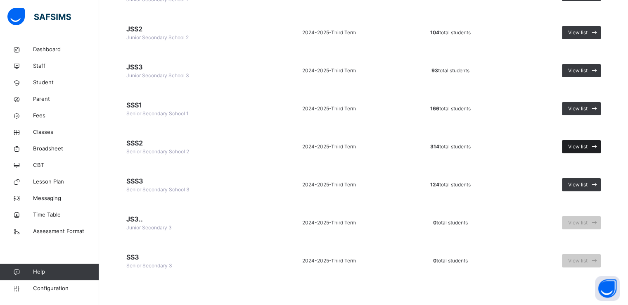
click at [580, 145] on span "View list" at bounding box center [577, 146] width 19 height 7
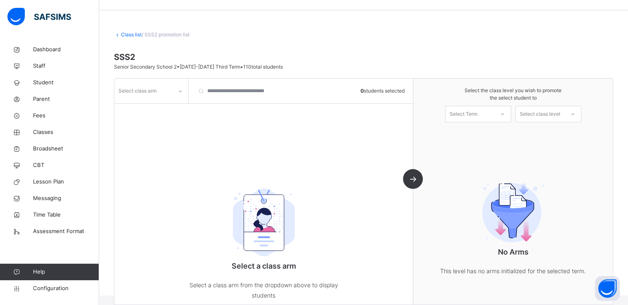
scroll to position [47, 0]
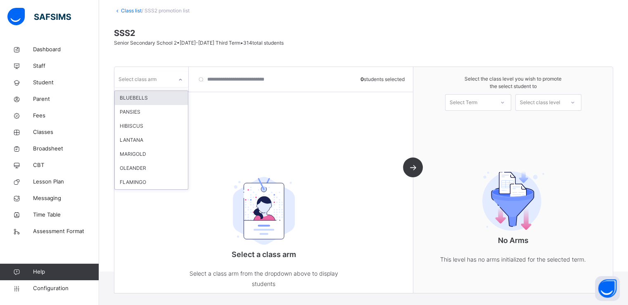
click at [178, 76] on icon at bounding box center [180, 80] width 5 height 8
click at [145, 183] on div "FLAMINGO" at bounding box center [151, 182] width 73 height 14
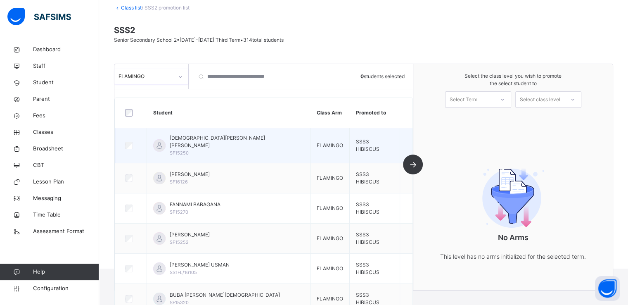
scroll to position [55, 0]
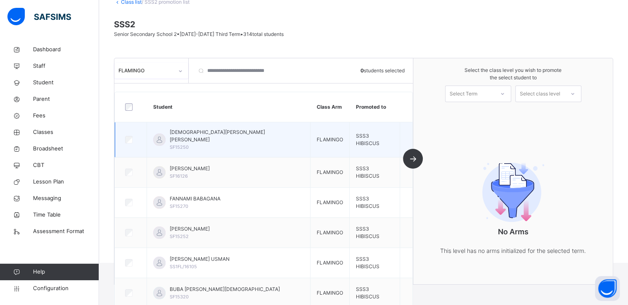
click at [243, 146] on td "SALAHUDDEEN SALEH IBRAHIM SF15250" at bounding box center [229, 139] width 164 height 35
drag, startPoint x: 177, startPoint y: 139, endPoint x: 225, endPoint y: 143, distance: 48.1
click at [225, 143] on div "SALAHUDDEEN SALEH IBRAHIM SF15250" at bounding box center [228, 139] width 151 height 22
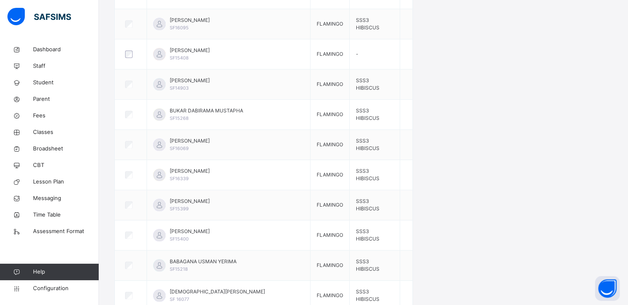
scroll to position [895, 0]
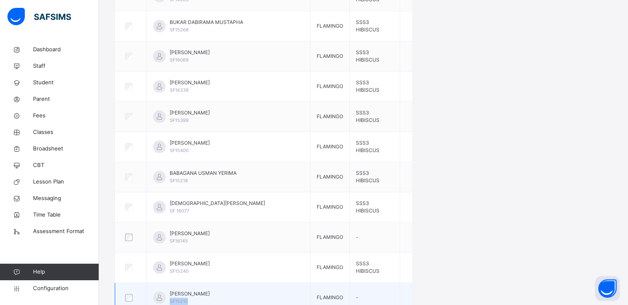
drag, startPoint x: 177, startPoint y: 294, endPoint x: 207, endPoint y: 294, distance: 30.1
click at [207, 294] on div "GARBA ALHAJI KASUMA SF15210" at bounding box center [228, 297] width 151 height 15
copy span "SF15210"
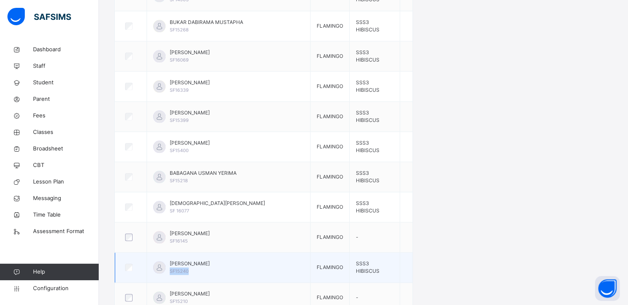
drag, startPoint x: 176, startPoint y: 265, endPoint x: 215, endPoint y: 266, distance: 38.8
click at [215, 266] on div "LAWAN FANTAMI SF15240" at bounding box center [228, 267] width 151 height 15
copy span "SF15240"
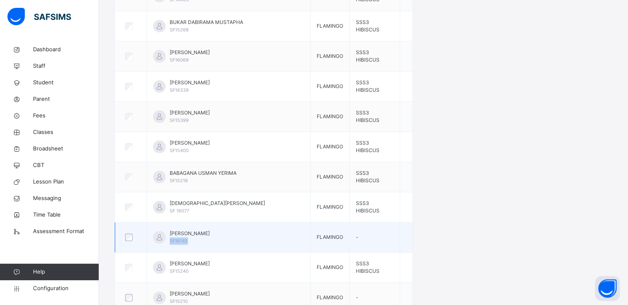
drag, startPoint x: 177, startPoint y: 233, endPoint x: 211, endPoint y: 235, distance: 33.9
click at [211, 235] on div "GODWIN JAMES SF16145" at bounding box center [228, 237] width 151 height 15
copy span "SF16145"
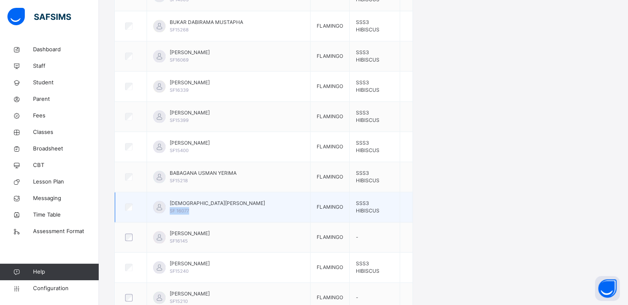
drag, startPoint x: 176, startPoint y: 203, endPoint x: 215, endPoint y: 204, distance: 38.4
click at [215, 204] on div "MOHAMMED BABAGANA SF 16077" at bounding box center [228, 206] width 151 height 15
copy span "SF 16077"
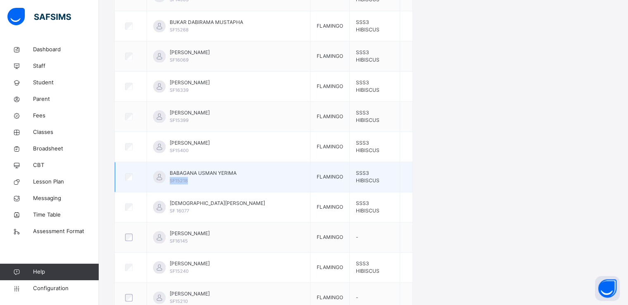
drag, startPoint x: 176, startPoint y: 174, endPoint x: 206, endPoint y: 174, distance: 31.0
click at [206, 174] on div "BABAGANA USMAN YERIMA SF15218" at bounding box center [228, 176] width 151 height 15
copy span "SF15218"
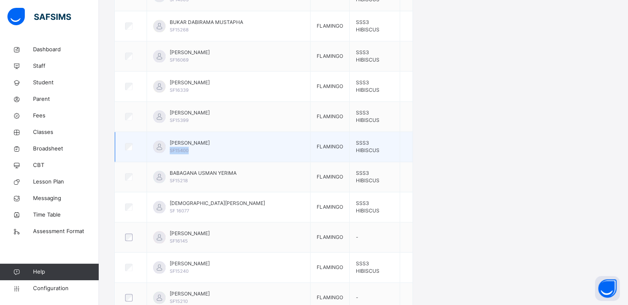
drag, startPoint x: 178, startPoint y: 141, endPoint x: 216, endPoint y: 142, distance: 37.6
click at [210, 142] on div "ALI ALHAJI KOSTOM SF15400" at bounding box center [190, 146] width 40 height 15
copy span "SF15400"
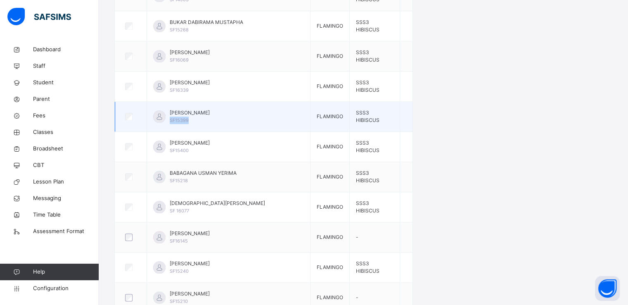
drag, startPoint x: 177, startPoint y: 114, endPoint x: 208, endPoint y: 114, distance: 31.0
click at [208, 114] on div "FUGU MALLAM MUHAMMAD SF15399" at bounding box center [228, 116] width 151 height 15
copy span "SF15399"
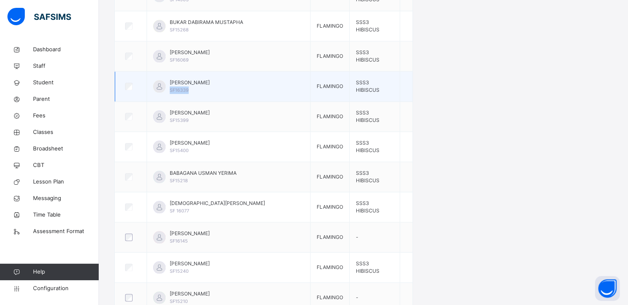
drag, startPoint x: 178, startPoint y: 81, endPoint x: 206, endPoint y: 81, distance: 28.1
click at [206, 81] on div "Rabiu Abdulwahamid SF16339" at bounding box center [190, 86] width 40 height 15
copy span "SF16339"
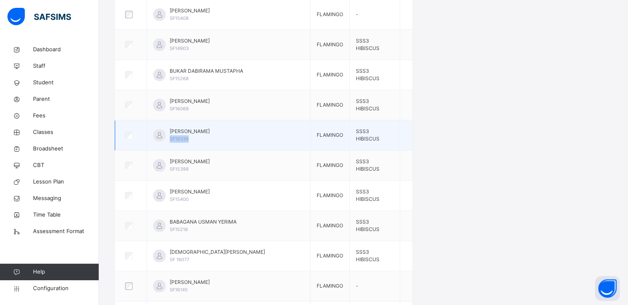
scroll to position [845, 0]
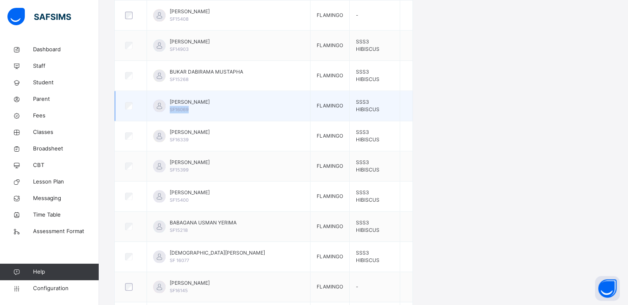
drag, startPoint x: 177, startPoint y: 102, endPoint x: 207, endPoint y: 104, distance: 30.2
click at [207, 104] on div "ALI DANGATA MUHAMMAD SF16069" at bounding box center [228, 105] width 151 height 15
copy span "SF16069"
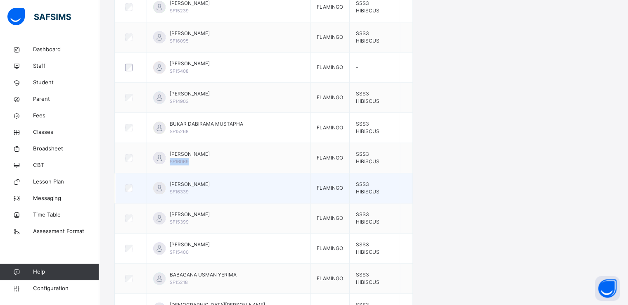
scroll to position [790, 0]
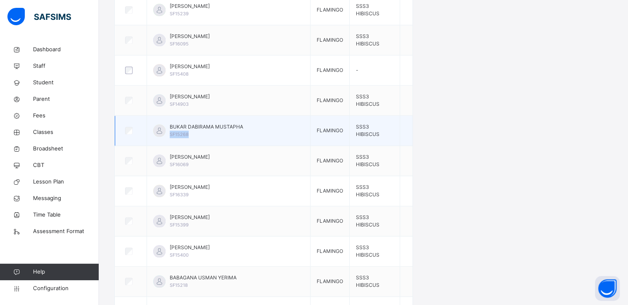
drag, startPoint x: 176, startPoint y: 128, endPoint x: 204, endPoint y: 126, distance: 28.1
click at [204, 126] on div "BUKAR DABIRAMA MUSTAPHA SF15268" at bounding box center [228, 130] width 151 height 15
copy span "SF15268"
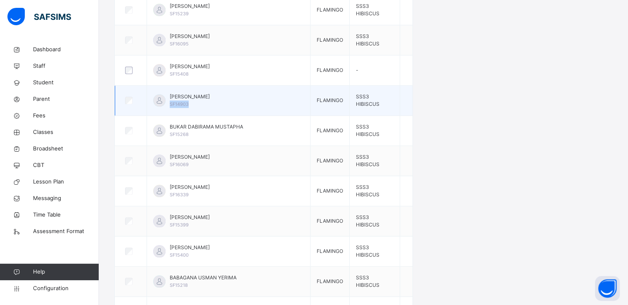
drag, startPoint x: 177, startPoint y: 97, endPoint x: 206, endPoint y: 97, distance: 29.3
click at [206, 97] on div "ABDULLAHI MATO SALISU SF14903" at bounding box center [228, 100] width 151 height 15
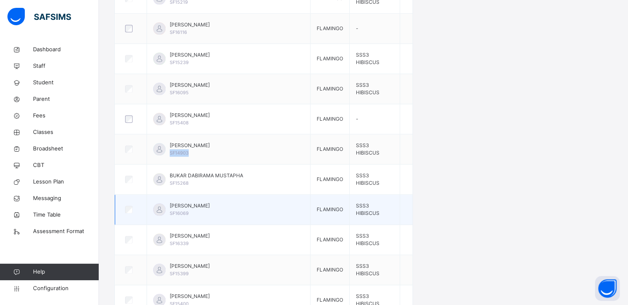
scroll to position [741, 0]
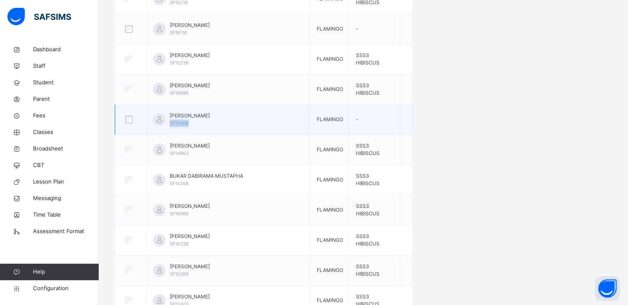
drag, startPoint x: 178, startPoint y: 118, endPoint x: 203, endPoint y: 117, distance: 24.8
click at [203, 117] on div "MUHAMMAD ALHAJI ISAH SF15408" at bounding box center [190, 119] width 40 height 15
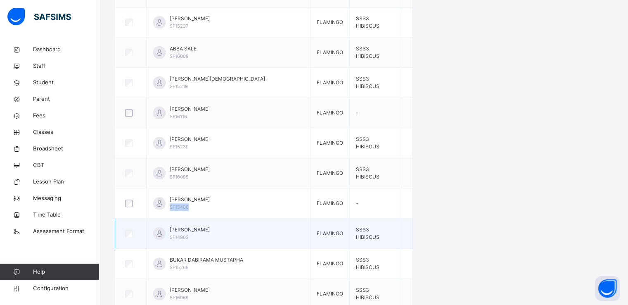
scroll to position [651, 0]
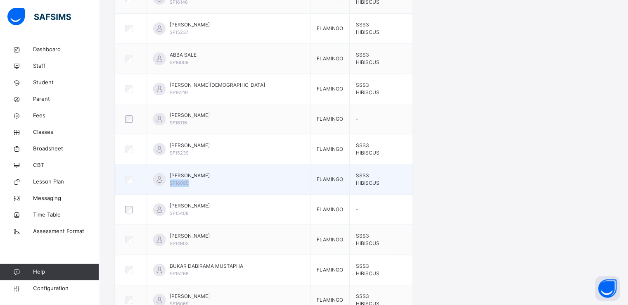
drag, startPoint x: 176, startPoint y: 174, endPoint x: 211, endPoint y: 176, distance: 34.8
click at [211, 176] on div "AL-AMIN AHMAD MUHAMMAD SF16095" at bounding box center [228, 179] width 151 height 15
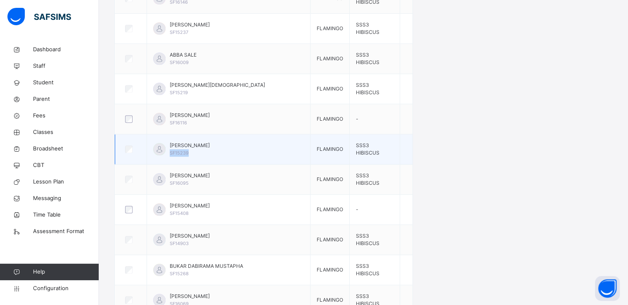
drag, startPoint x: 177, startPoint y: 146, endPoint x: 213, endPoint y: 145, distance: 36.4
click at [213, 145] on div "UMAR MALAH MOHAMMED SF15239" at bounding box center [228, 149] width 151 height 15
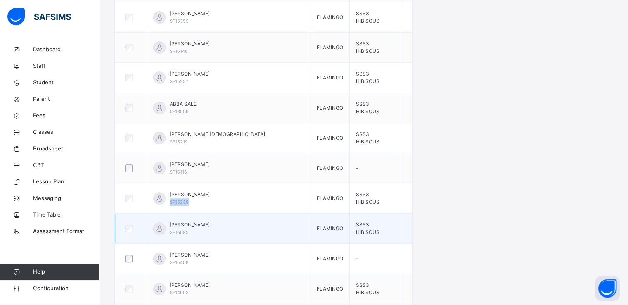
scroll to position [601, 0]
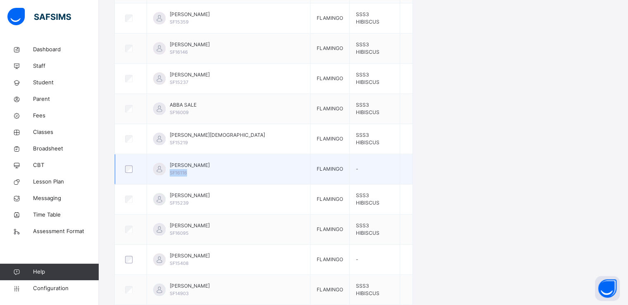
drag, startPoint x: 176, startPoint y: 167, endPoint x: 210, endPoint y: 165, distance: 33.9
click at [210, 165] on div "MOHAMMED YUSUF SF16116" at bounding box center [228, 168] width 151 height 15
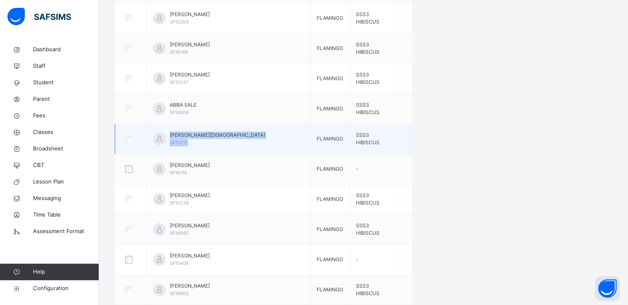
drag, startPoint x: 175, startPoint y: 137, endPoint x: 214, endPoint y: 138, distance: 38.8
click at [214, 138] on div "MALA MUHAMMAD SF15219" at bounding box center [228, 138] width 151 height 15
click at [200, 138] on div "MALA MUHAMMAD SF15219" at bounding box center [217, 138] width 95 height 15
drag, startPoint x: 200, startPoint y: 138, endPoint x: 176, endPoint y: 136, distance: 24.4
click at [176, 136] on div "MALA MUHAMMAD SF15219" at bounding box center [228, 138] width 151 height 15
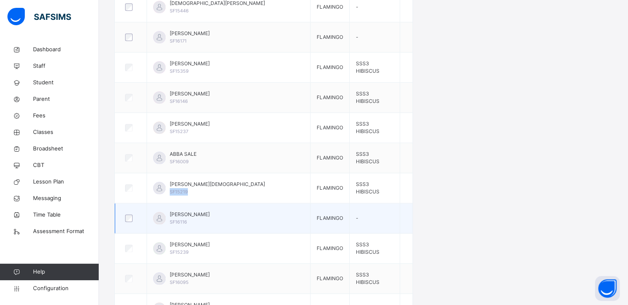
scroll to position [552, 0]
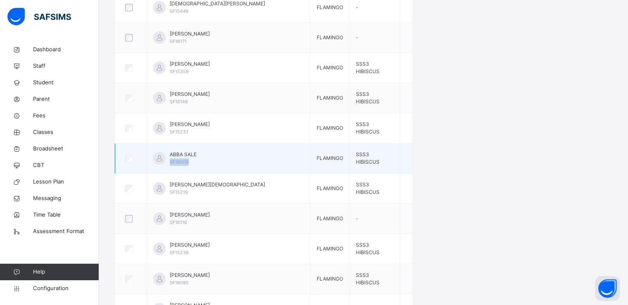
drag, startPoint x: 177, startPoint y: 155, endPoint x: 198, endPoint y: 156, distance: 21.1
click at [198, 156] on div "ABBA SALE SF16009" at bounding box center [228, 158] width 151 height 15
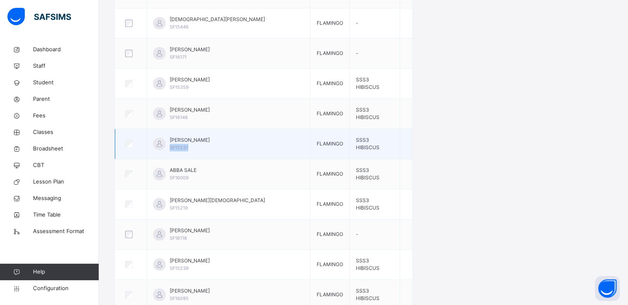
drag, startPoint x: 178, startPoint y: 140, endPoint x: 202, endPoint y: 142, distance: 24.1
click at [202, 142] on div "MUHAMMAD A BUKAR SF15237" at bounding box center [190, 143] width 40 height 15
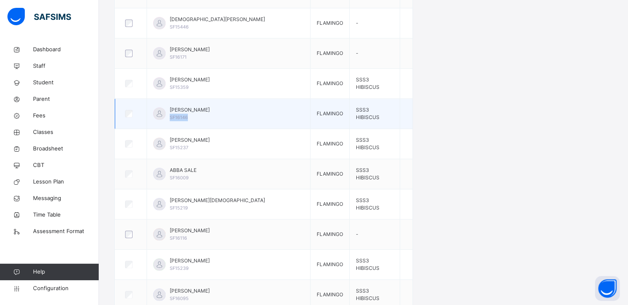
drag, startPoint x: 176, startPoint y: 111, endPoint x: 195, endPoint y: 111, distance: 18.6
click at [195, 111] on div "EMMANUEL MARKUS SF16146" at bounding box center [228, 113] width 151 height 15
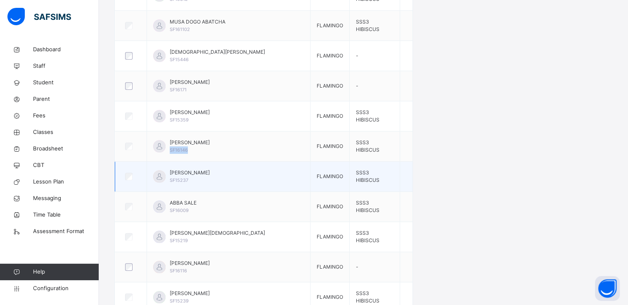
scroll to position [503, 0]
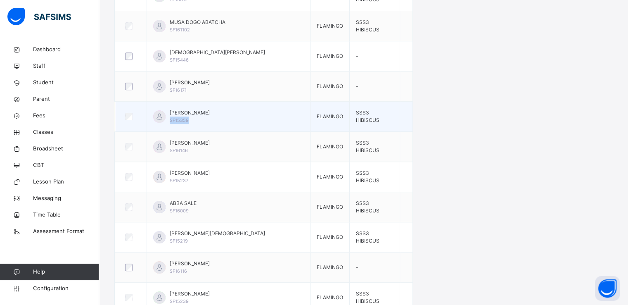
drag, startPoint x: 177, startPoint y: 112, endPoint x: 199, endPoint y: 115, distance: 22.1
click at [199, 115] on div "ABBA ABUBAKAR ZANNA SF15359" at bounding box center [228, 116] width 151 height 15
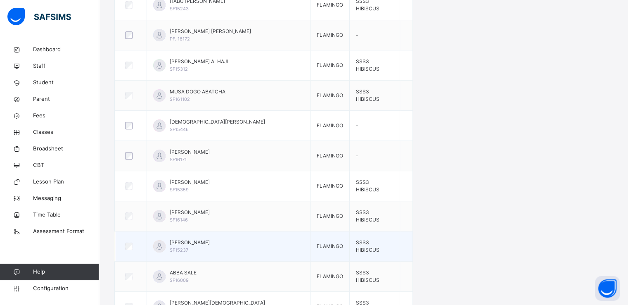
scroll to position [433, 0]
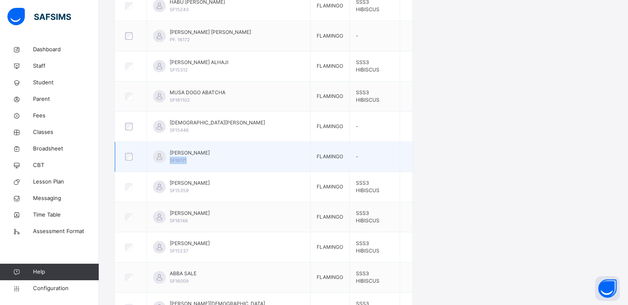
drag, startPoint x: 235, startPoint y: 163, endPoint x: 203, endPoint y: 154, distance: 33.1
click at [203, 154] on div "YAKUB KABIR SF16171" at bounding box center [228, 156] width 151 height 15
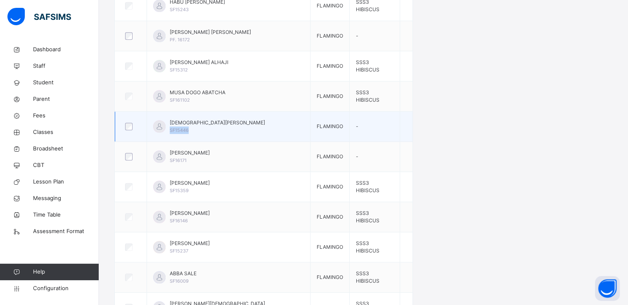
drag, startPoint x: 178, startPoint y: 124, endPoint x: 212, endPoint y: 123, distance: 33.5
click at [212, 123] on div "MOHAMMED ADAM SF15446" at bounding box center [217, 126] width 95 height 15
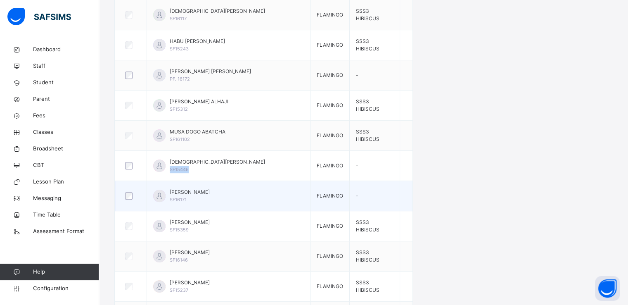
scroll to position [393, 0]
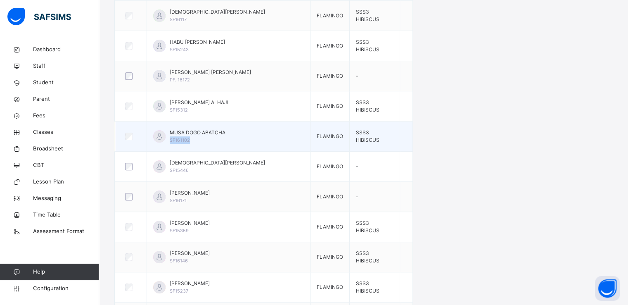
drag, startPoint x: 176, startPoint y: 133, endPoint x: 210, endPoint y: 137, distance: 33.7
click at [210, 137] on div "MUSA DOGO ABATCHA SF161102" at bounding box center [228, 136] width 151 height 15
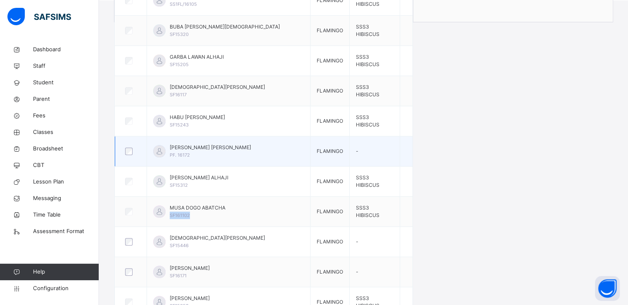
scroll to position [317, 0]
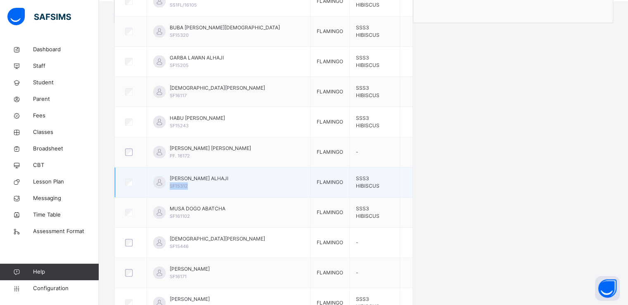
drag, startPoint x: 177, startPoint y: 180, endPoint x: 205, endPoint y: 180, distance: 28.1
click at [205, 180] on div "ZANNA GAMBO ALHAJI SF15312" at bounding box center [228, 182] width 151 height 15
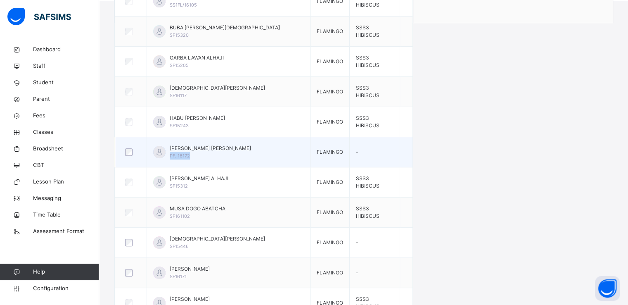
drag, startPoint x: 178, startPoint y: 149, endPoint x: 205, endPoint y: 150, distance: 27.3
click at [205, 150] on div "MUKTAR MUHAMMAD MUKTAR PF. 16172" at bounding box center [210, 152] width 81 height 15
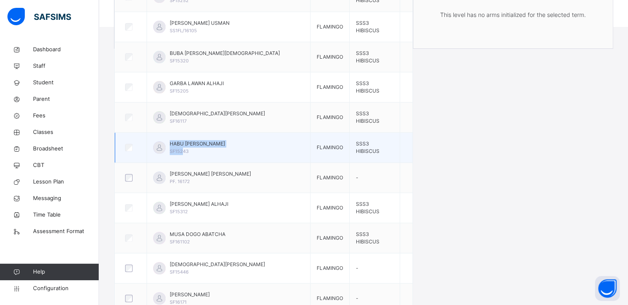
drag, startPoint x: 175, startPoint y: 144, endPoint x: 190, endPoint y: 145, distance: 15.3
click at [190, 145] on div "HABU MUSA ALHAJI SF15243" at bounding box center [228, 147] width 151 height 15
drag, startPoint x: 198, startPoint y: 145, endPoint x: 178, endPoint y: 145, distance: 19.8
click at [178, 145] on div "HABU MUSA ALHAJI SF15243" at bounding box center [197, 147] width 55 height 15
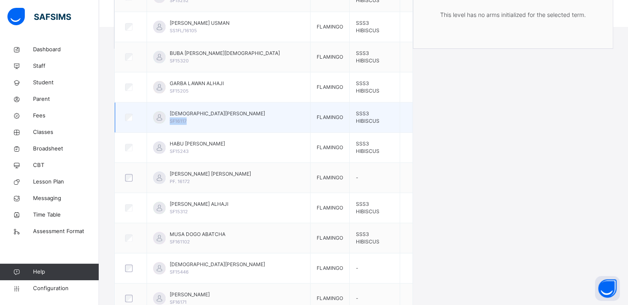
drag, startPoint x: 178, startPoint y: 113, endPoint x: 203, endPoint y: 116, distance: 25.8
click at [203, 116] on div "MOHAMMED ADAMU ABISO SF16117" at bounding box center [217, 117] width 95 height 15
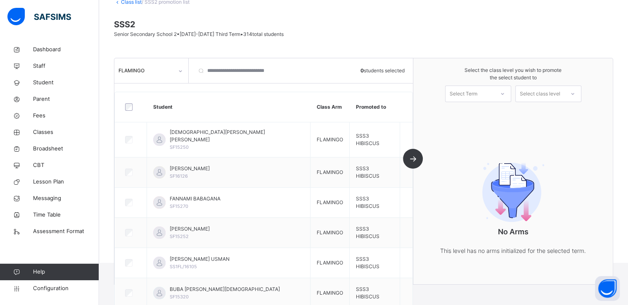
scroll to position [0, 0]
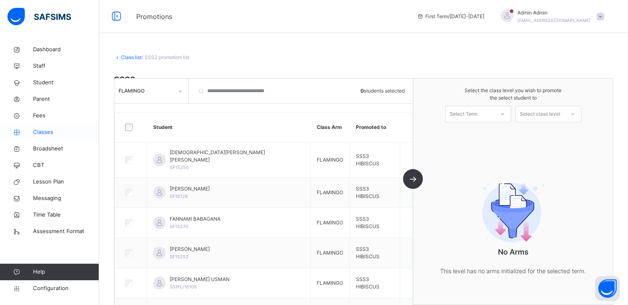
click at [40, 133] on span "Classes" at bounding box center [66, 132] width 66 height 8
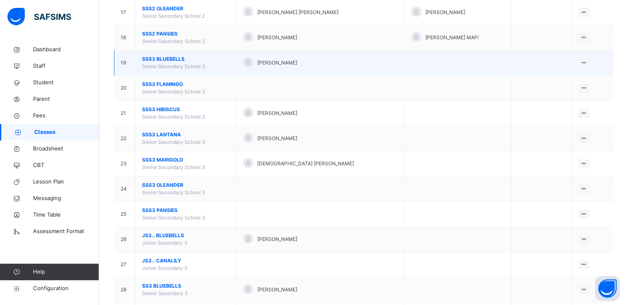
scroll to position [502, 0]
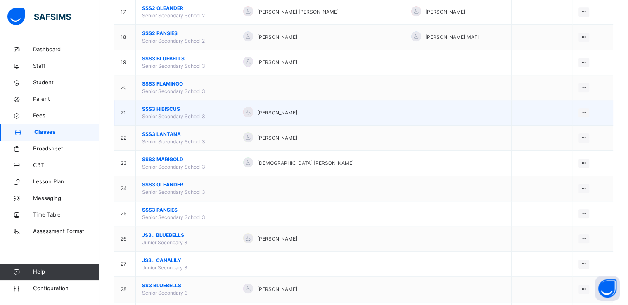
click at [164, 109] on span "SSS3 HIBISCUS" at bounding box center [186, 108] width 88 height 7
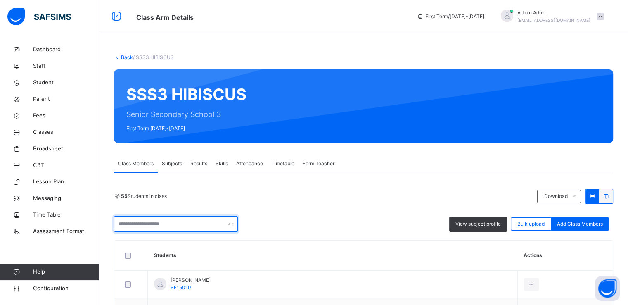
click at [147, 225] on input "text" at bounding box center [176, 224] width 124 height 16
paste input "*******"
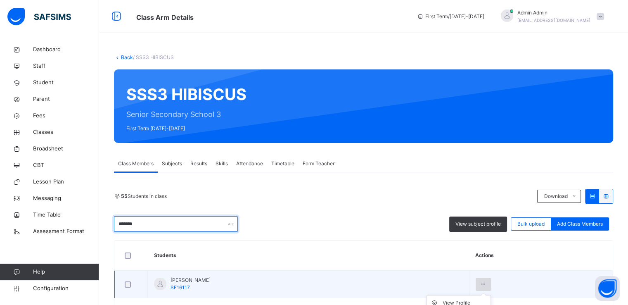
scroll to position [31, 0]
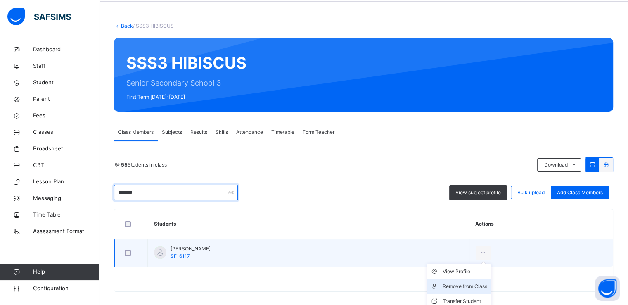
type input "*******"
click at [481, 286] on div "Remove from Class" at bounding box center [465, 286] width 45 height 8
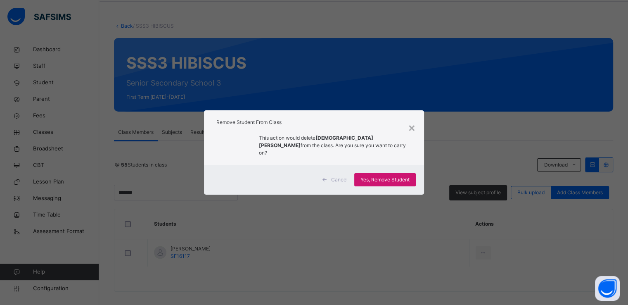
click at [380, 176] on span "Yes, Remove Student" at bounding box center [385, 179] width 49 height 7
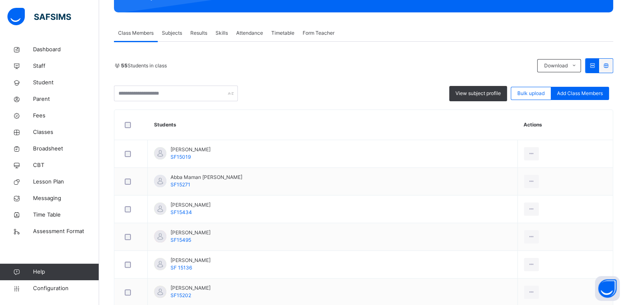
scroll to position [132, 0]
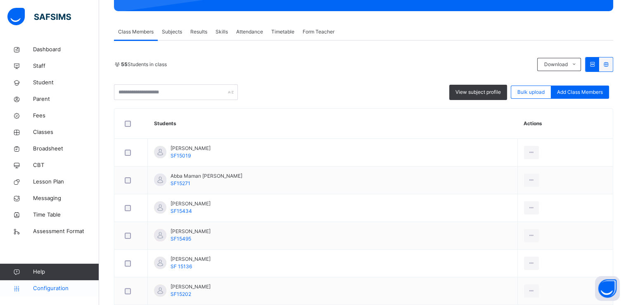
click at [51, 288] on span "Configuration" at bounding box center [66, 288] width 66 height 8
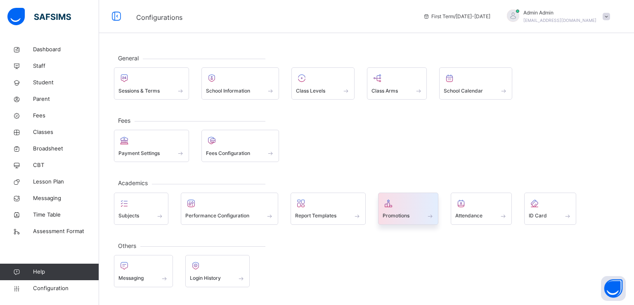
click at [411, 212] on div "Promotions" at bounding box center [409, 215] width 52 height 9
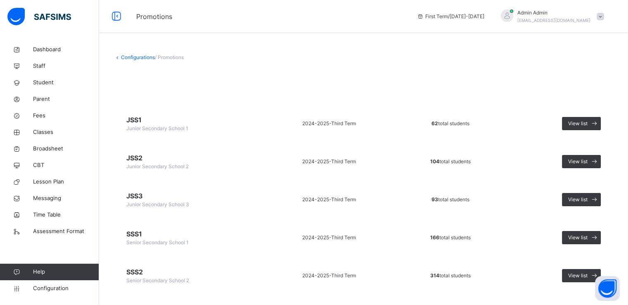
scroll to position [129, 0]
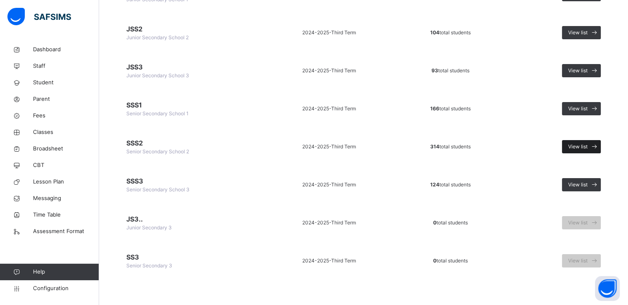
click at [581, 144] on span "View list" at bounding box center [577, 146] width 19 height 7
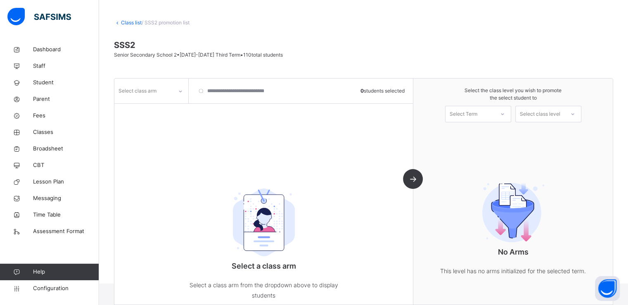
scroll to position [47, 0]
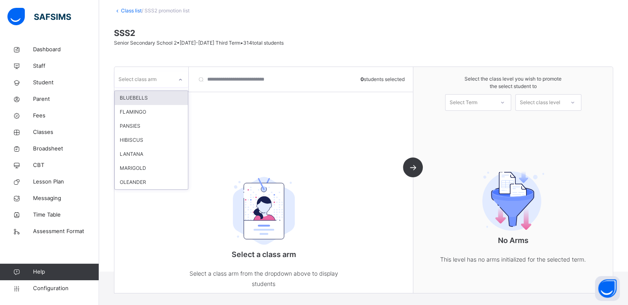
click at [176, 80] on div at bounding box center [180, 79] width 14 height 13
click at [142, 112] on div "FLAMINGO" at bounding box center [151, 112] width 73 height 14
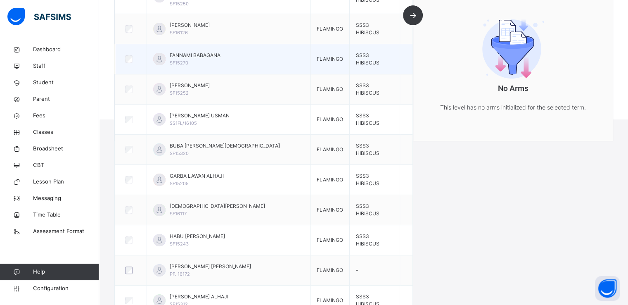
scroll to position [201, 0]
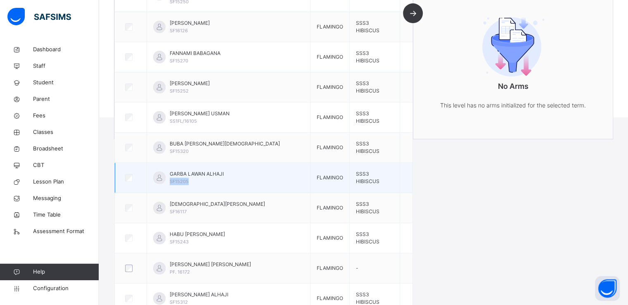
drag, startPoint x: 177, startPoint y: 175, endPoint x: 208, endPoint y: 175, distance: 31.0
click at [208, 175] on div "GARBA LAWAN ALHAJI SF15205" at bounding box center [228, 177] width 151 height 15
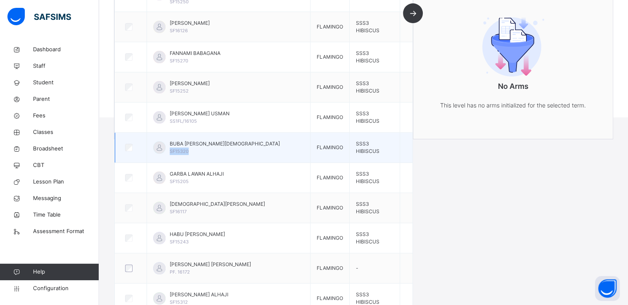
drag, startPoint x: 177, startPoint y: 145, endPoint x: 205, endPoint y: 146, distance: 28.1
click at [205, 146] on div "BUBA USMAN MUHAMMED SF15320" at bounding box center [228, 147] width 151 height 15
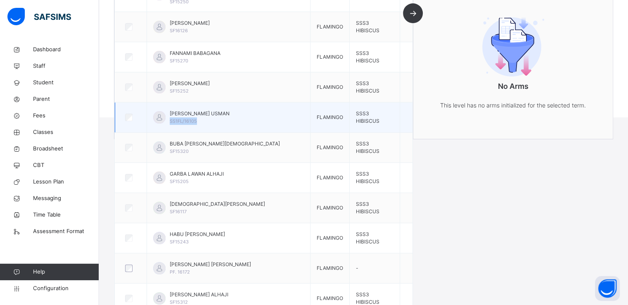
drag, startPoint x: 178, startPoint y: 114, endPoint x: 222, endPoint y: 115, distance: 44.2
click at [222, 115] on div "ISA WAWI USMAN SS1FL/16105" at bounding box center [228, 117] width 151 height 15
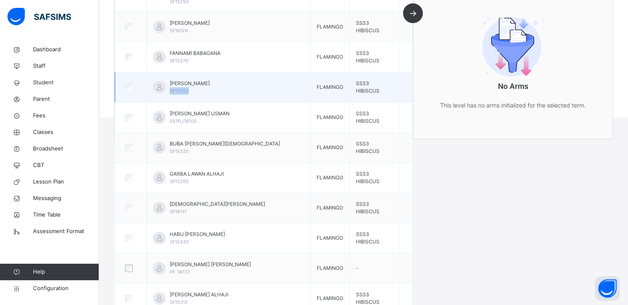
drag, startPoint x: 179, startPoint y: 84, endPoint x: 205, endPoint y: 84, distance: 26.4
click at [205, 84] on div "MUBARAK MOHAMMED ADAM SF15252" at bounding box center [190, 87] width 40 height 15
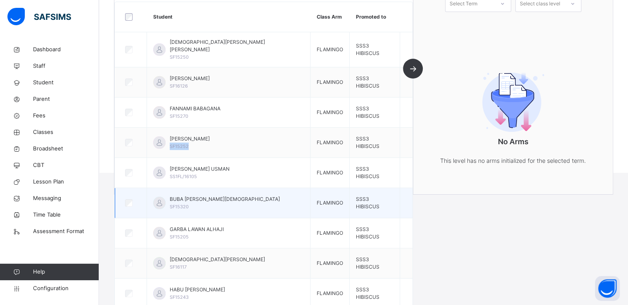
scroll to position [145, 0]
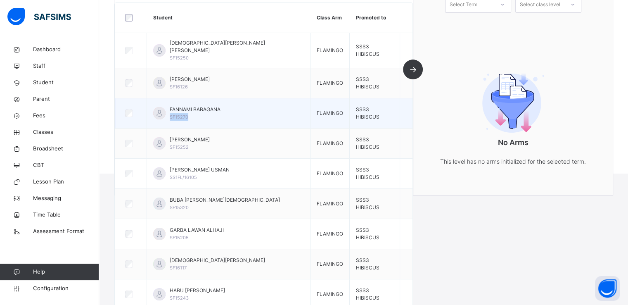
drag, startPoint x: 177, startPoint y: 114, endPoint x: 202, endPoint y: 112, distance: 24.9
click at [202, 112] on div "FANNAMI BABAGANA SF15270" at bounding box center [228, 113] width 151 height 15
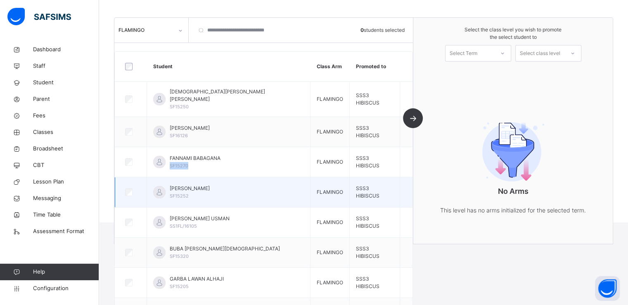
scroll to position [96, 0]
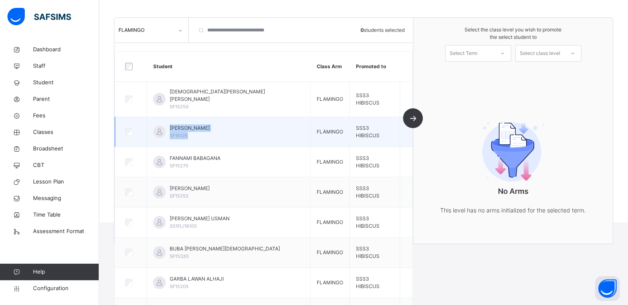
drag, startPoint x: 200, startPoint y: 131, endPoint x: 175, endPoint y: 129, distance: 25.2
click at [175, 129] on div "ALI KAKSON ADAMU SF16126" at bounding box center [228, 131] width 151 height 15
click at [206, 129] on div "ALI KAKSON ADAMU SF16126" at bounding box center [190, 131] width 40 height 15
drag, startPoint x: 197, startPoint y: 129, endPoint x: 176, endPoint y: 130, distance: 20.7
click at [176, 130] on div "ALI KAKSON ADAMU SF16126" at bounding box center [228, 131] width 151 height 15
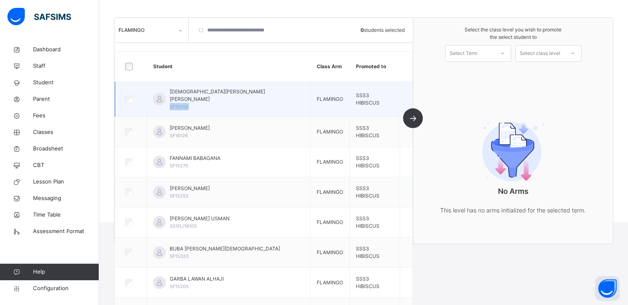
drag, startPoint x: 198, startPoint y: 99, endPoint x: 178, endPoint y: 99, distance: 20.2
click at [178, 99] on div "SALAHUDDEEN SALEH IBRAHIM SF15250" at bounding box center [237, 99] width 134 height 22
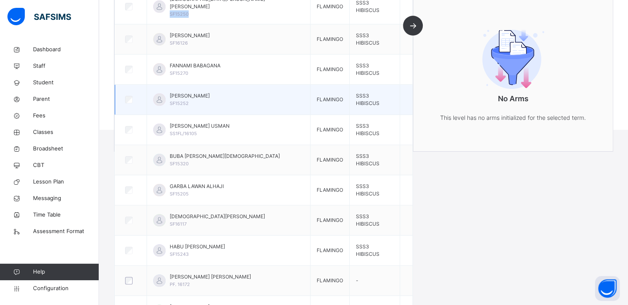
scroll to position [192, 0]
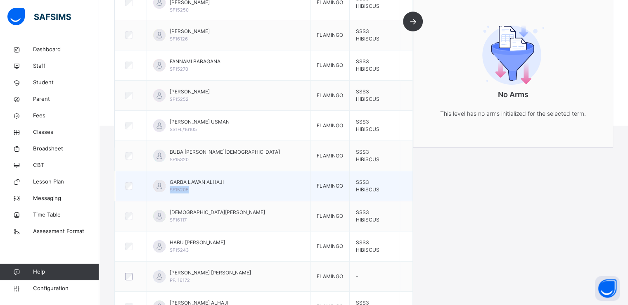
drag, startPoint x: 177, startPoint y: 185, endPoint x: 213, endPoint y: 185, distance: 36.3
click at [213, 185] on div "GARBA LAWAN ALHAJI SF15205" at bounding box center [228, 185] width 151 height 15
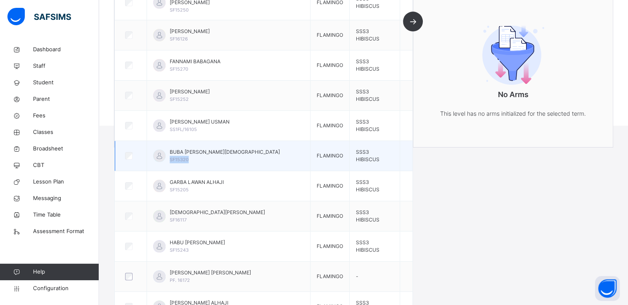
drag, startPoint x: 177, startPoint y: 154, endPoint x: 213, endPoint y: 154, distance: 35.9
click at [213, 154] on div "BUBA USMAN MUHAMMED SF15320" at bounding box center [228, 155] width 151 height 15
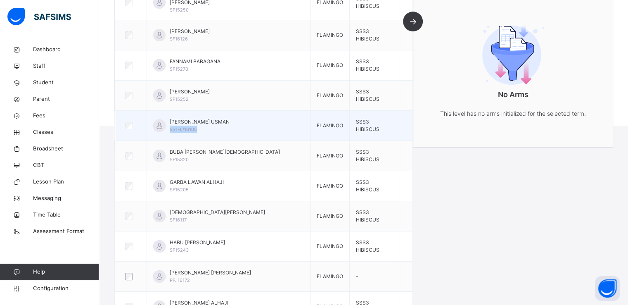
drag, startPoint x: 178, startPoint y: 123, endPoint x: 216, endPoint y: 127, distance: 37.4
click at [216, 127] on div "ISA WAWI USMAN SS1FL/16105" at bounding box center [200, 125] width 60 height 15
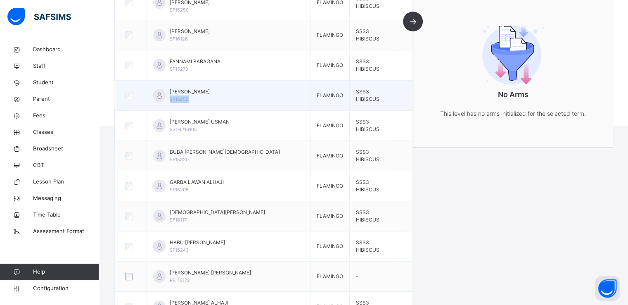
drag, startPoint x: 177, startPoint y: 90, endPoint x: 199, endPoint y: 93, distance: 22.4
click at [199, 93] on div "MUBARAK MOHAMMED ADAM SF15252" at bounding box center [228, 95] width 151 height 15
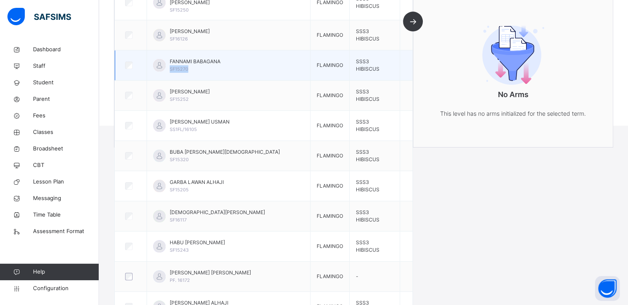
drag, startPoint x: 177, startPoint y: 62, endPoint x: 202, endPoint y: 66, distance: 25.9
click at [202, 66] on div "FANNAMI BABAGANA SF15270" at bounding box center [228, 65] width 151 height 15
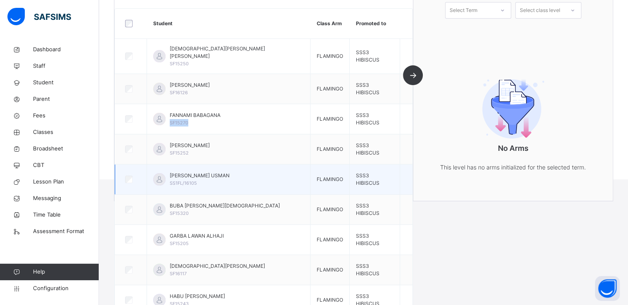
scroll to position [126, 0]
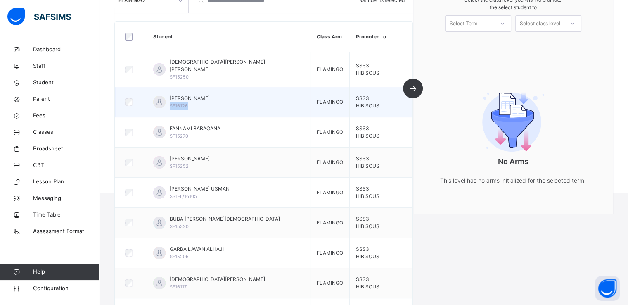
drag, startPoint x: 177, startPoint y: 101, endPoint x: 215, endPoint y: 101, distance: 38.0
click at [215, 101] on div "ALI KAKSON ADAMU SF16126" at bounding box center [228, 102] width 151 height 15
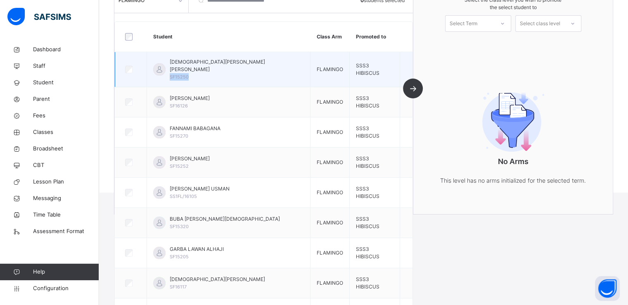
drag, startPoint x: 176, startPoint y: 69, endPoint x: 214, endPoint y: 71, distance: 37.7
click at [214, 71] on div "SALAHUDDEEN SALEH IBRAHIM SF15250" at bounding box center [228, 69] width 151 height 22
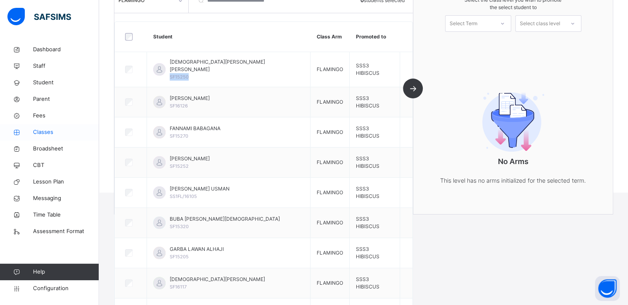
click at [41, 129] on span "Classes" at bounding box center [66, 132] width 66 height 8
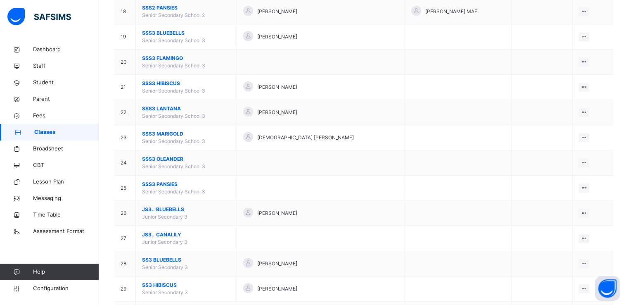
scroll to position [524, 0]
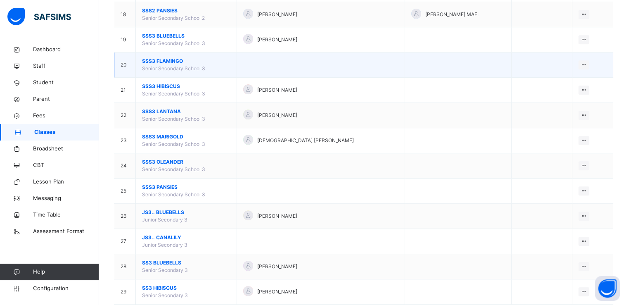
click at [152, 58] on span "SSS3 FLAMINGO" at bounding box center [186, 60] width 88 height 7
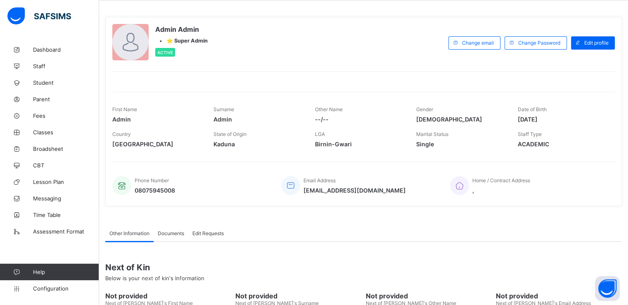
scroll to position [33, 0]
click at [47, 131] on span "Classes" at bounding box center [66, 132] width 66 height 7
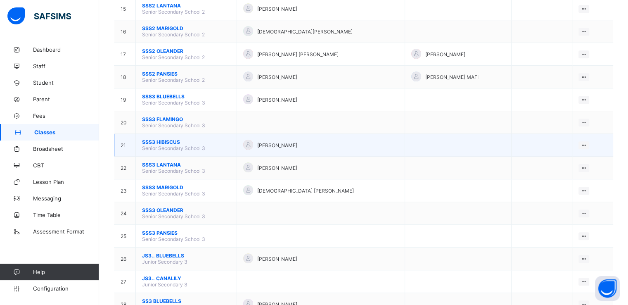
scroll to position [415, 0]
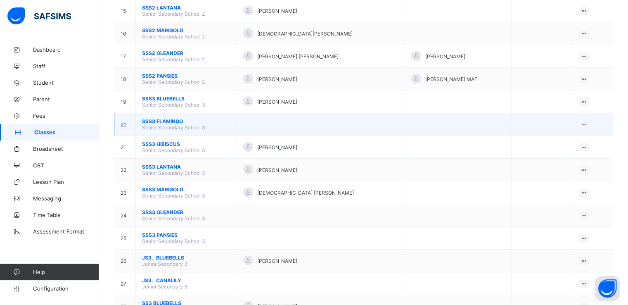
click at [159, 121] on span "SSS3 FLAMINGO" at bounding box center [186, 121] width 88 height 6
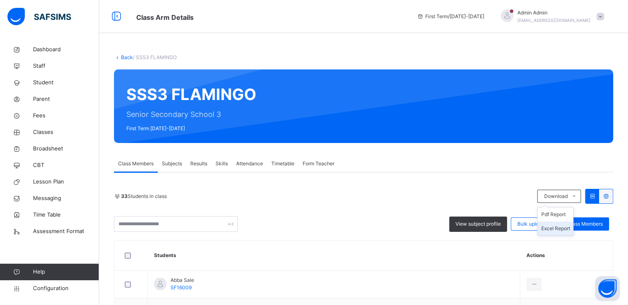
click at [561, 226] on li "Excel Report" at bounding box center [556, 228] width 36 height 14
